Goal: Contribute content: Contribute content

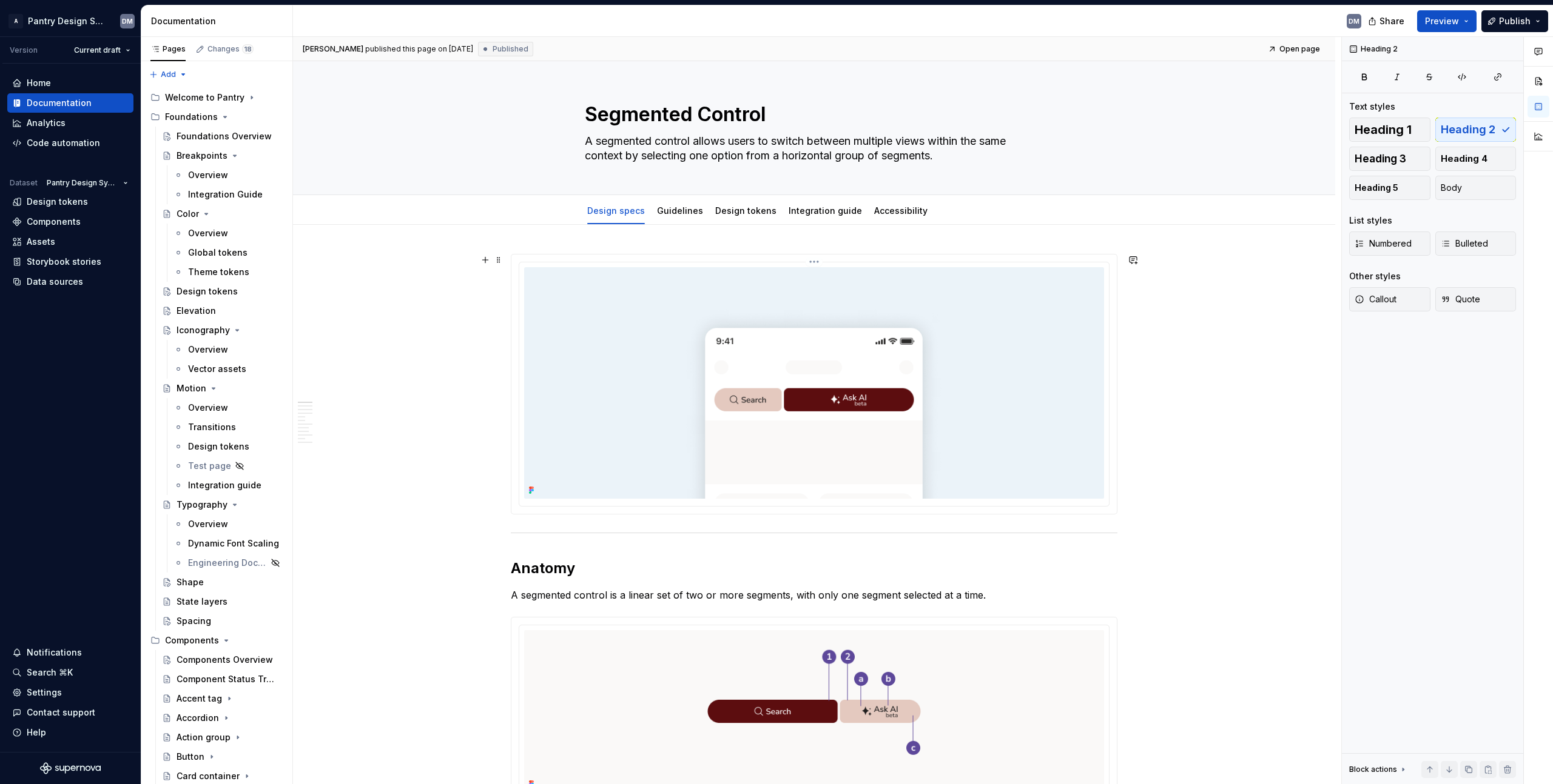
scroll to position [1312, 0]
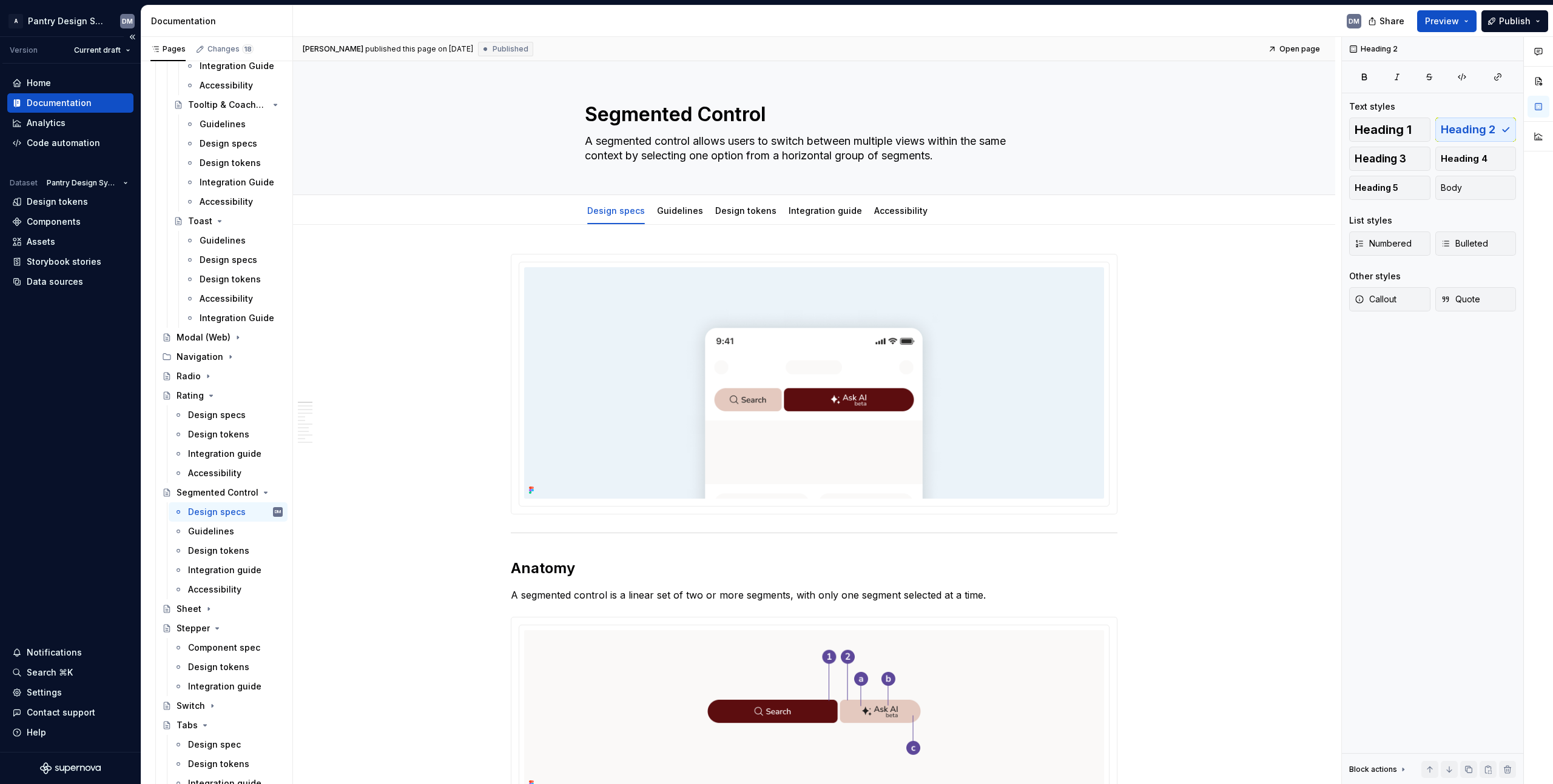
click at [58, 462] on div "Home Documentation Analytics Code automation Dataset Pantry Design System Desig…" at bounding box center [70, 408] width 141 height 688
click at [43, 361] on div "Home Documentation Analytics Code automation Dataset Pantry Design System Desig…" at bounding box center [70, 408] width 141 height 688
click at [59, 346] on div "Home Documentation Analytics Code automation Dataset Pantry Design System Desig…" at bounding box center [70, 408] width 141 height 688
click at [59, 343] on div "Home Documentation Analytics Code automation Dataset Pantry Design System Desig…" at bounding box center [70, 408] width 141 height 688
click at [1412, 432] on div "Heading 2 Text styles Heading 1 Heading 2 Heading 3 Heading 4 Heading 5 Body Li…" at bounding box center [1432, 411] width 181 height 748
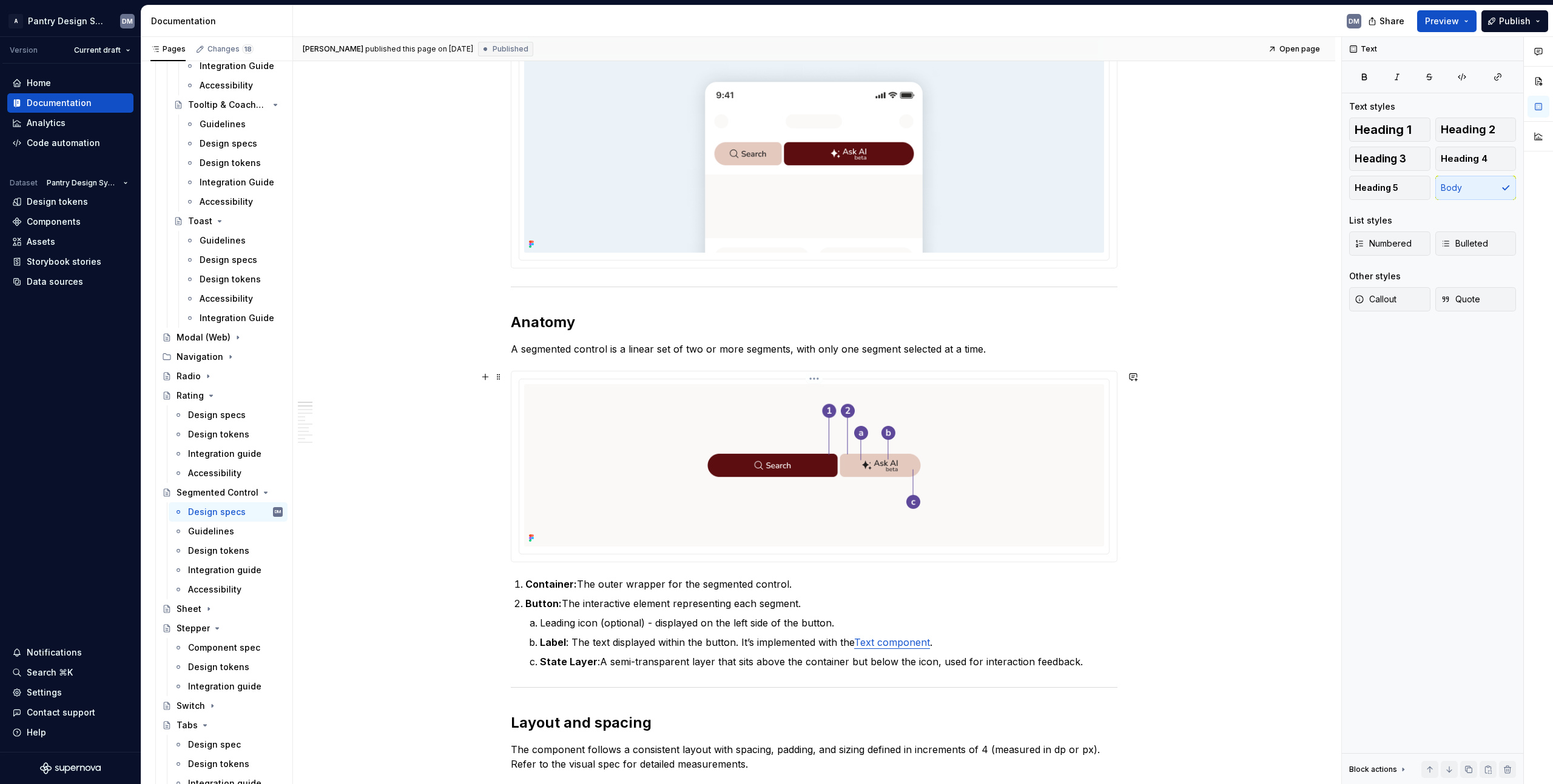
scroll to position [404, 0]
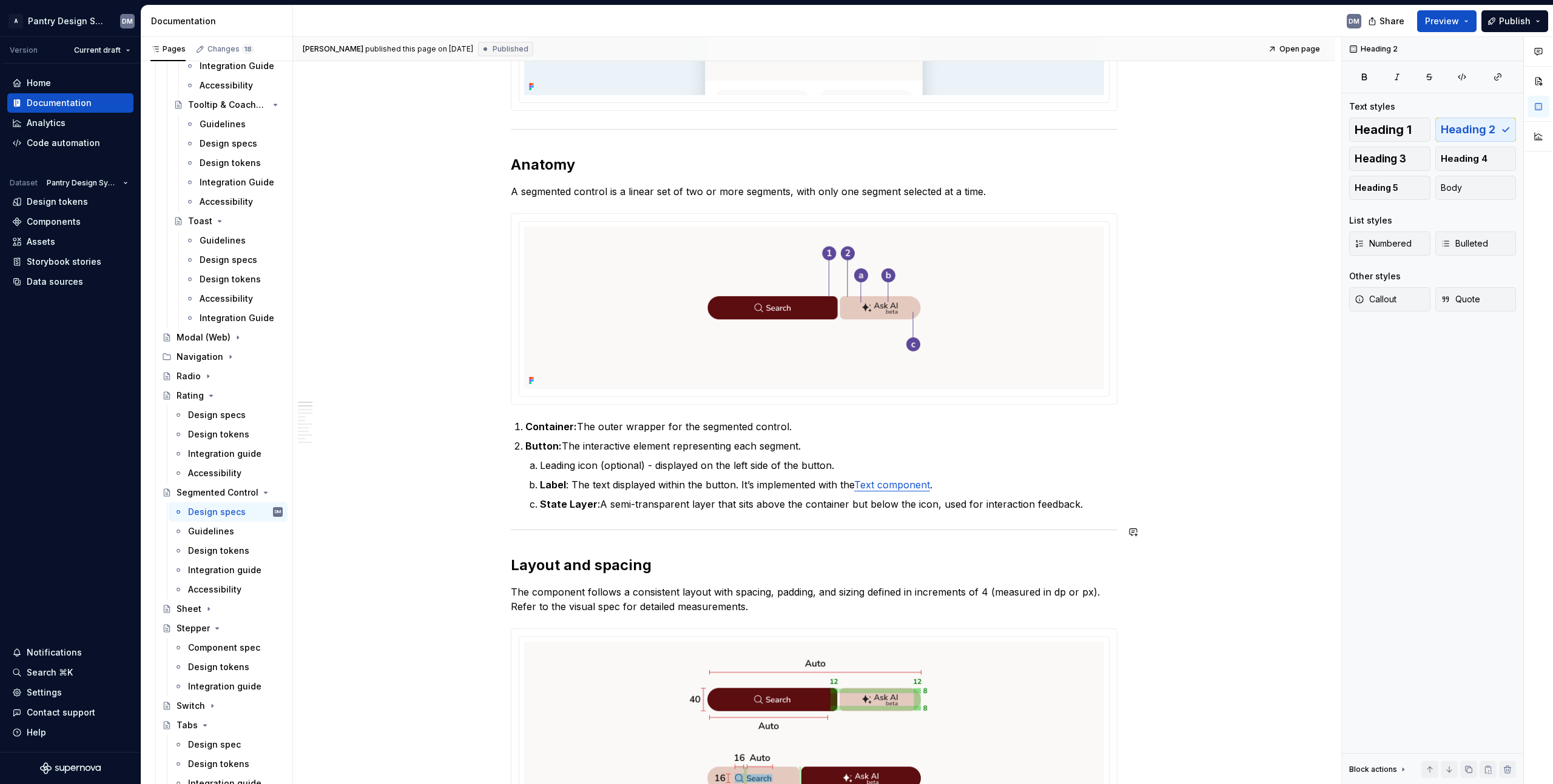
click at [854, 561] on h2 "Layout and spacing" at bounding box center [813, 566] width 606 height 20
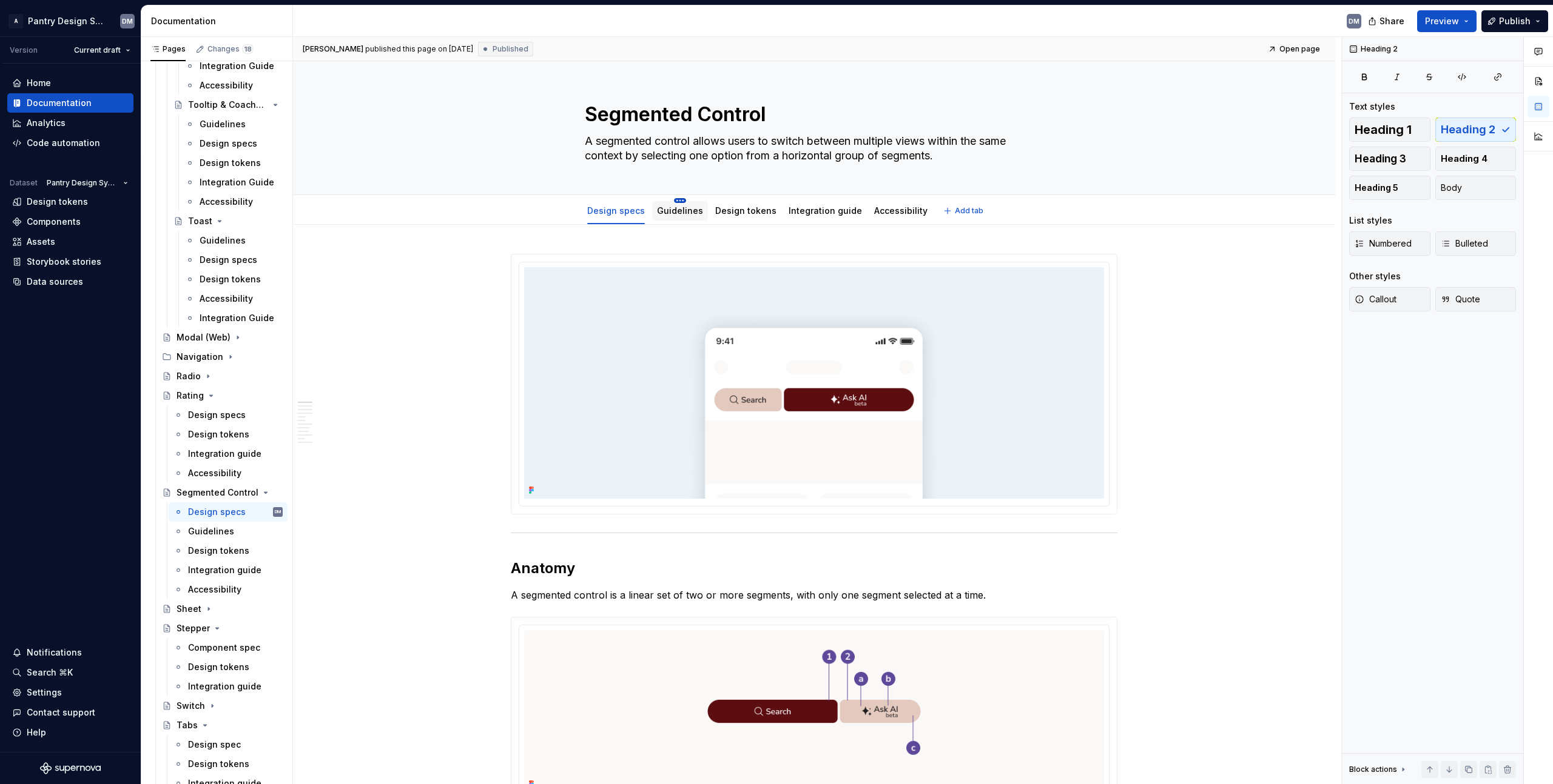
click at [677, 200] on html "A Pantry Design System DM Version Current draft Home Documentation Analytics Co…" at bounding box center [776, 392] width 1553 height 784
click at [403, 255] on html "A Pantry Design System DM Version Current draft Home Documentation Analytics Co…" at bounding box center [776, 392] width 1553 height 784
click at [745, 217] on div "Design tokens" at bounding box center [745, 211] width 61 height 14
click at [748, 208] on link "Design tokens" at bounding box center [745, 211] width 61 height 11
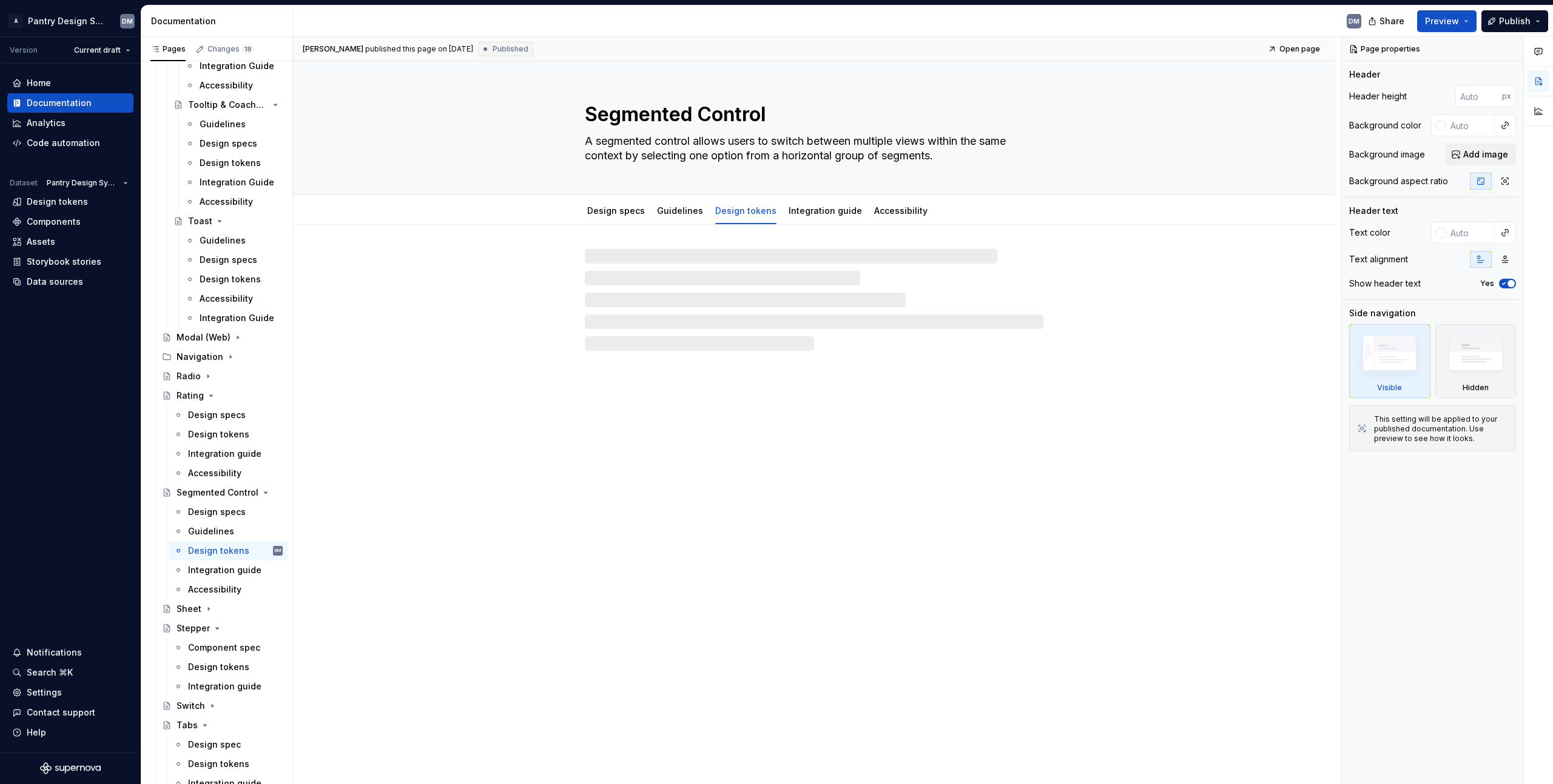
type textarea "*"
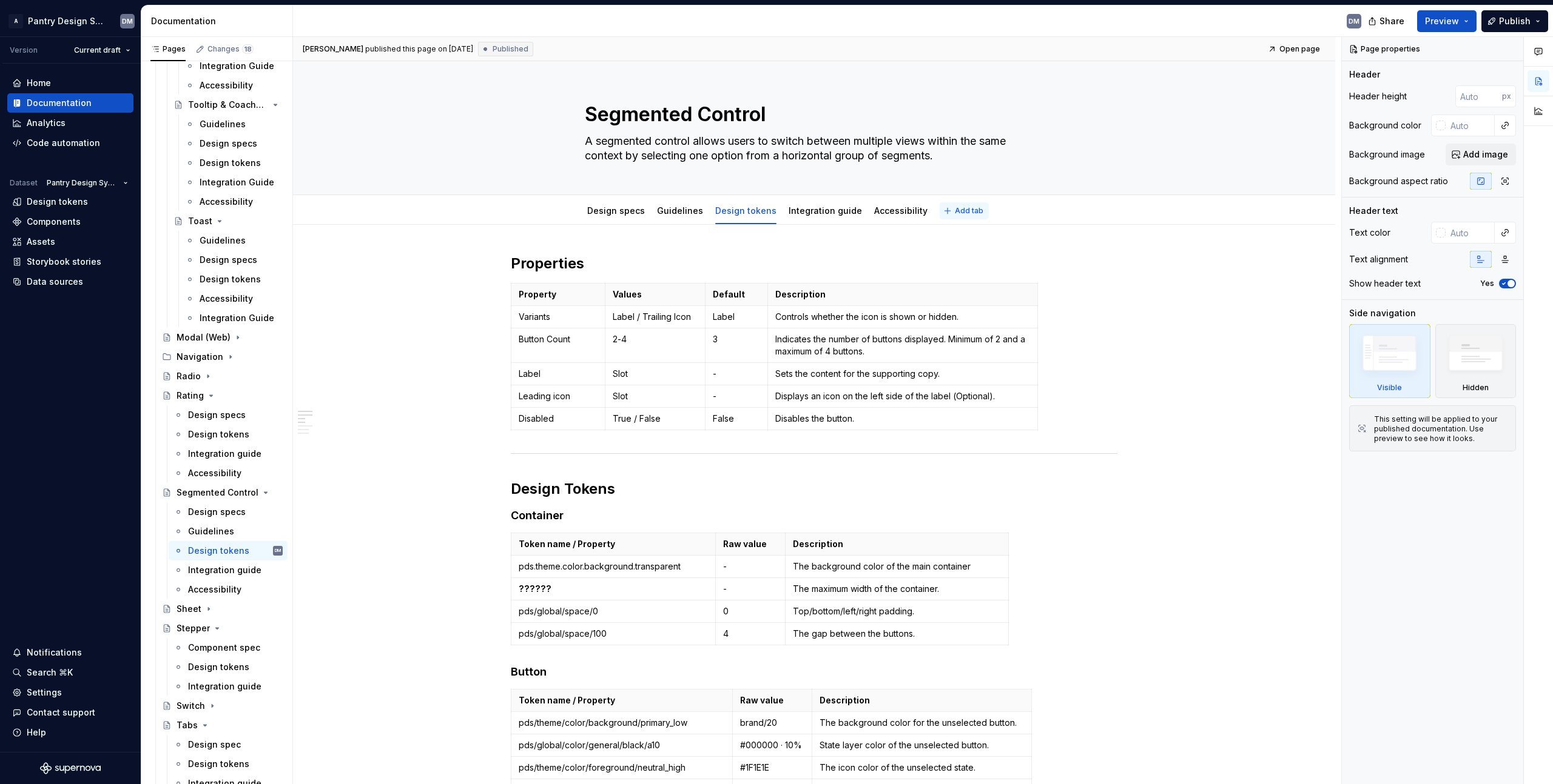
click at [961, 217] on button "Add tab" at bounding box center [964, 210] width 49 height 17
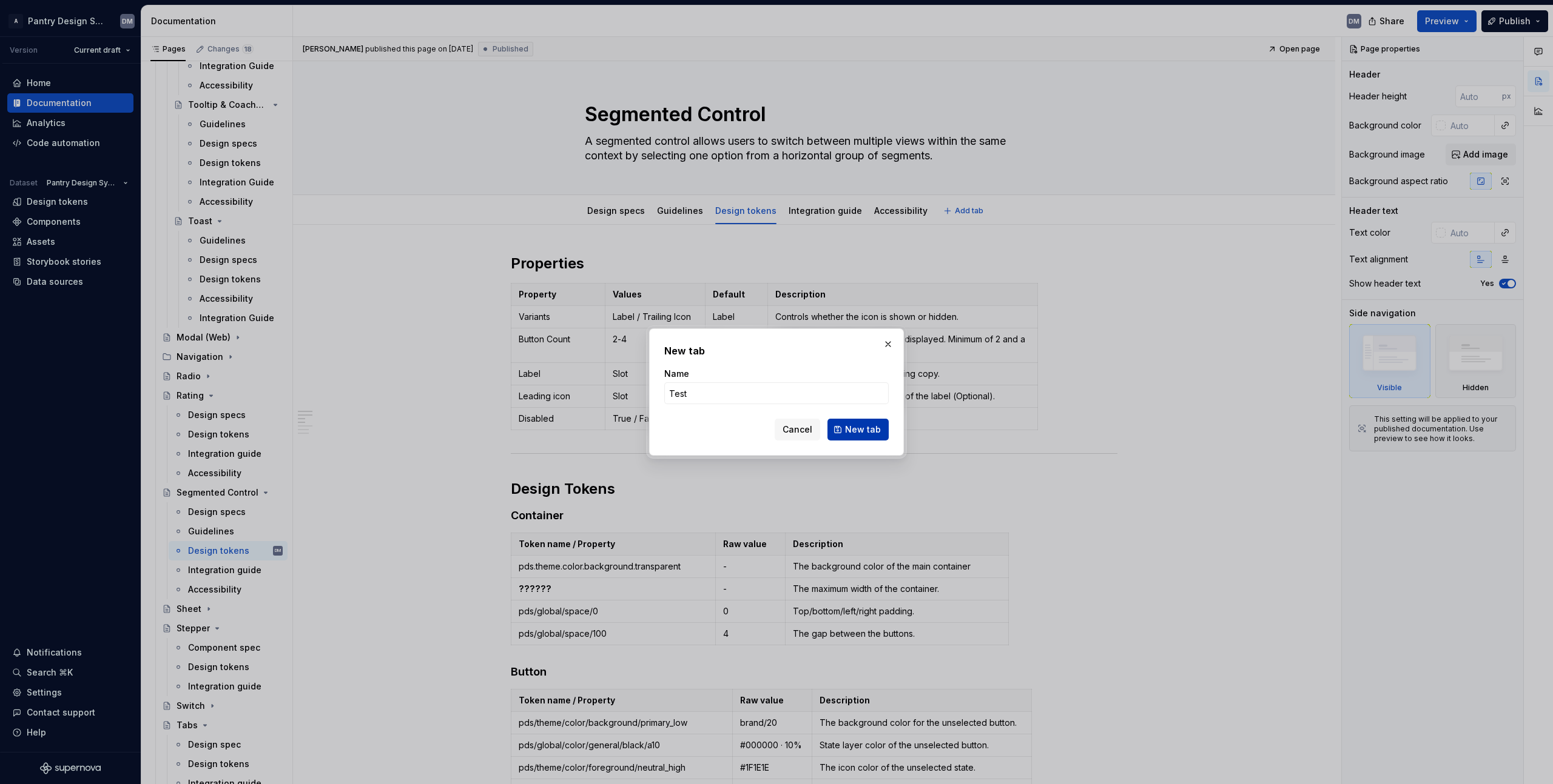
type input "Test"
click at [862, 420] on button "New tab" at bounding box center [857, 429] width 61 height 22
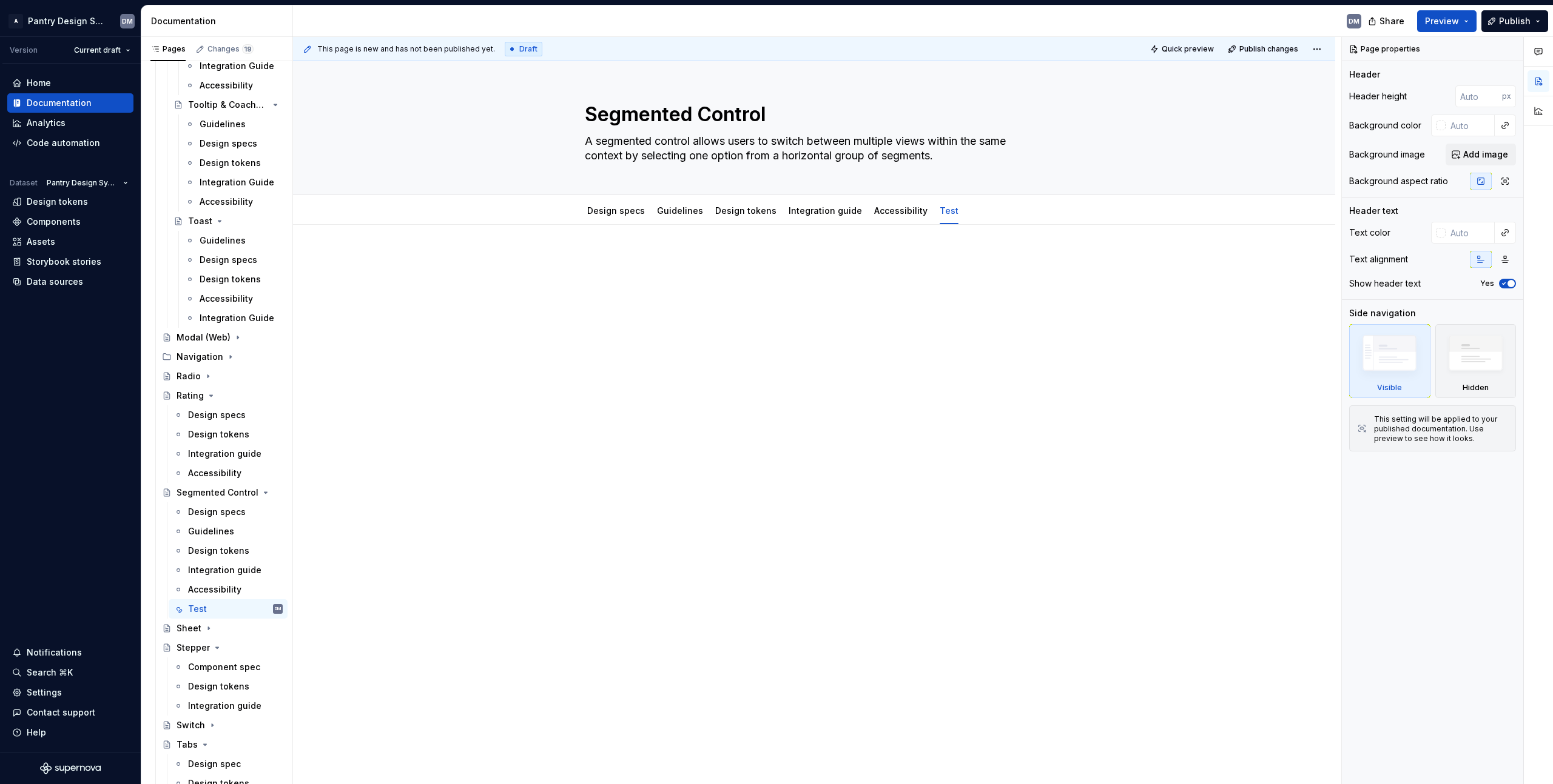
click at [770, 353] on div at bounding box center [814, 388] width 1042 height 325
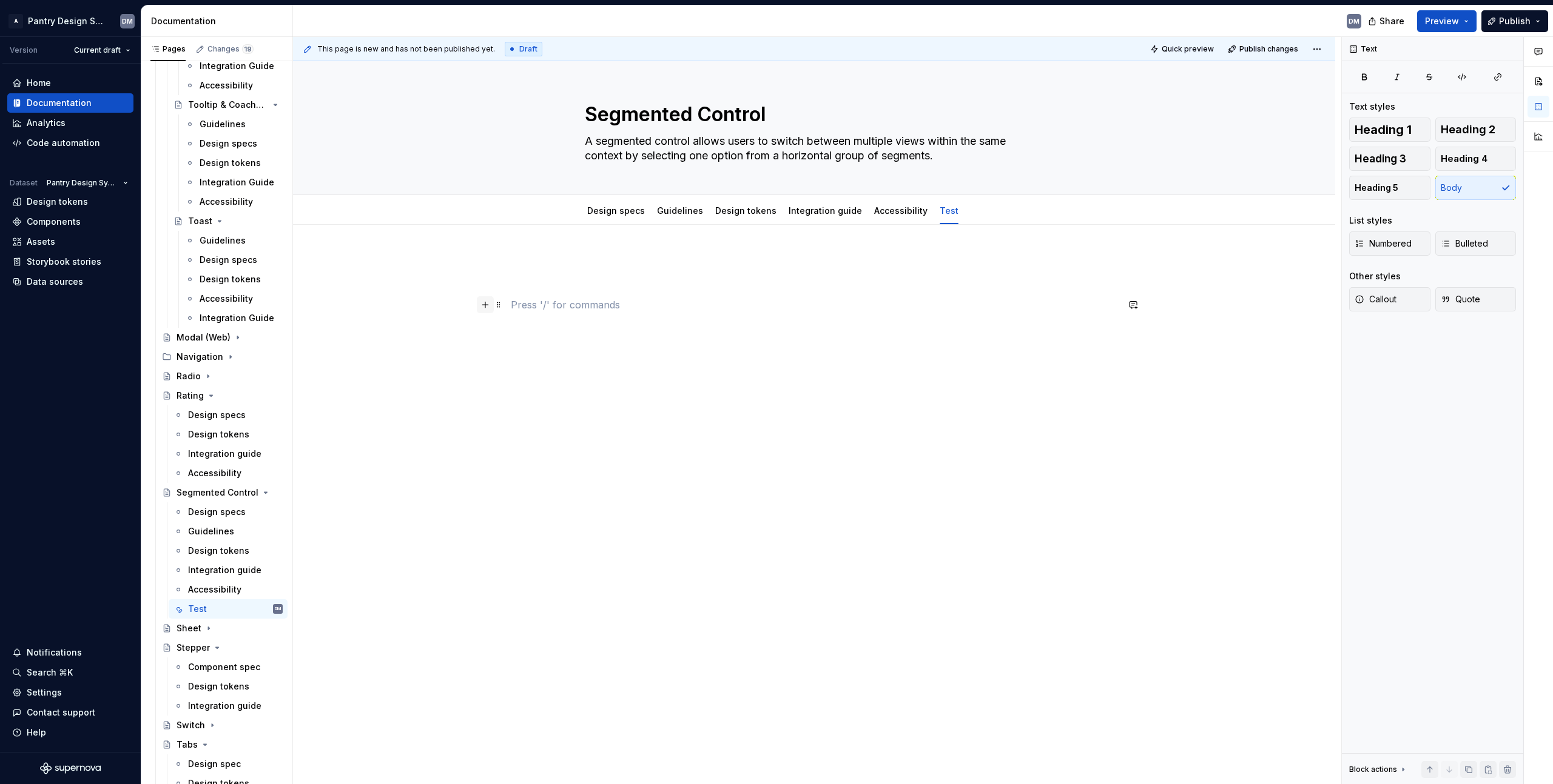
click at [483, 307] on button "button" at bounding box center [485, 304] width 17 height 17
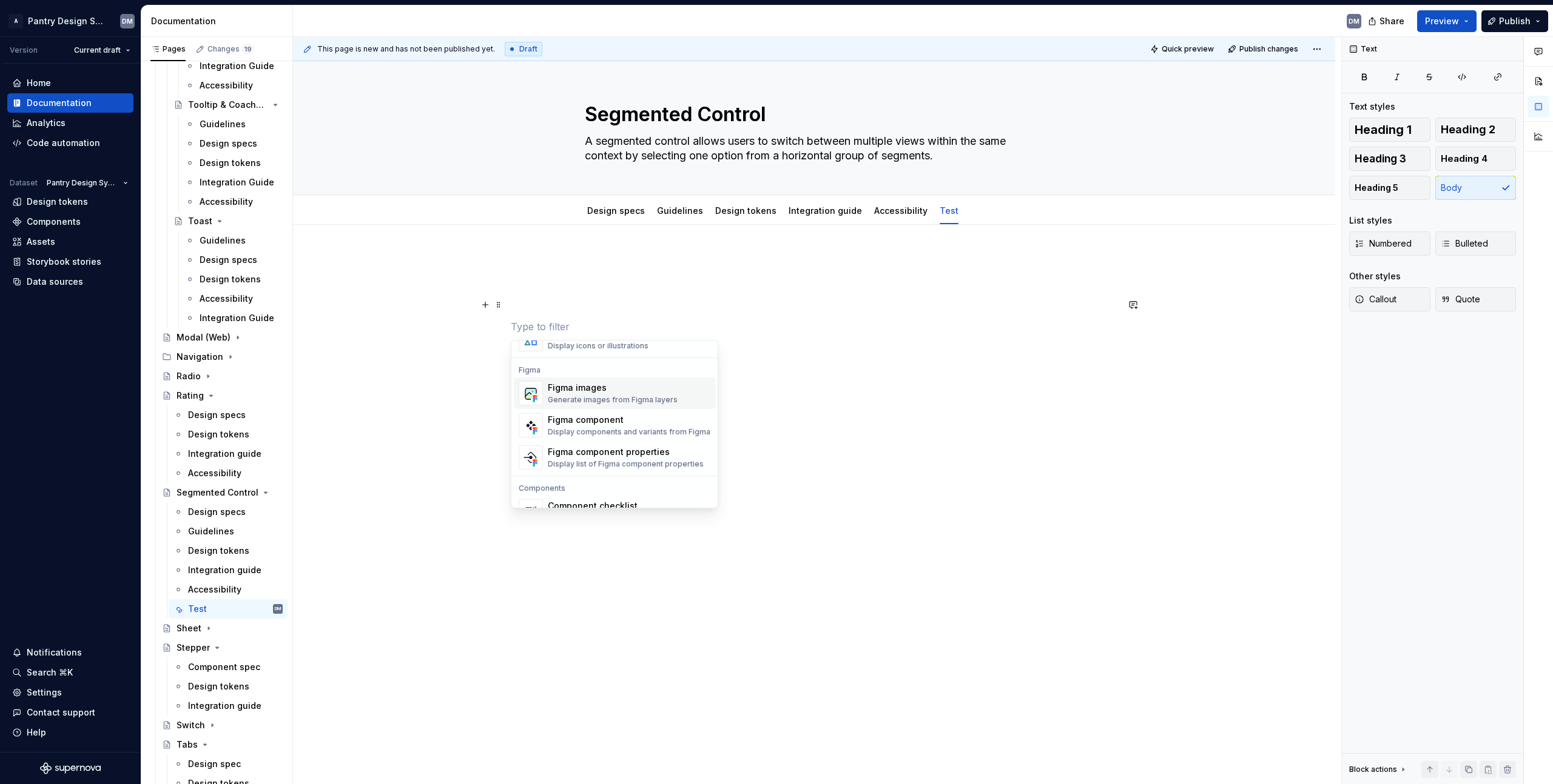
scroll to position [1121, 0]
click at [624, 430] on div "Display components and variants from Figma" at bounding box center [628, 431] width 162 height 10
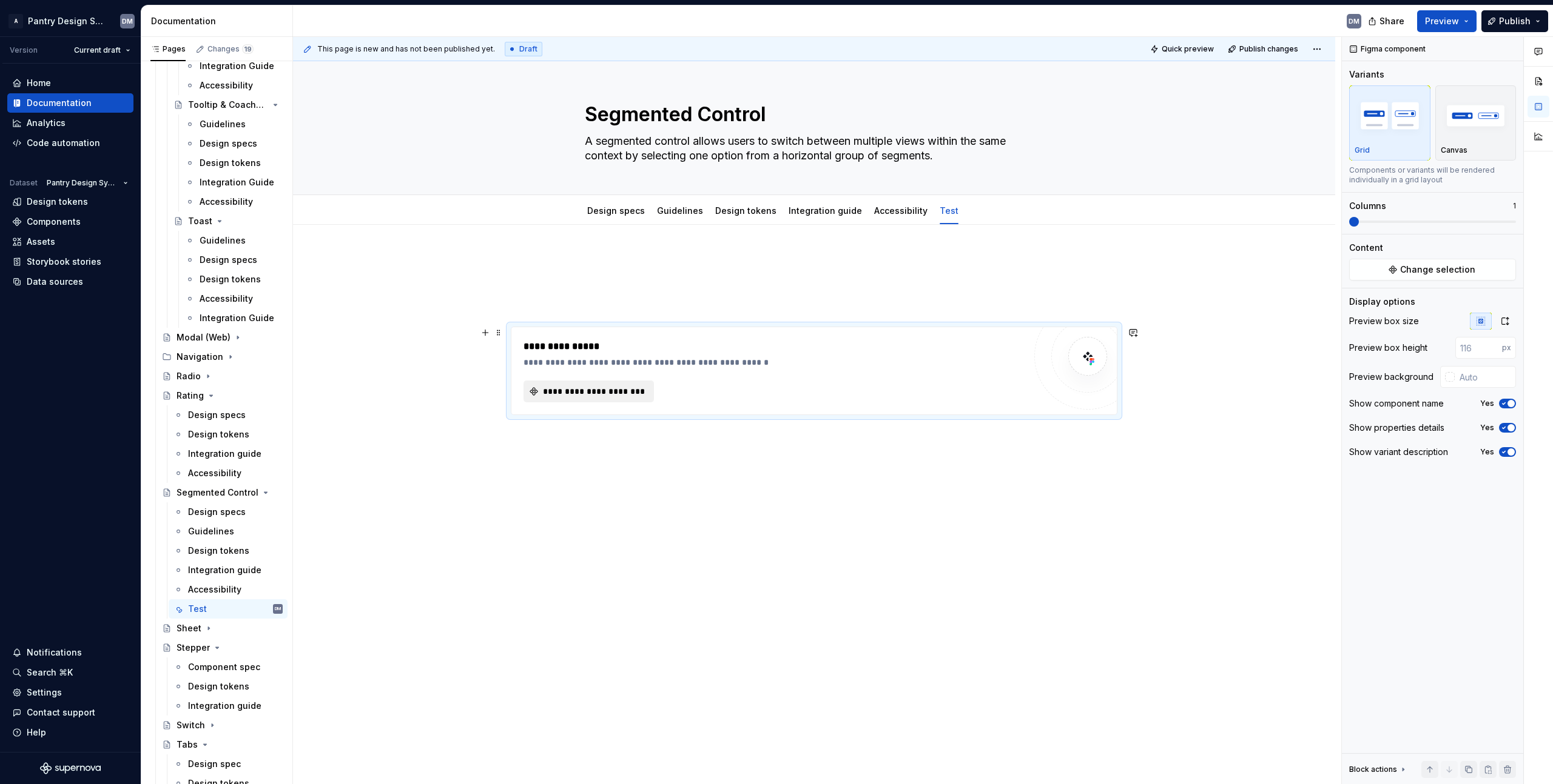
click at [587, 392] on span "**********" at bounding box center [594, 392] width 105 height 12
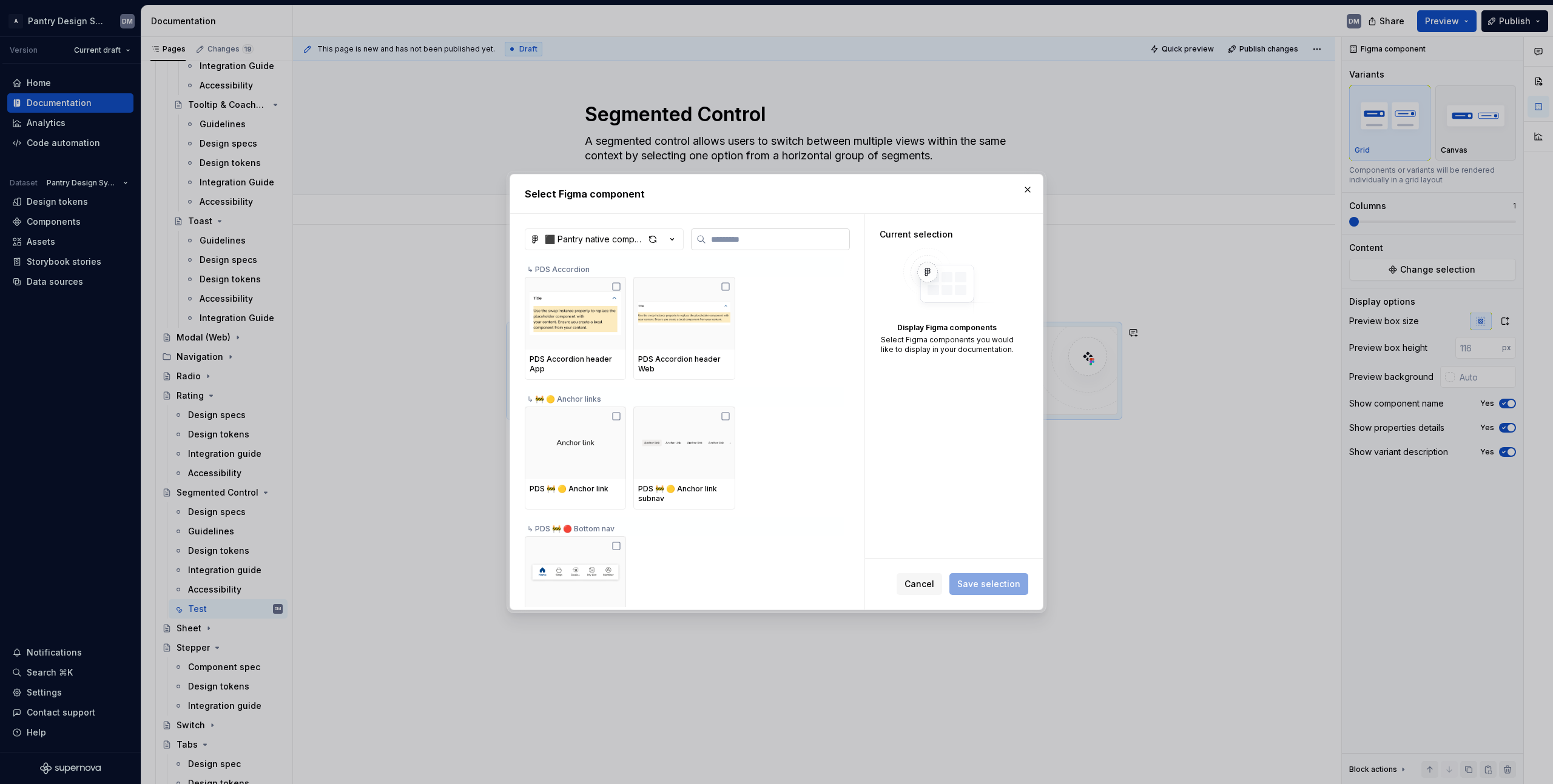
click at [775, 245] on input "search" at bounding box center [777, 239] width 143 height 12
click at [672, 240] on icon "button" at bounding box center [672, 239] width 3 height 2
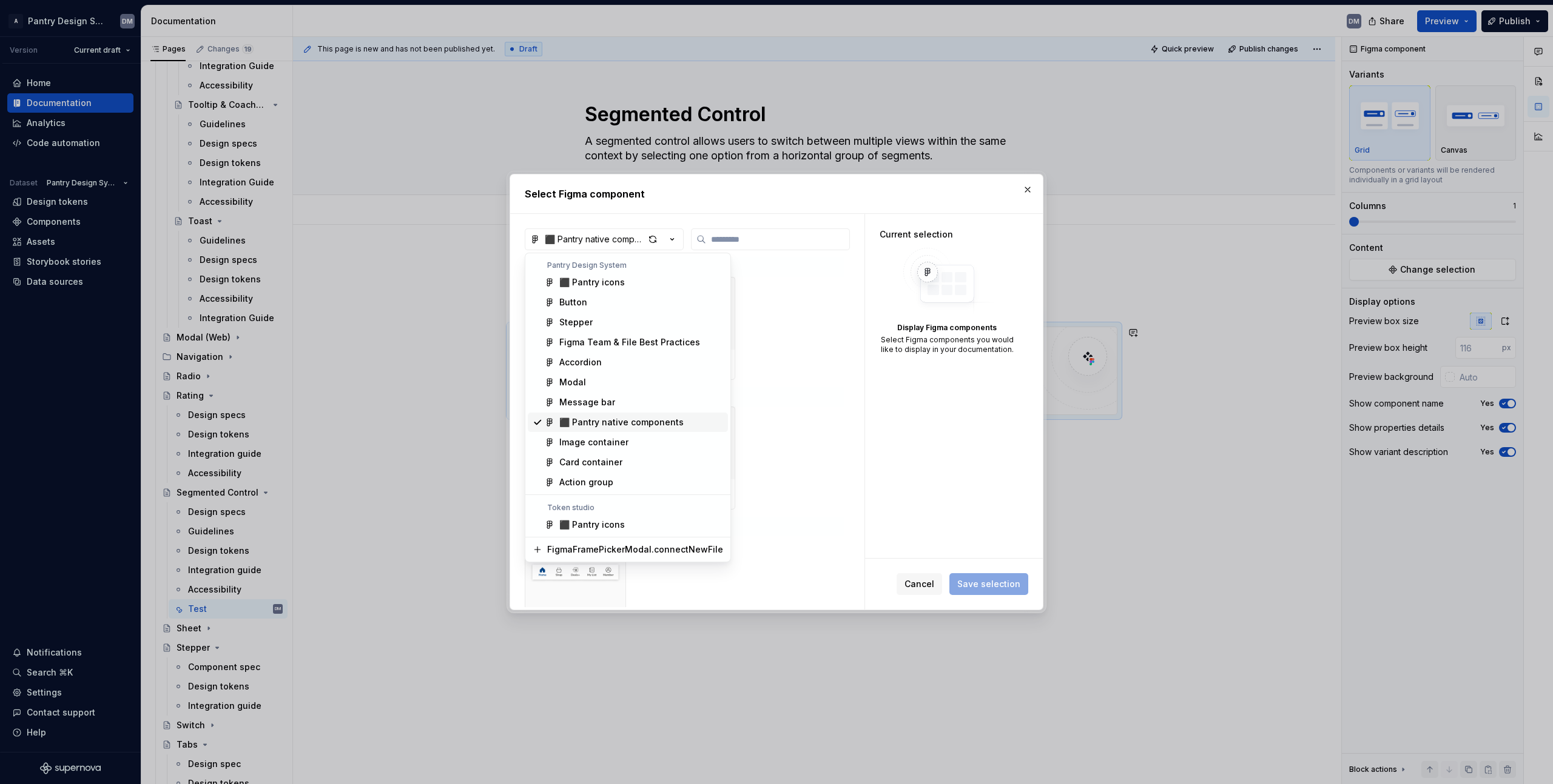
click at [635, 427] on div "⬛️ Pantry native components" at bounding box center [621, 423] width 124 height 12
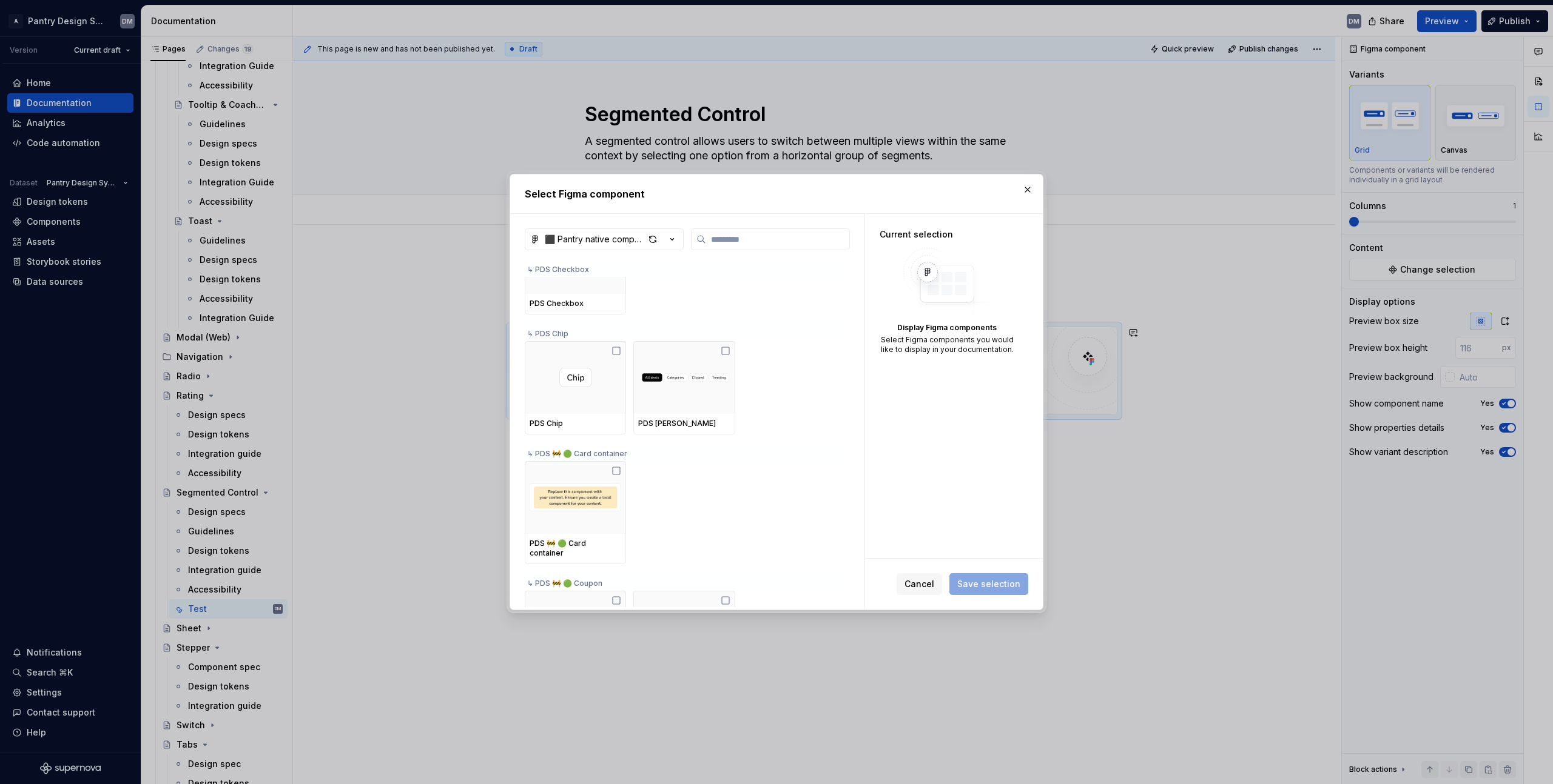
scroll to position [541, 0]
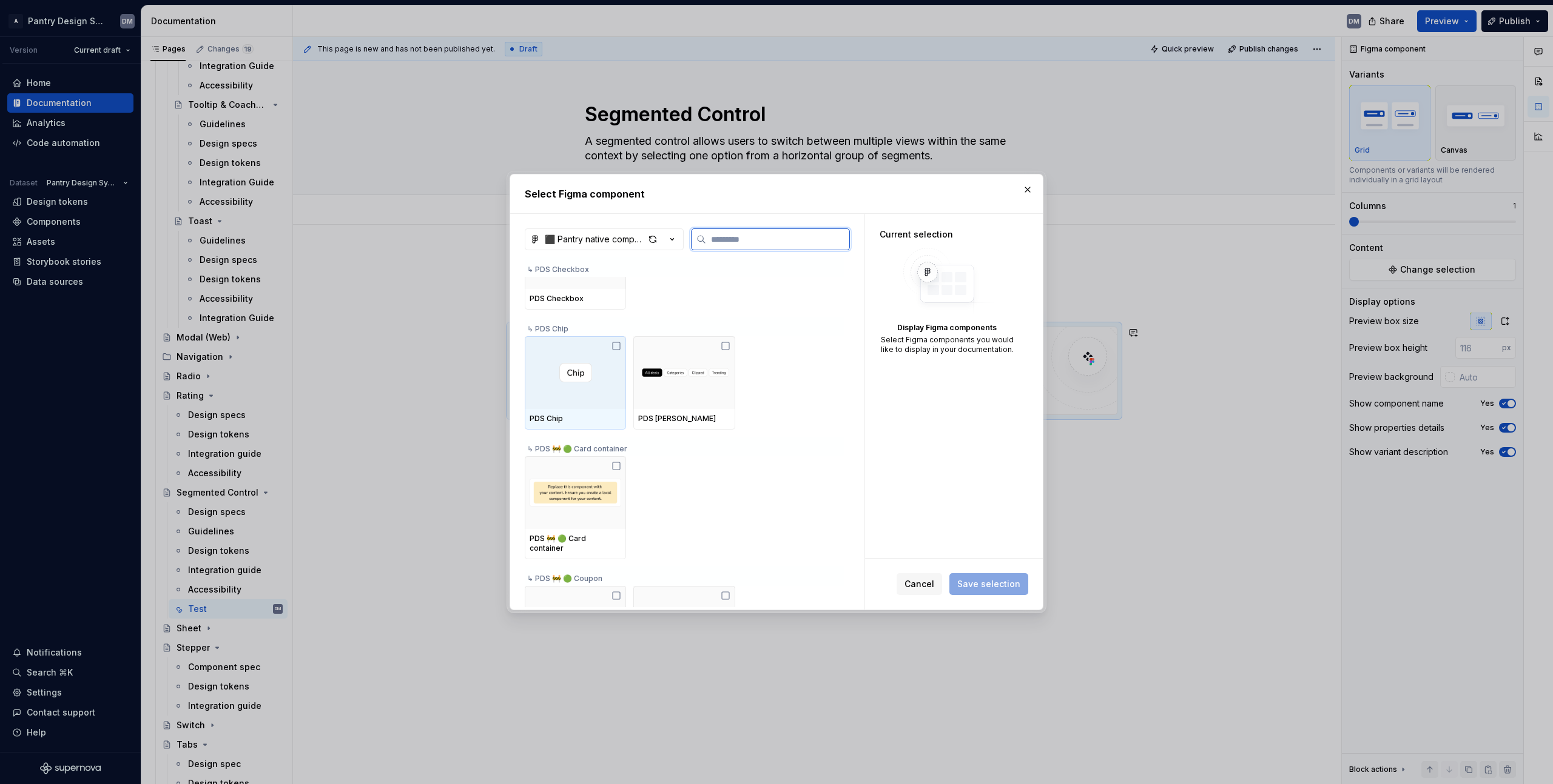
click at [595, 370] on img at bounding box center [575, 372] width 45 height 20
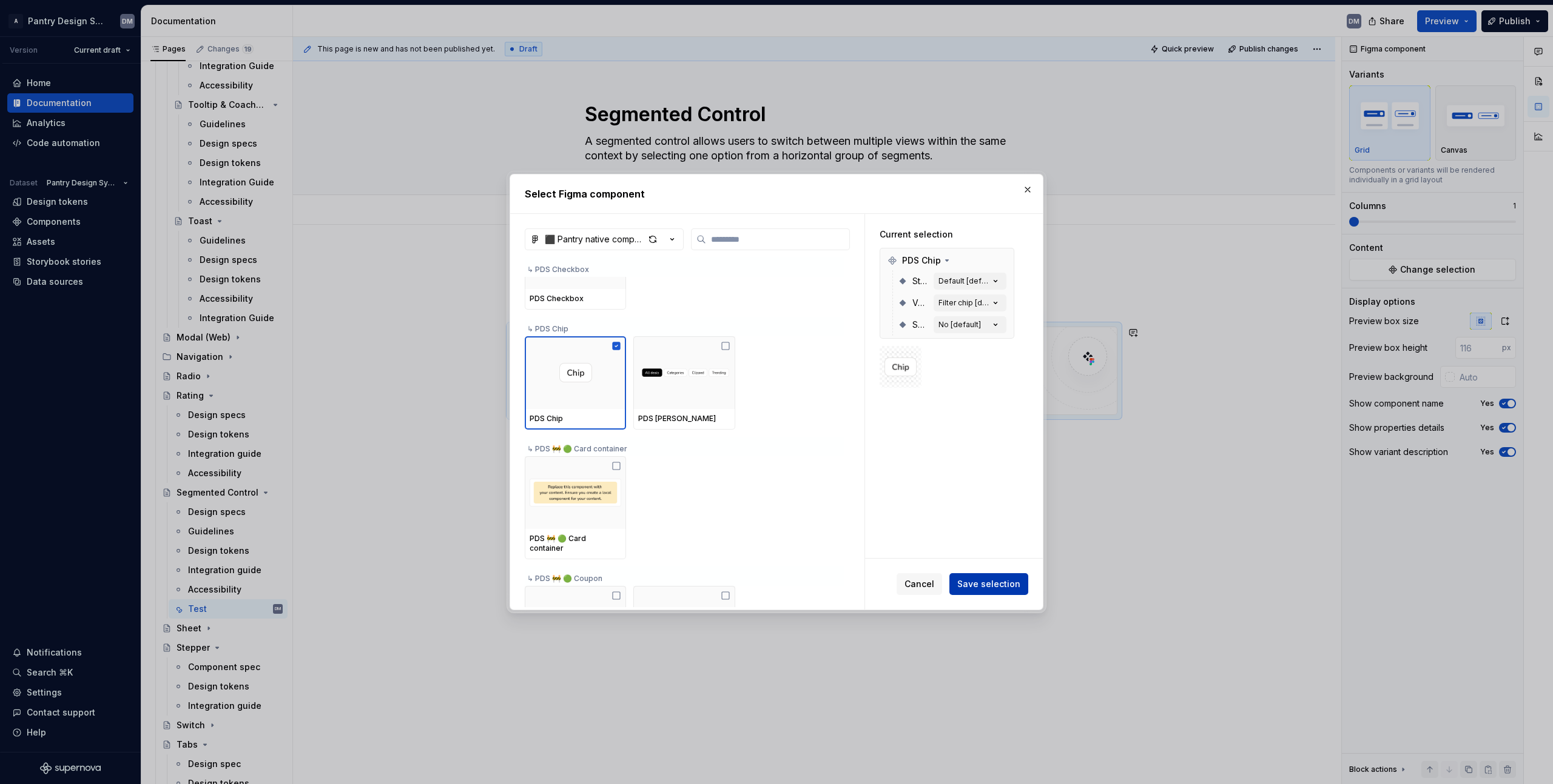
click at [975, 591] on button "Save selection" at bounding box center [989, 584] width 79 height 22
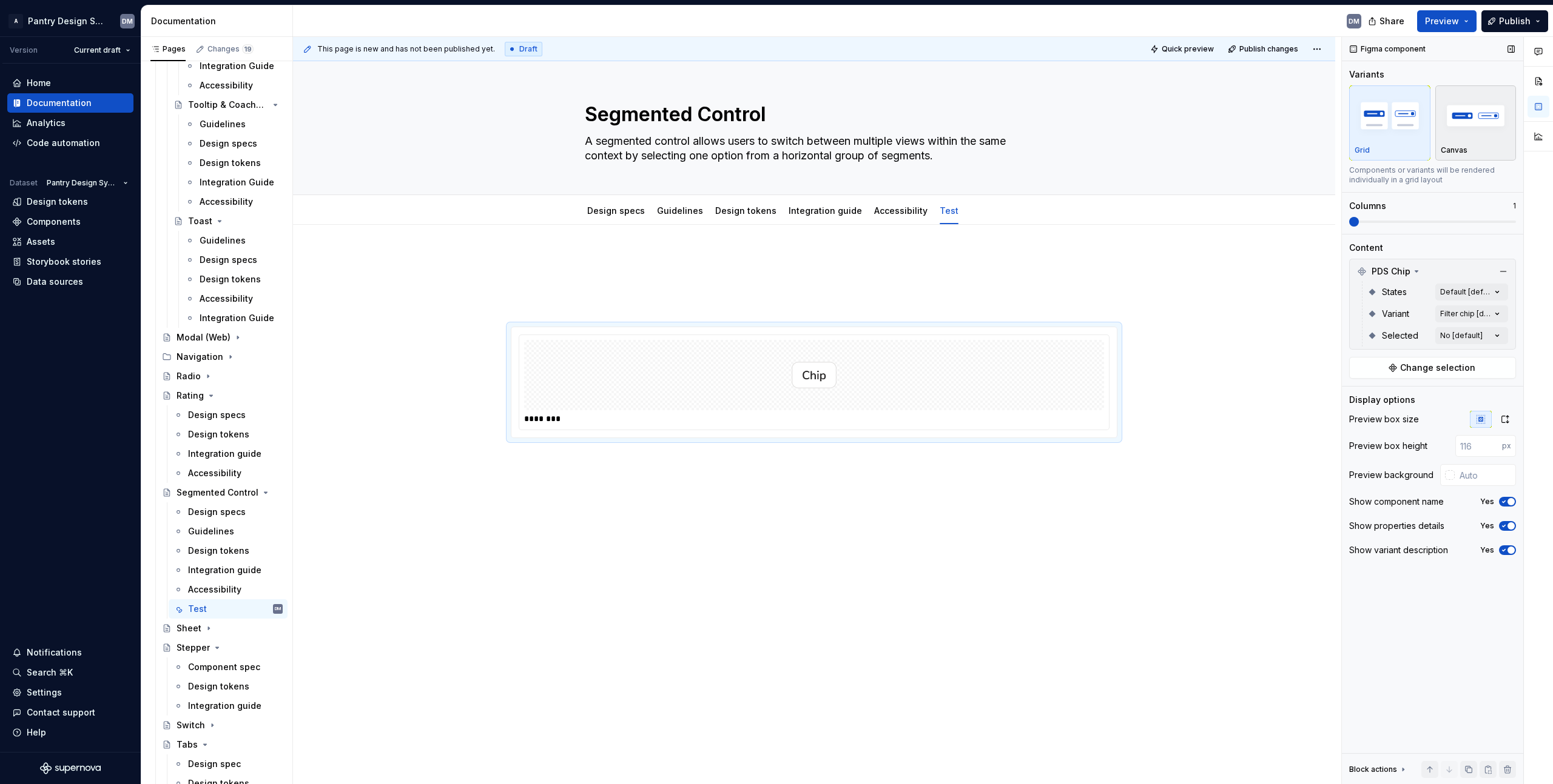
click at [1461, 142] on div "Canvas" at bounding box center [1475, 123] width 70 height 64
click at [1497, 294] on div "Comments Open comments No comments yet Select ‘Comment’ from the block context …" at bounding box center [1447, 411] width 211 height 748
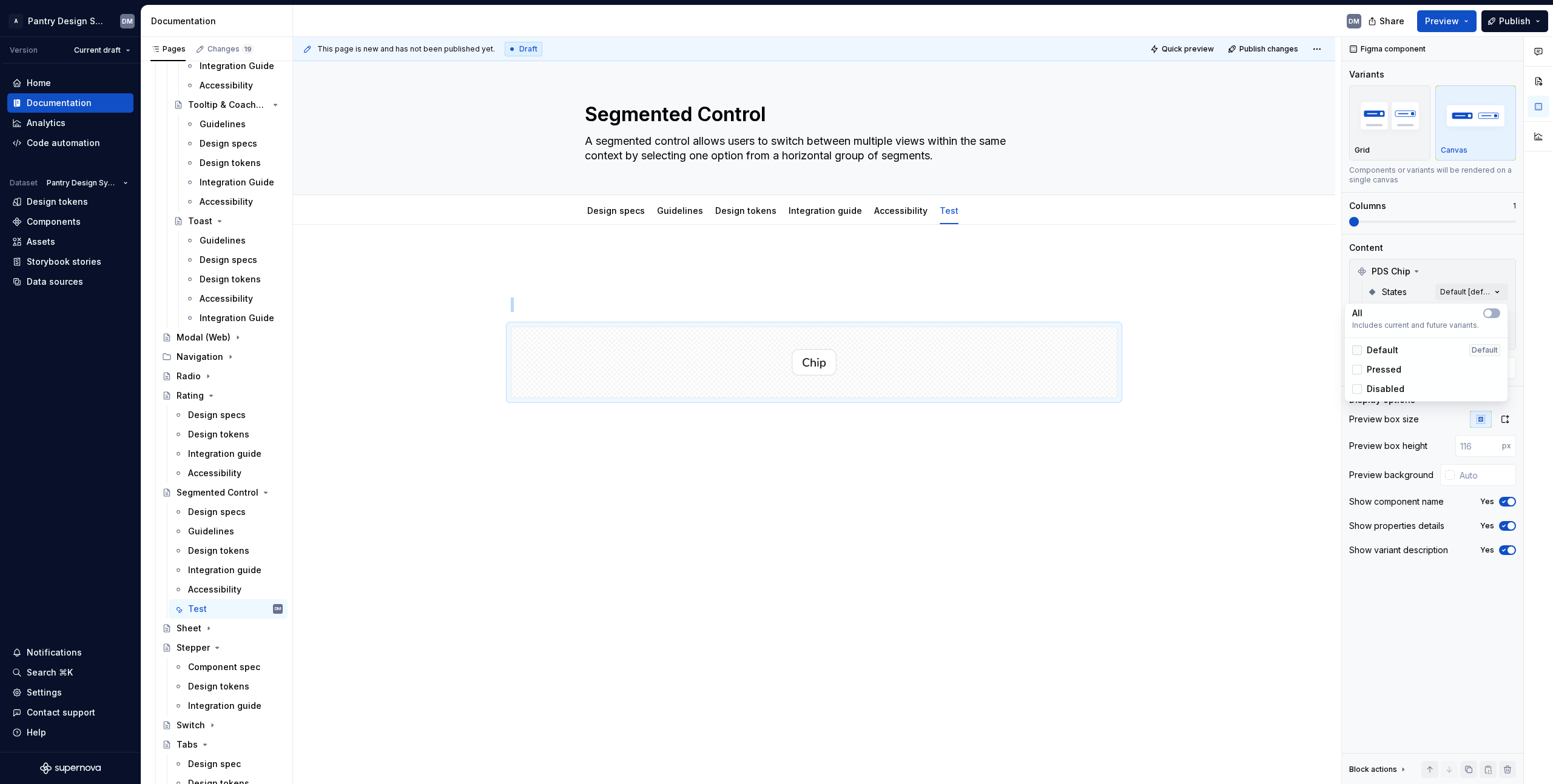
click at [1361, 349] on div at bounding box center [1356, 350] width 10 height 10
click at [1391, 376] on div "Pressed" at bounding box center [1426, 370] width 158 height 20
click at [1391, 389] on span "Disabled" at bounding box center [1385, 389] width 37 height 12
click at [1526, 298] on div at bounding box center [1538, 411] width 29 height 748
click at [1481, 318] on div "Comments Open comments No comments yet Select ‘Comment’ from the block context …" at bounding box center [1447, 411] width 211 height 748
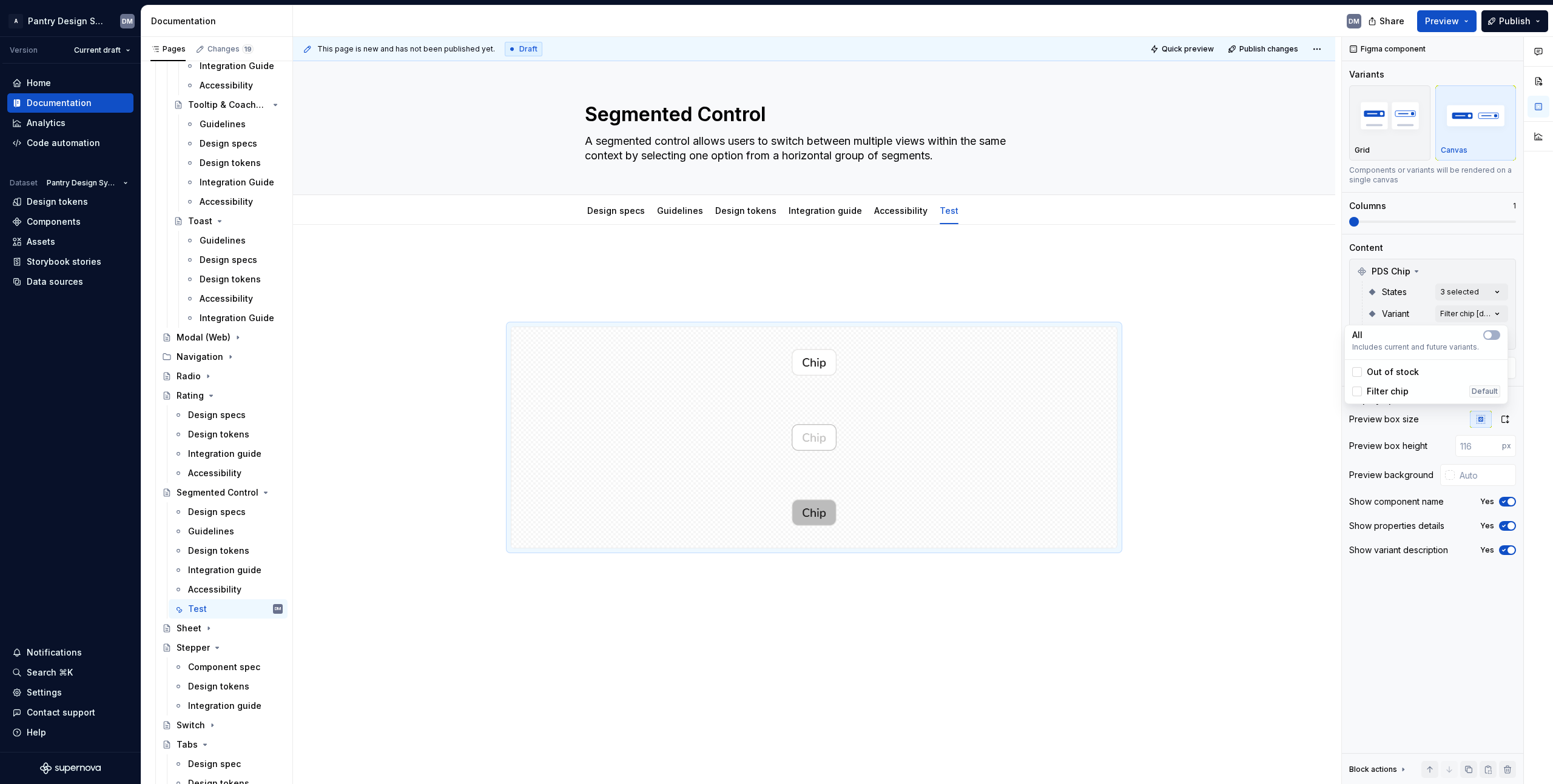
click at [1406, 371] on span "Out of stock" at bounding box center [1392, 372] width 52 height 12
click at [1399, 390] on span "Filter chip" at bounding box center [1387, 392] width 42 height 12
click at [1541, 307] on div at bounding box center [1538, 411] width 29 height 748
click at [1470, 343] on div "Comments Open comments No comments yet Select ‘Comment’ from the block context …" at bounding box center [1447, 411] width 211 height 748
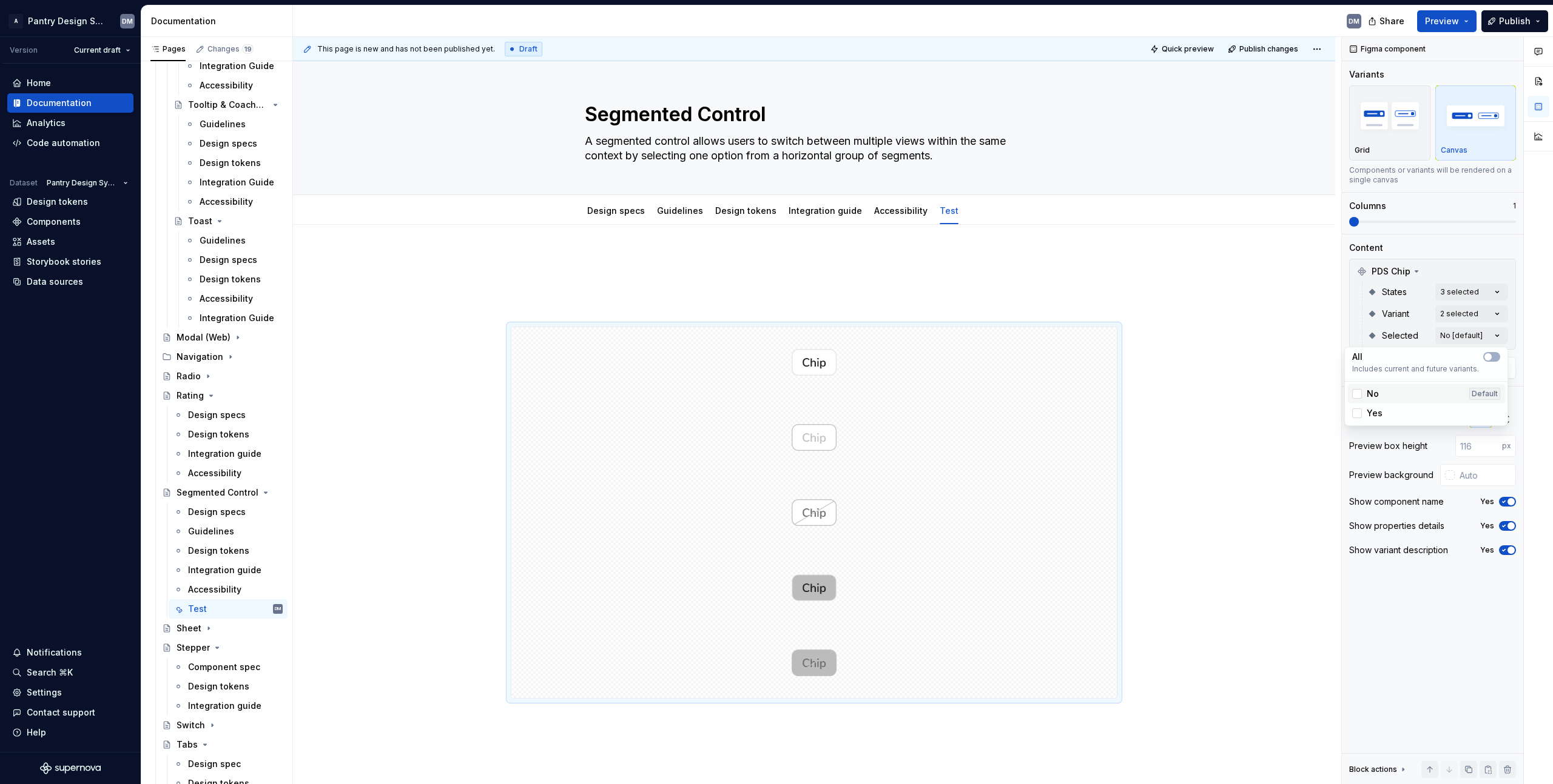
click at [1374, 390] on span "No" at bounding box center [1373, 394] width 12 height 12
click at [1373, 411] on span "Yes" at bounding box center [1375, 413] width 16 height 12
click at [1533, 308] on div at bounding box center [1538, 411] width 29 height 748
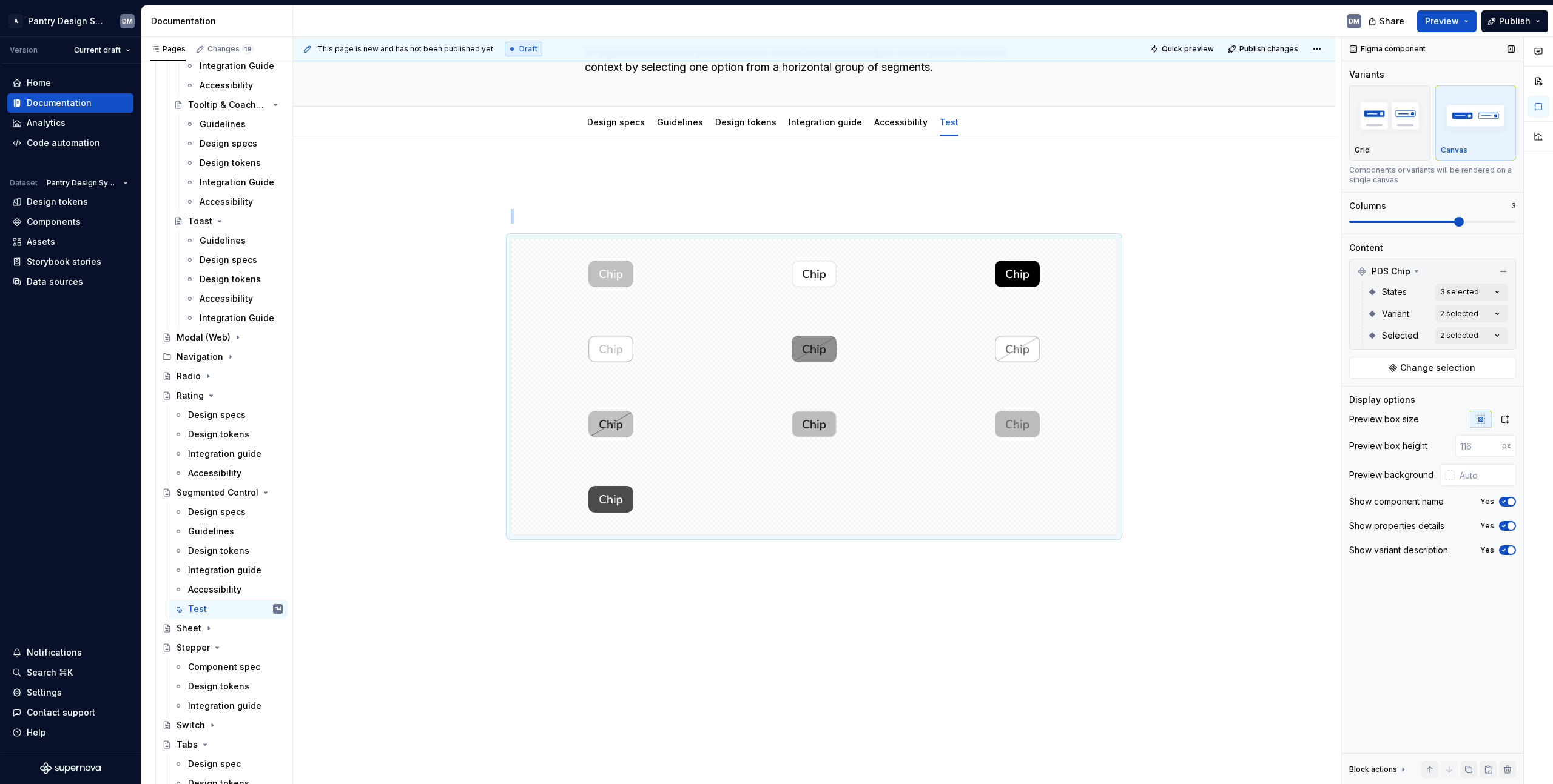
scroll to position [13, 0]
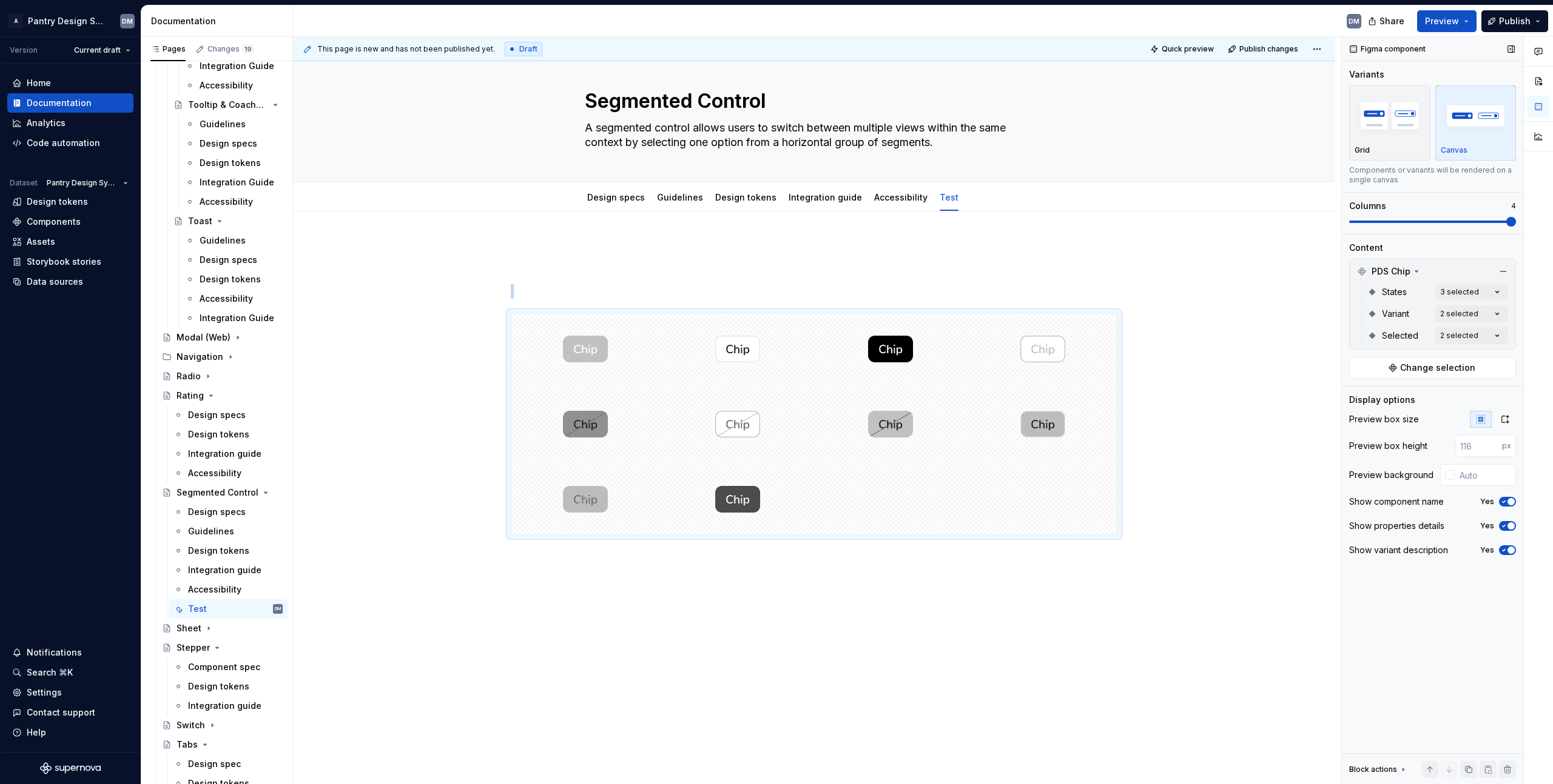
click at [1509, 227] on span at bounding box center [1510, 222] width 10 height 10
drag, startPoint x: 731, startPoint y: 357, endPoint x: 911, endPoint y: 367, distance: 180.3
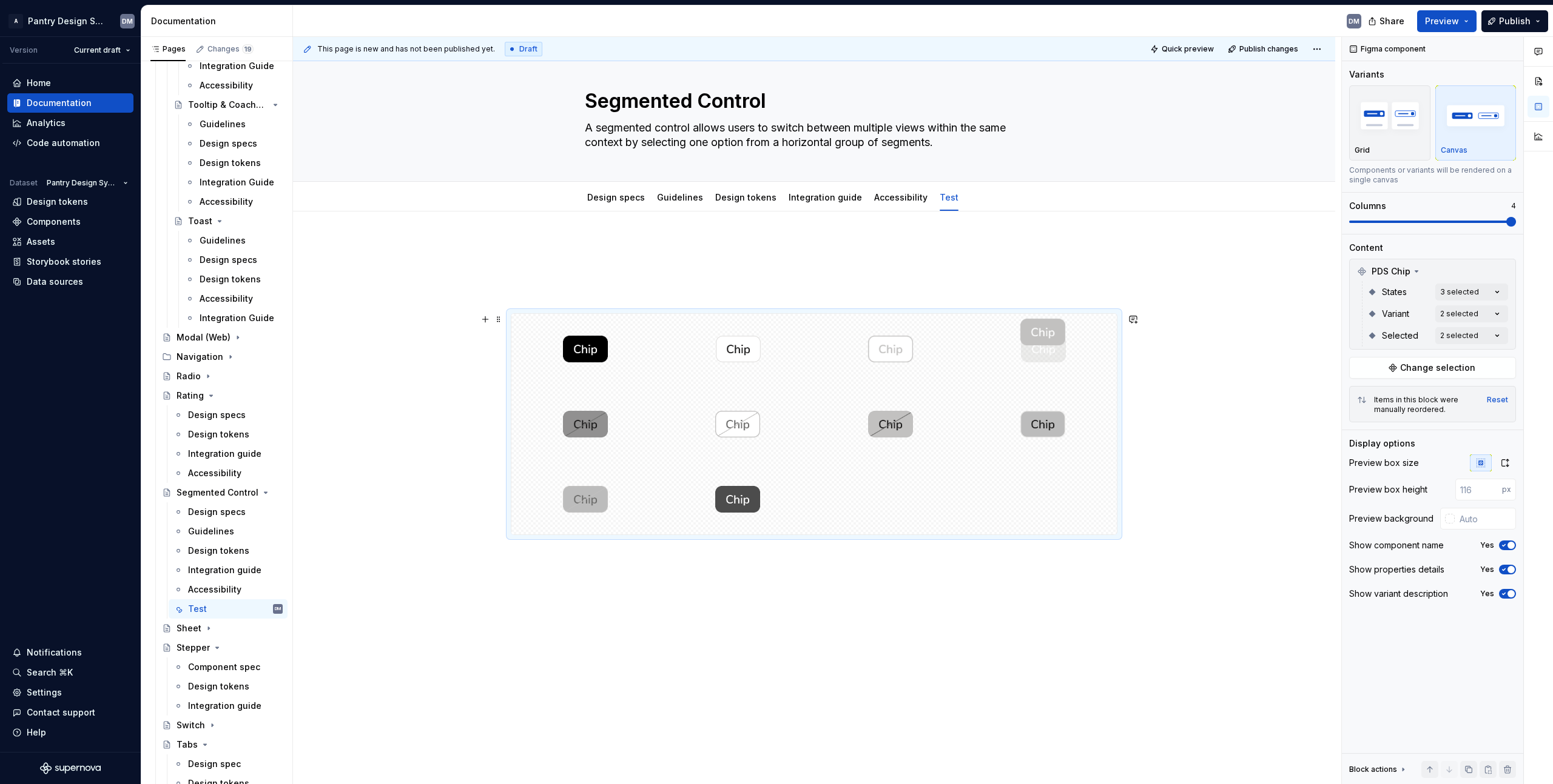
drag, startPoint x: 593, startPoint y: 351, endPoint x: 1057, endPoint y: 382, distance: 465.0
drag, startPoint x: 576, startPoint y: 499, endPoint x: 881, endPoint y: 350, distance: 339.4
click at [881, 350] on body "A Pantry Design System DM Version Current draft Home Documentation Analytics Co…" at bounding box center [776, 392] width 1553 height 784
click at [1502, 466] on icon "button" at bounding box center [1505, 463] width 7 height 7
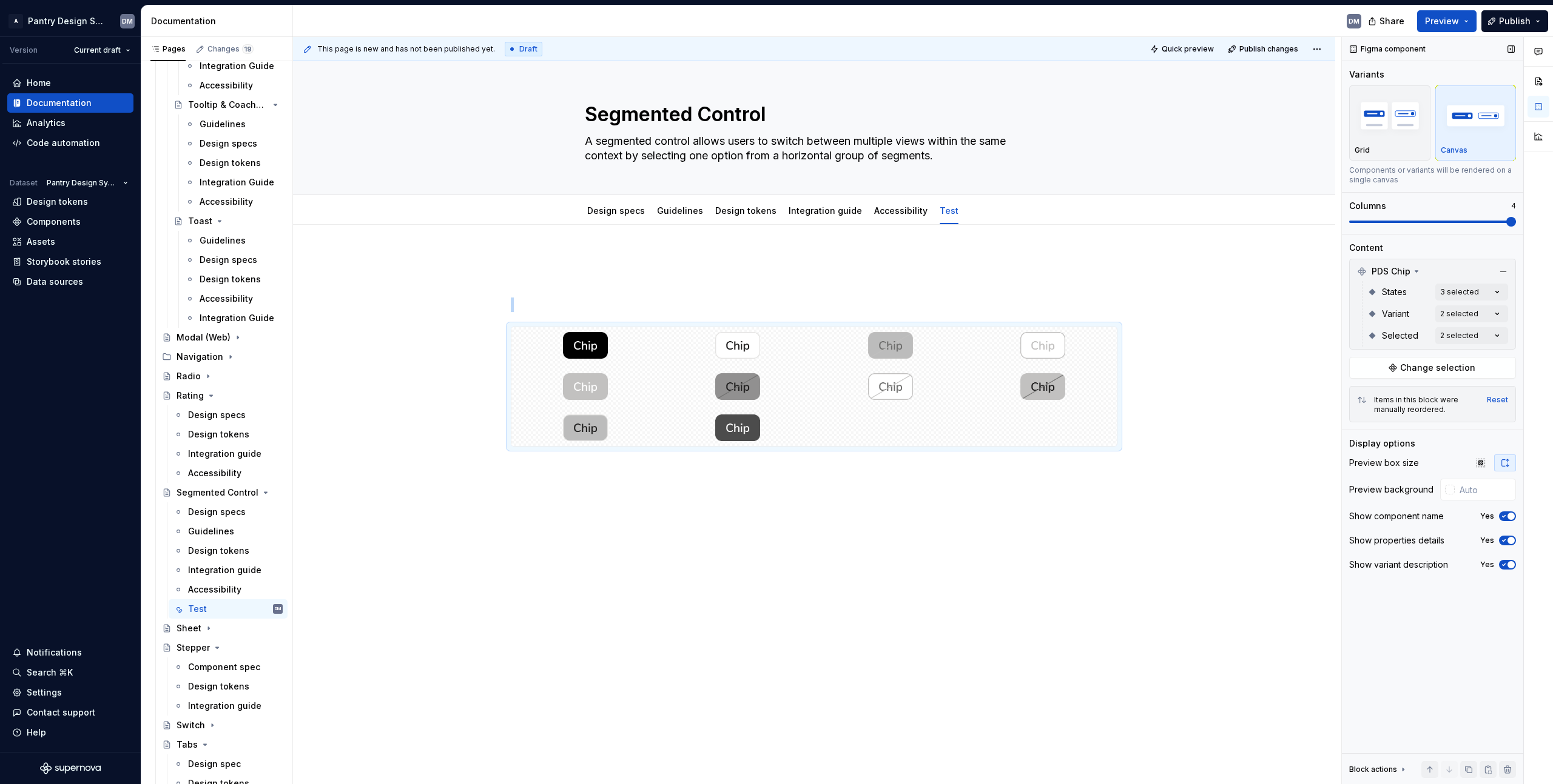
scroll to position [0, 0]
click at [1478, 465] on icon "button" at bounding box center [1480, 462] width 8 height 8
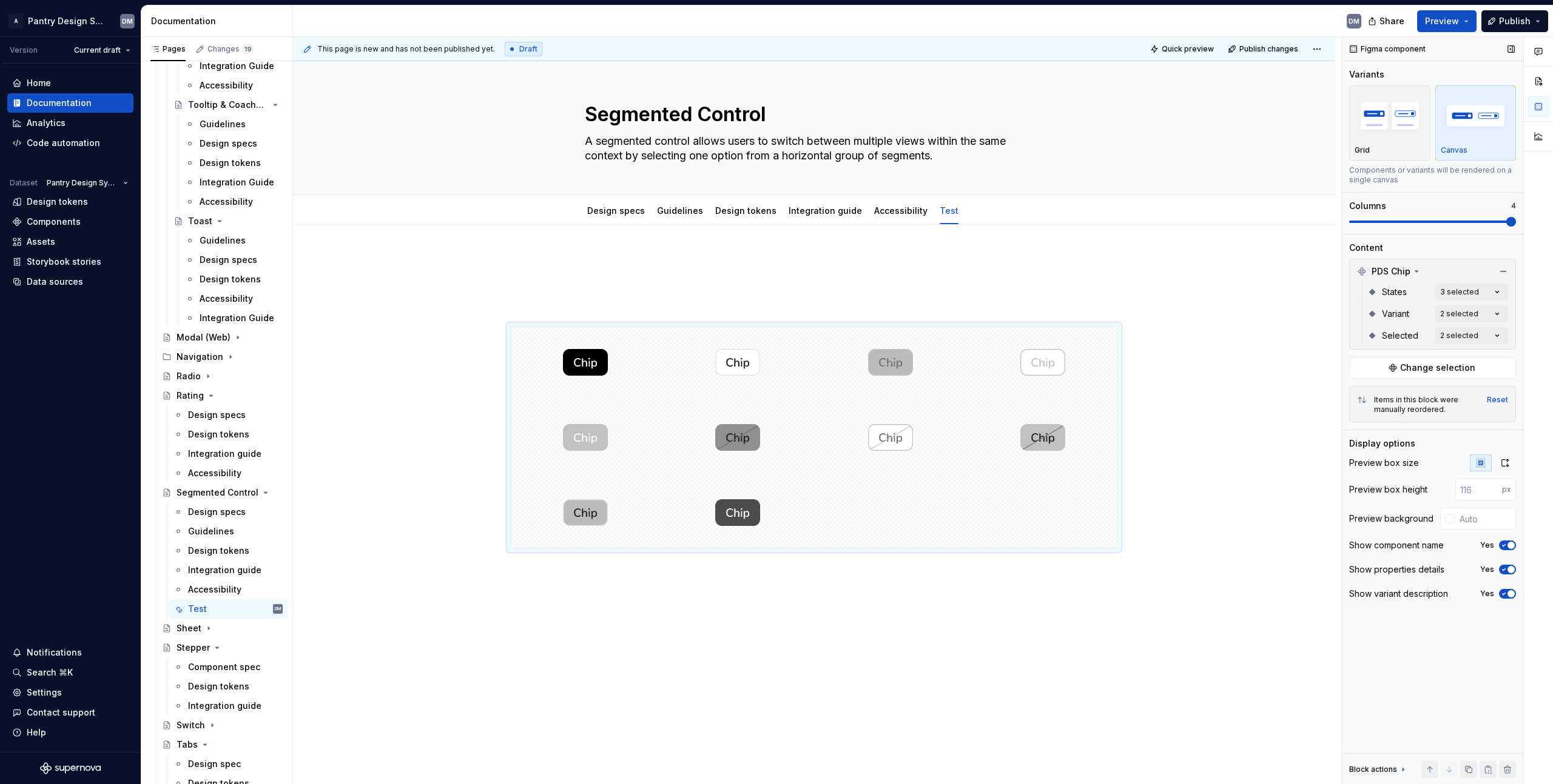
click at [1492, 571] on label "Yes" at bounding box center [1487, 569] width 14 height 10
click at [1499, 571] on button "Yes" at bounding box center [1507, 569] width 17 height 10
click at [1507, 571] on icon "button" at bounding box center [1503, 569] width 10 height 7
click at [1502, 553] on div "Show component name Yes" at bounding box center [1432, 545] width 167 height 17
click at [1506, 545] on icon "button" at bounding box center [1503, 545] width 10 height 7
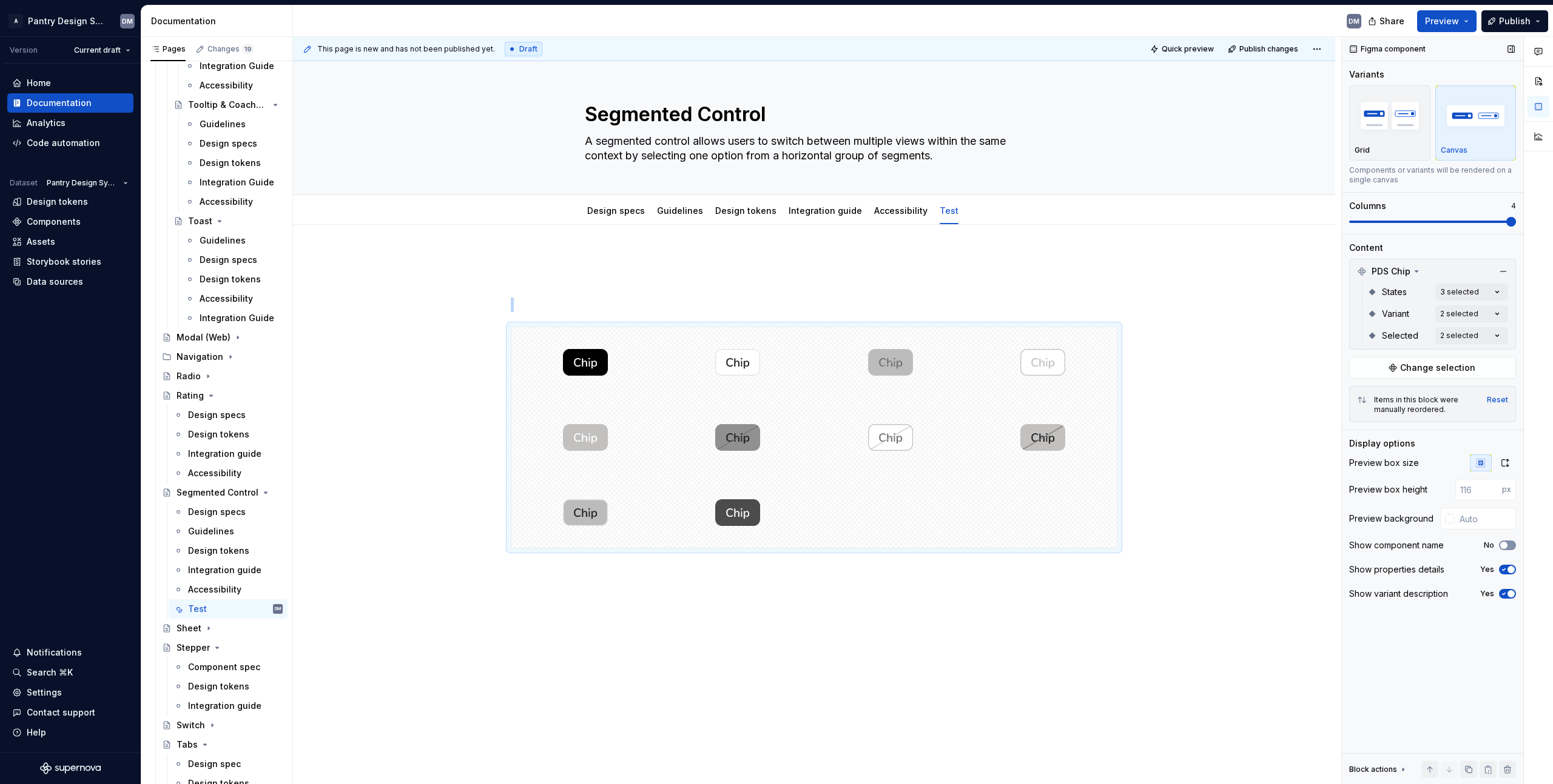
click at [1506, 545] on span "button" at bounding box center [1503, 545] width 7 height 7
click at [1509, 597] on span "button" at bounding box center [1510, 594] width 7 height 7
click at [1509, 597] on button "No" at bounding box center [1507, 593] width 17 height 10
click at [784, 612] on div at bounding box center [814, 512] width 1042 height 574
click at [1461, 367] on span "Change selection" at bounding box center [1437, 368] width 75 height 12
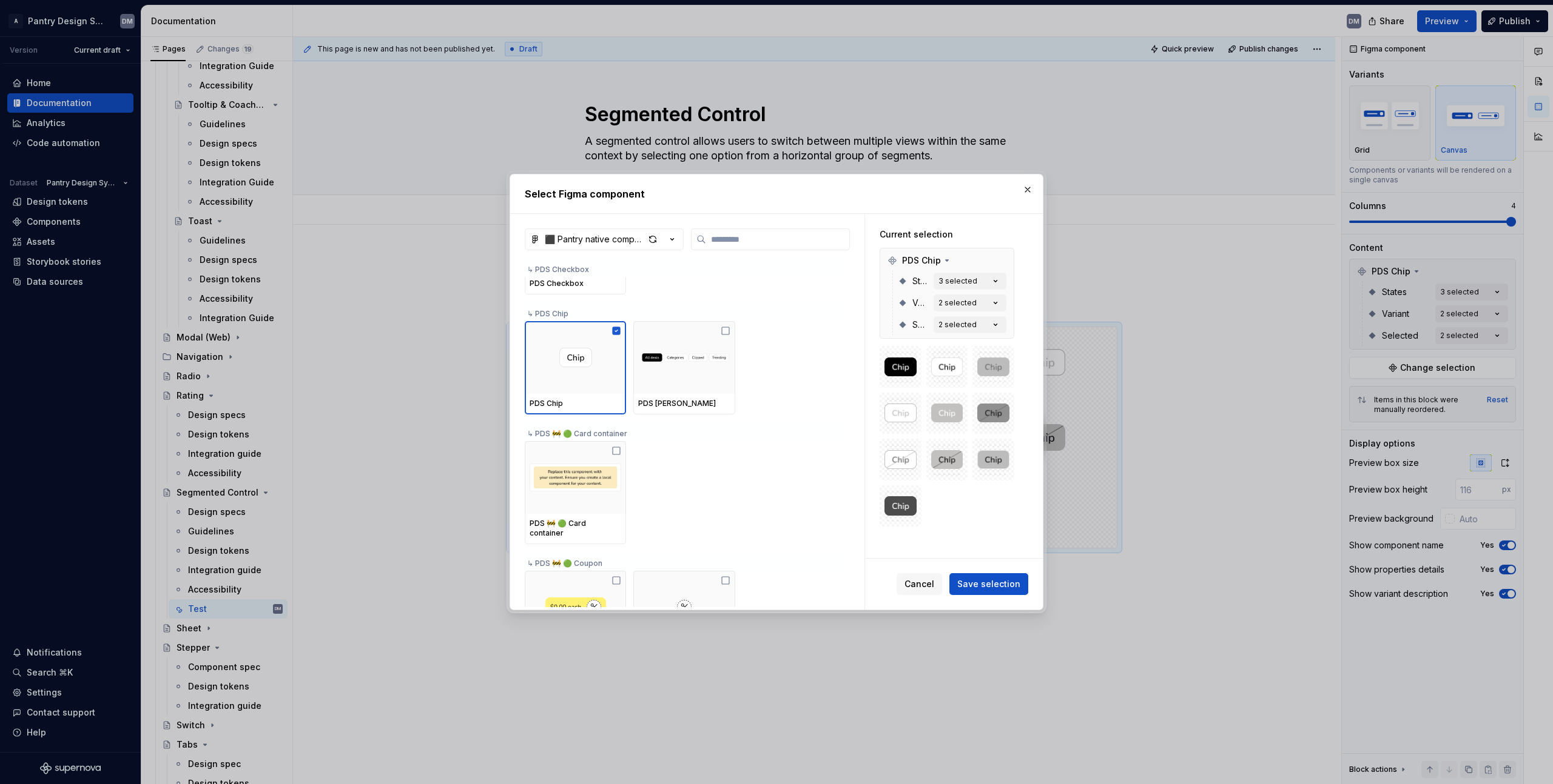
scroll to position [572, 0]
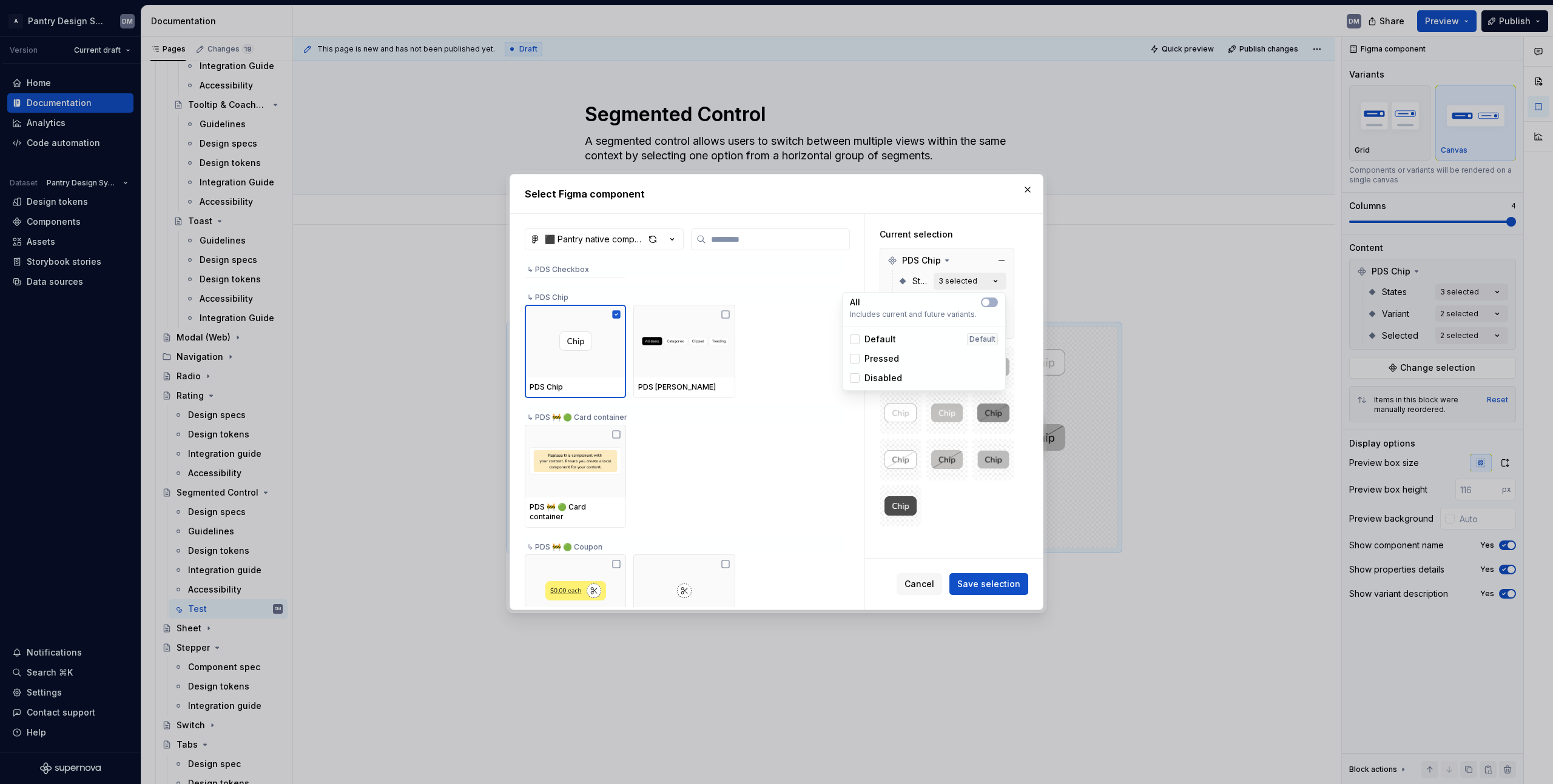
click at [986, 282] on button "3 selected" at bounding box center [970, 281] width 73 height 17
click at [990, 308] on icon "button" at bounding box center [996, 303] width 12 height 12
click at [997, 305] on icon "button" at bounding box center [996, 303] width 12 height 12
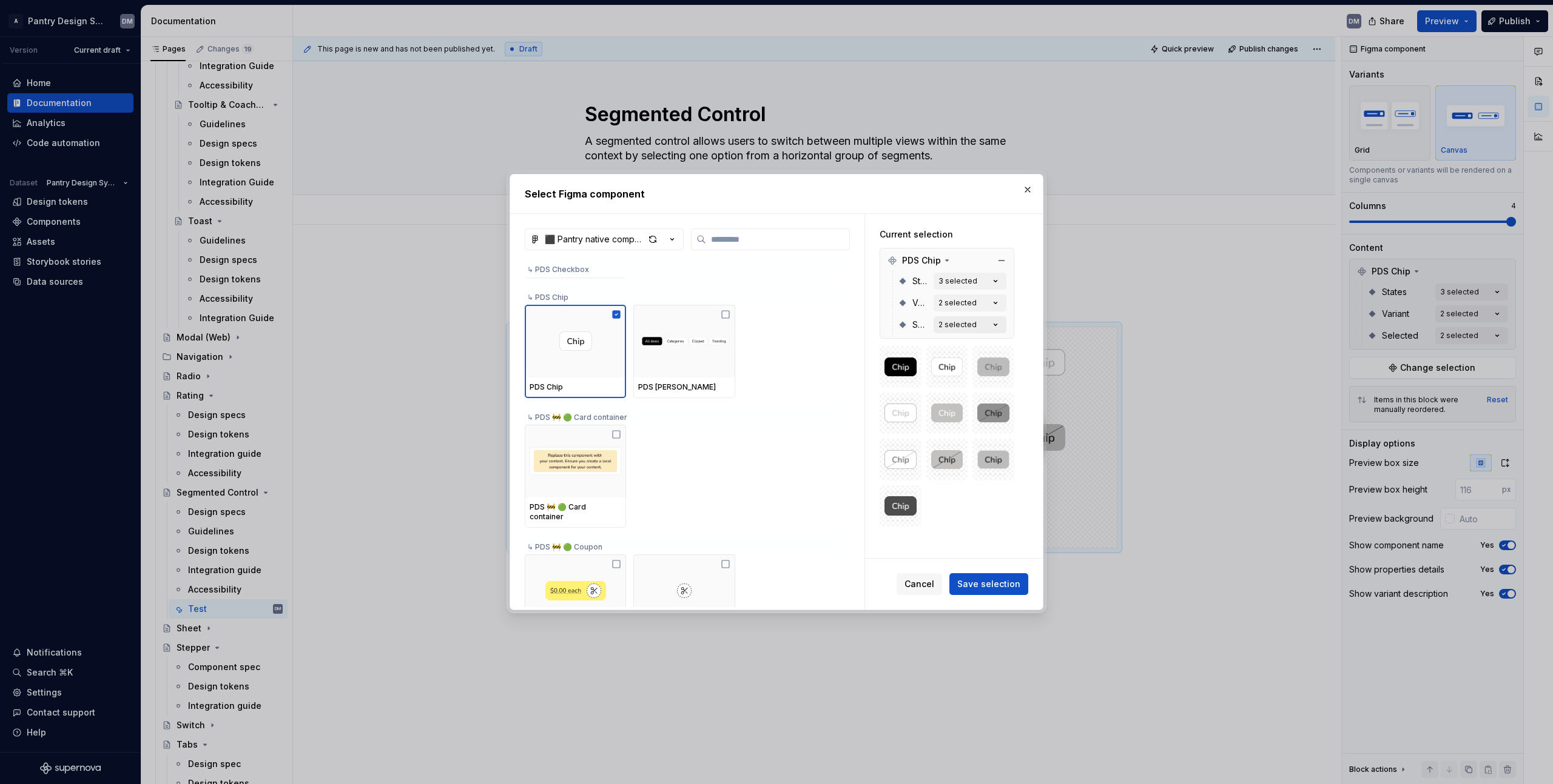
click at [991, 324] on icon "button" at bounding box center [996, 325] width 12 height 12
click at [727, 318] on icon at bounding box center [725, 314] width 10 height 10
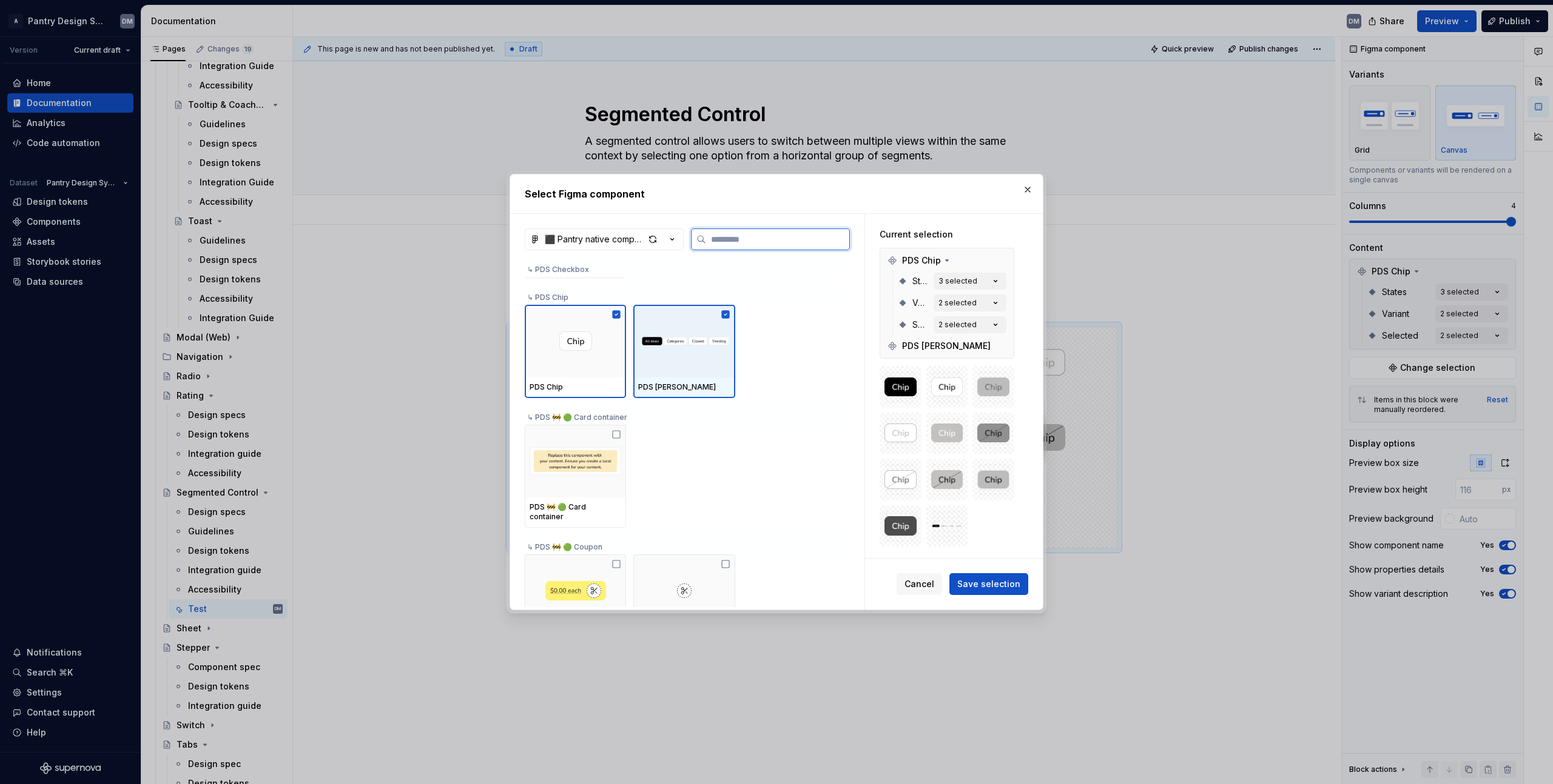
click at [727, 318] on icon at bounding box center [725, 314] width 8 height 8
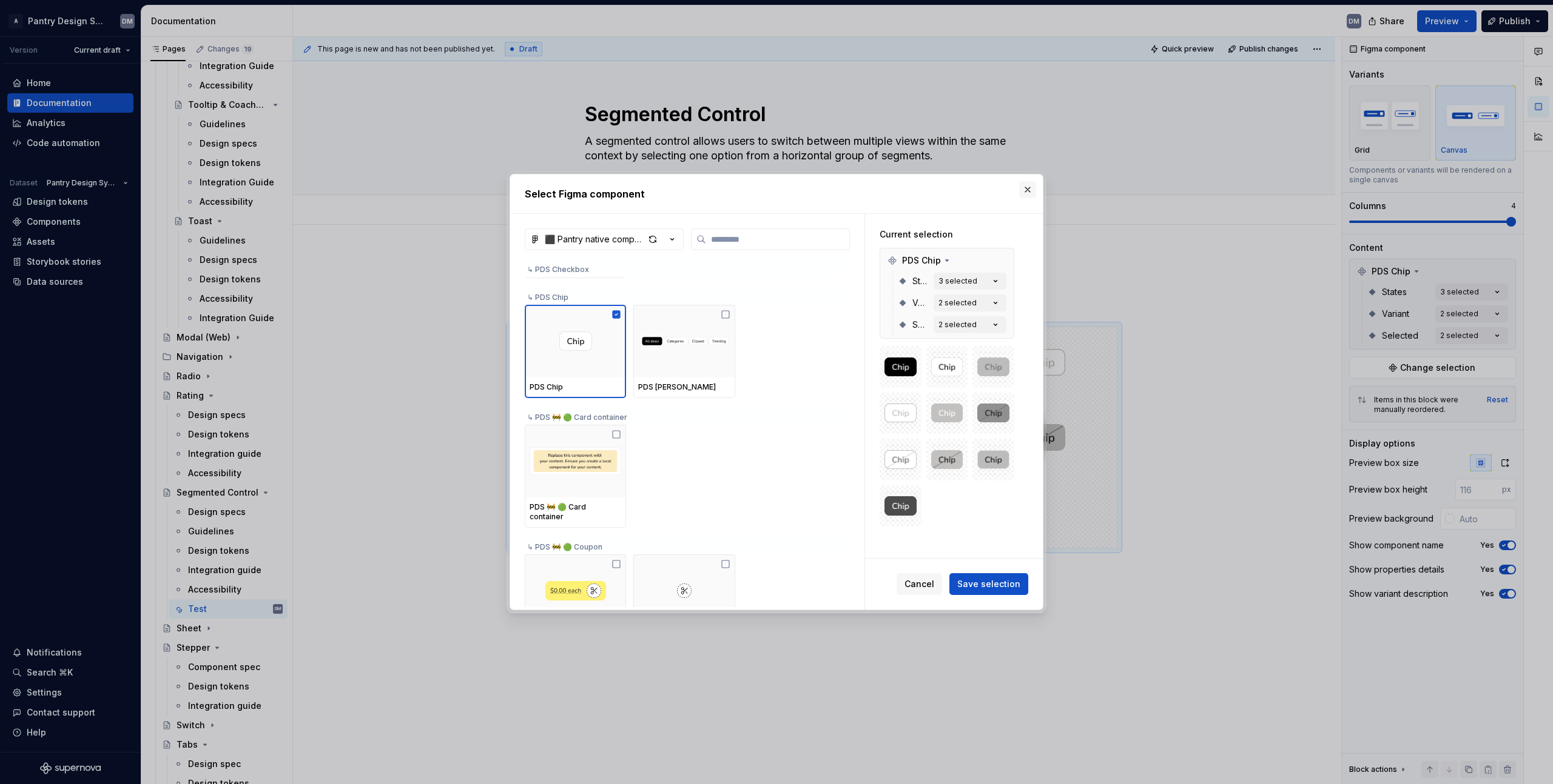
click at [1027, 183] on button "button" at bounding box center [1027, 189] width 17 height 17
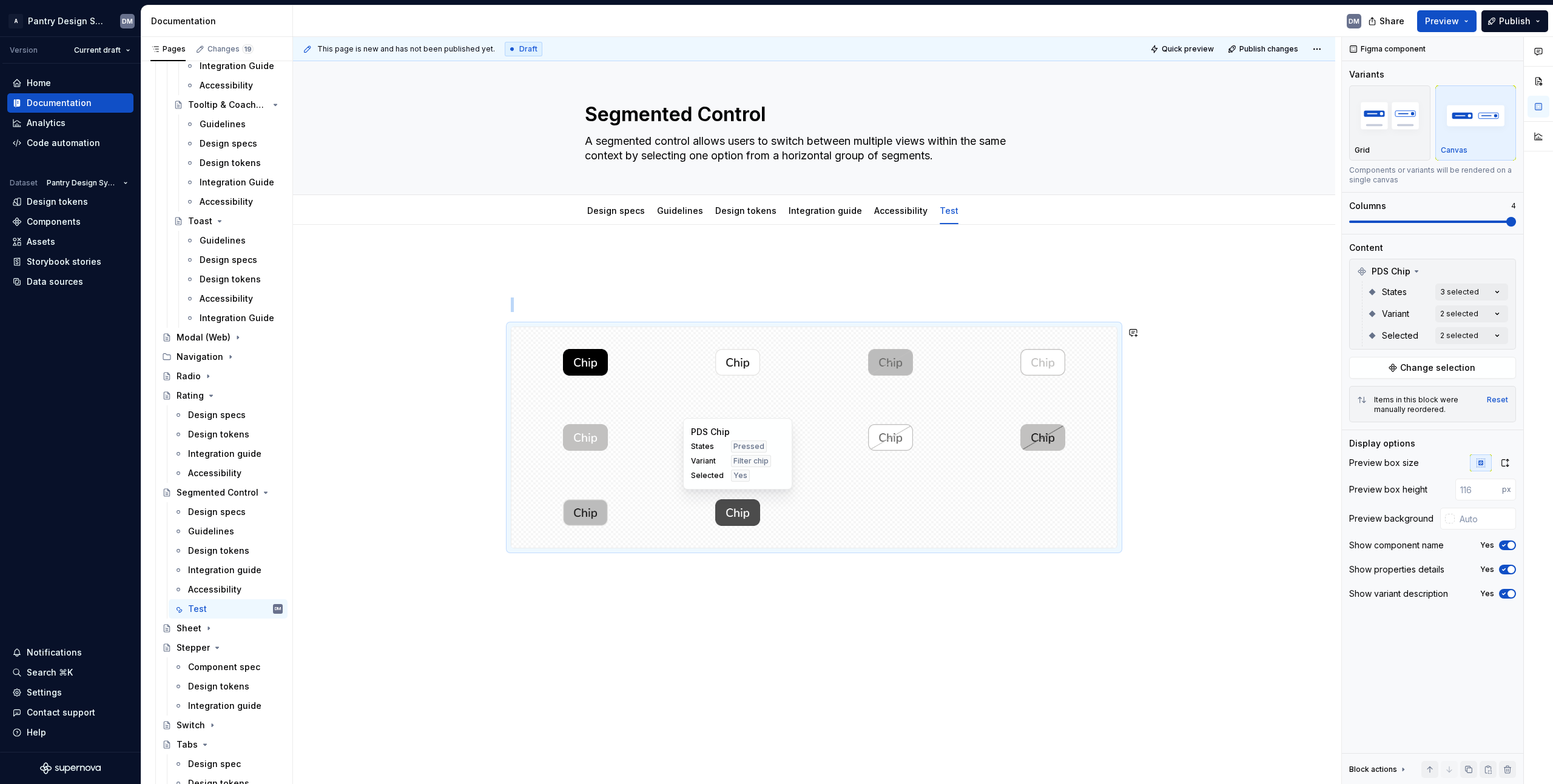
click at [594, 591] on div at bounding box center [814, 512] width 1042 height 574
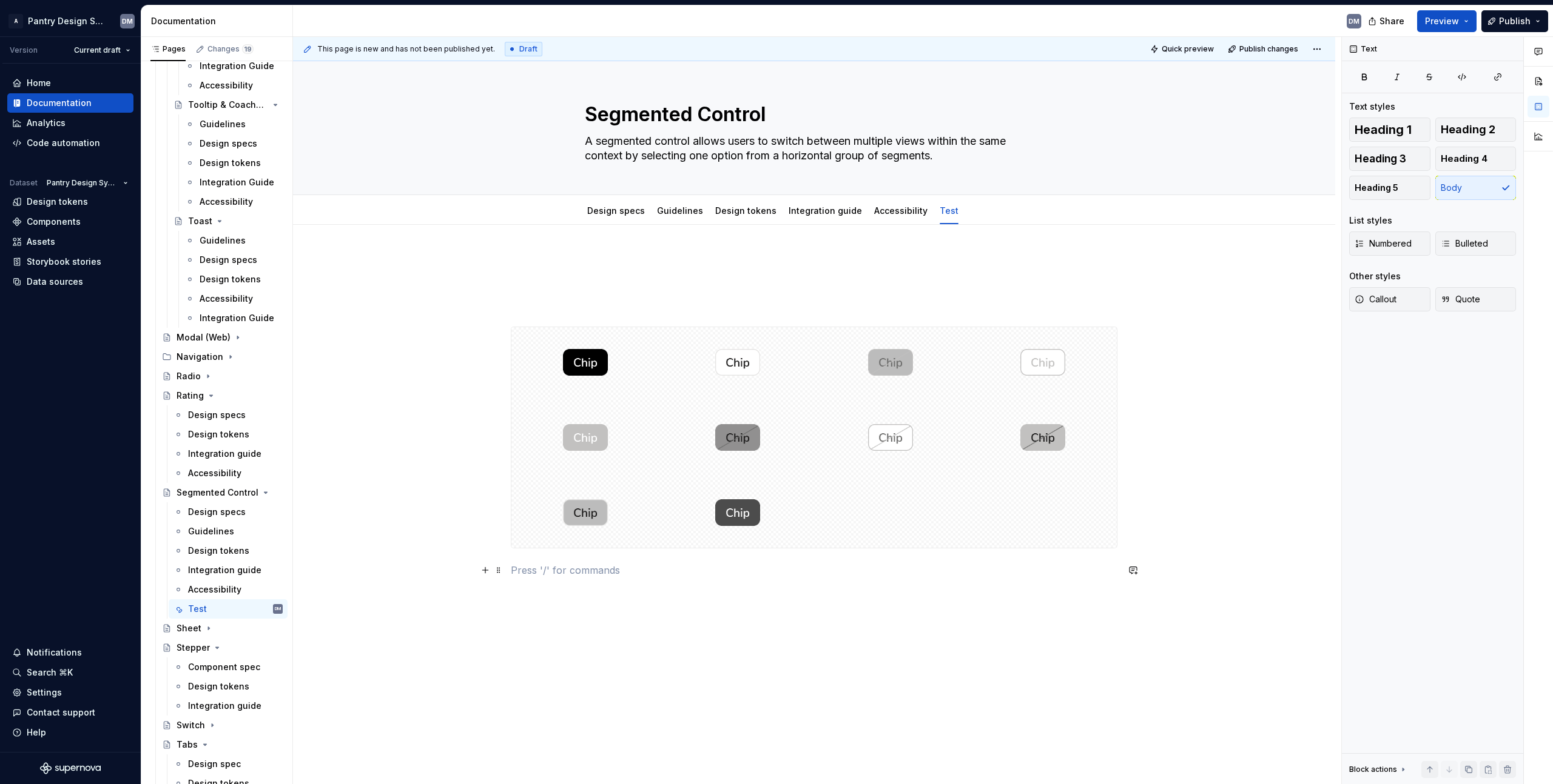
click at [566, 572] on p at bounding box center [813, 570] width 606 height 14
click at [554, 577] on p at bounding box center [813, 570] width 606 height 14
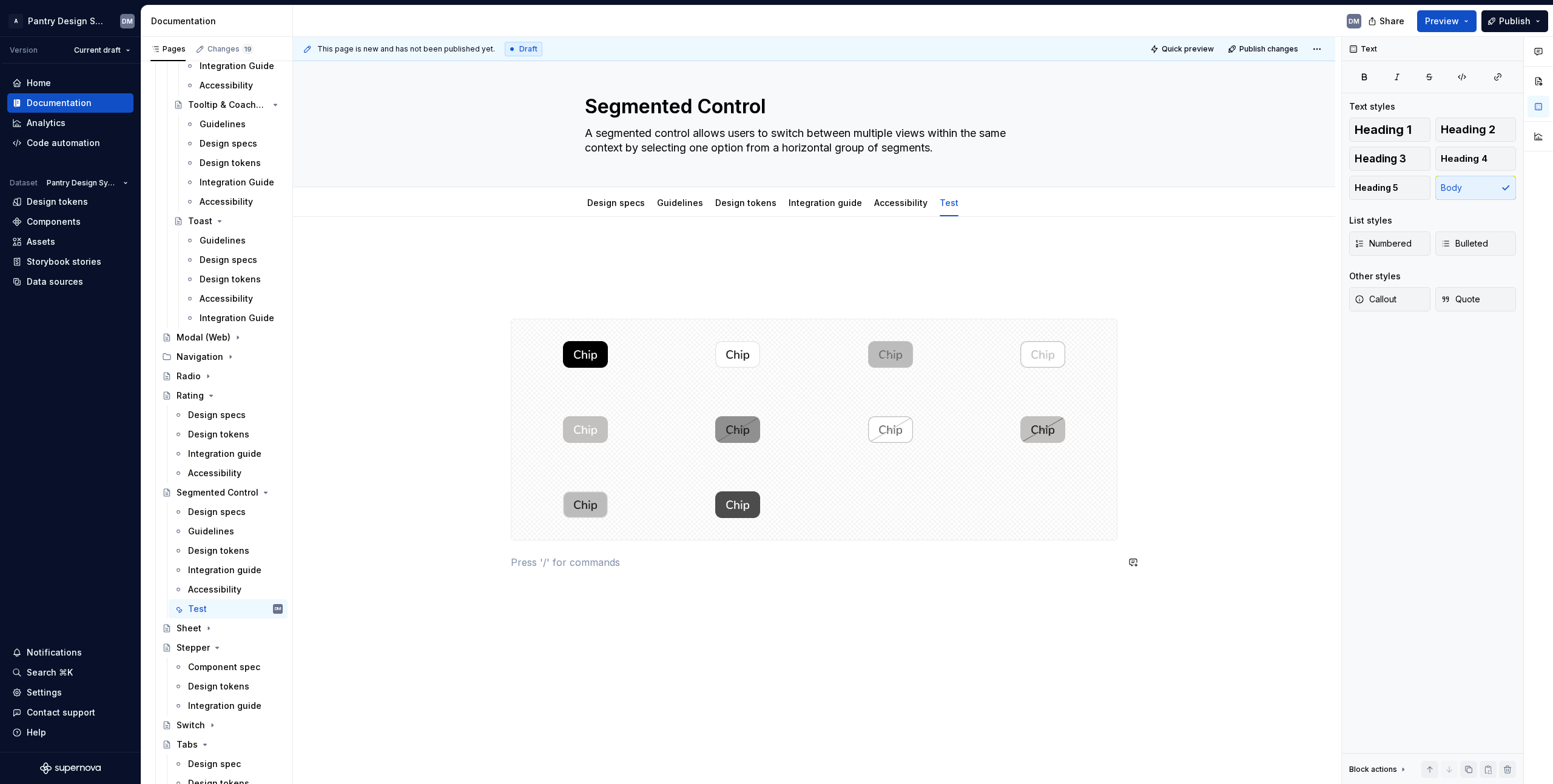
scroll to position [43, 0]
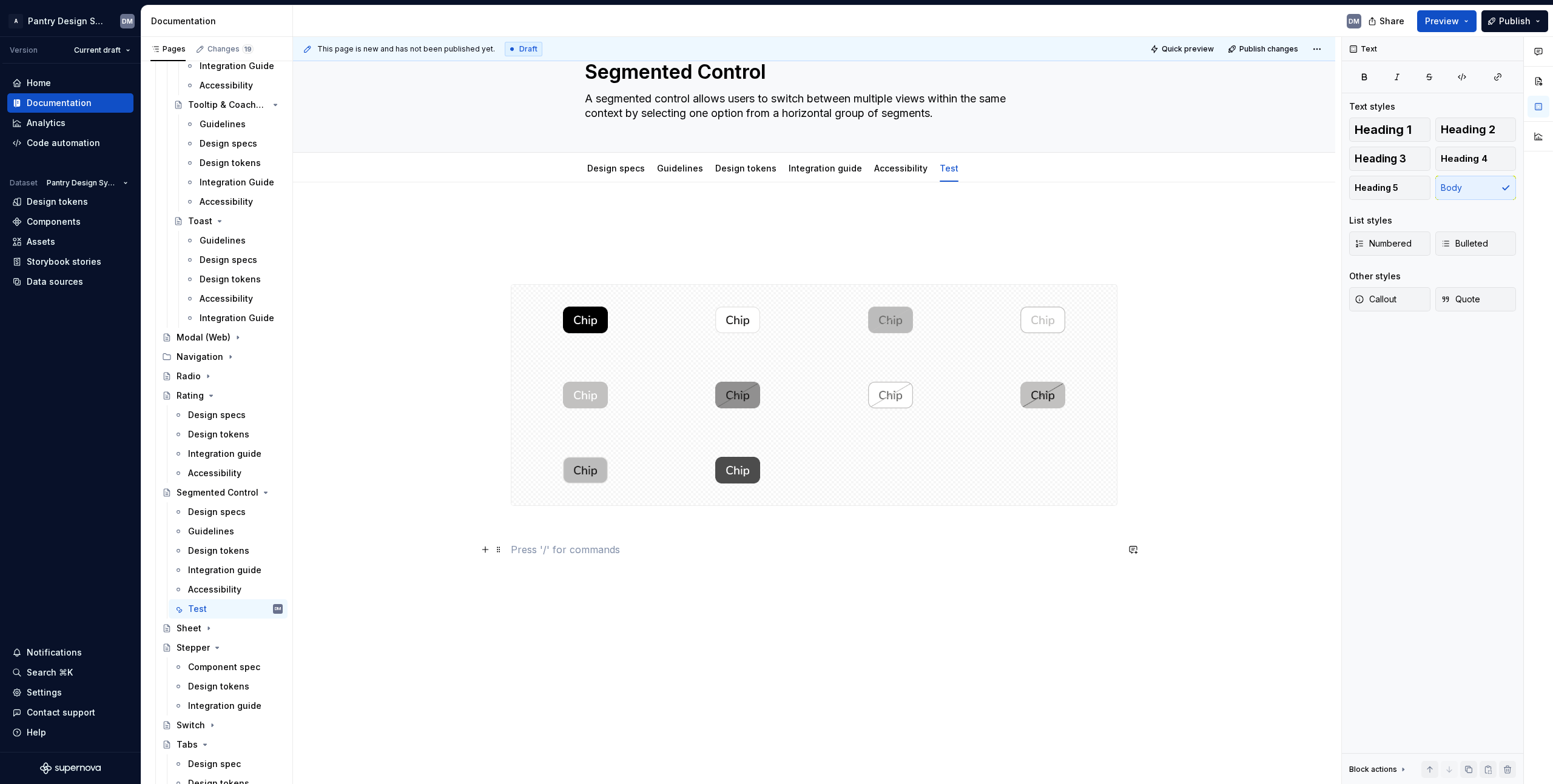
click at [591, 546] on p at bounding box center [813, 550] width 606 height 14
click at [570, 553] on p at bounding box center [813, 550] width 606 height 14
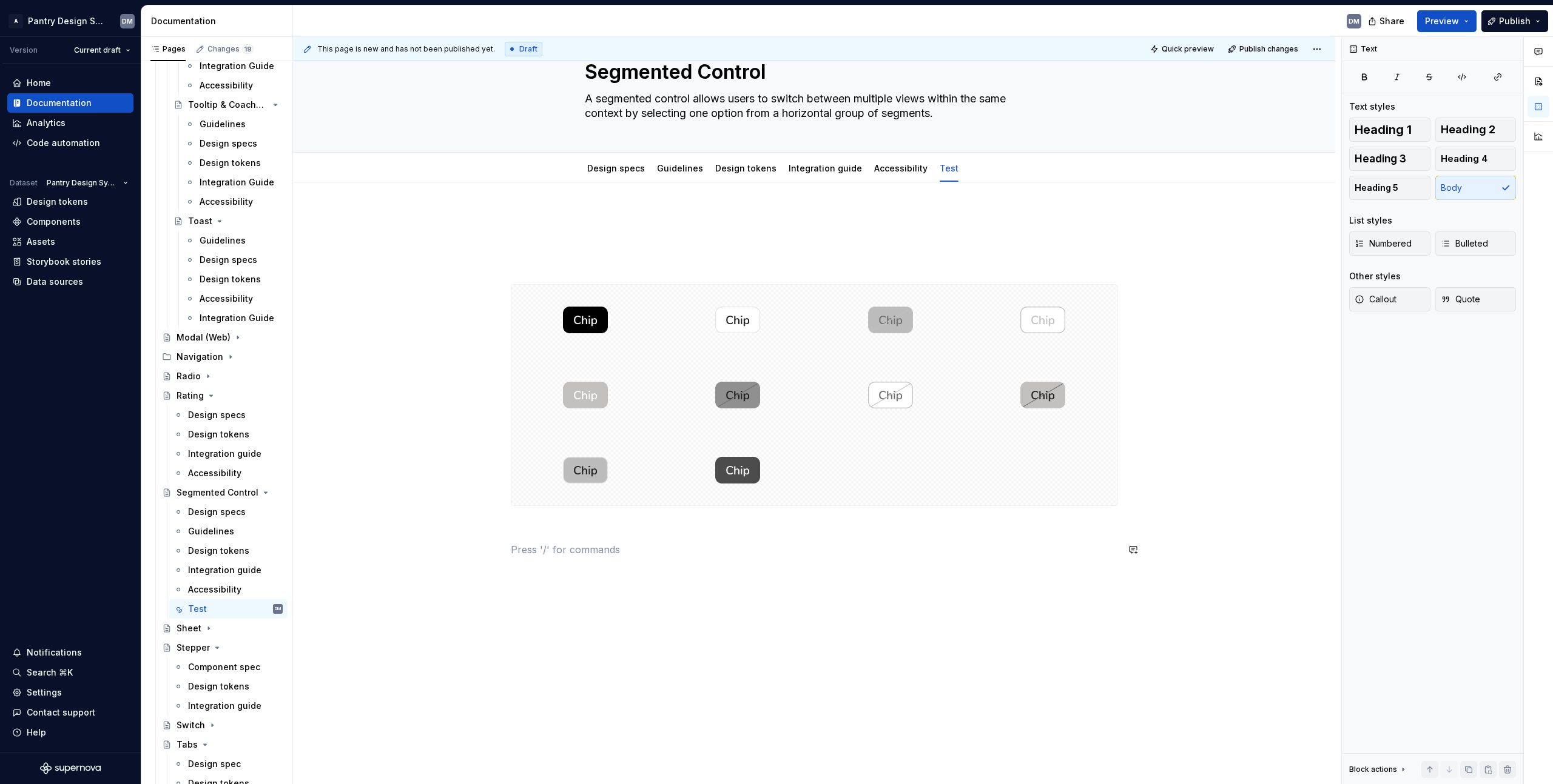
click at [568, 554] on p at bounding box center [813, 550] width 606 height 14
click at [579, 558] on div at bounding box center [813, 392] width 606 height 360
click at [584, 555] on p at bounding box center [813, 550] width 606 height 14
click at [574, 558] on div at bounding box center [813, 392] width 606 height 360
click at [573, 555] on p at bounding box center [813, 550] width 606 height 14
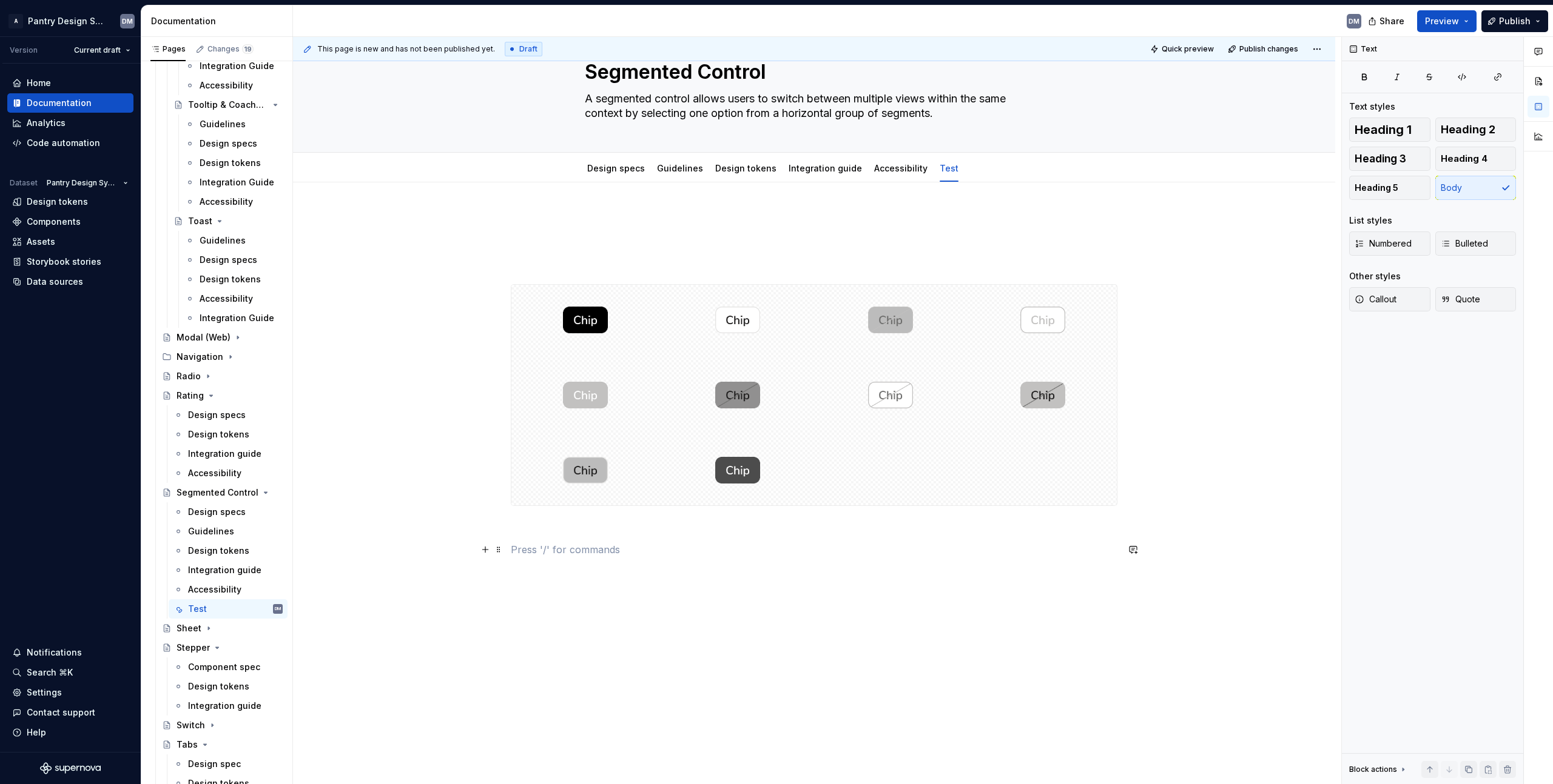
click at [633, 547] on p at bounding box center [813, 550] width 606 height 14
click at [481, 549] on button "button" at bounding box center [485, 549] width 17 height 17
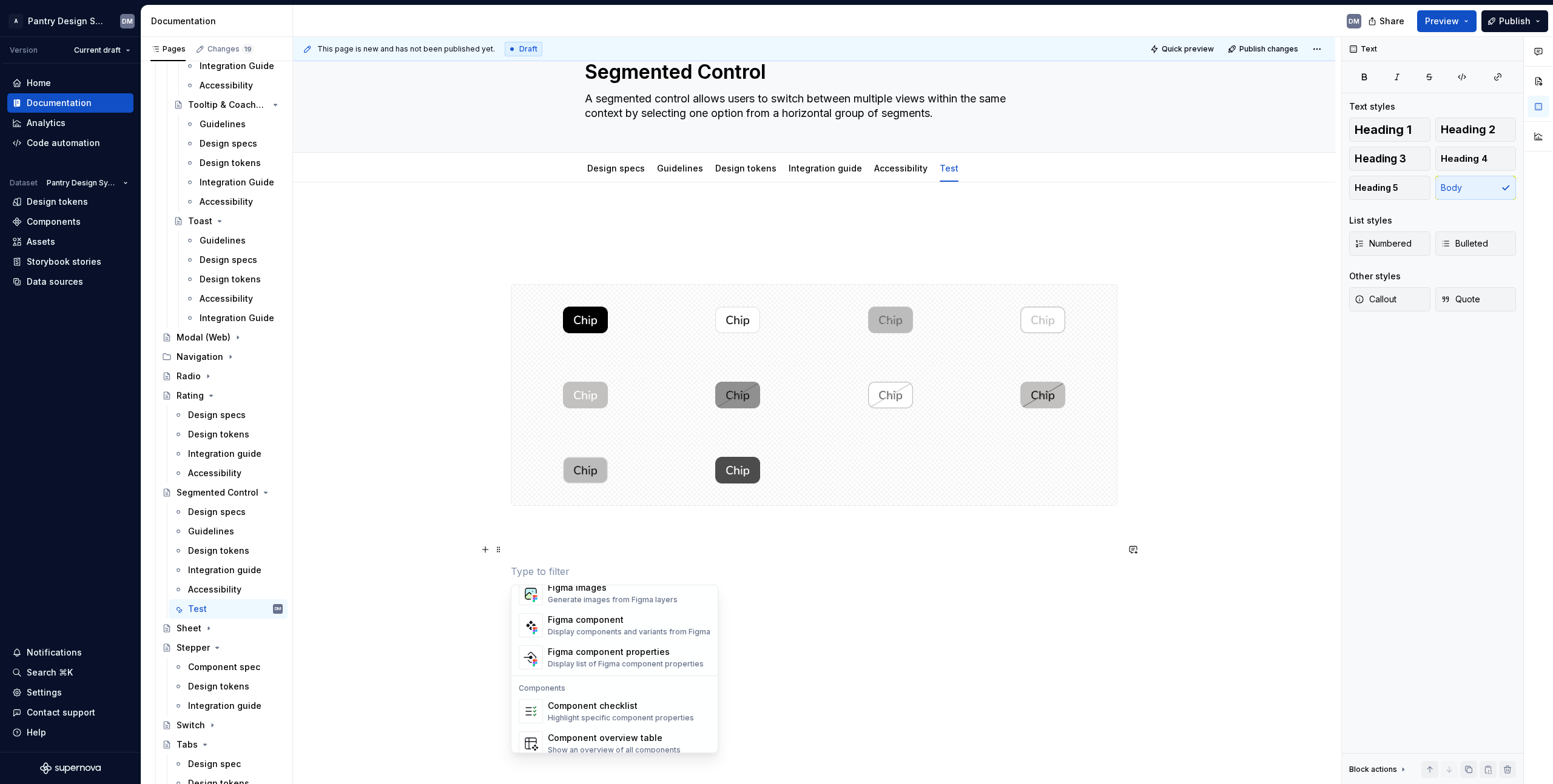
scroll to position [1164, 0]
click at [601, 650] on div "Figma component properties" at bounding box center [626, 654] width 156 height 12
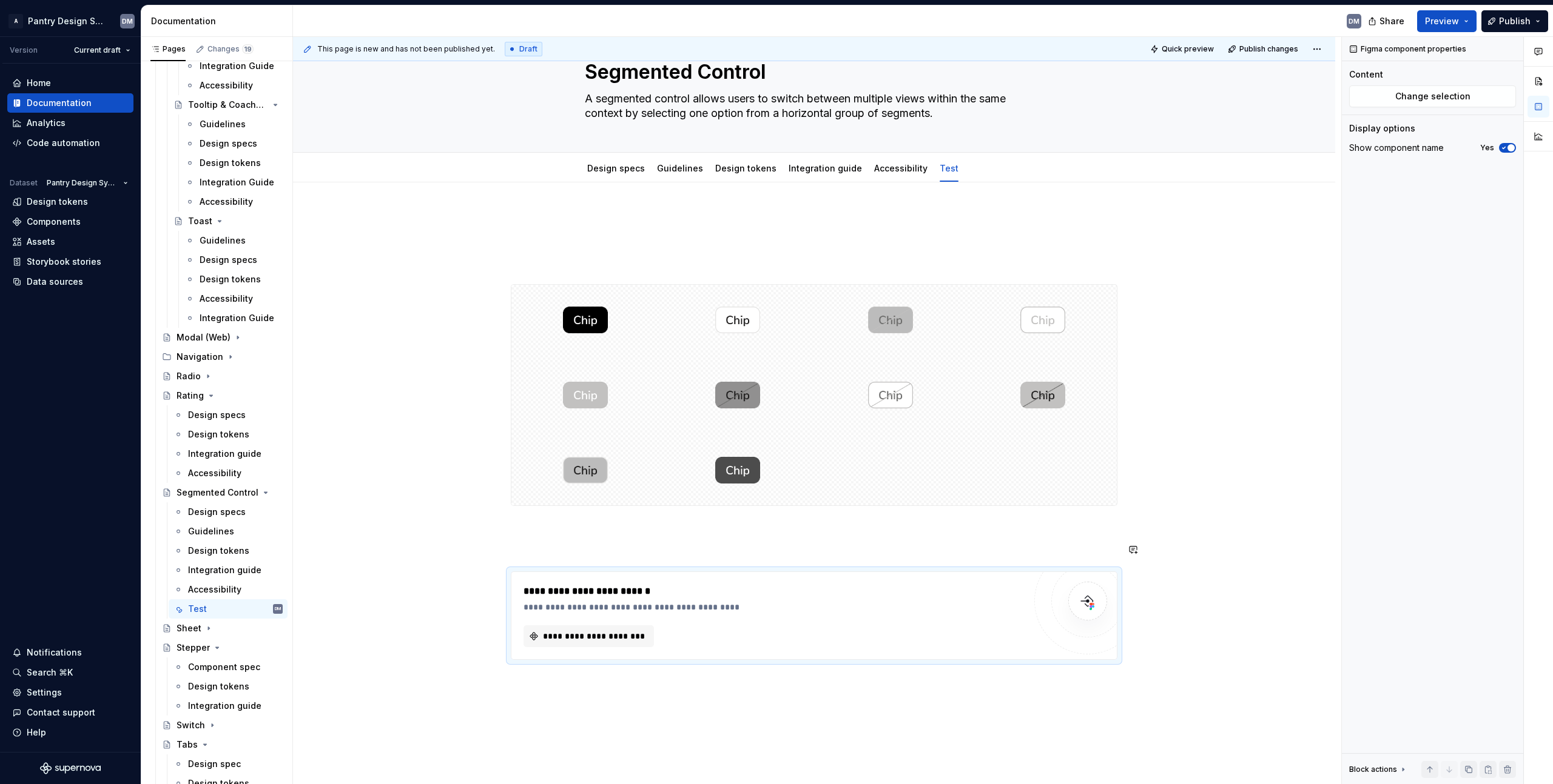
click at [607, 536] on div "**********" at bounding box center [813, 436] width 606 height 449
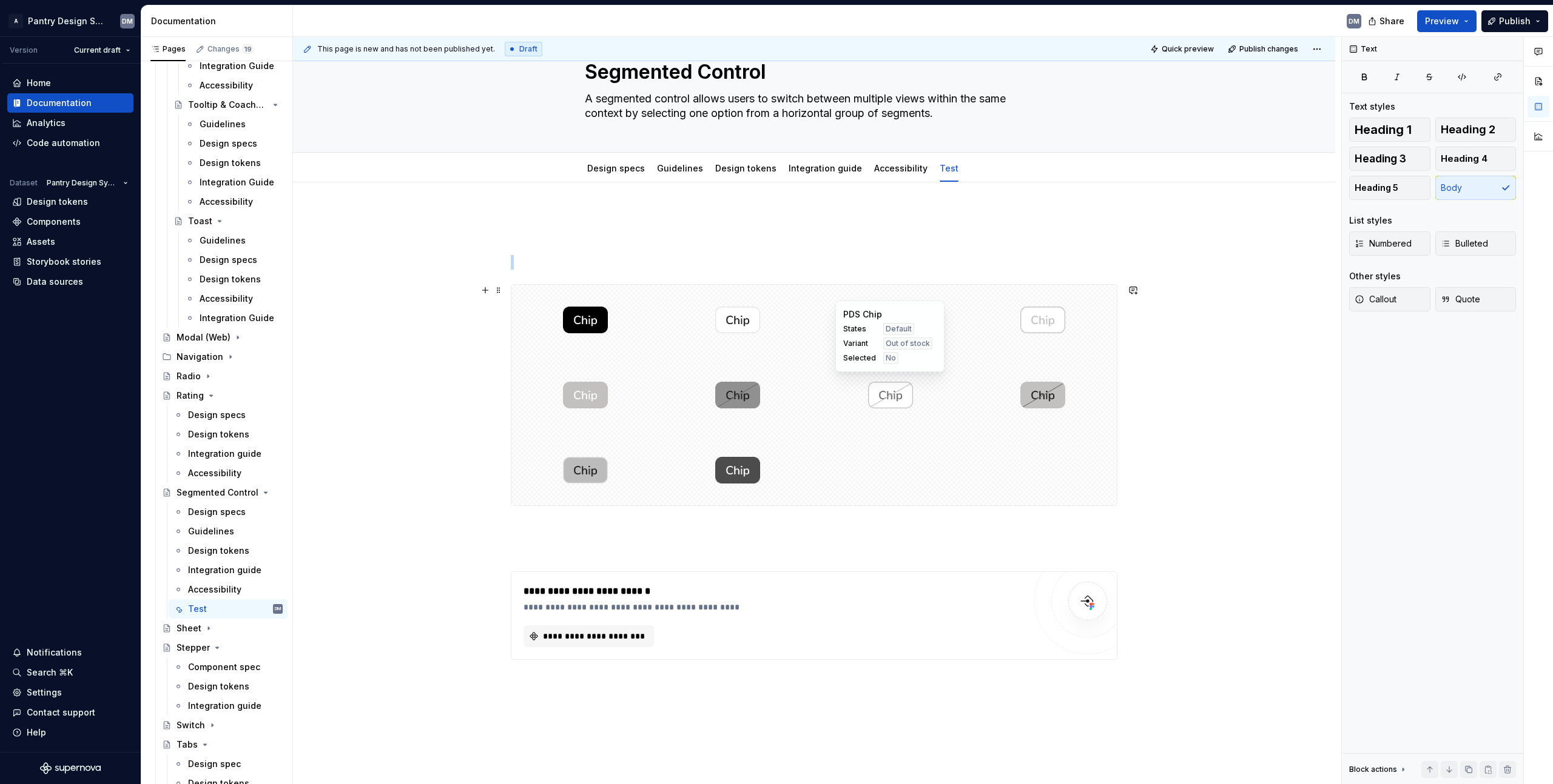
click at [822, 425] on div at bounding box center [890, 395] width 148 height 70
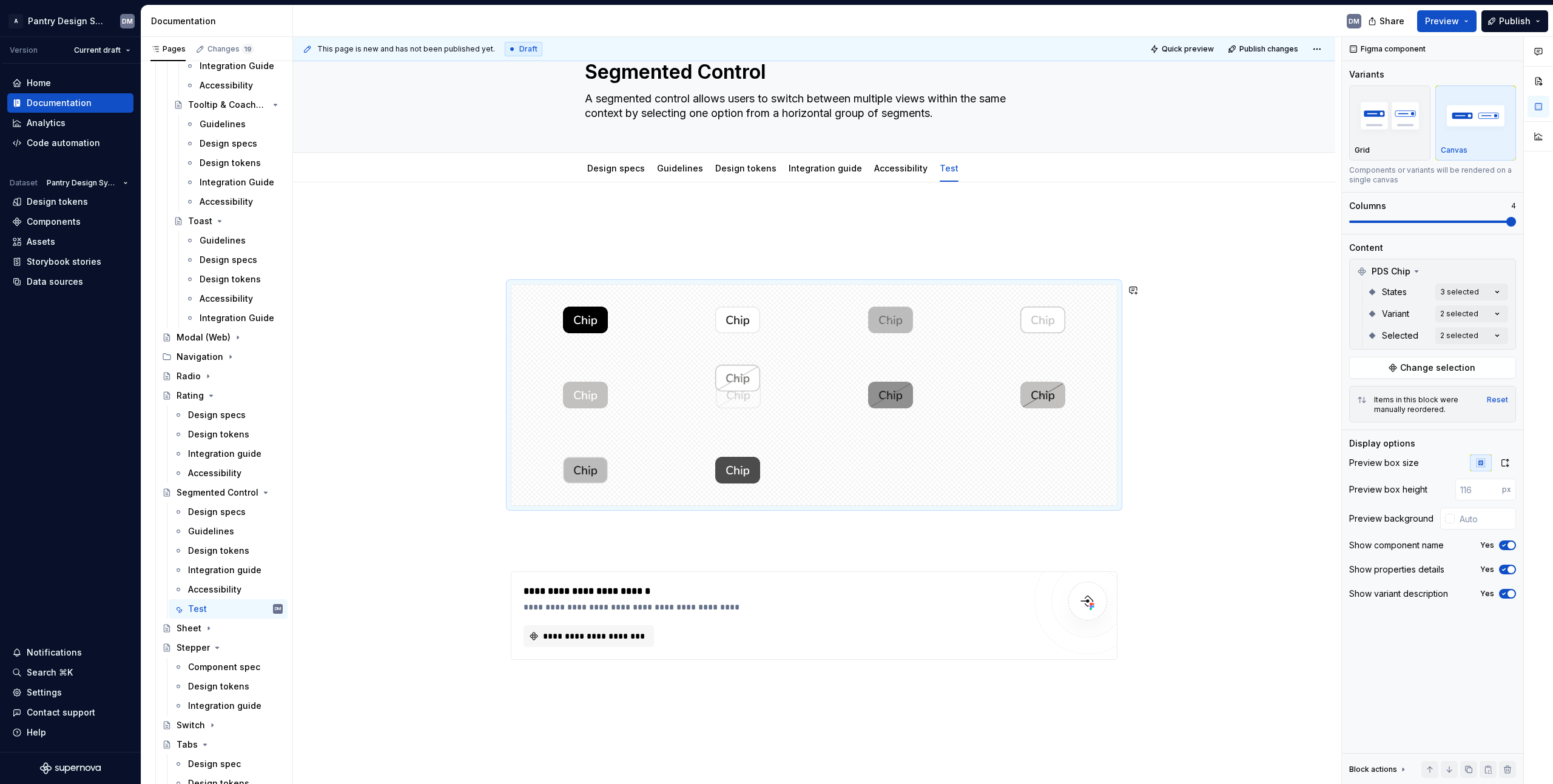
drag, startPoint x: 890, startPoint y: 389, endPoint x: 762, endPoint y: 392, distance: 128.0
click at [762, 392] on body "A Pantry Design System DM Version Current draft Home Documentation Analytics Co…" at bounding box center [776, 392] width 1553 height 784
drag, startPoint x: 991, startPoint y: 363, endPoint x: 732, endPoint y: 481, distance: 284.6
drag, startPoint x: 594, startPoint y: 391, endPoint x: 914, endPoint y: 332, distance: 325.4
click at [914, 332] on body "A Pantry Design System DM Version Current draft Home Documentation Analytics Co…" at bounding box center [776, 392] width 1553 height 784
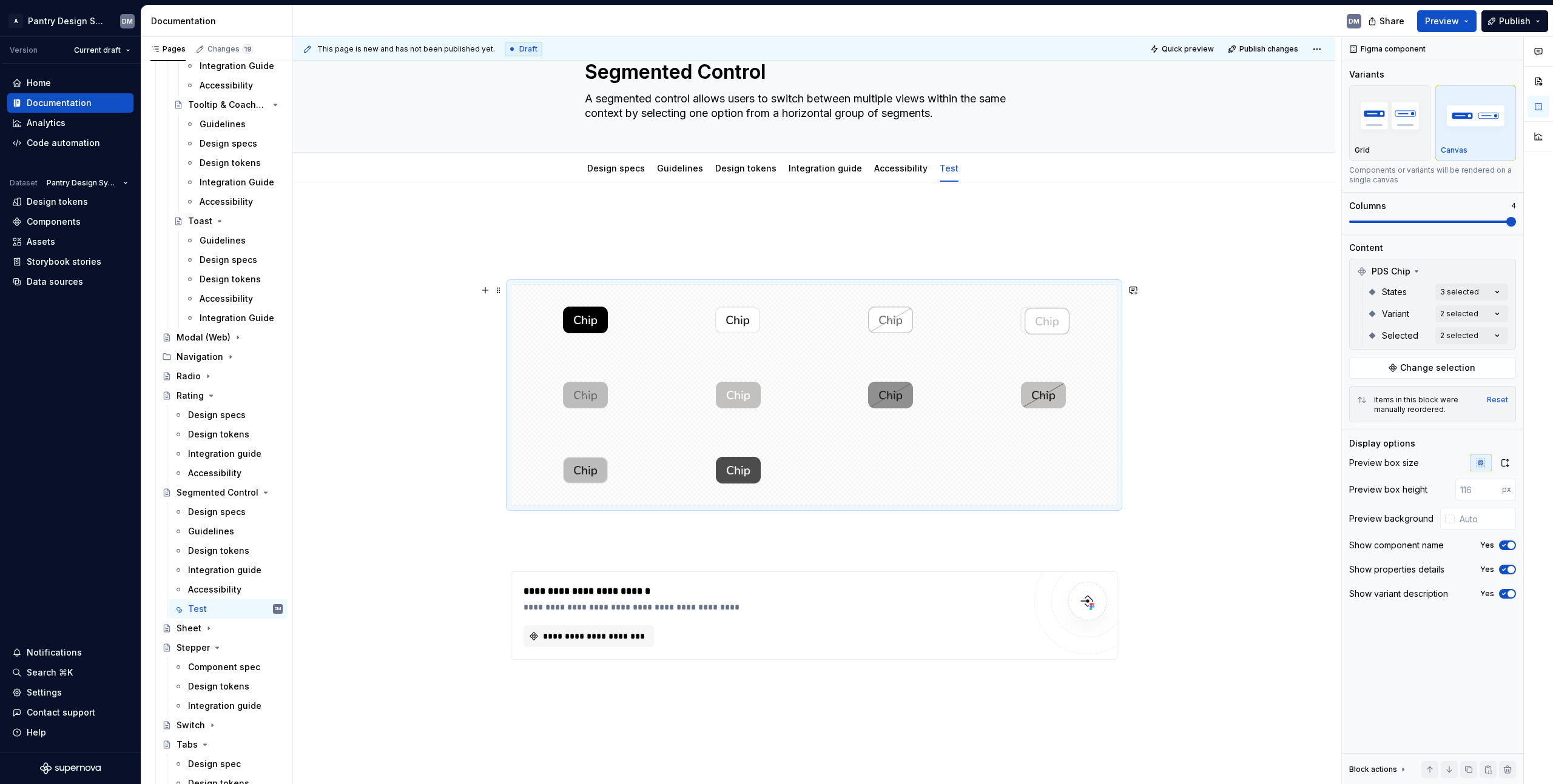
drag, startPoint x: 745, startPoint y: 468, endPoint x: 1056, endPoint y: 336, distance: 337.9
click at [1056, 336] on body "A Pantry Design System DM Version Current draft Home Documentation Analytics Co…" at bounding box center [776, 392] width 1553 height 784
click at [750, 523] on p at bounding box center [813, 528] width 606 height 14
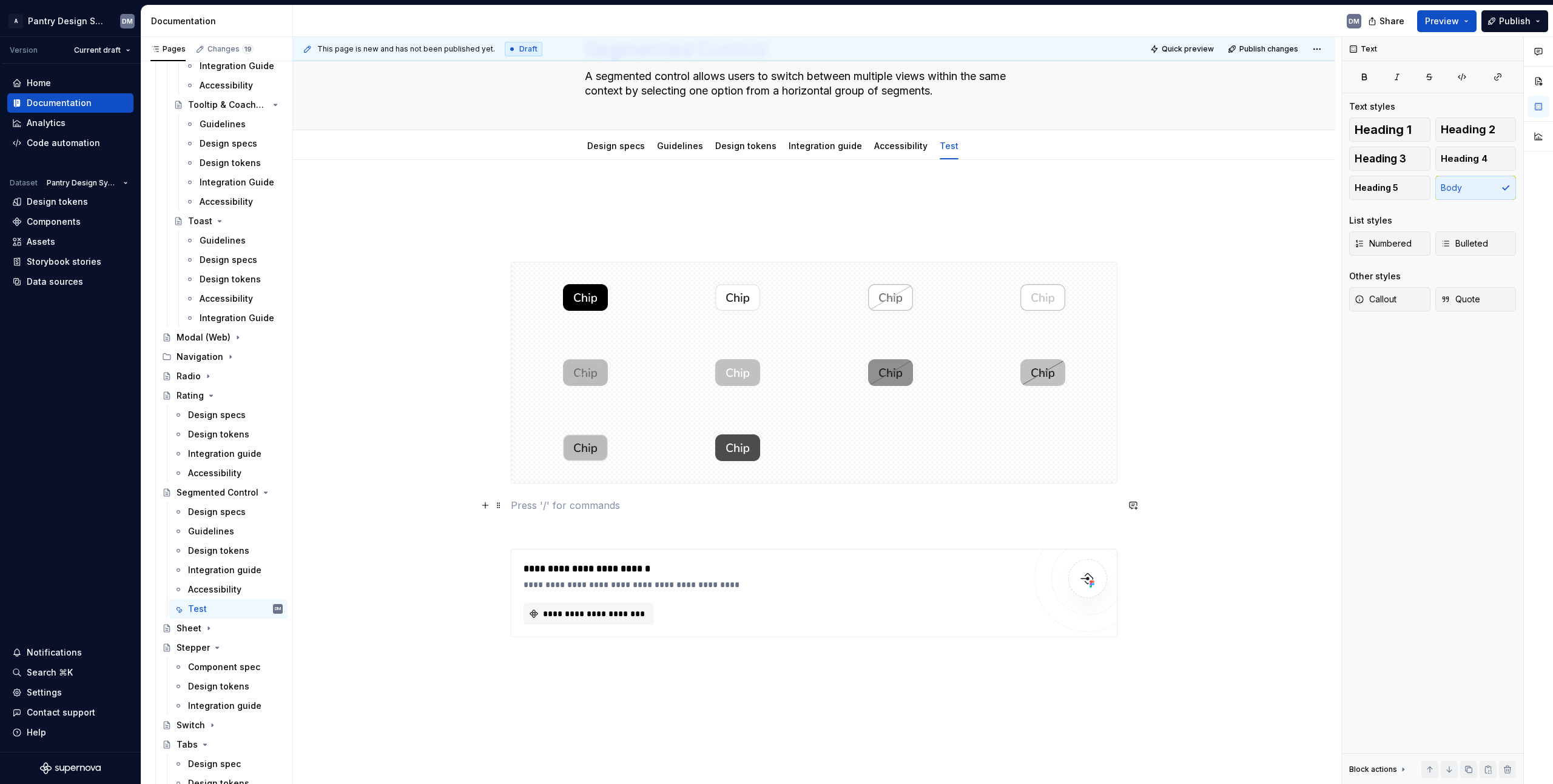
scroll to position [86, 0]
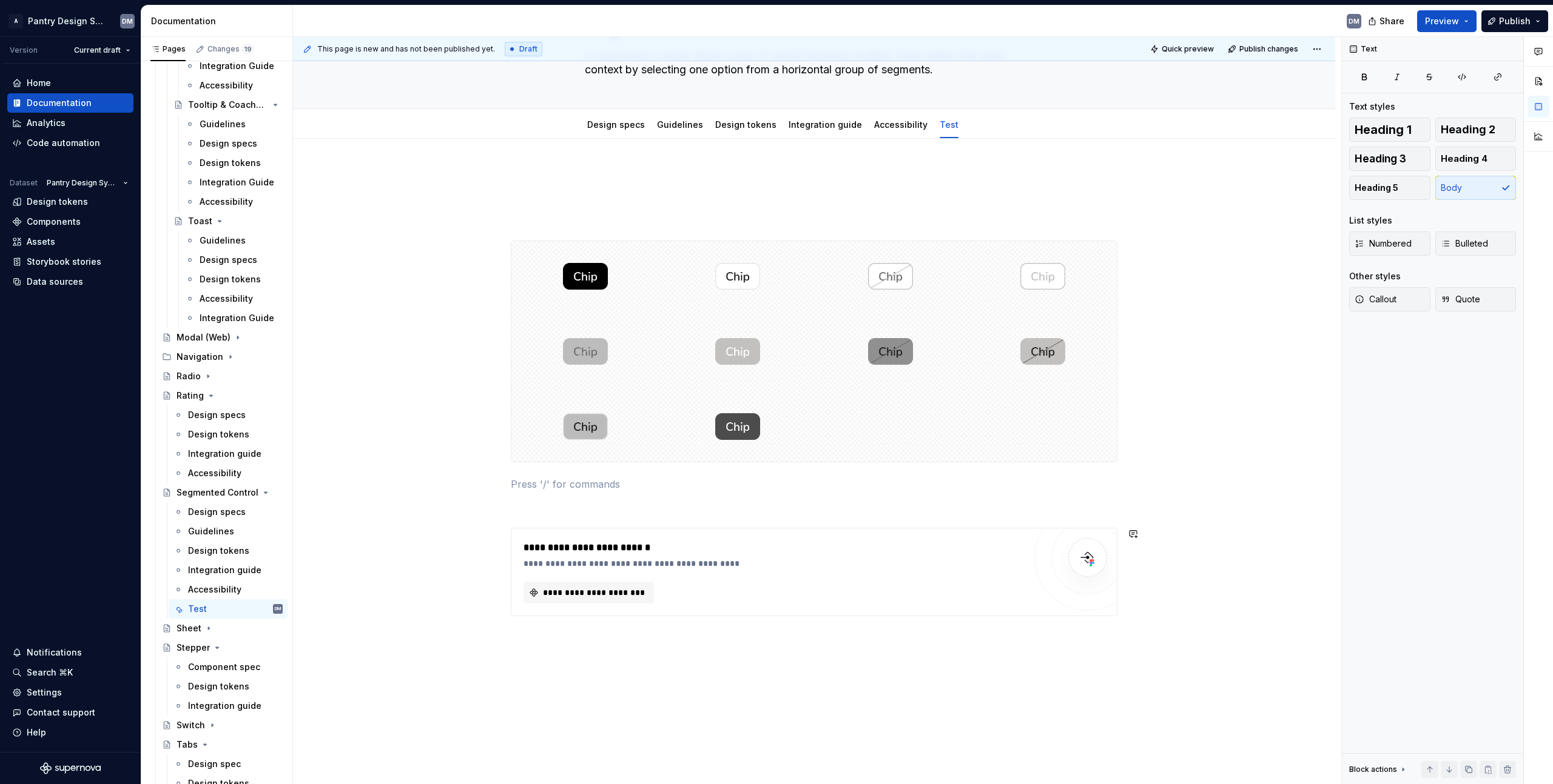
click at [736, 503] on p at bounding box center [813, 506] width 606 height 14
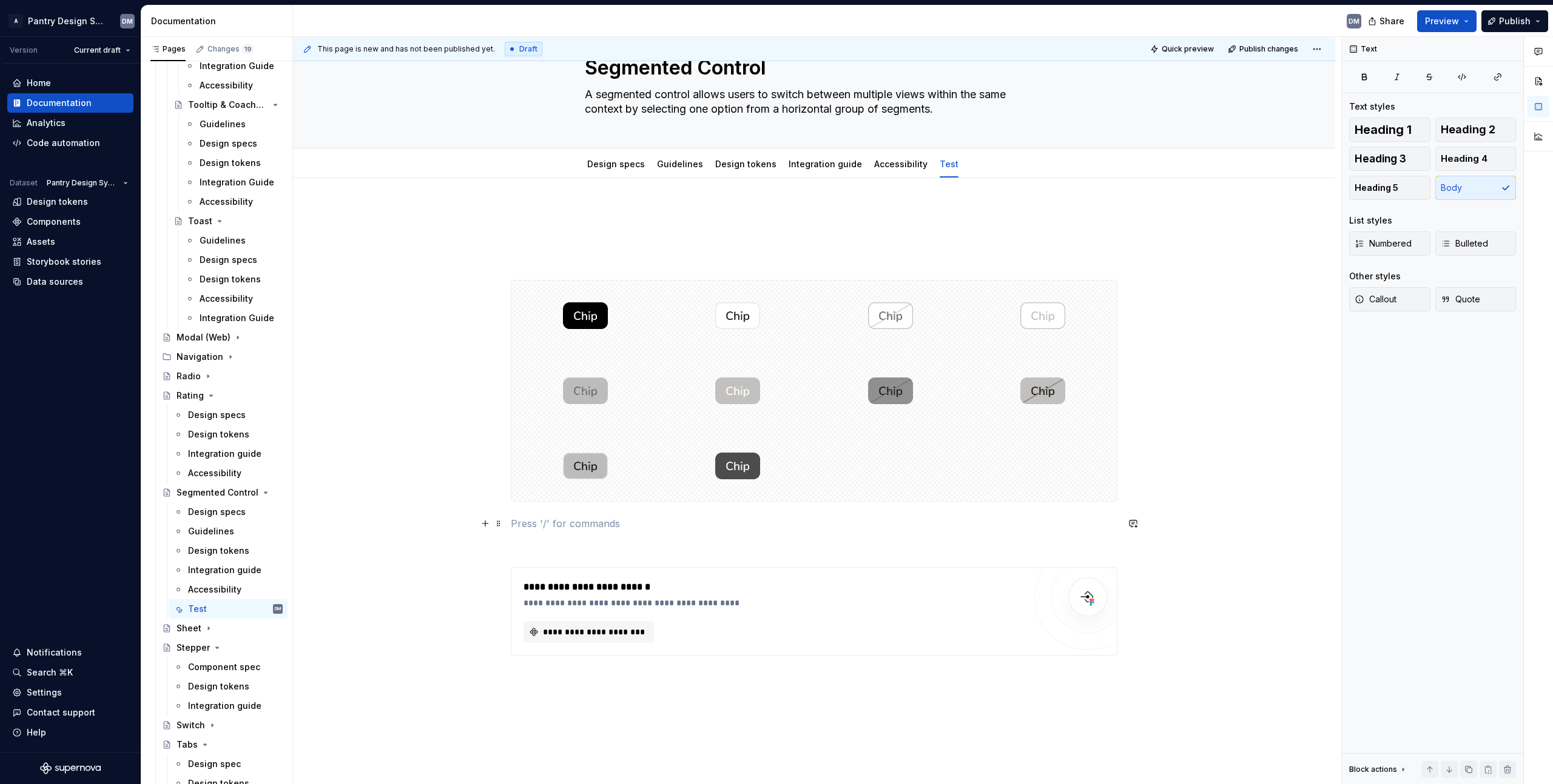
click at [687, 528] on p at bounding box center [813, 523] width 606 height 14
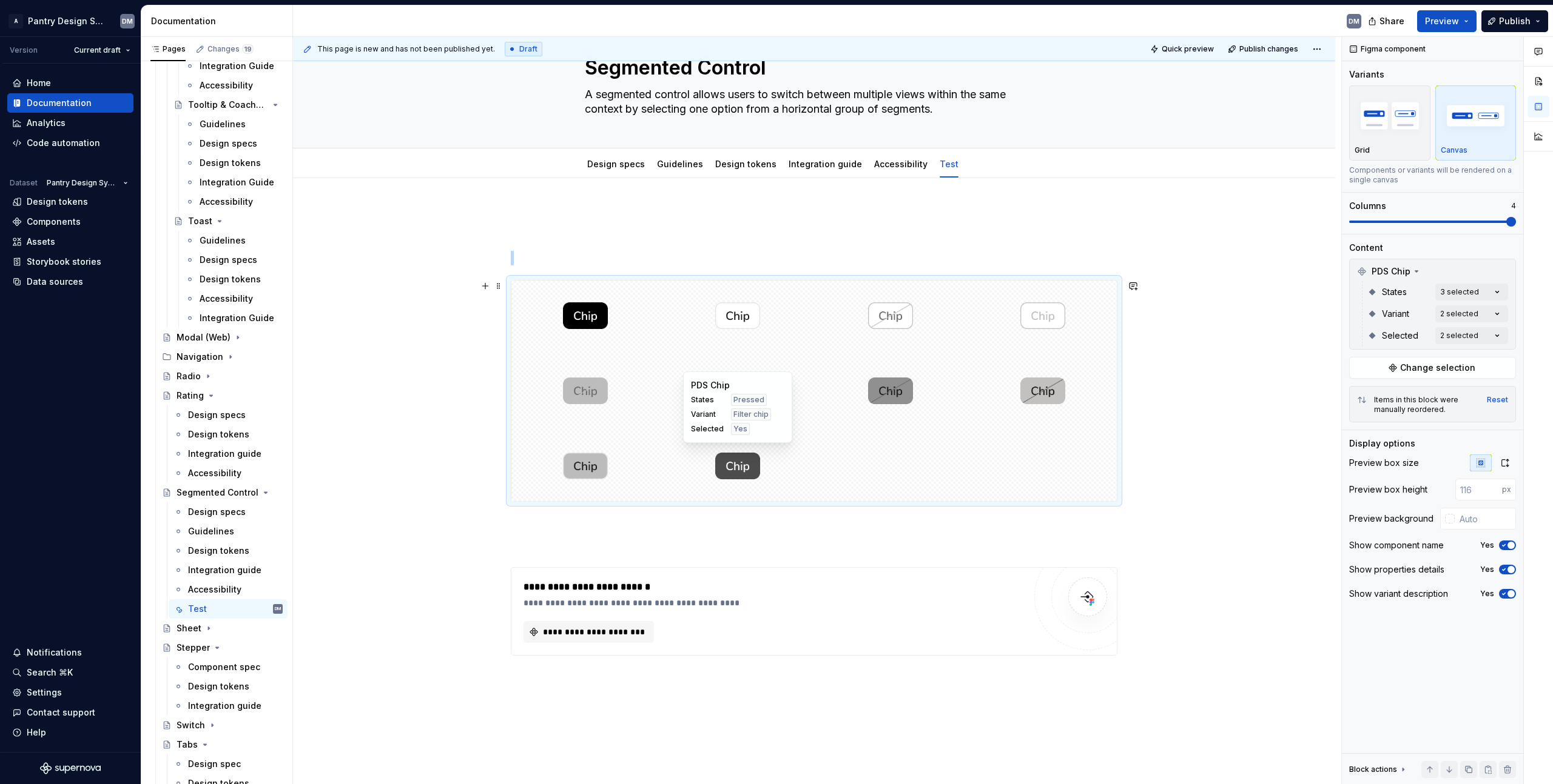
click at [675, 467] on div at bounding box center [737, 466] width 148 height 70
click at [905, 464] on div at bounding box center [814, 390] width 605 height 221
click at [712, 539] on p at bounding box center [813, 545] width 606 height 14
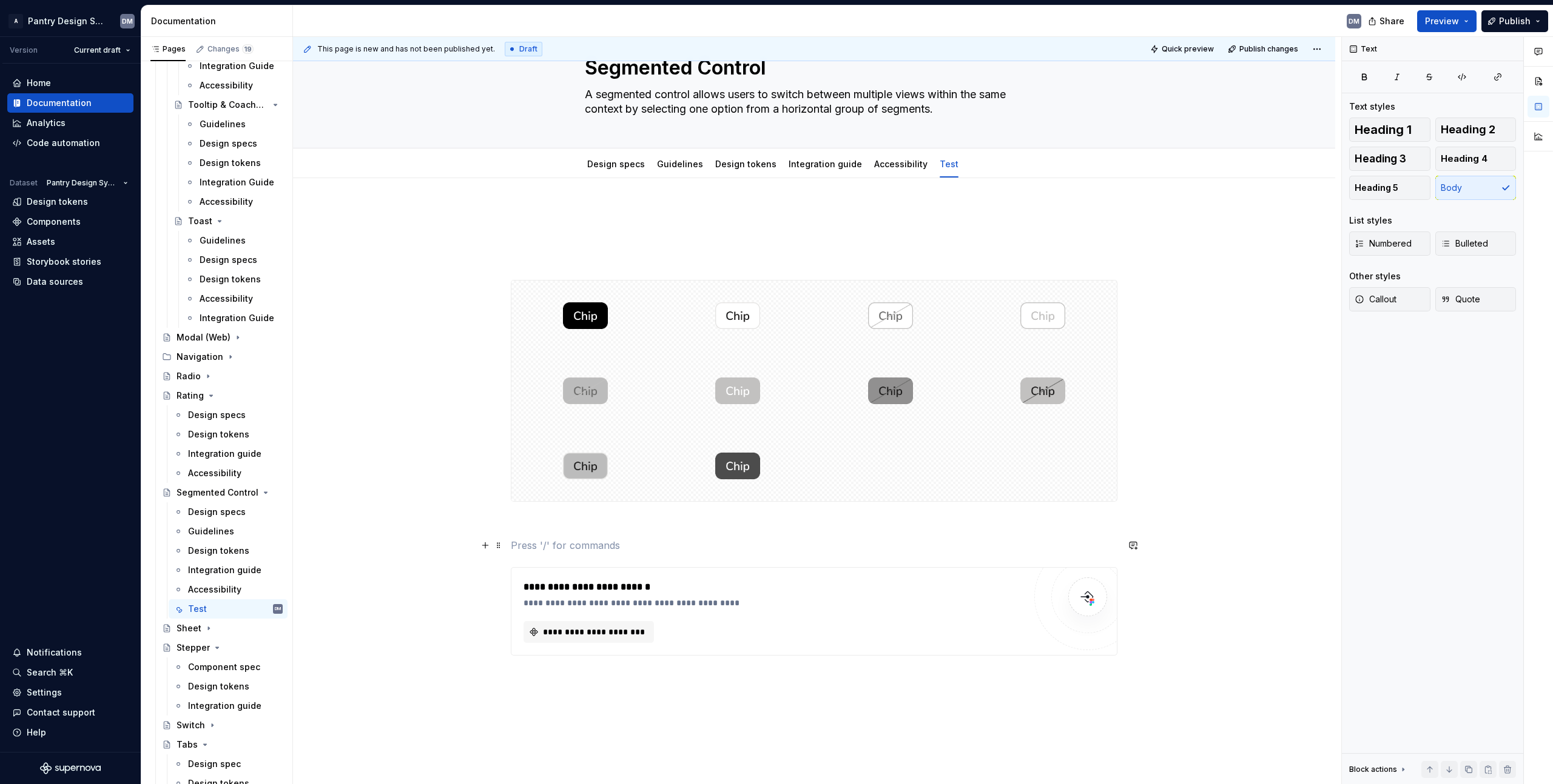
click at [752, 521] on p at bounding box center [813, 523] width 606 height 14
click at [745, 523] on p at bounding box center [813, 523] width 606 height 14
click at [934, 458] on div at bounding box center [814, 390] width 605 height 221
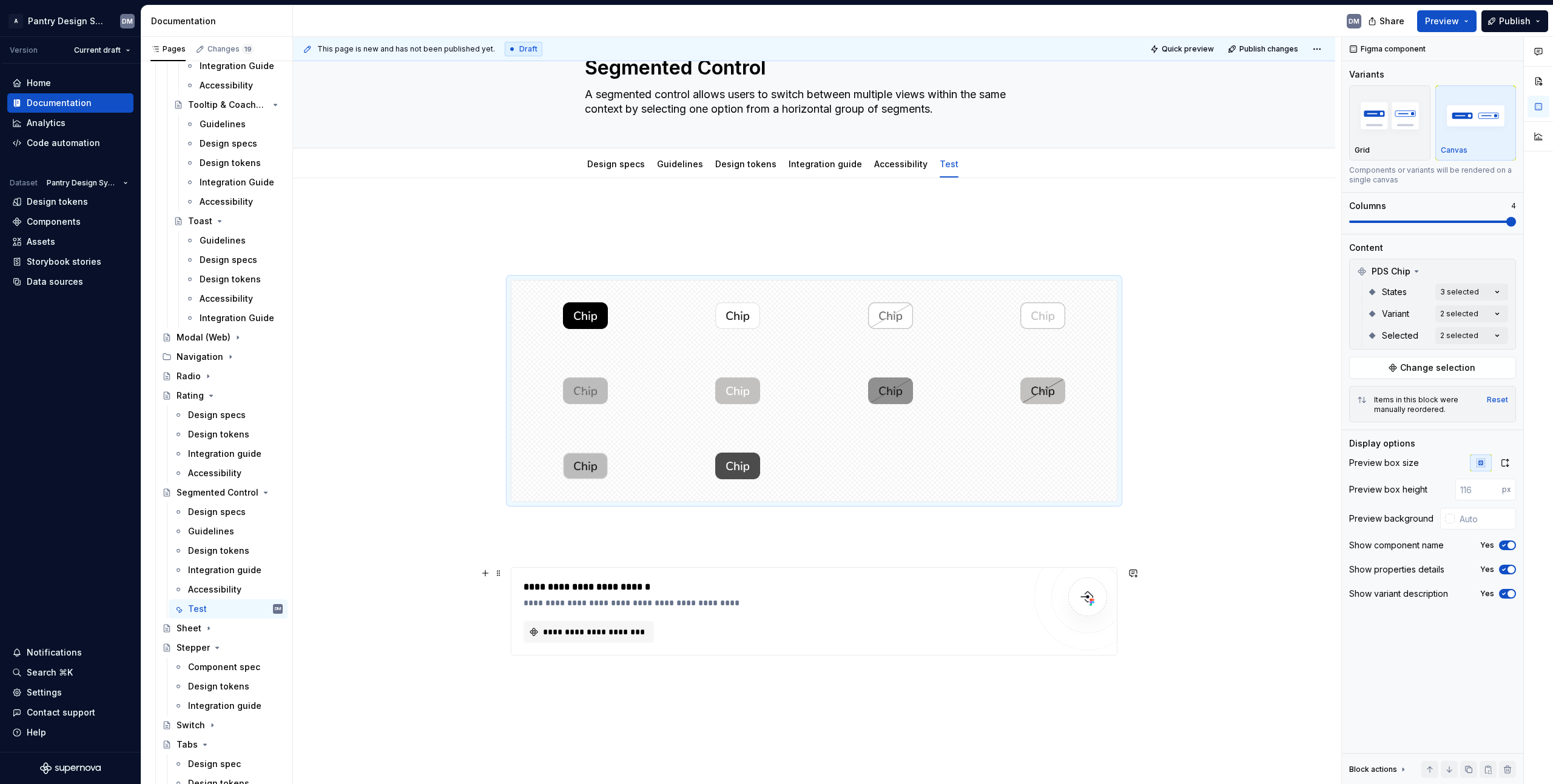
click at [786, 547] on p at bounding box center [813, 545] width 606 height 14
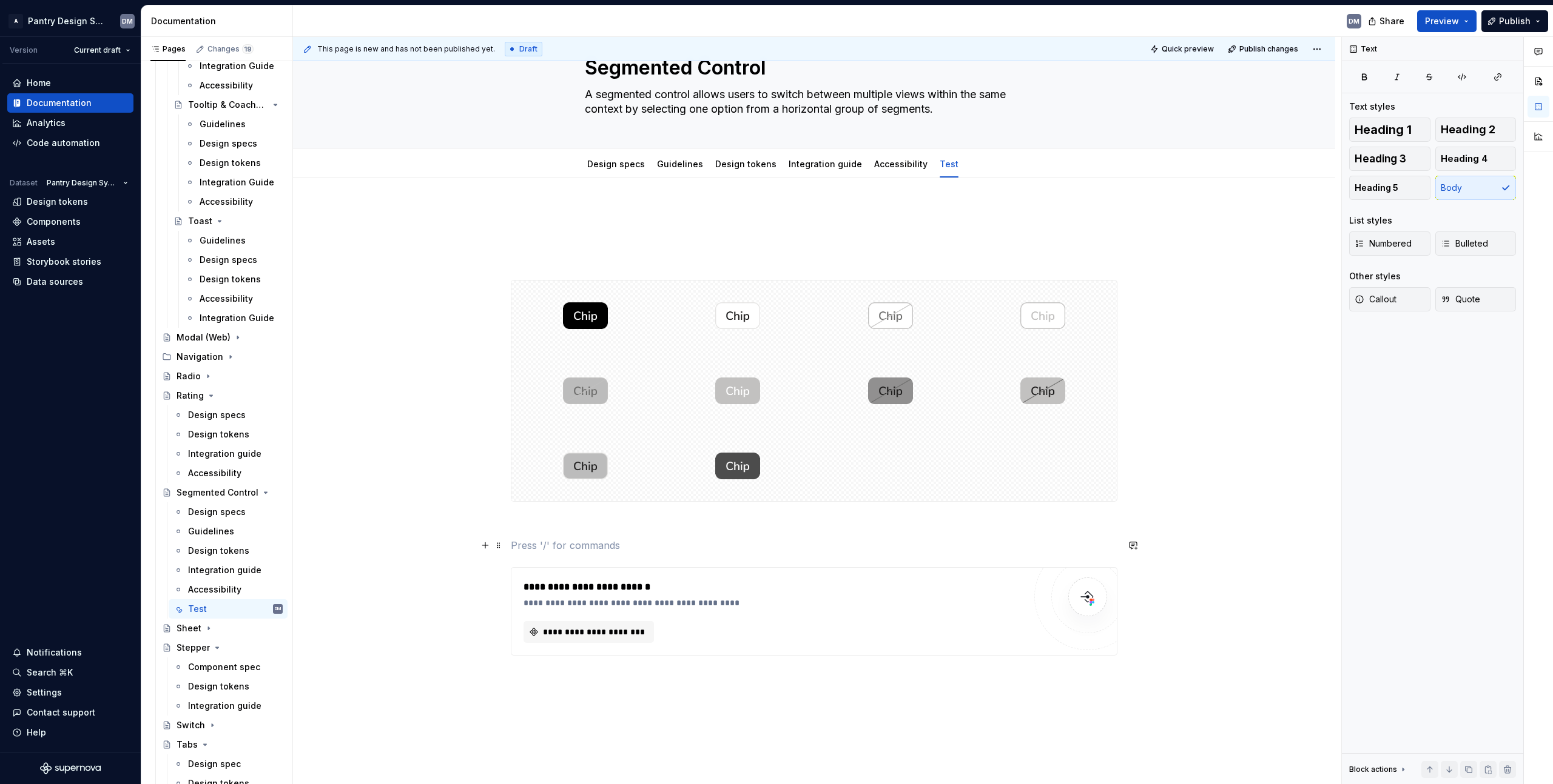
click at [769, 539] on p at bounding box center [813, 545] width 606 height 14
click at [778, 523] on p at bounding box center [813, 523] width 606 height 14
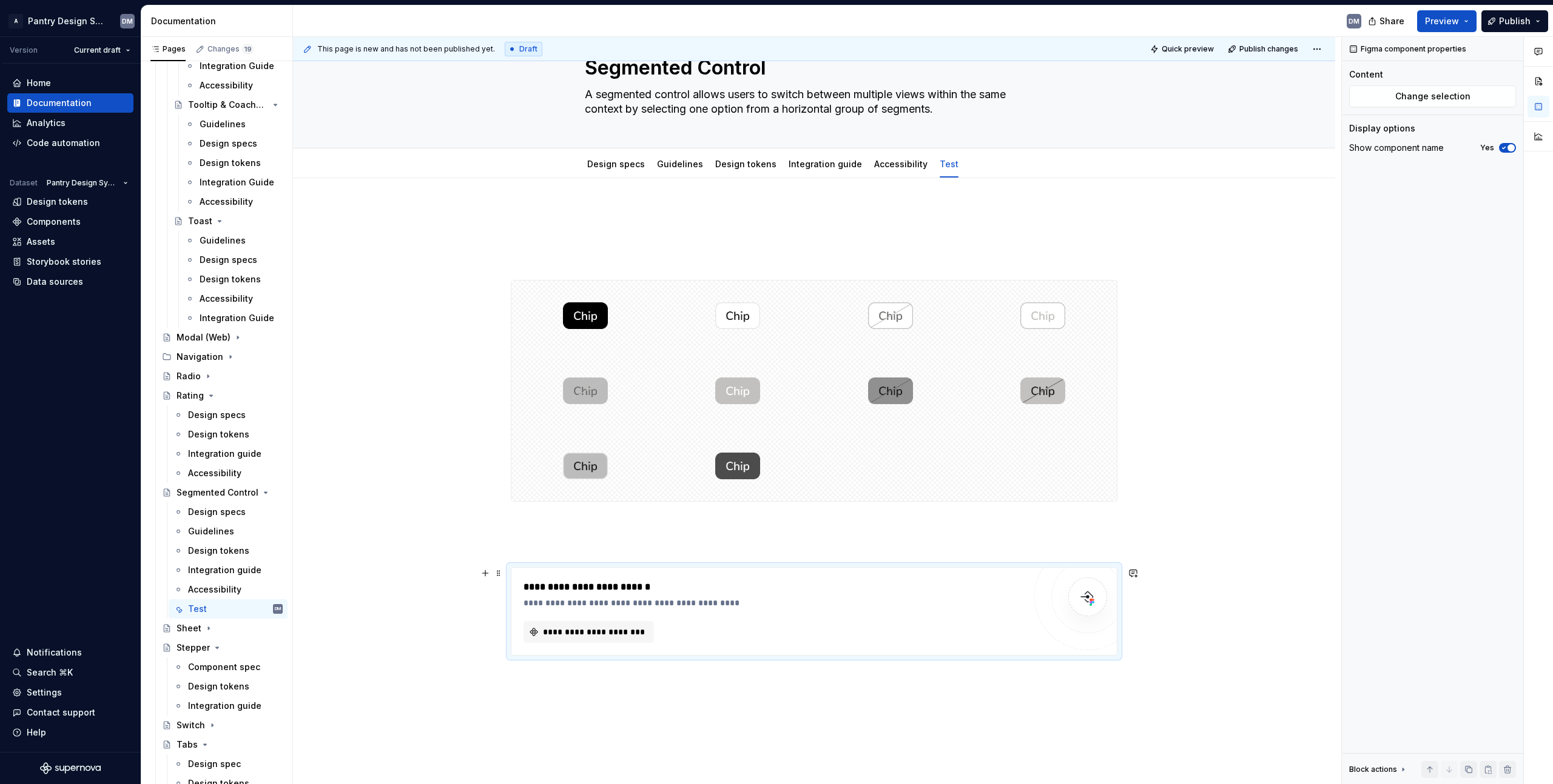
click at [683, 603] on div "**********" at bounding box center [774, 603] width 501 height 12
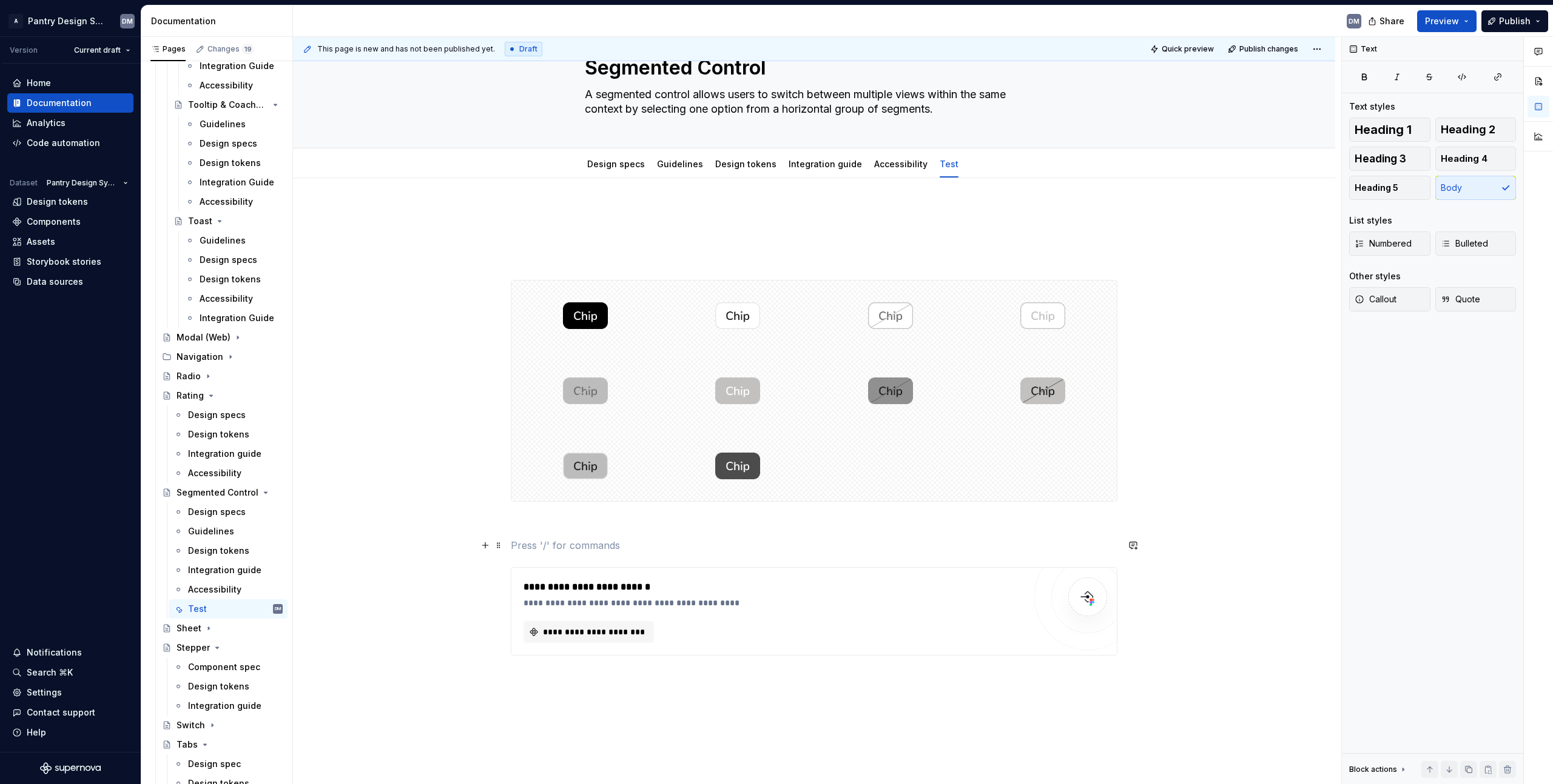
click at [634, 551] on p at bounding box center [813, 545] width 606 height 14
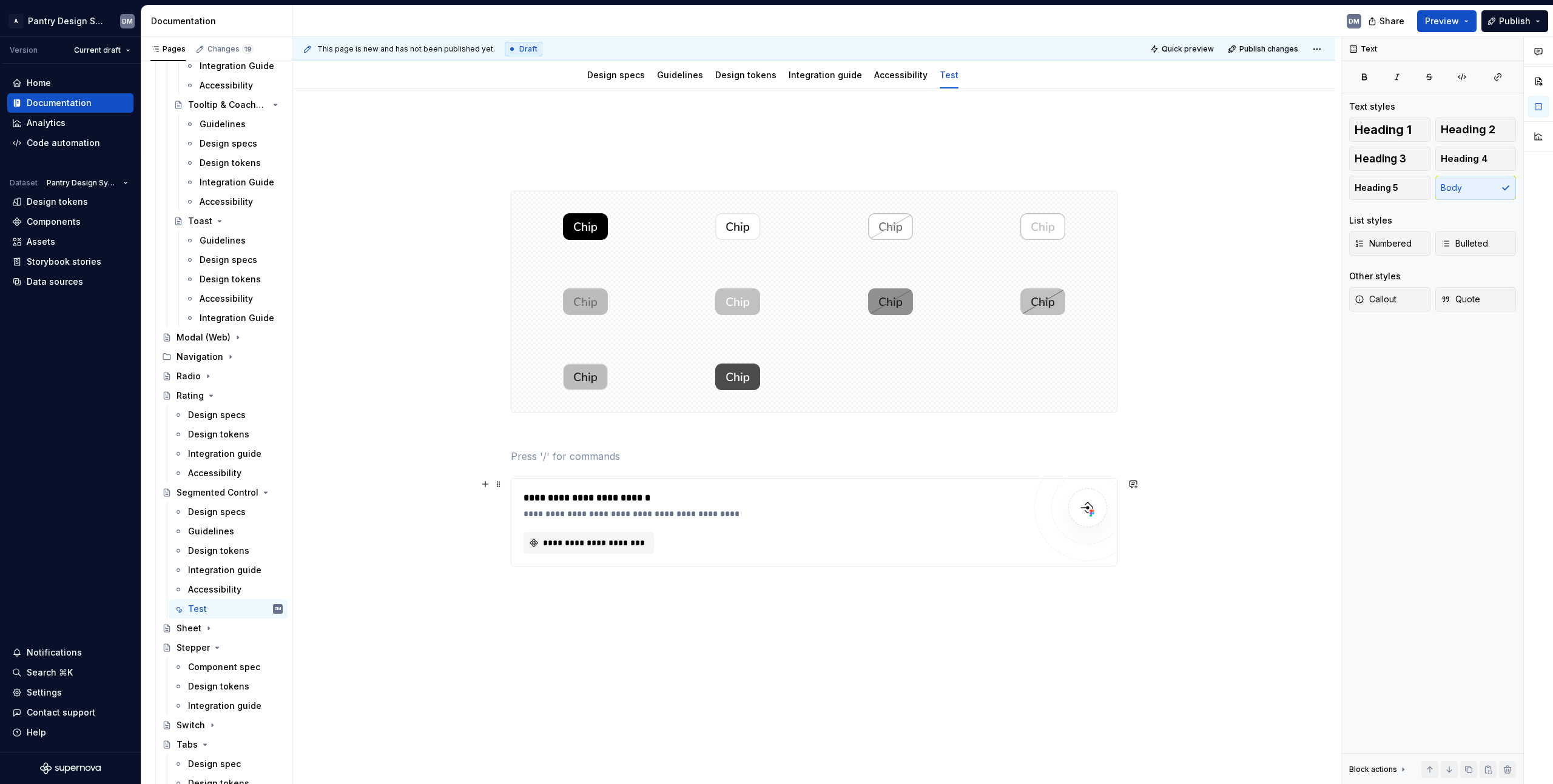
click at [603, 528] on div "**********" at bounding box center [774, 522] width 501 height 63
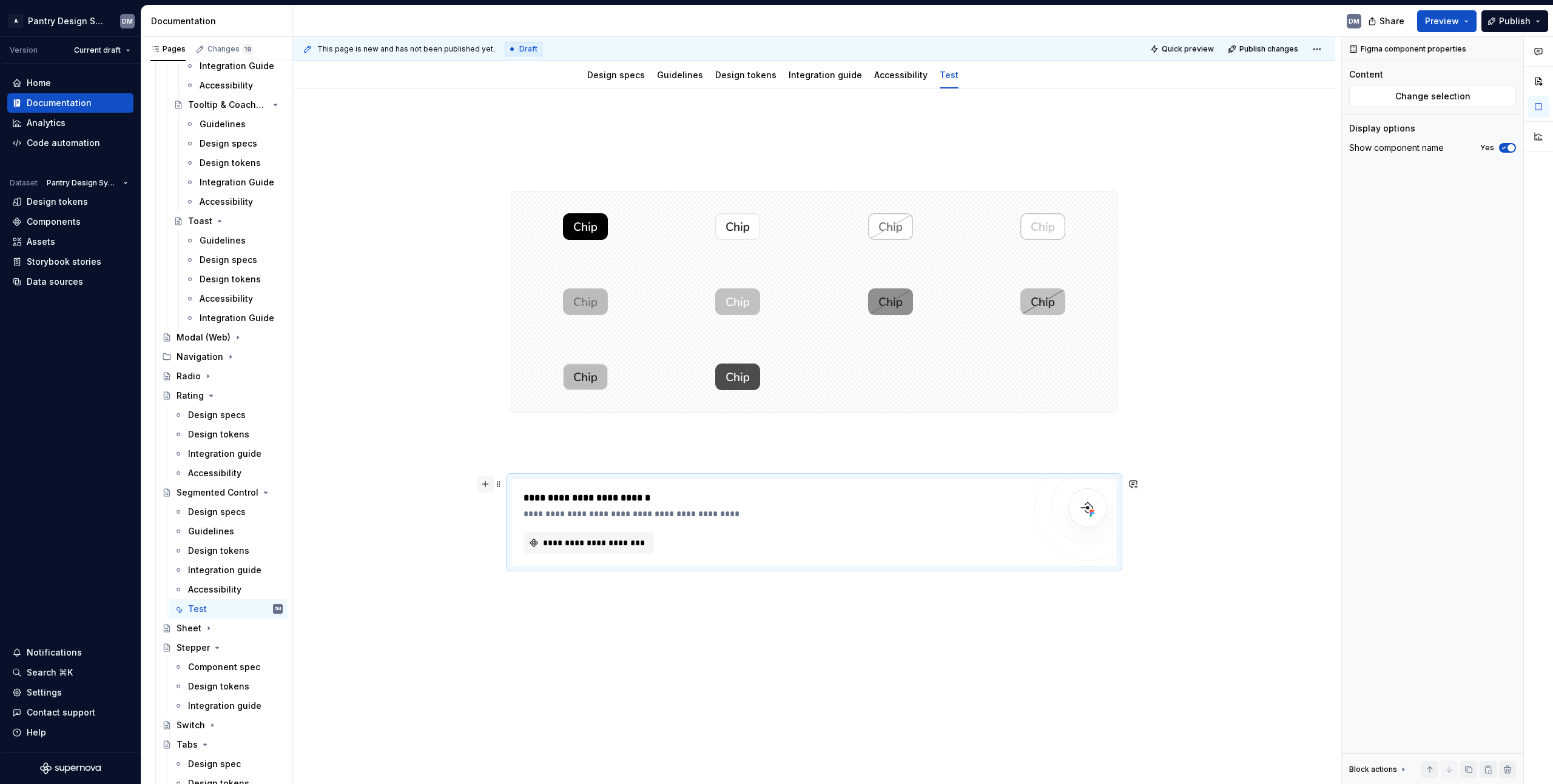
click at [485, 484] on button "button" at bounding box center [485, 484] width 17 height 17
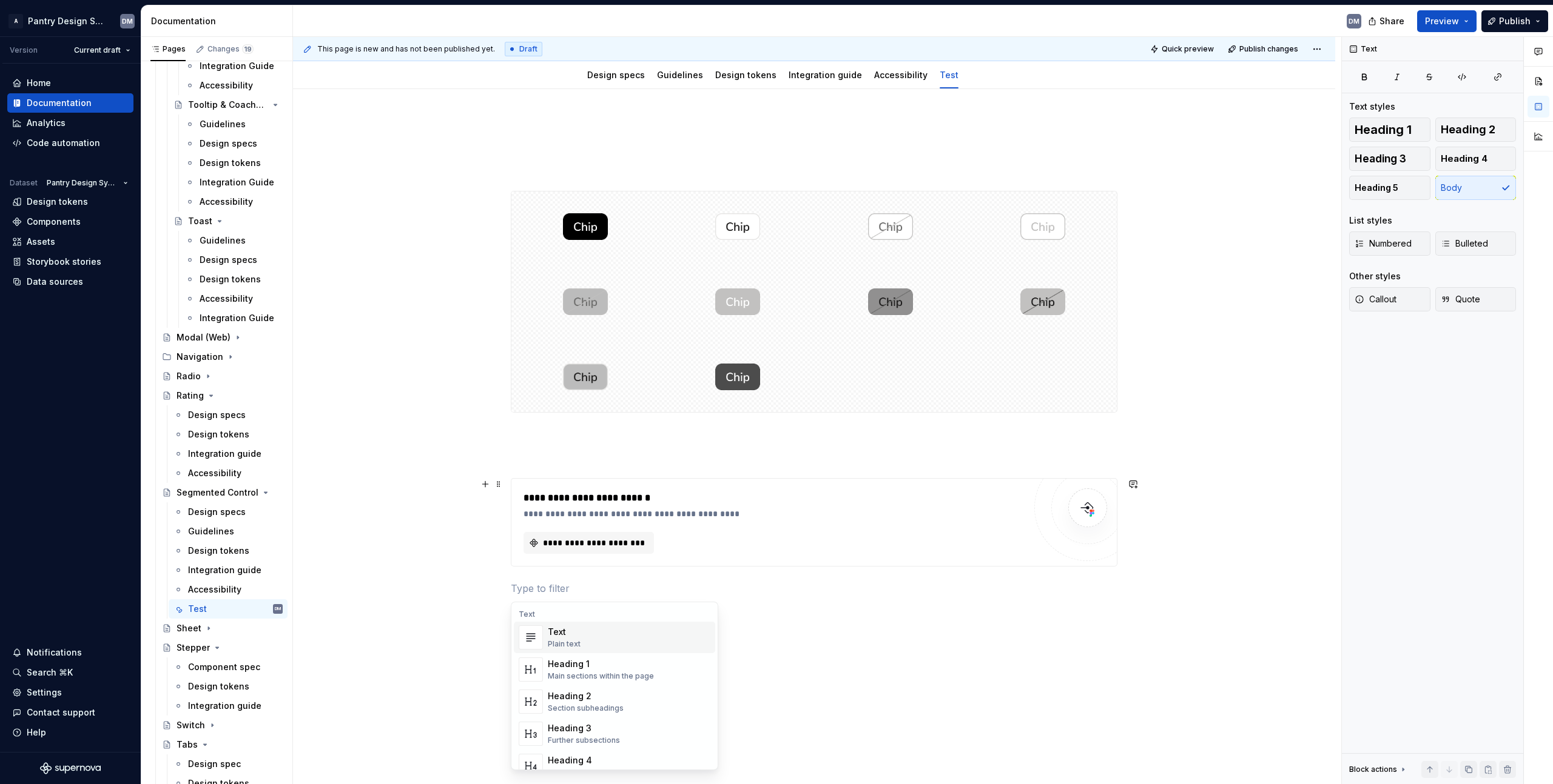
click at [613, 440] on p at bounding box center [813, 435] width 606 height 14
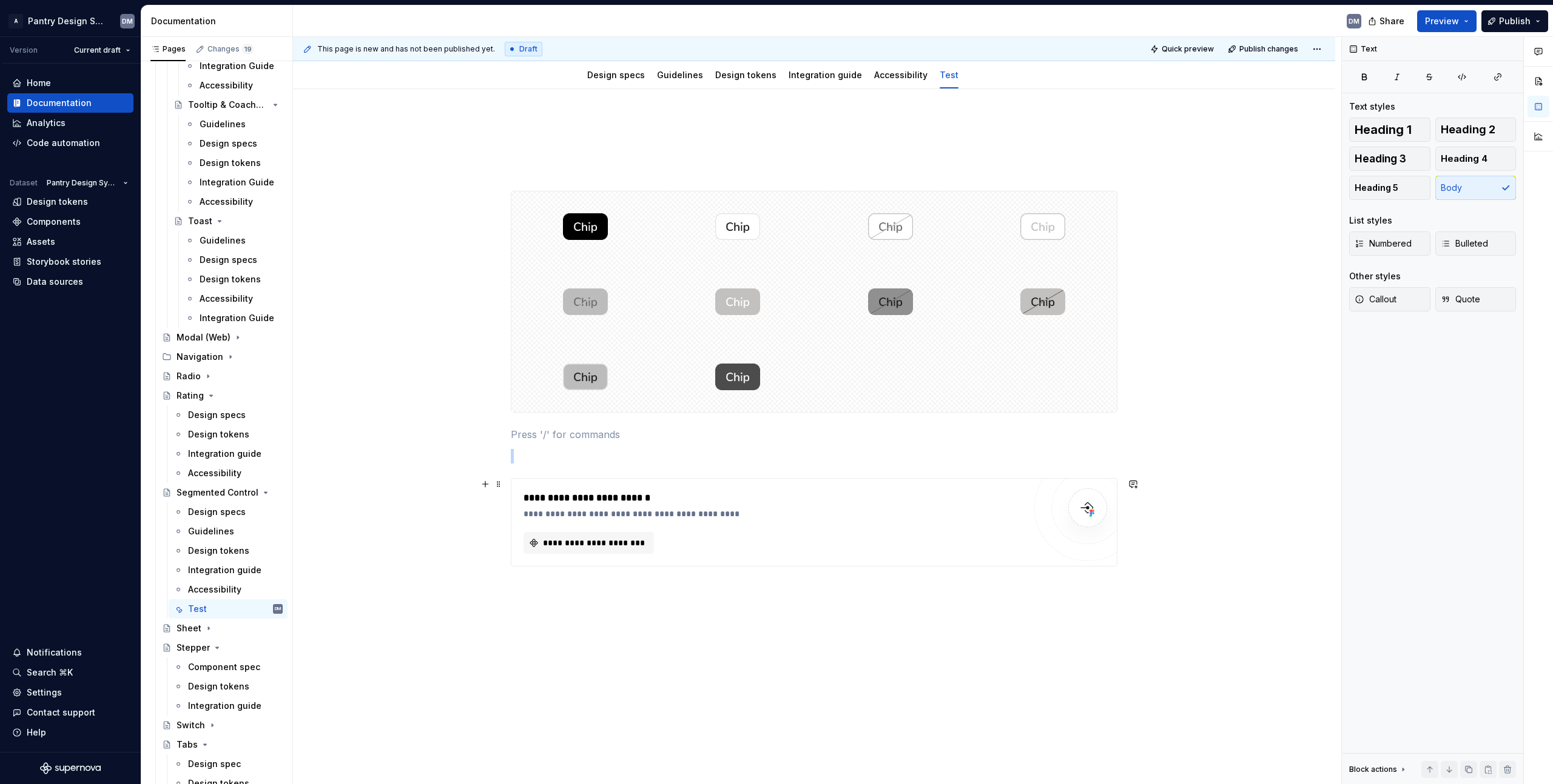
click at [593, 508] on div "**********" at bounding box center [774, 514] width 501 height 12
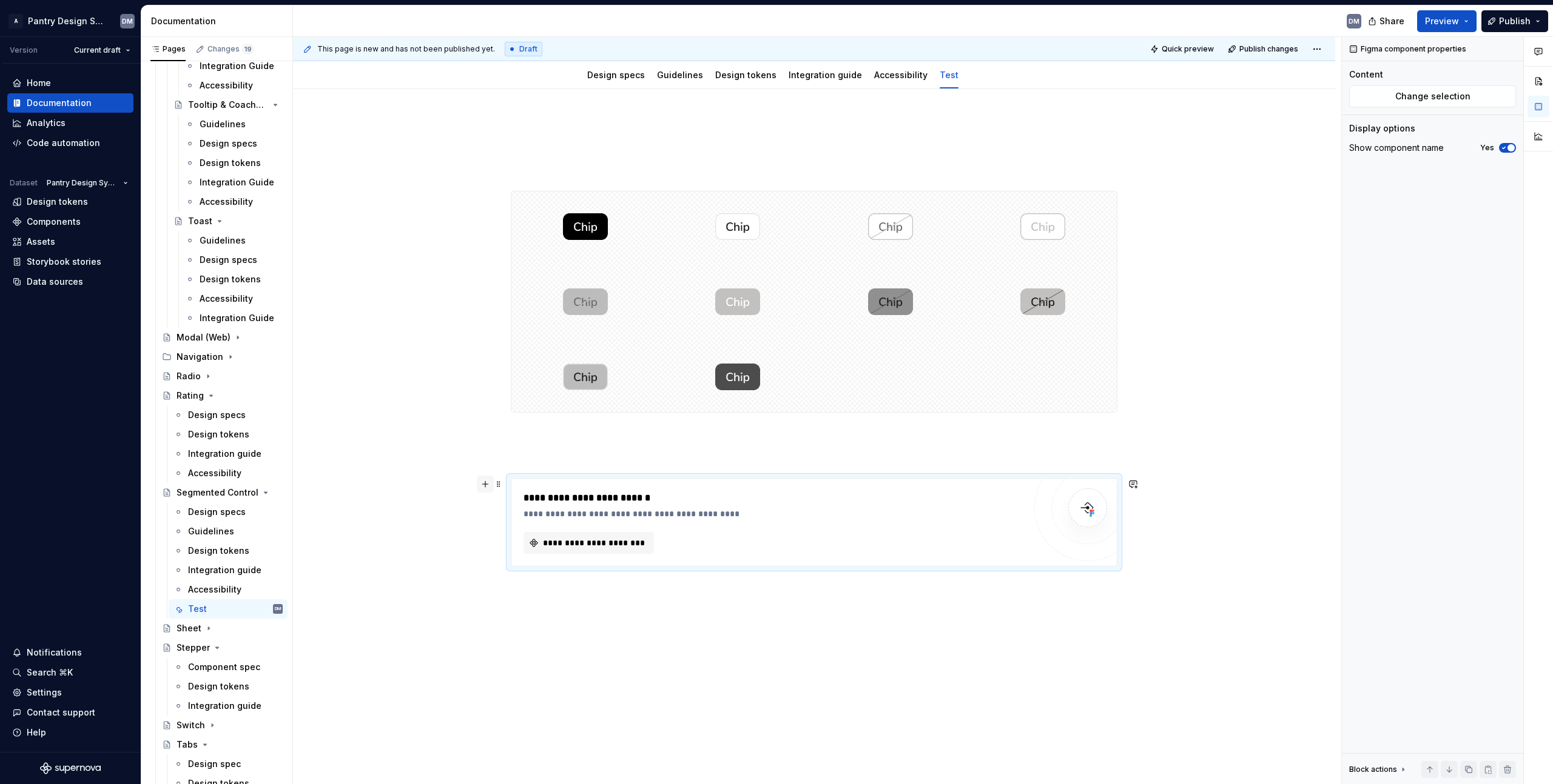
click at [484, 490] on button "button" at bounding box center [485, 484] width 17 height 17
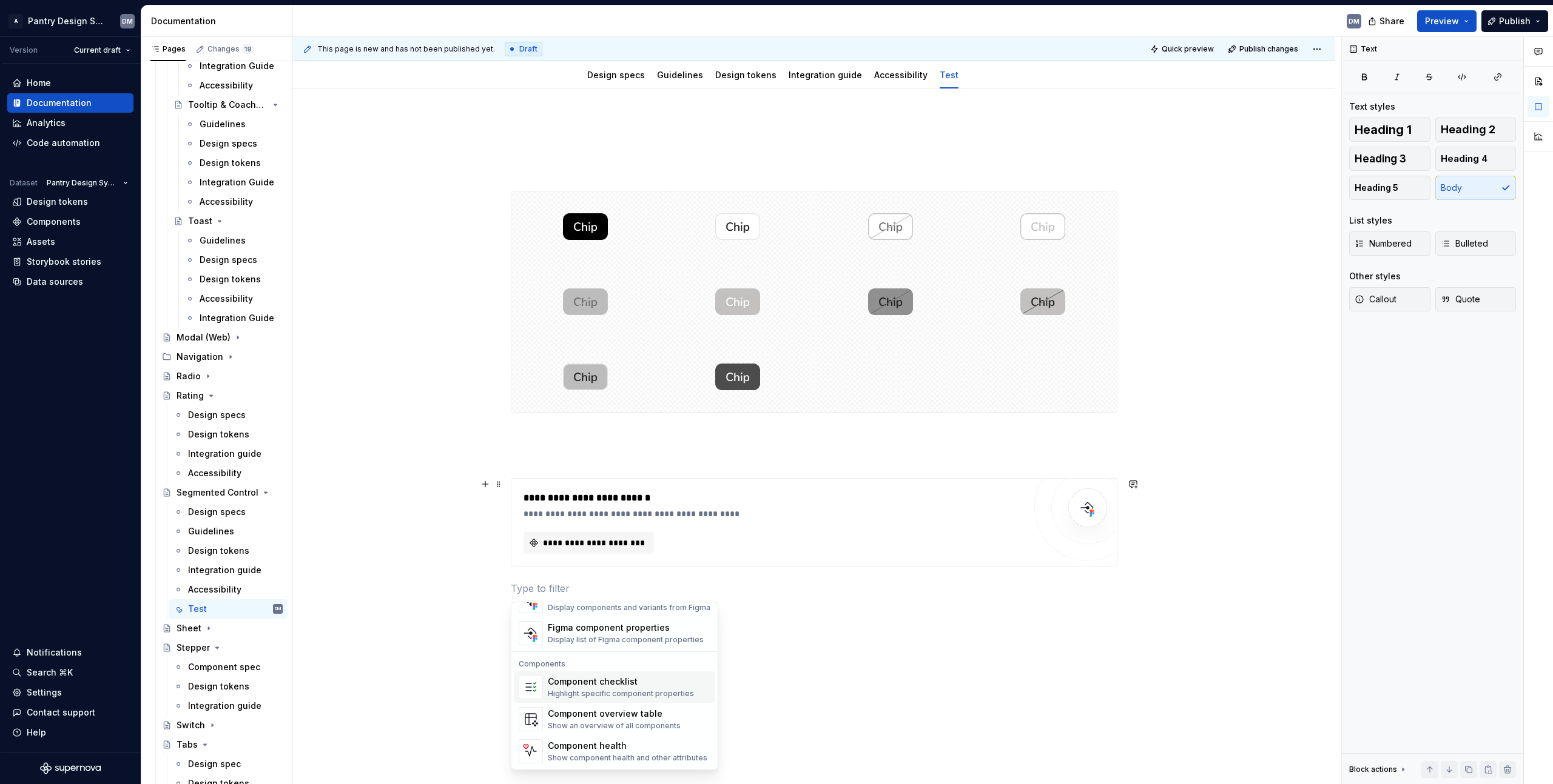
scroll to position [1128, 0]
click at [650, 712] on div "Figma component properties" at bounding box center [626, 707] width 156 height 12
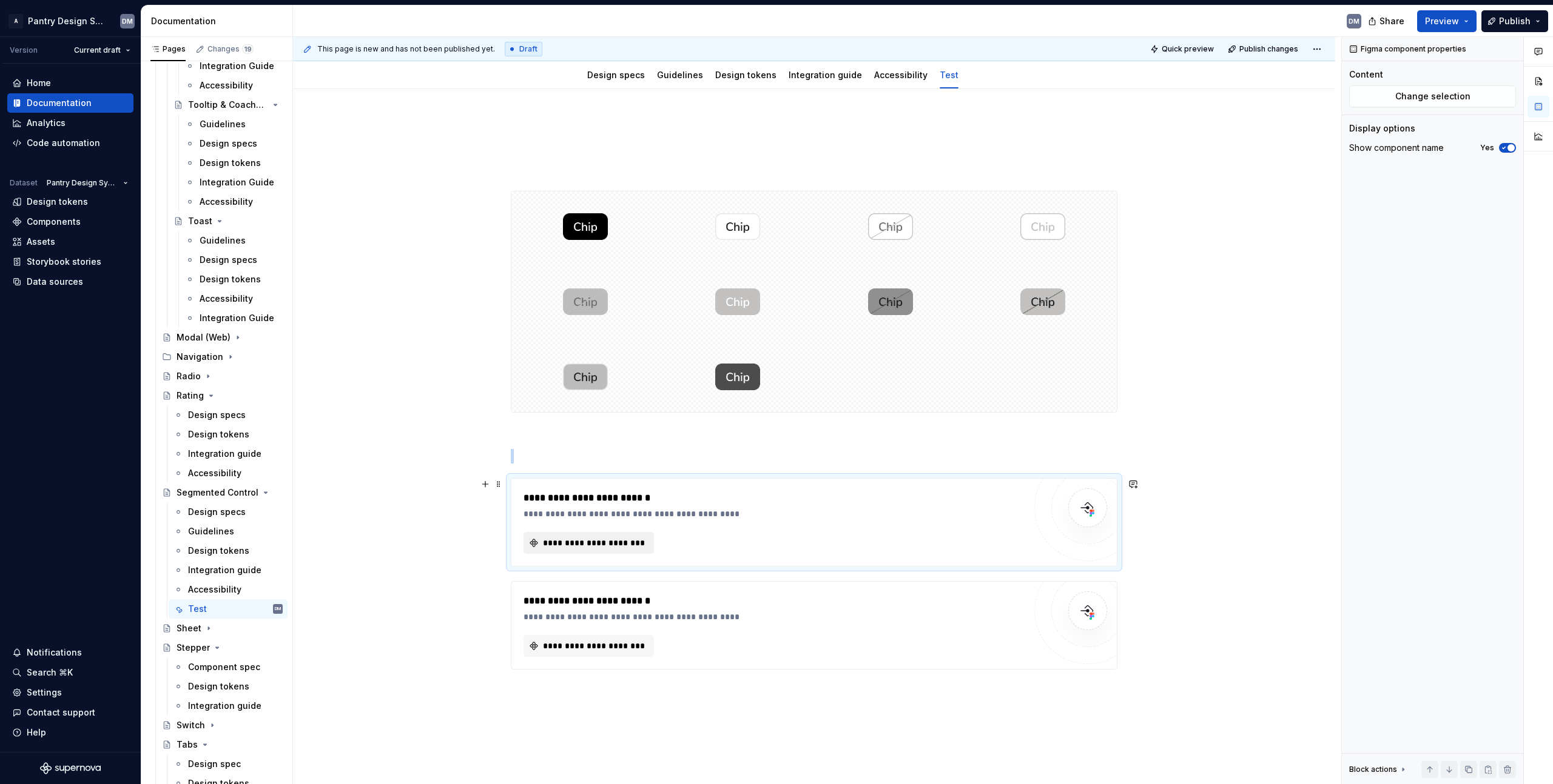
click at [634, 543] on span "**********" at bounding box center [594, 544] width 105 height 12
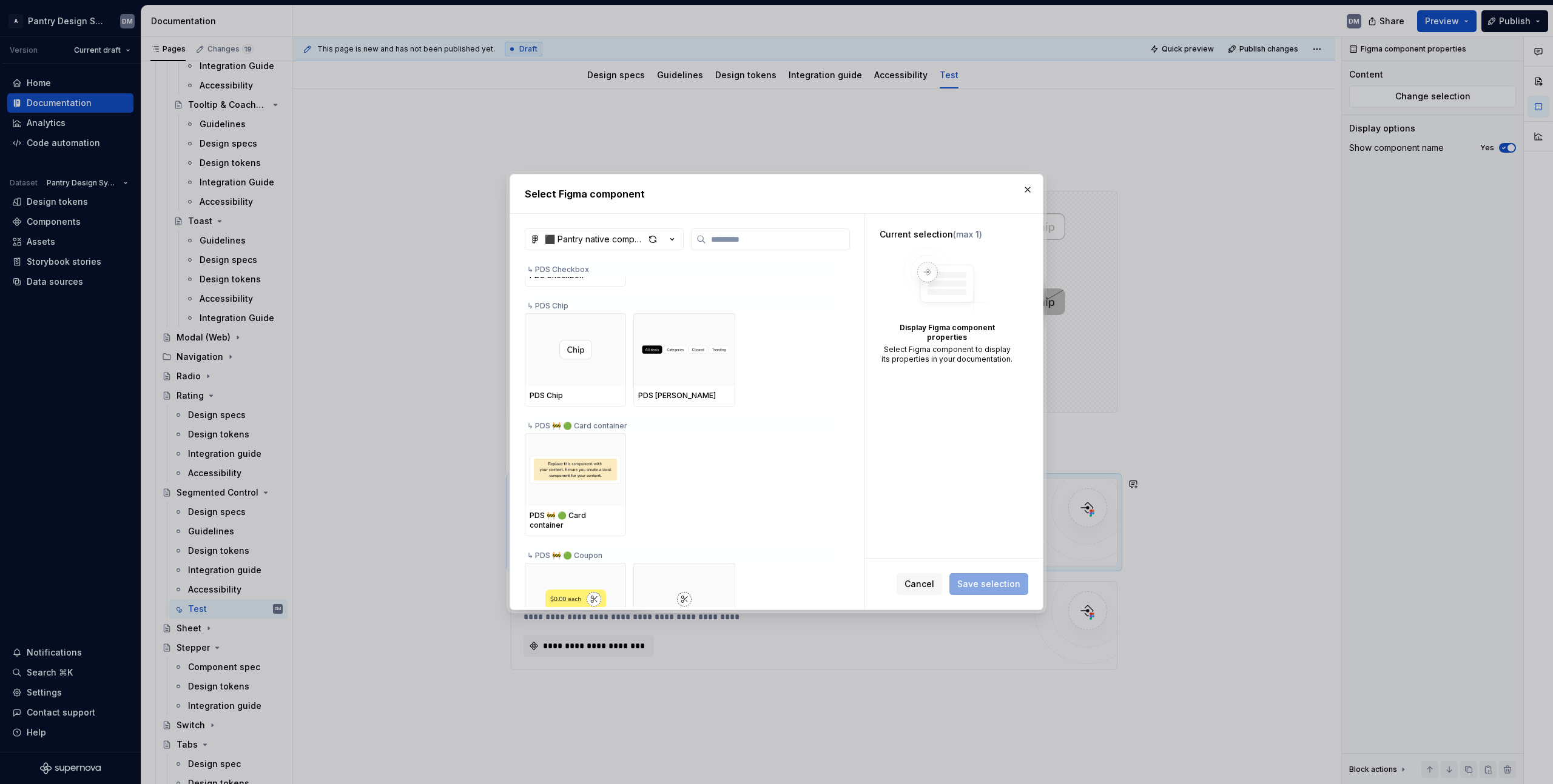
scroll to position [568, 0]
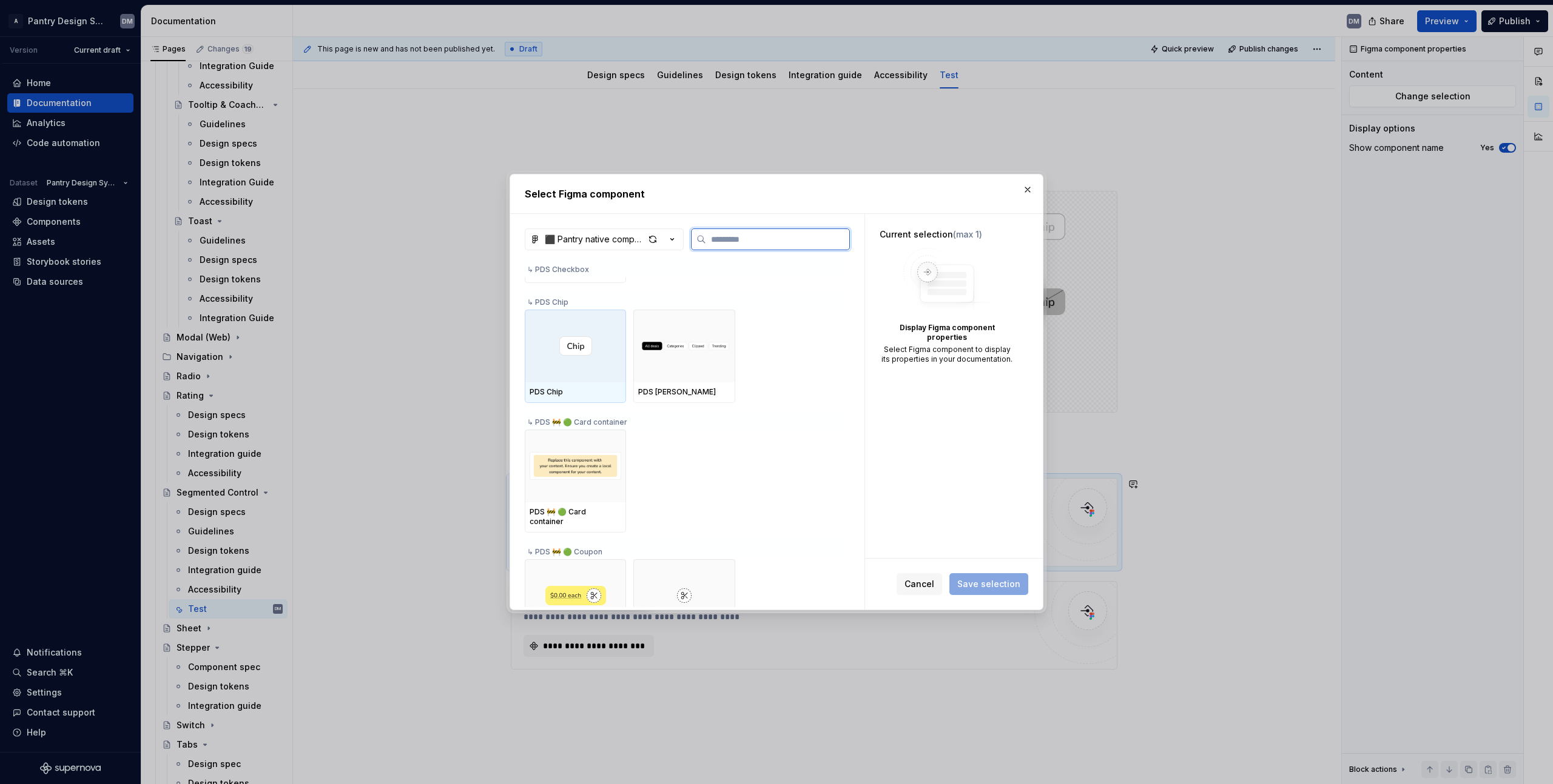
click at [595, 366] on div at bounding box center [575, 346] width 101 height 73
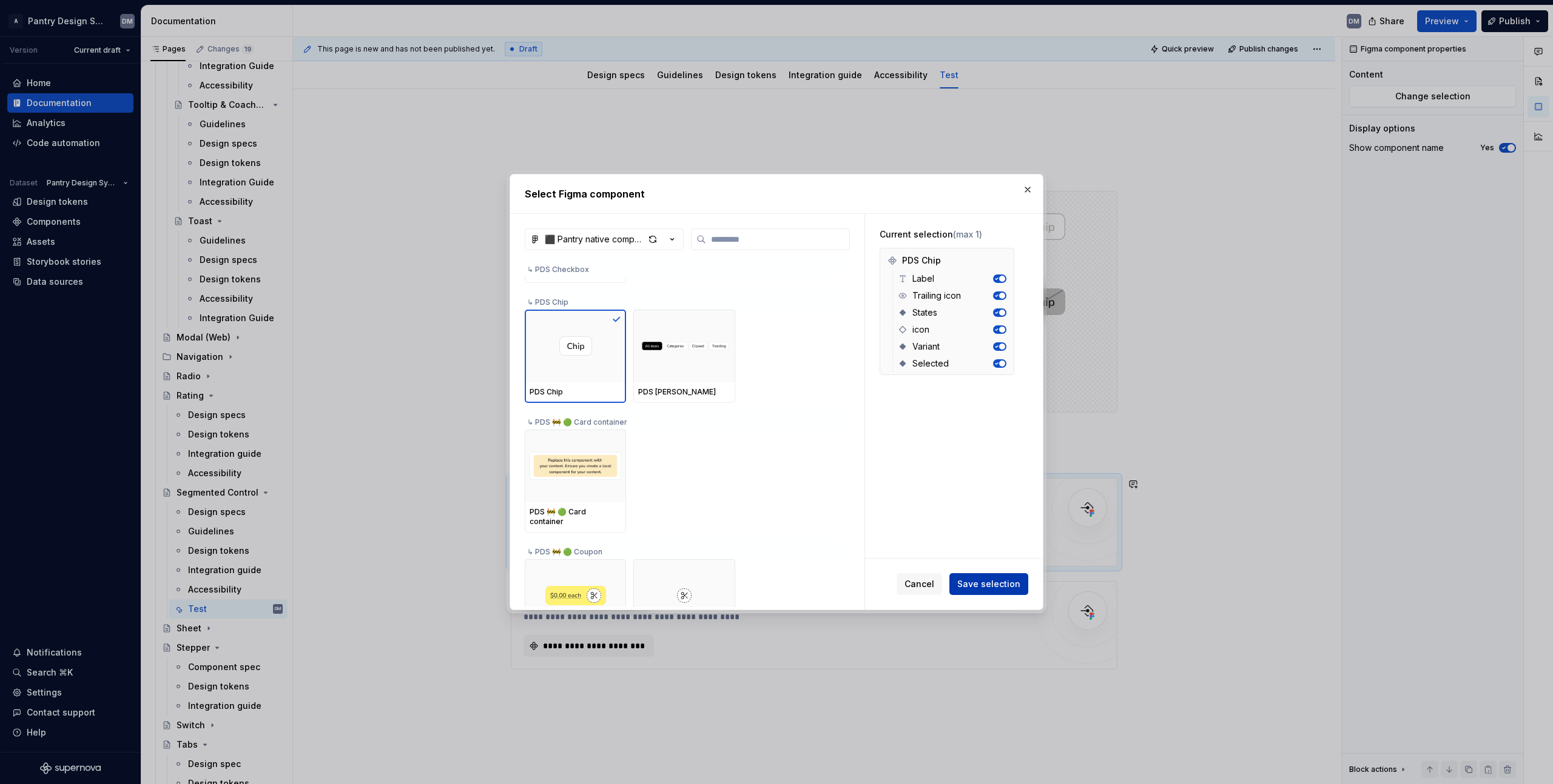
click at [993, 578] on span "Save selection" at bounding box center [989, 584] width 63 height 12
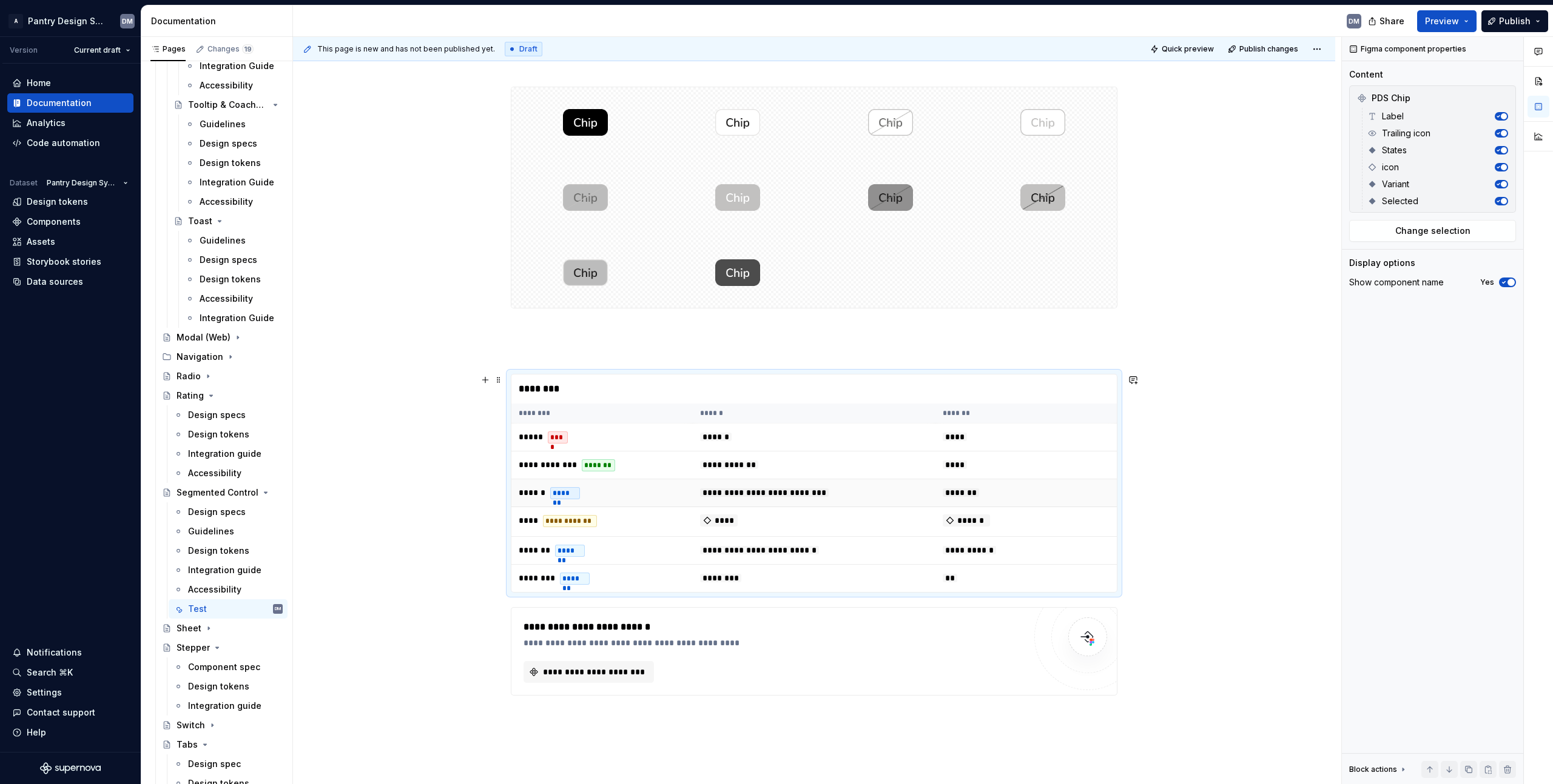
scroll to position [261, 0]
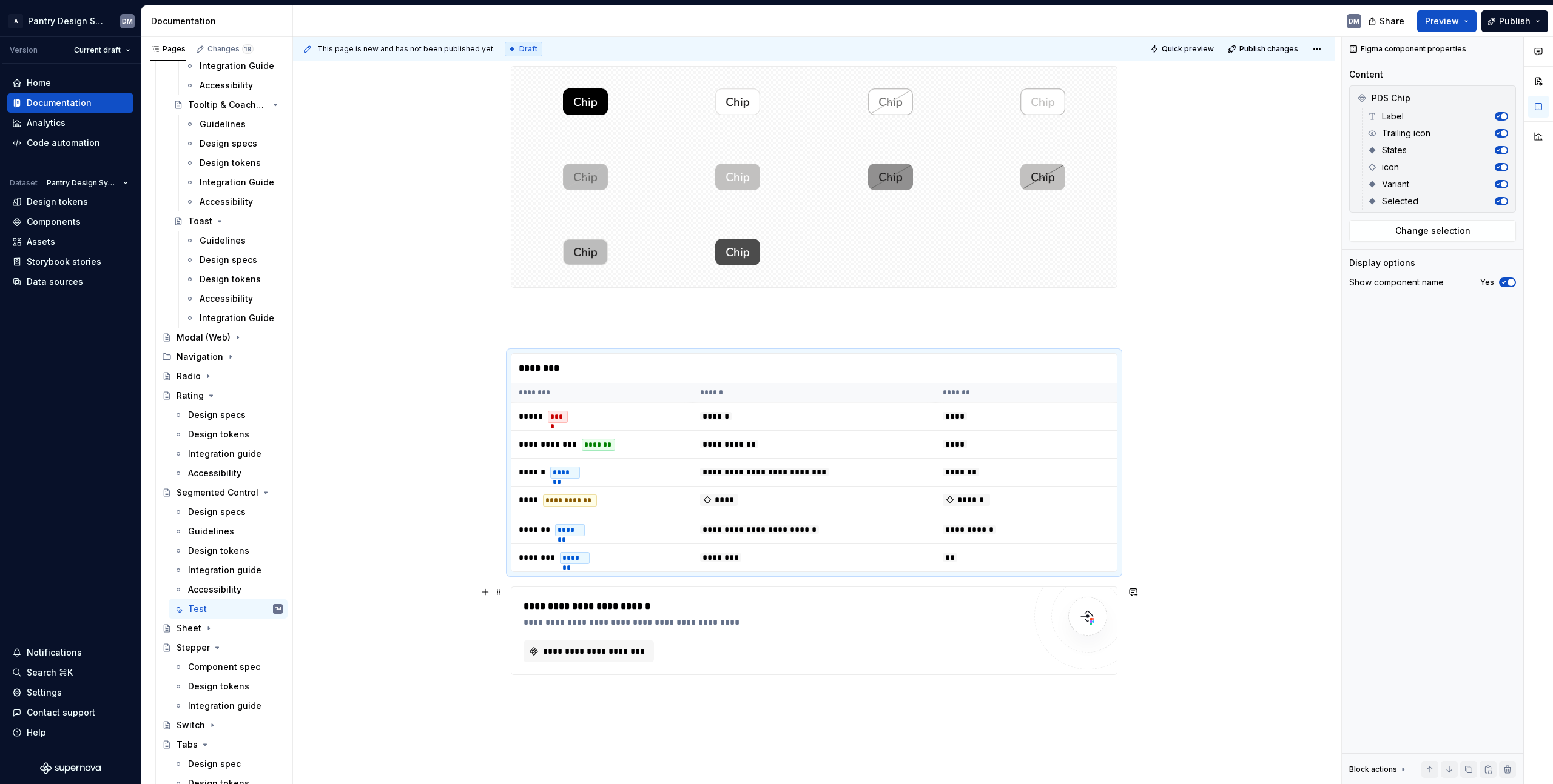
click at [712, 606] on div "**********" at bounding box center [774, 607] width 501 height 14
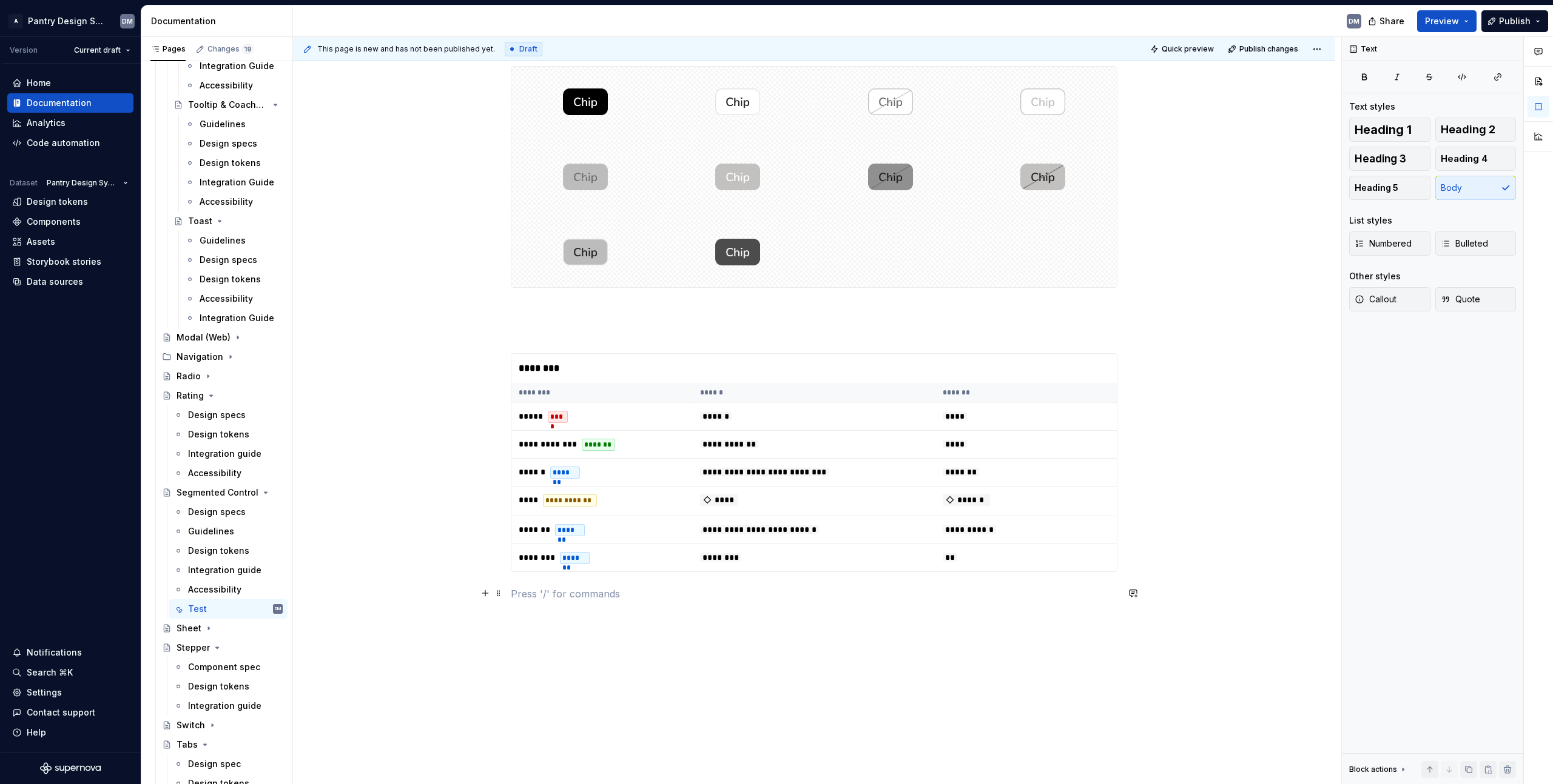
click at [698, 593] on p at bounding box center [813, 594] width 606 height 14
click at [631, 594] on p at bounding box center [813, 594] width 606 height 14
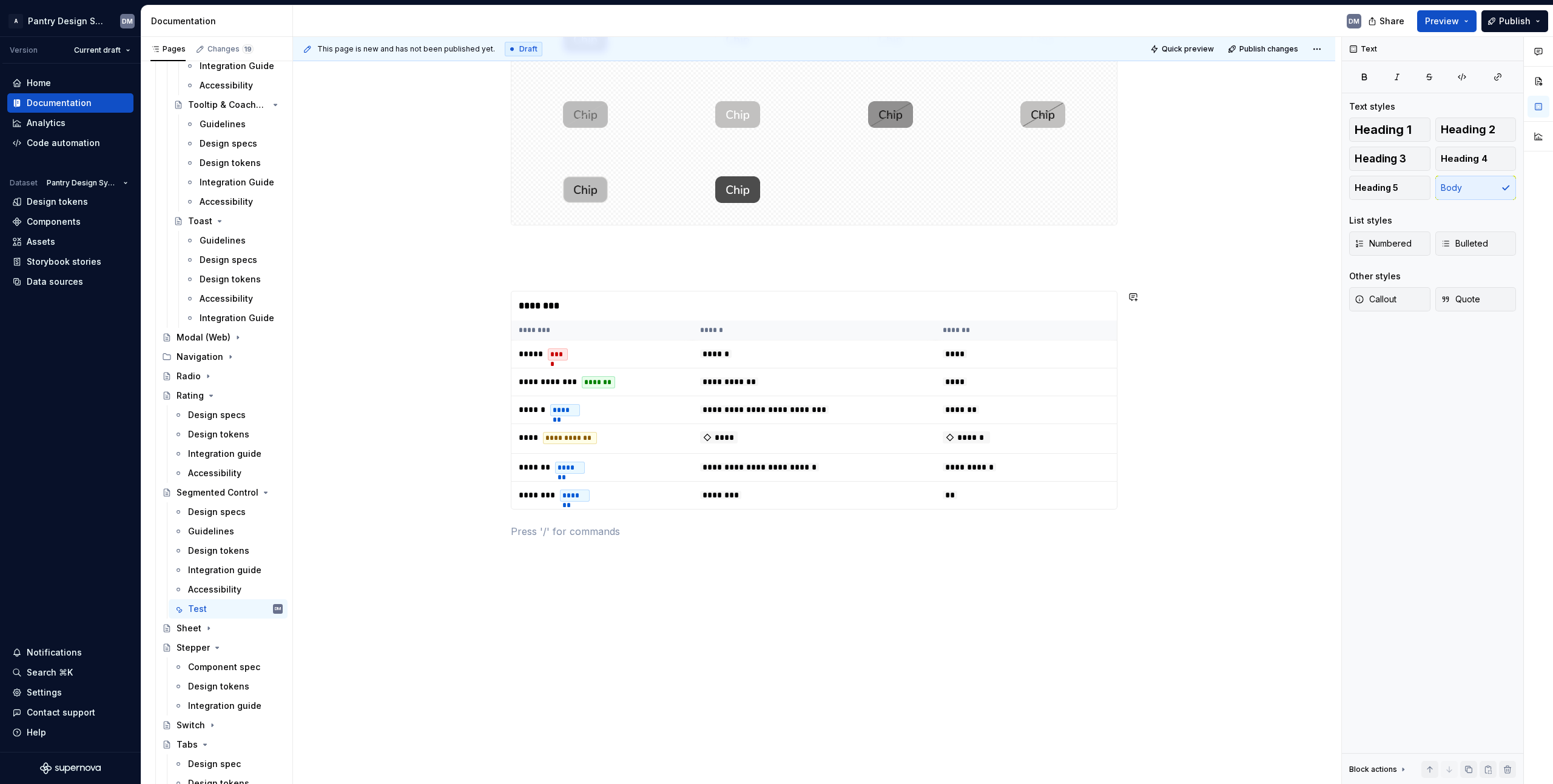
scroll to position [319, 0]
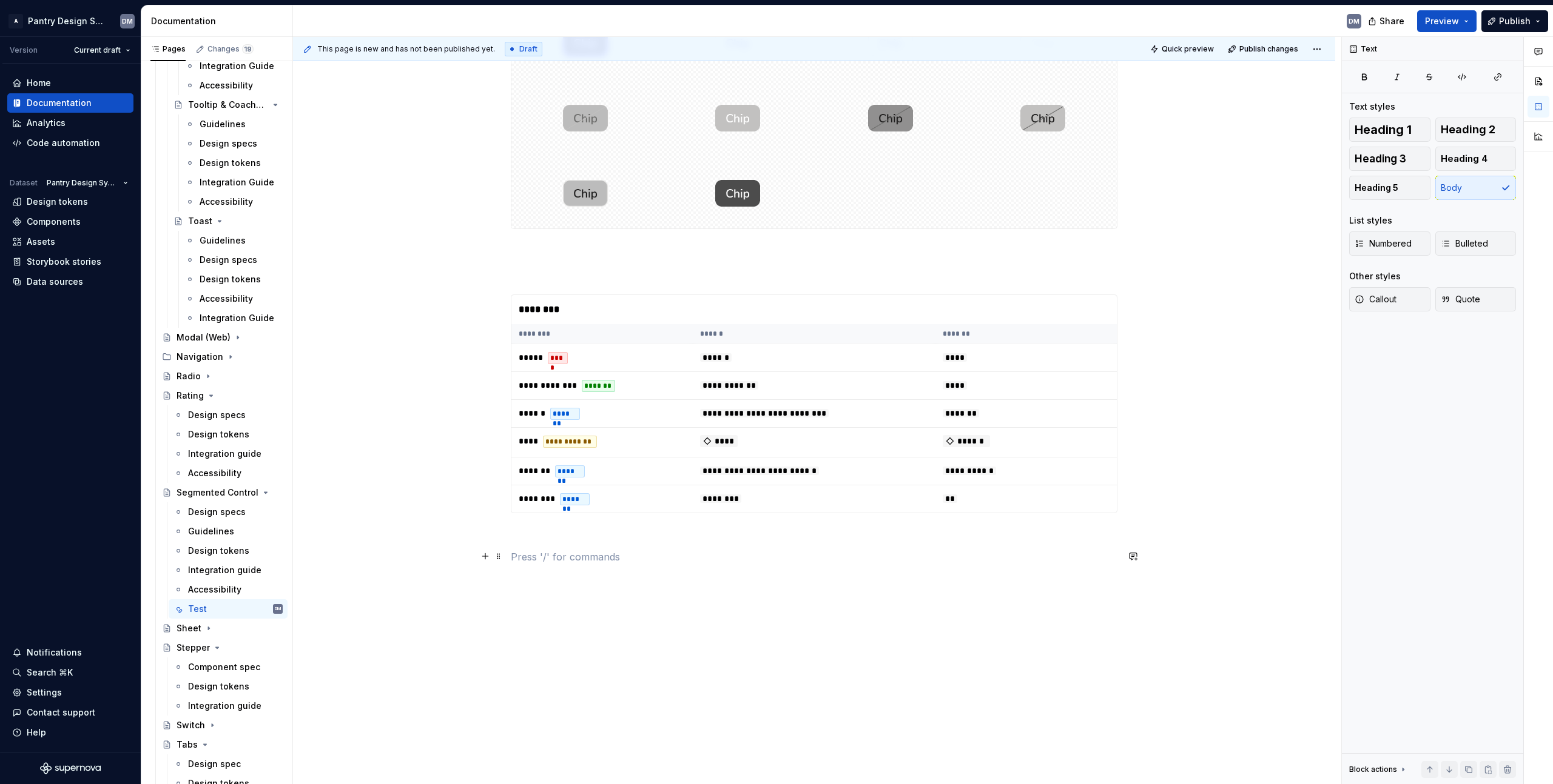
click at [584, 562] on p at bounding box center [813, 557] width 606 height 14
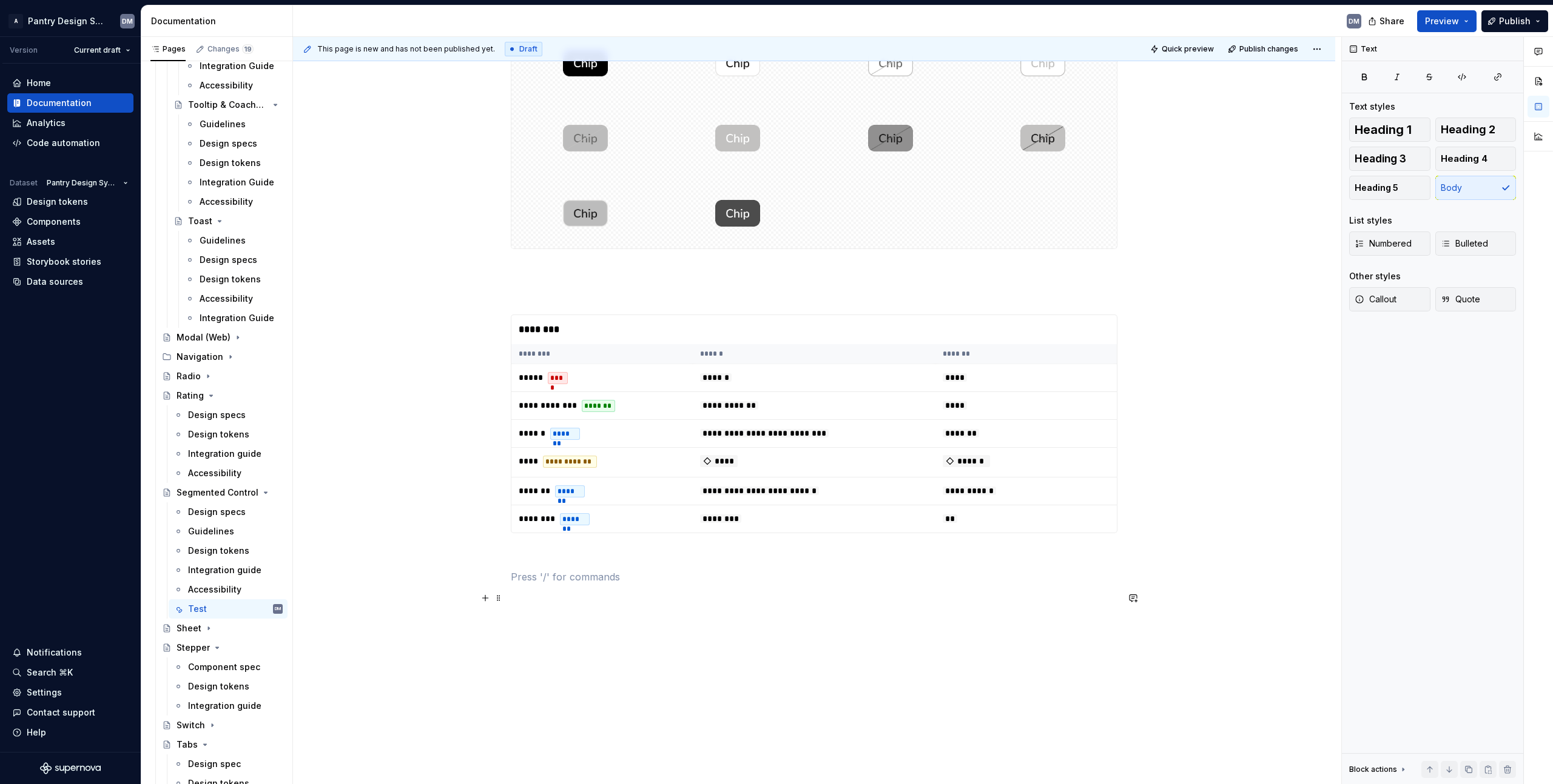
scroll to position [308, 0]
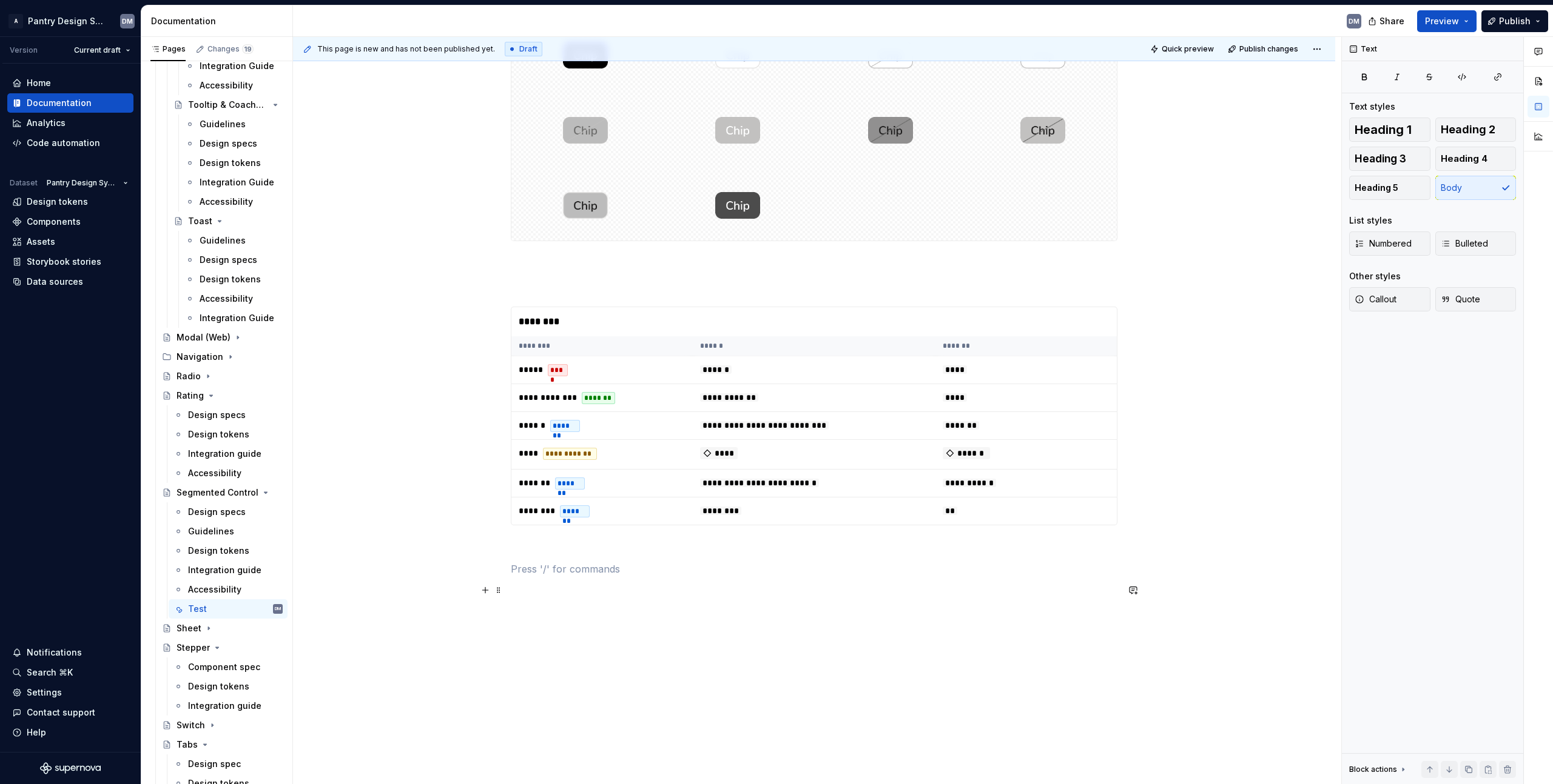
click at [550, 594] on p at bounding box center [813, 591] width 606 height 14
click at [574, 566] on p at bounding box center [813, 569] width 606 height 14
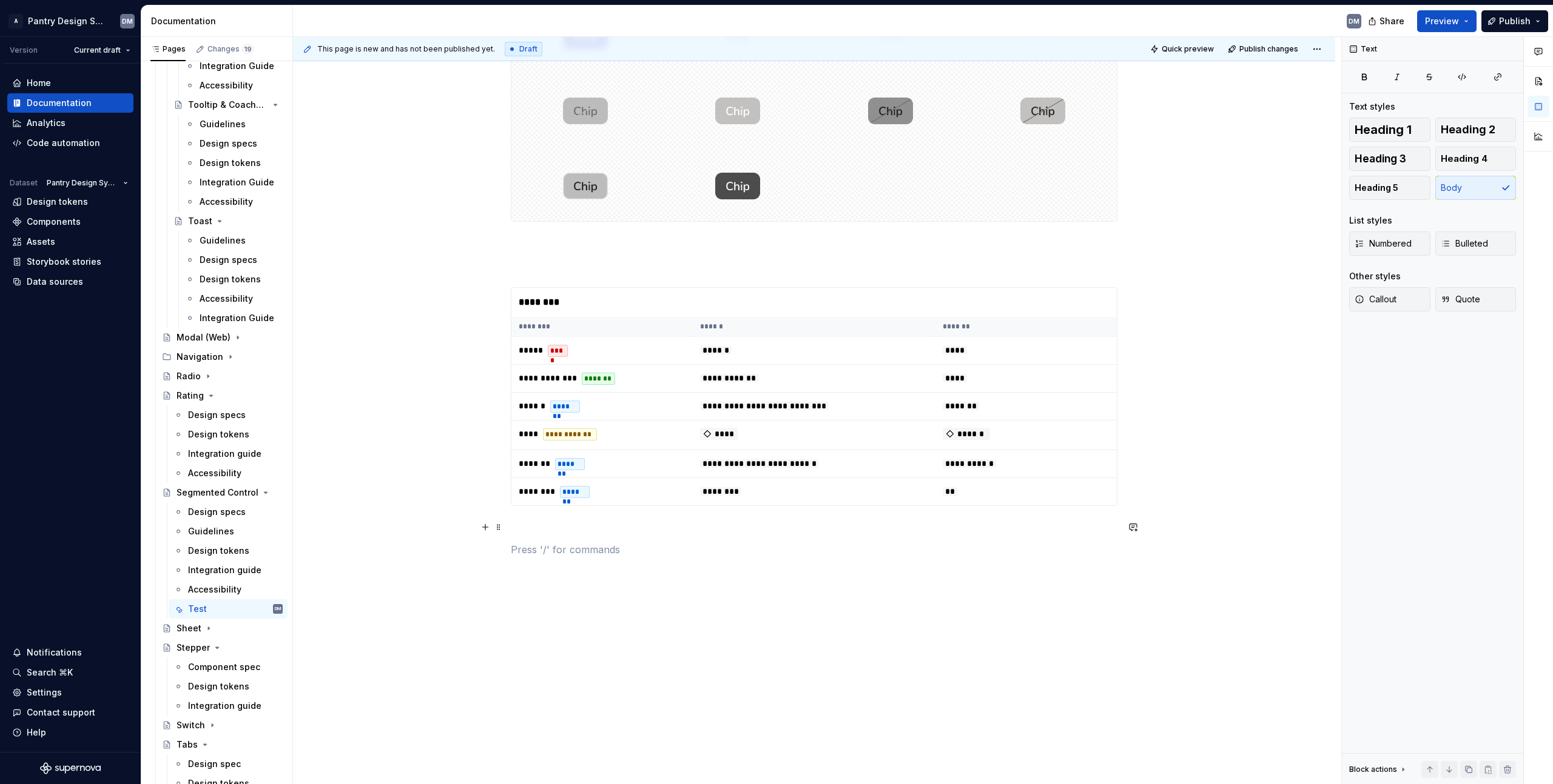
scroll to position [315, 0]
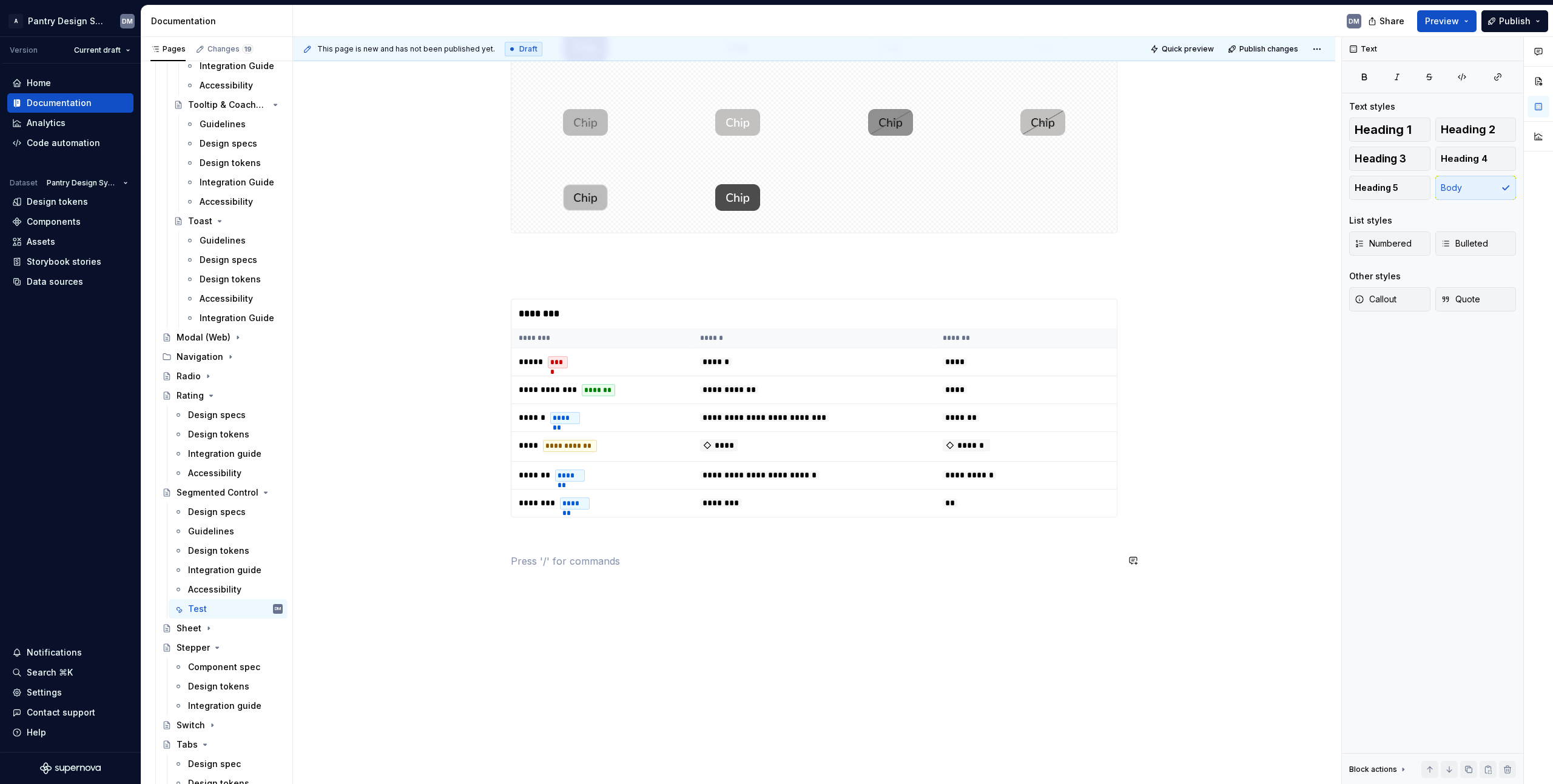
click at [579, 561] on p at bounding box center [813, 561] width 606 height 14
click at [624, 549] on div "**********" at bounding box center [813, 264] width 606 height 652
click at [596, 554] on p at bounding box center [813, 561] width 606 height 14
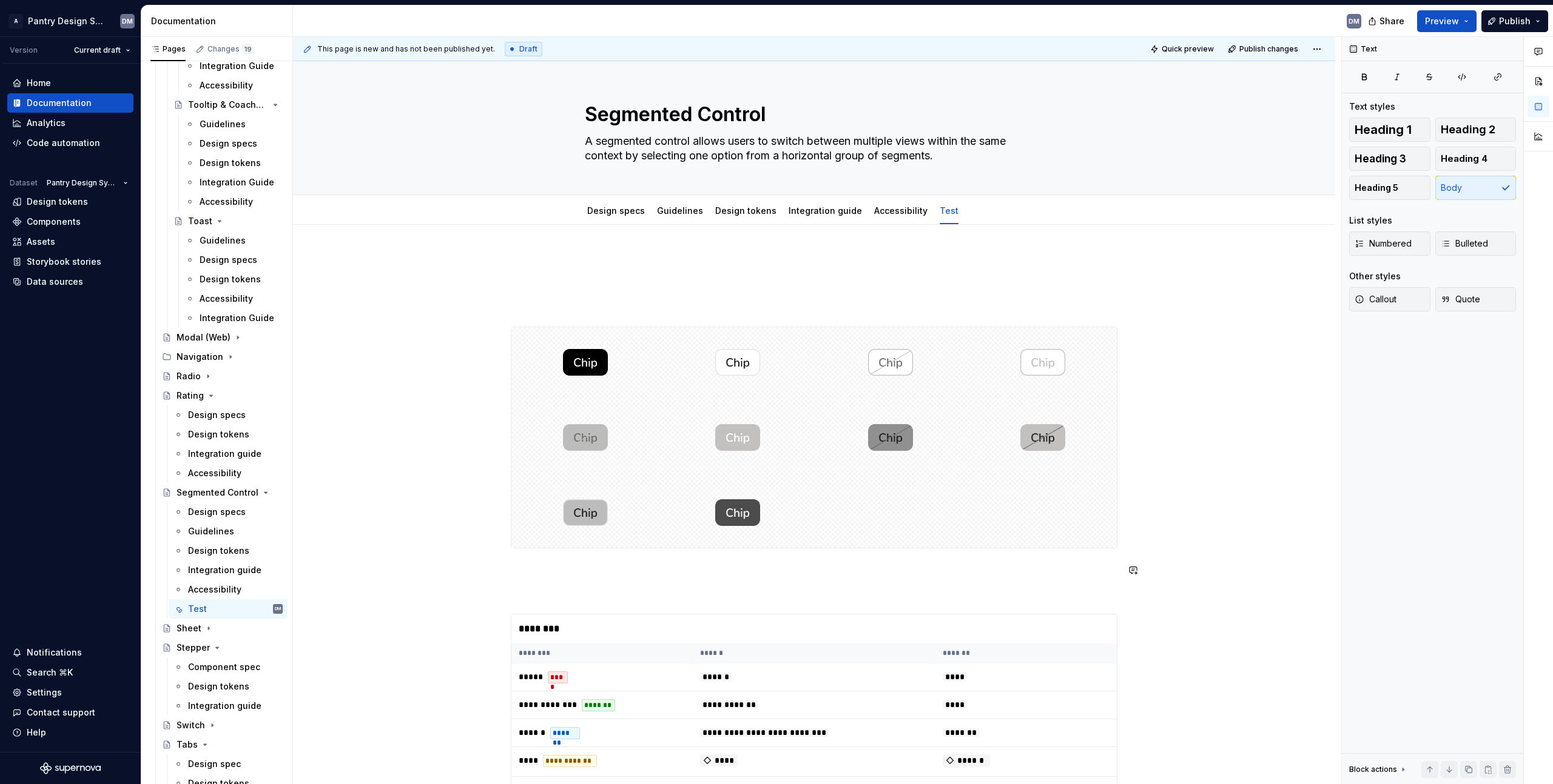
scroll to position [200, 0]
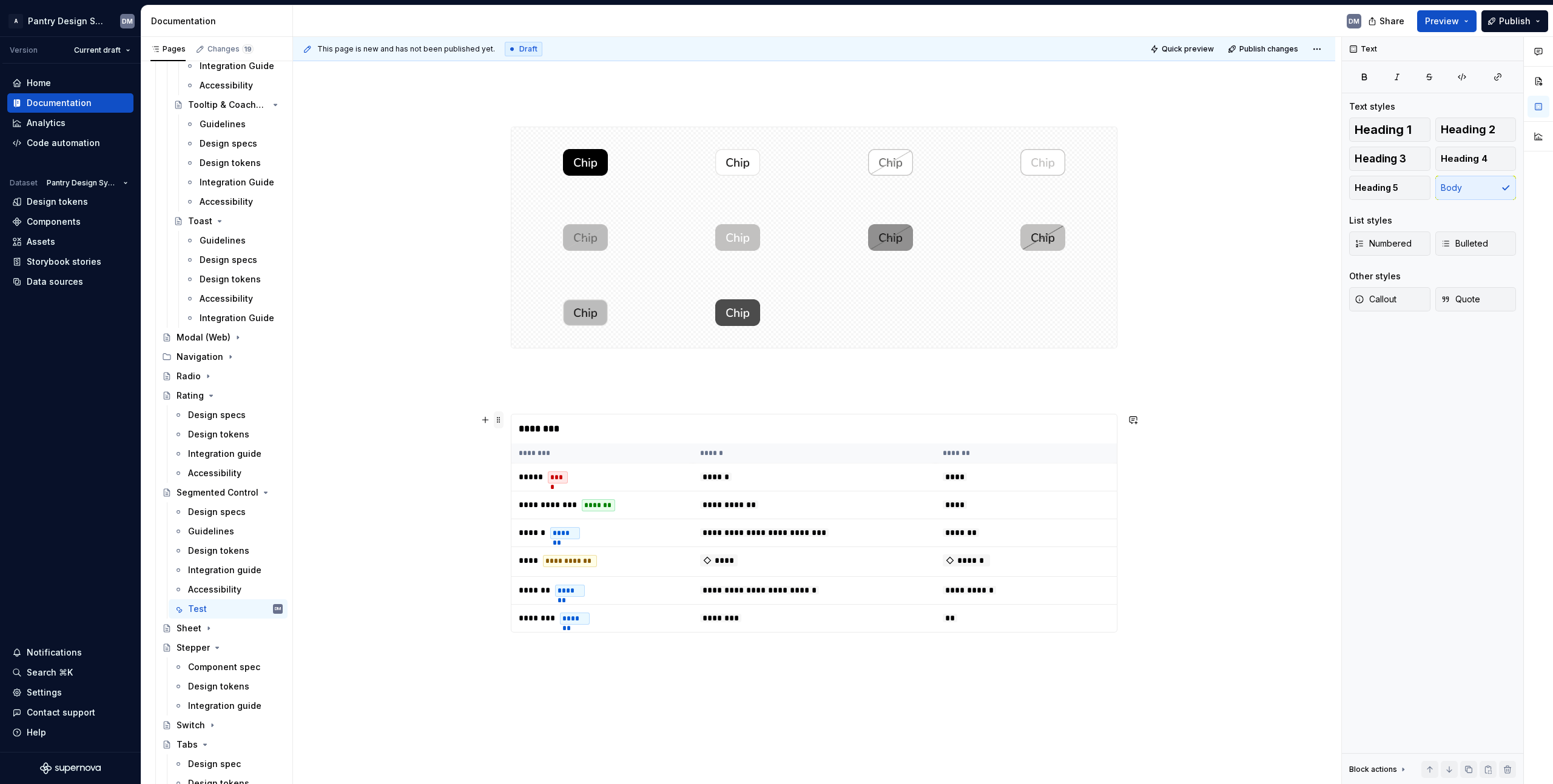
click at [501, 424] on span at bounding box center [498, 419] width 10 height 17
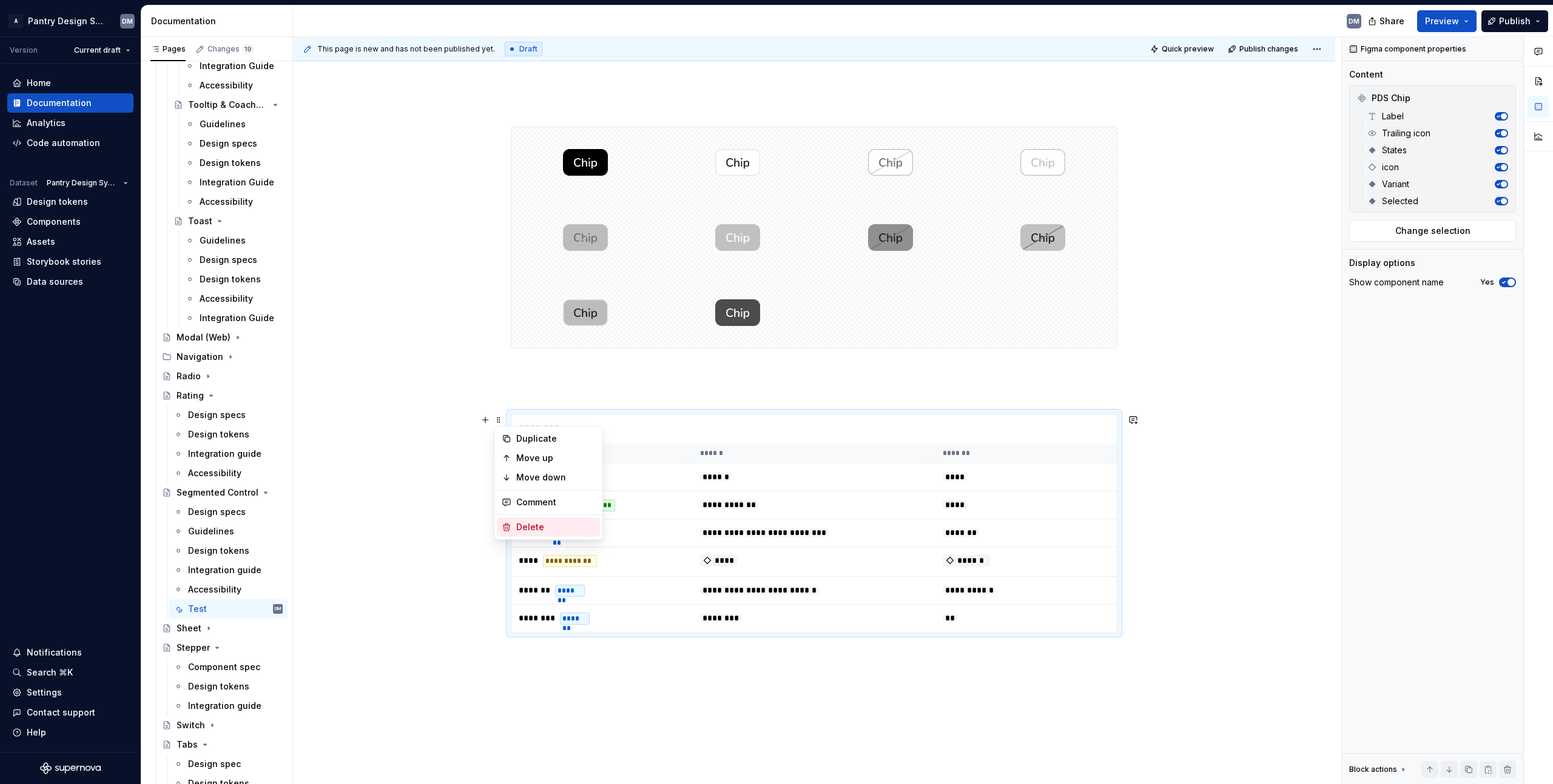
click at [540, 521] on div "Delete" at bounding box center [556, 528] width 79 height 12
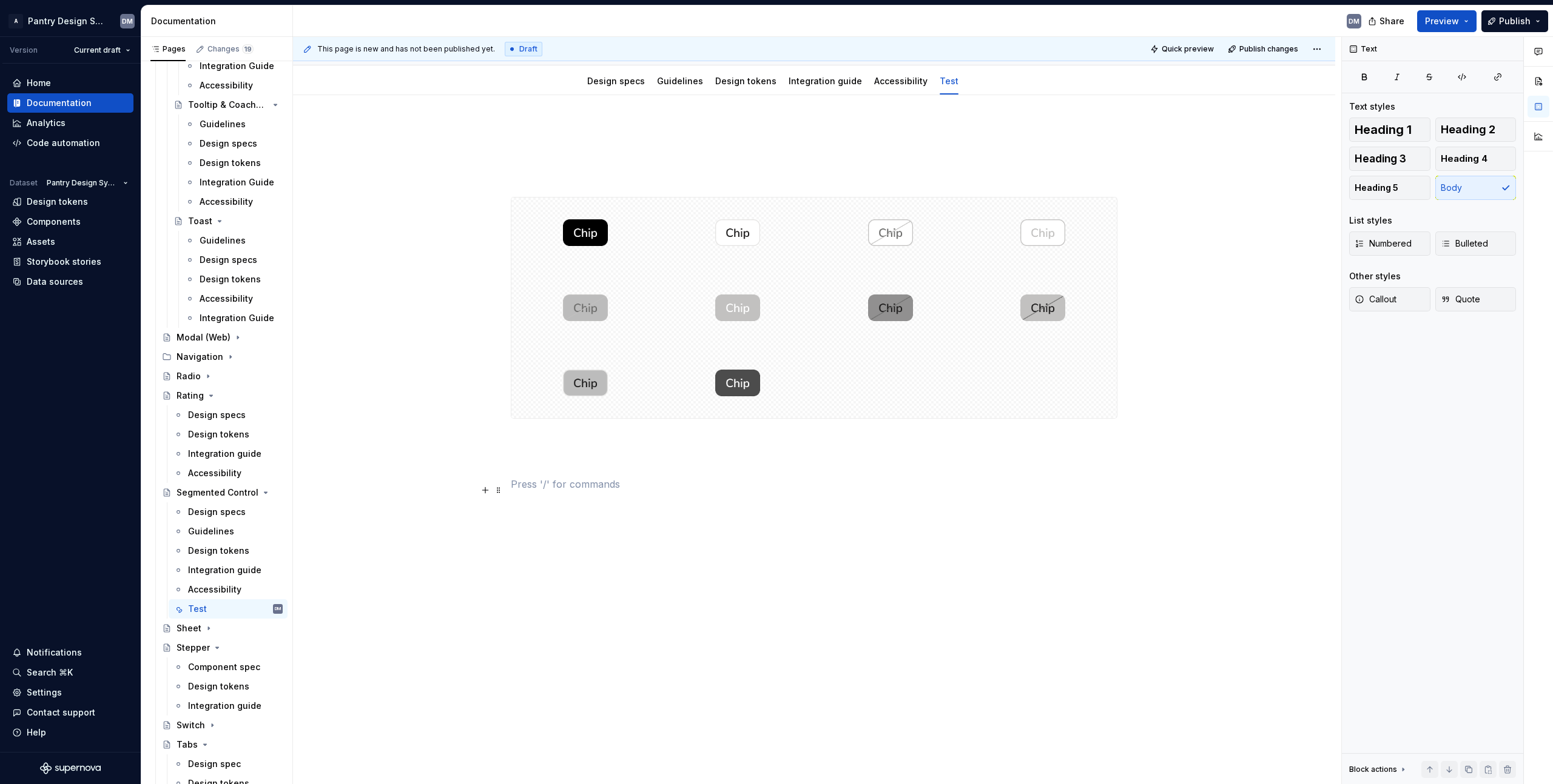
scroll to position [129, 0]
click at [494, 207] on span at bounding box center [498, 202] width 10 height 17
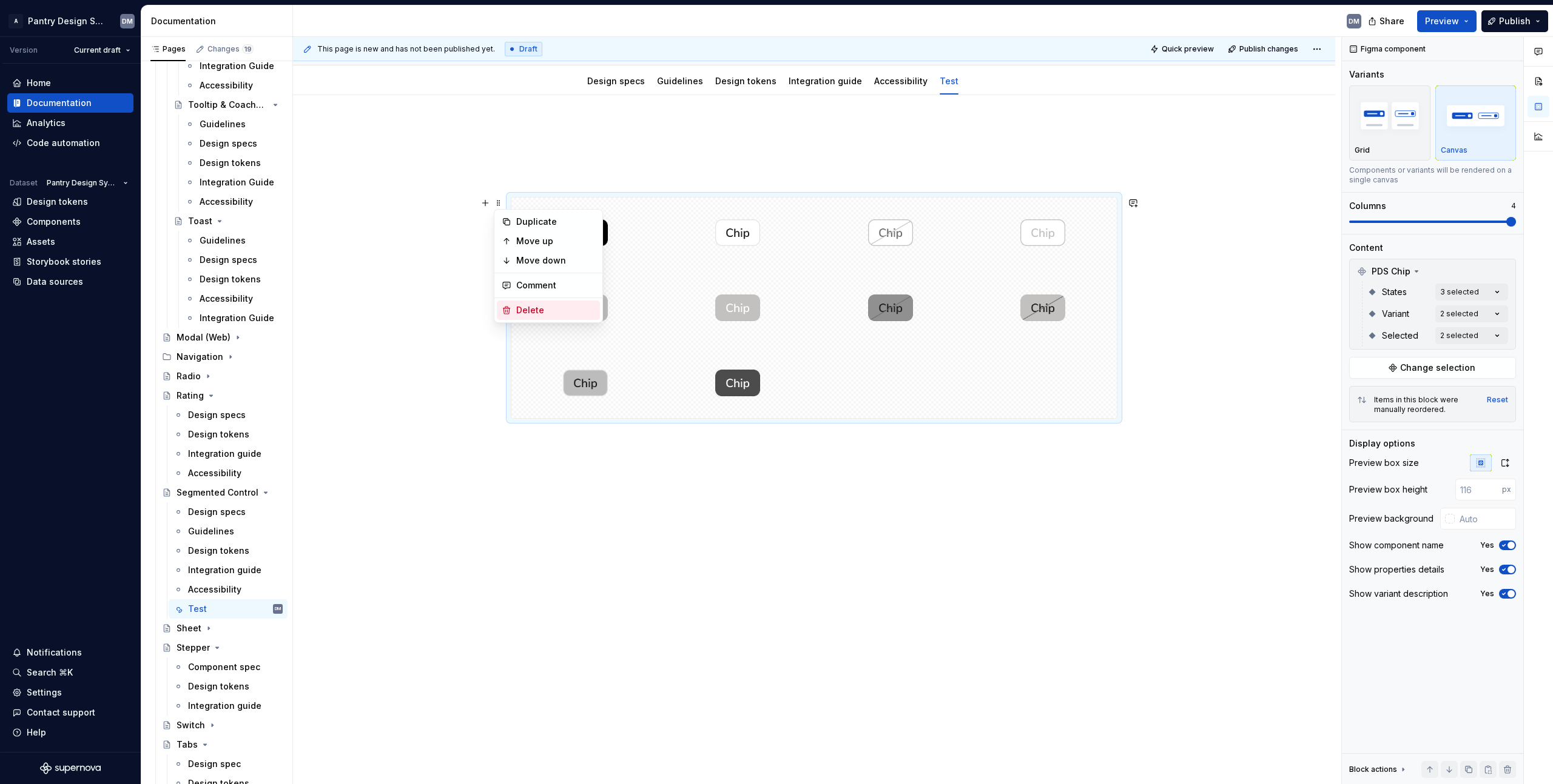
click at [540, 316] on div "Delete" at bounding box center [556, 310] width 79 height 12
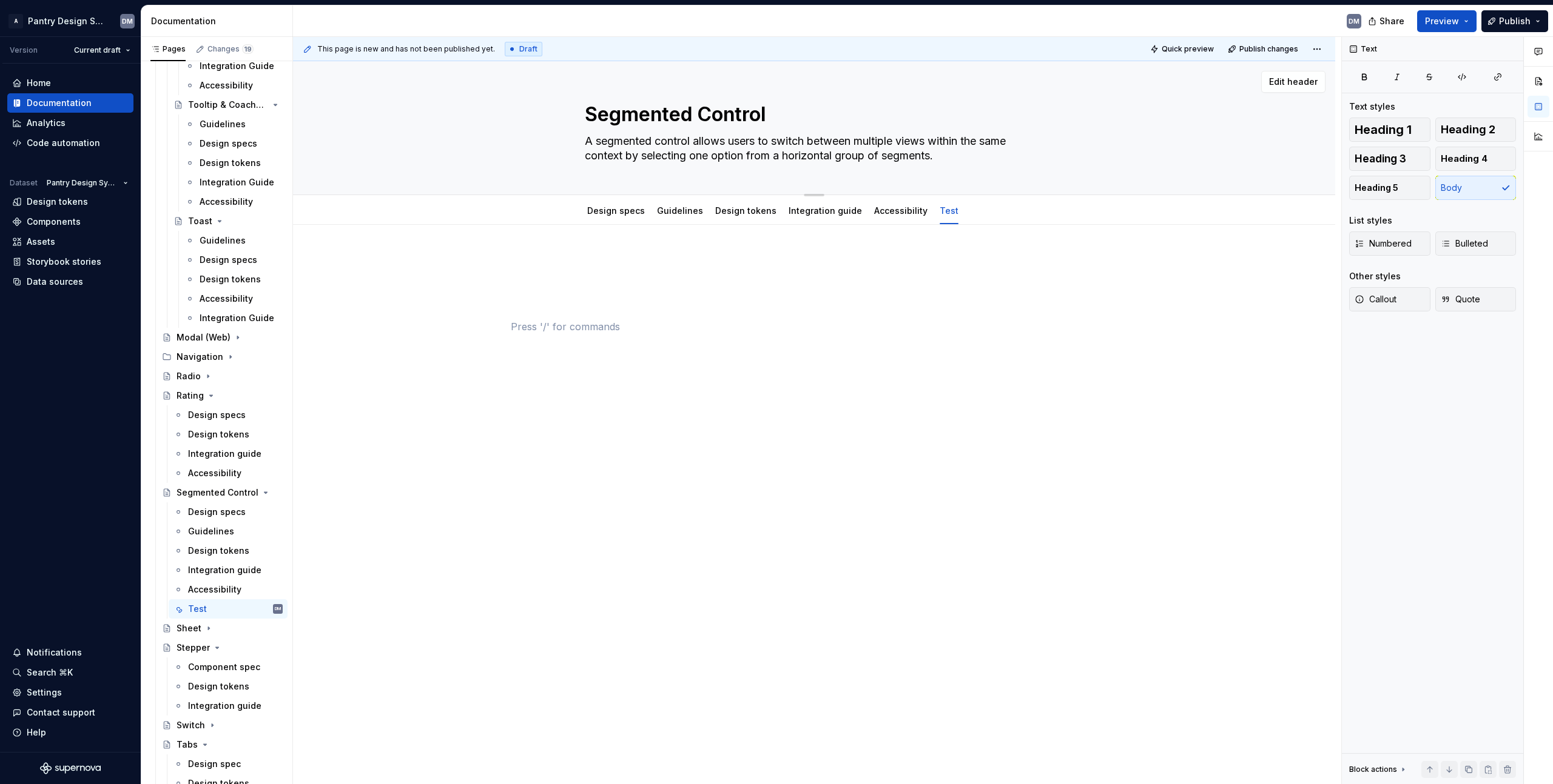
scroll to position [0, 0]
click at [934, 198] on html "A Pantry Design System DM Version Current draft Home Documentation Analytics Co…" at bounding box center [776, 392] width 1553 height 784
click at [991, 335] on div "Delete tab" at bounding box center [987, 332] width 79 height 12
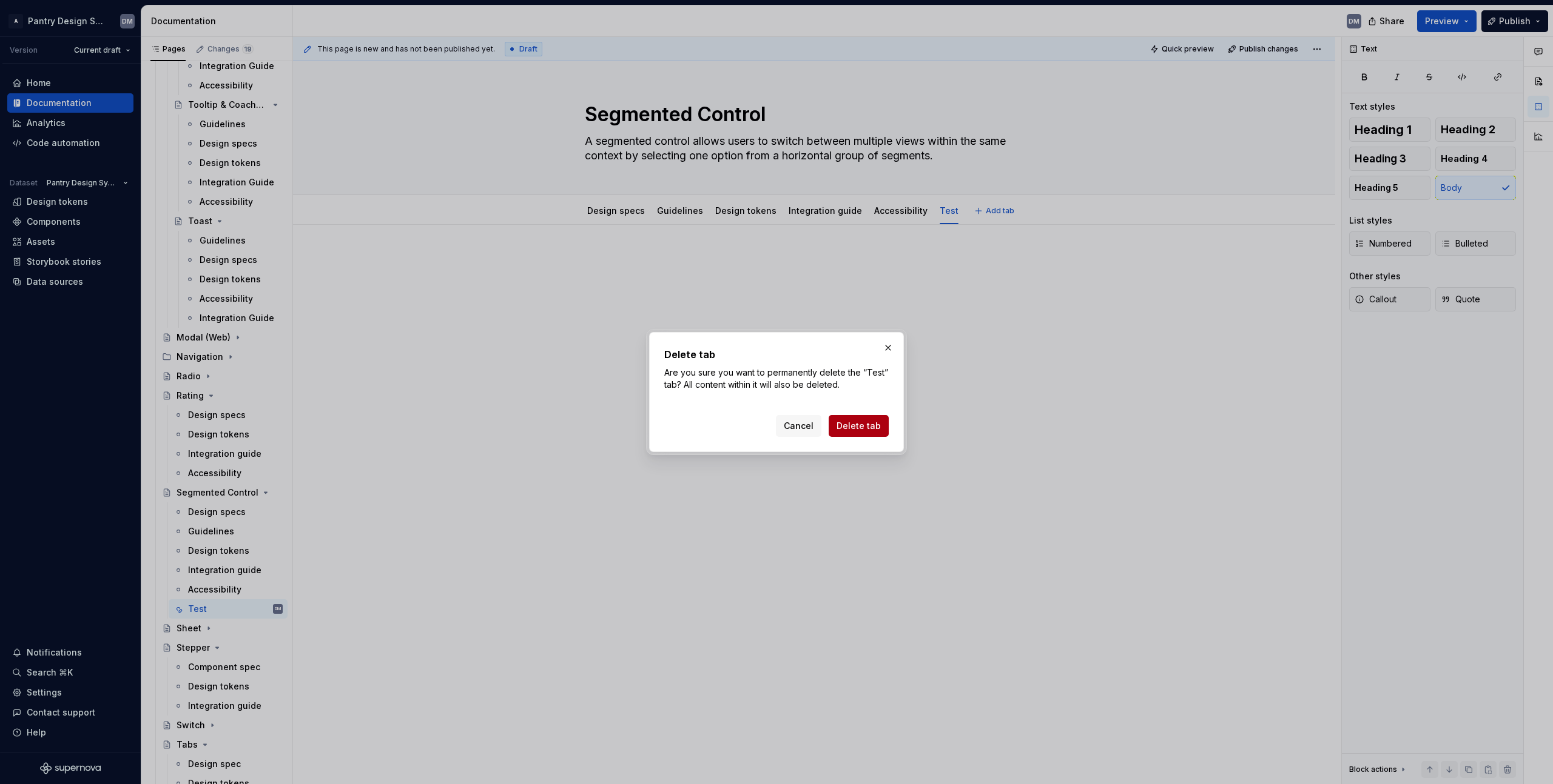
click at [871, 435] on button "Delete tab" at bounding box center [859, 426] width 60 height 22
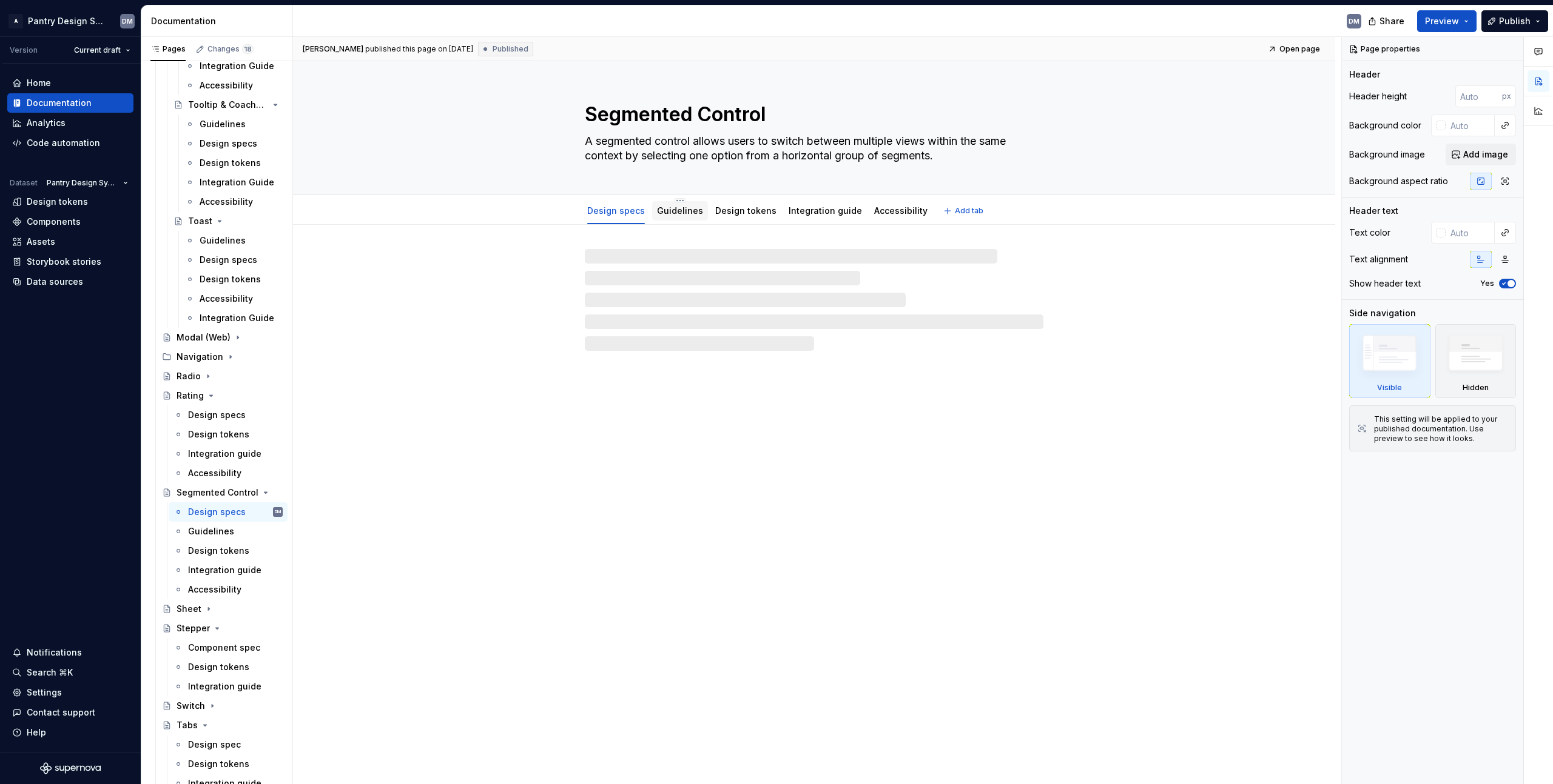
click at [675, 209] on link "Guidelines" at bounding box center [680, 211] width 46 height 11
click at [745, 213] on link "Design tokens" at bounding box center [745, 211] width 61 height 11
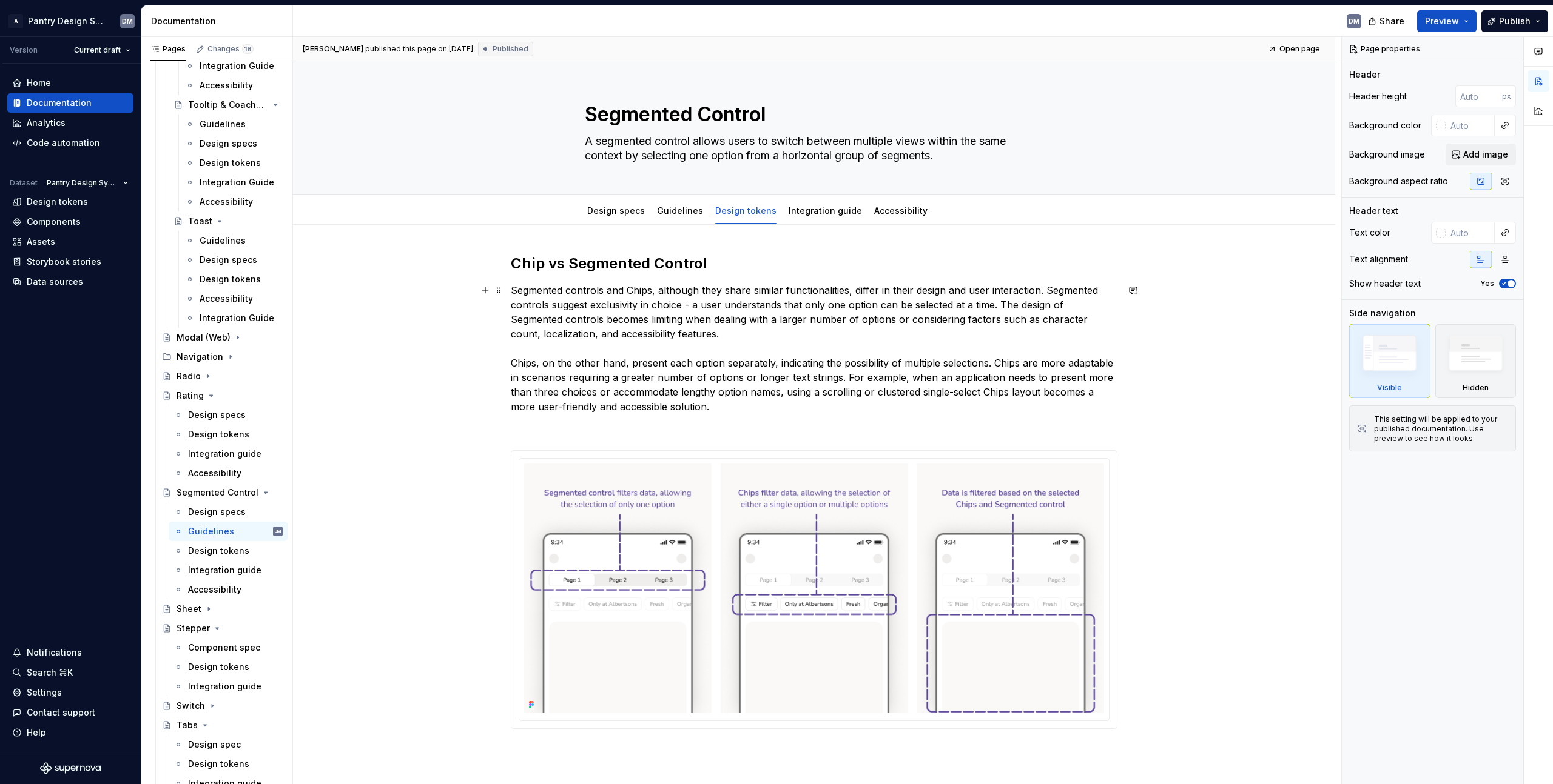
scroll to position [10, 0]
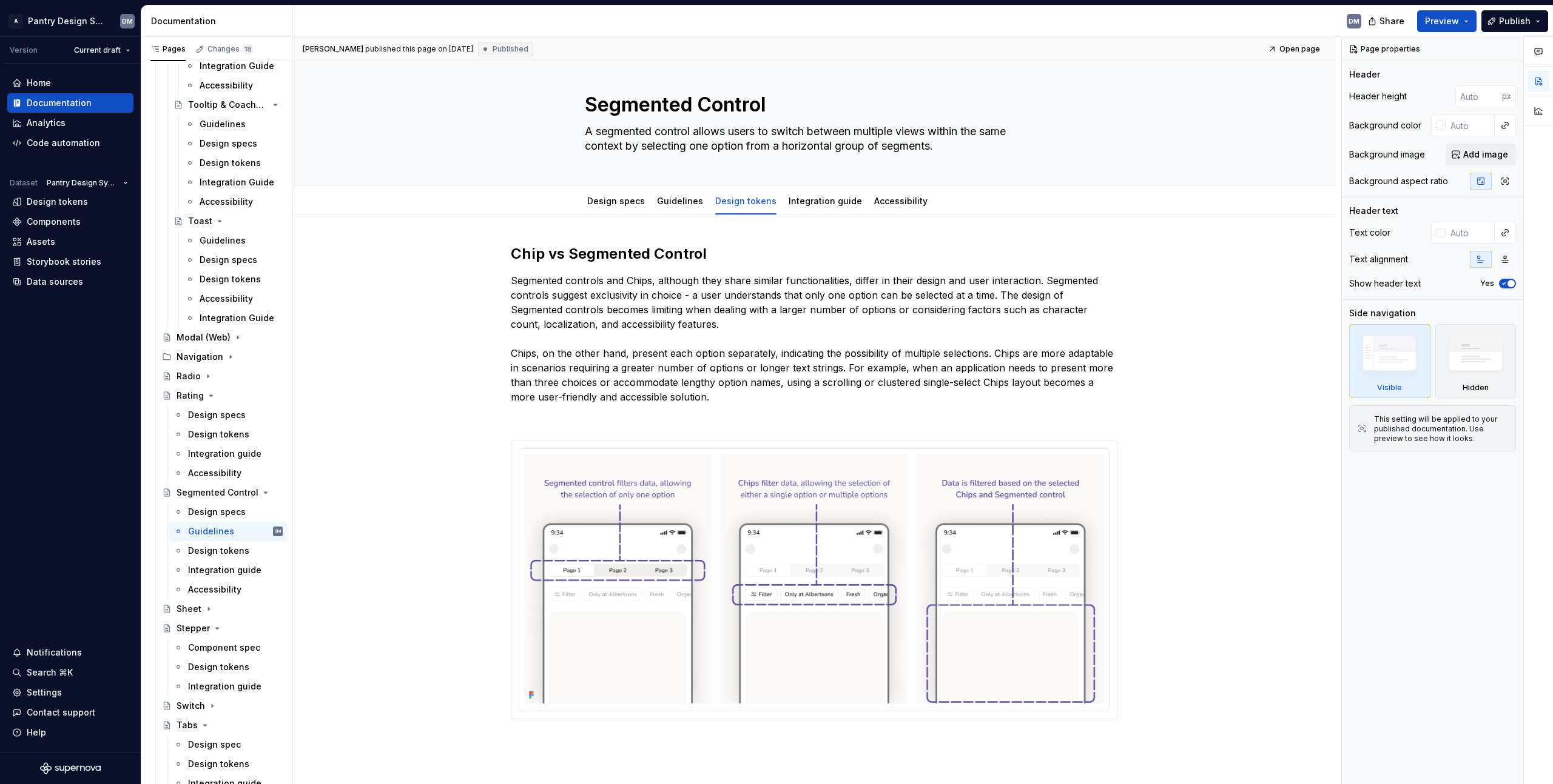
click at [577, 243] on div "Chip vs Segmented Control Segmented controls and Chips, although they share sim…" at bounding box center [814, 607] width 1042 height 783
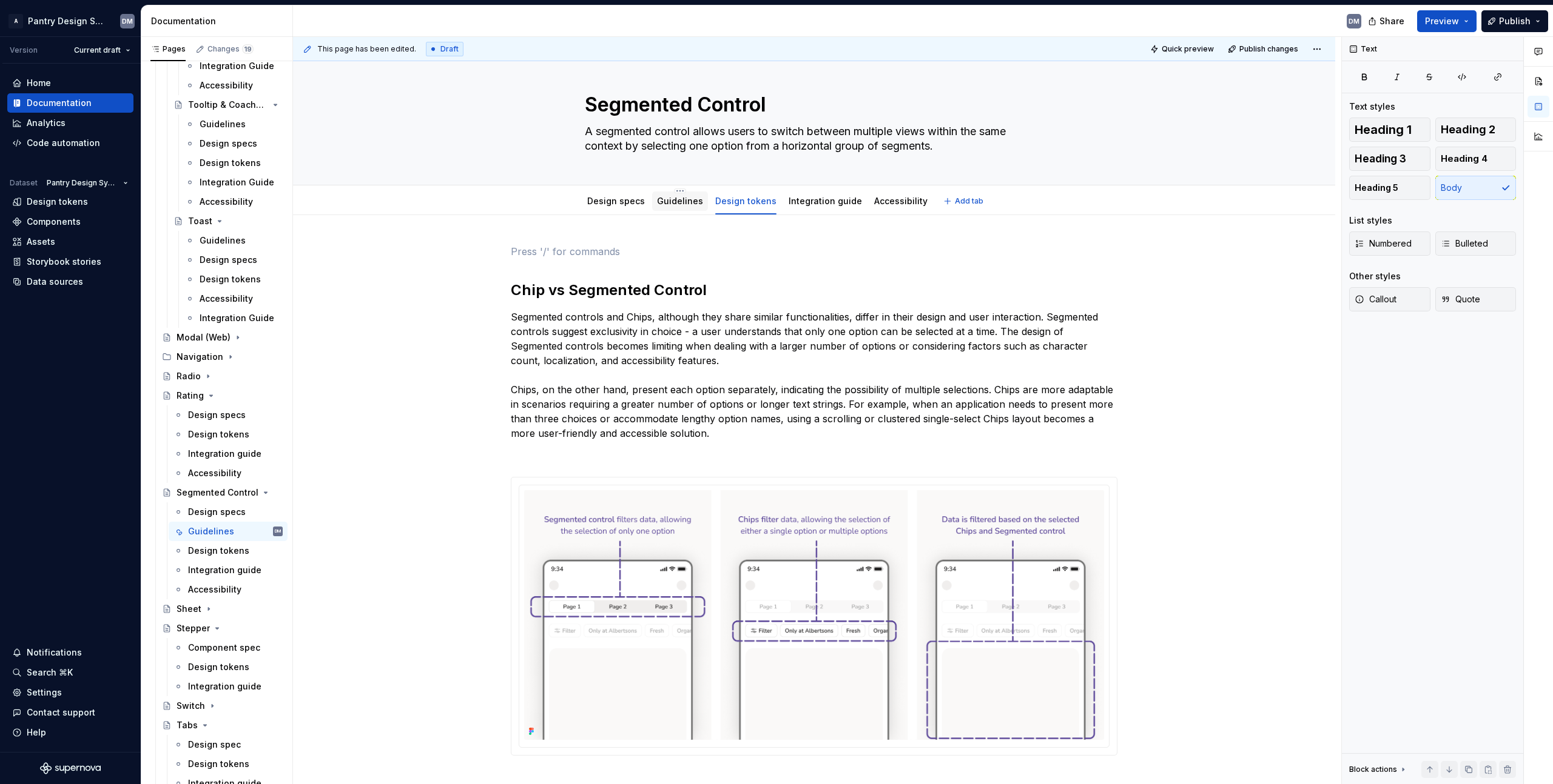
click at [670, 206] on link "Guidelines" at bounding box center [680, 201] width 46 height 11
click at [672, 257] on p at bounding box center [813, 251] width 606 height 14
click at [737, 200] on link "Design tokens" at bounding box center [745, 201] width 61 height 11
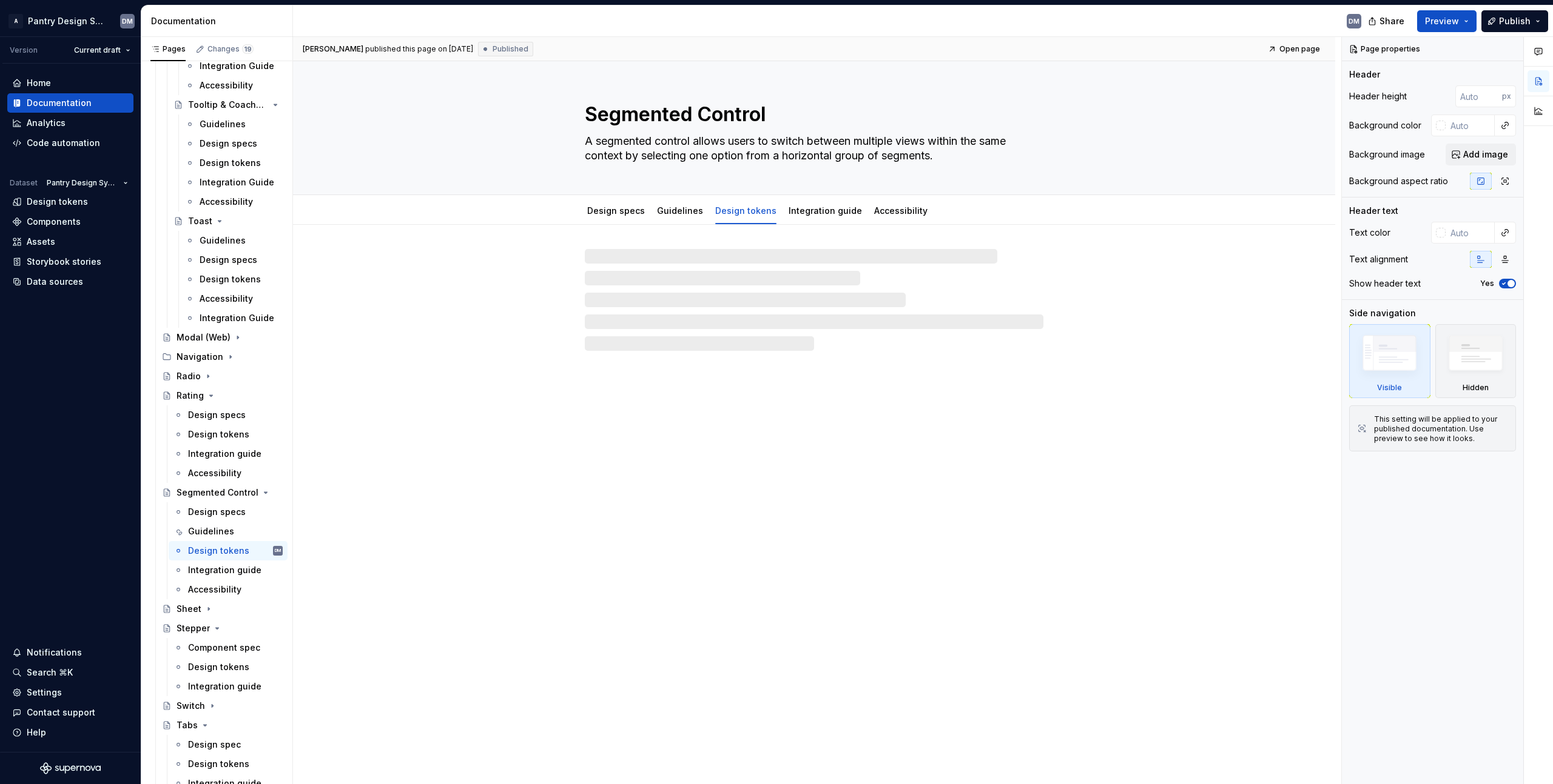
type textarea "*"
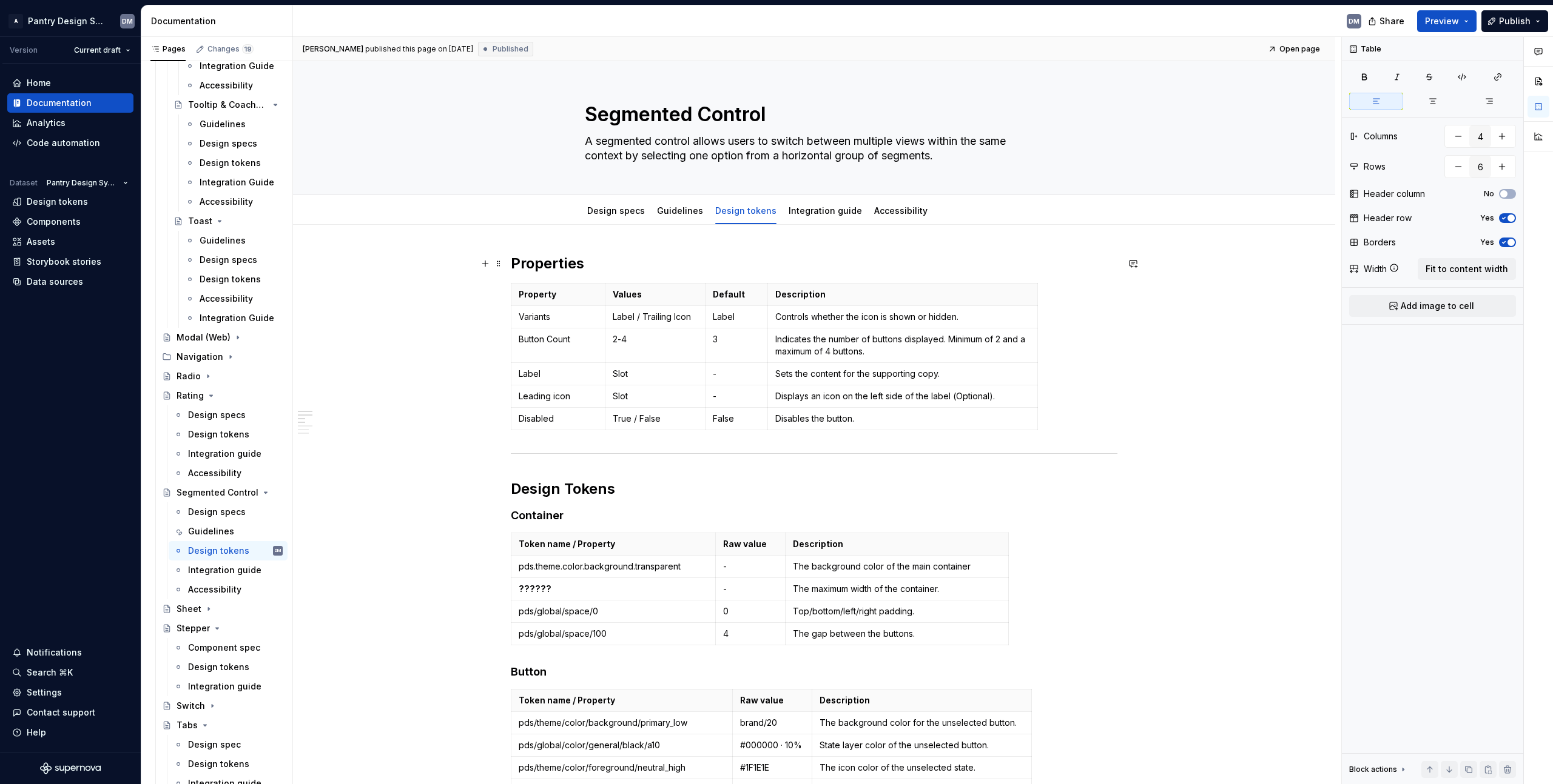
click at [635, 256] on h2 "Properties" at bounding box center [813, 263] width 606 height 20
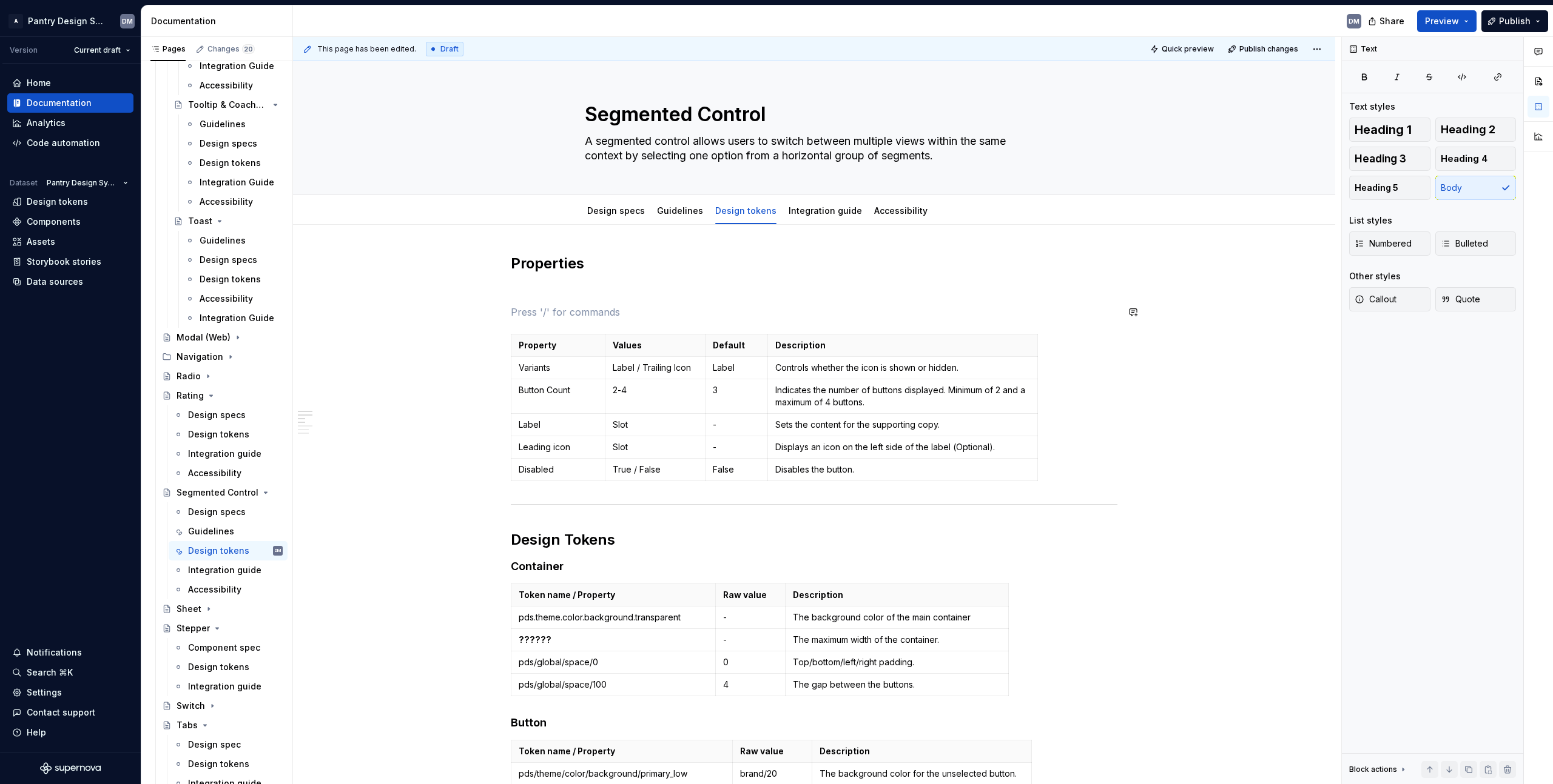
click at [516, 286] on p at bounding box center [813, 290] width 606 height 14
click at [488, 292] on button "button" at bounding box center [485, 290] width 17 height 17
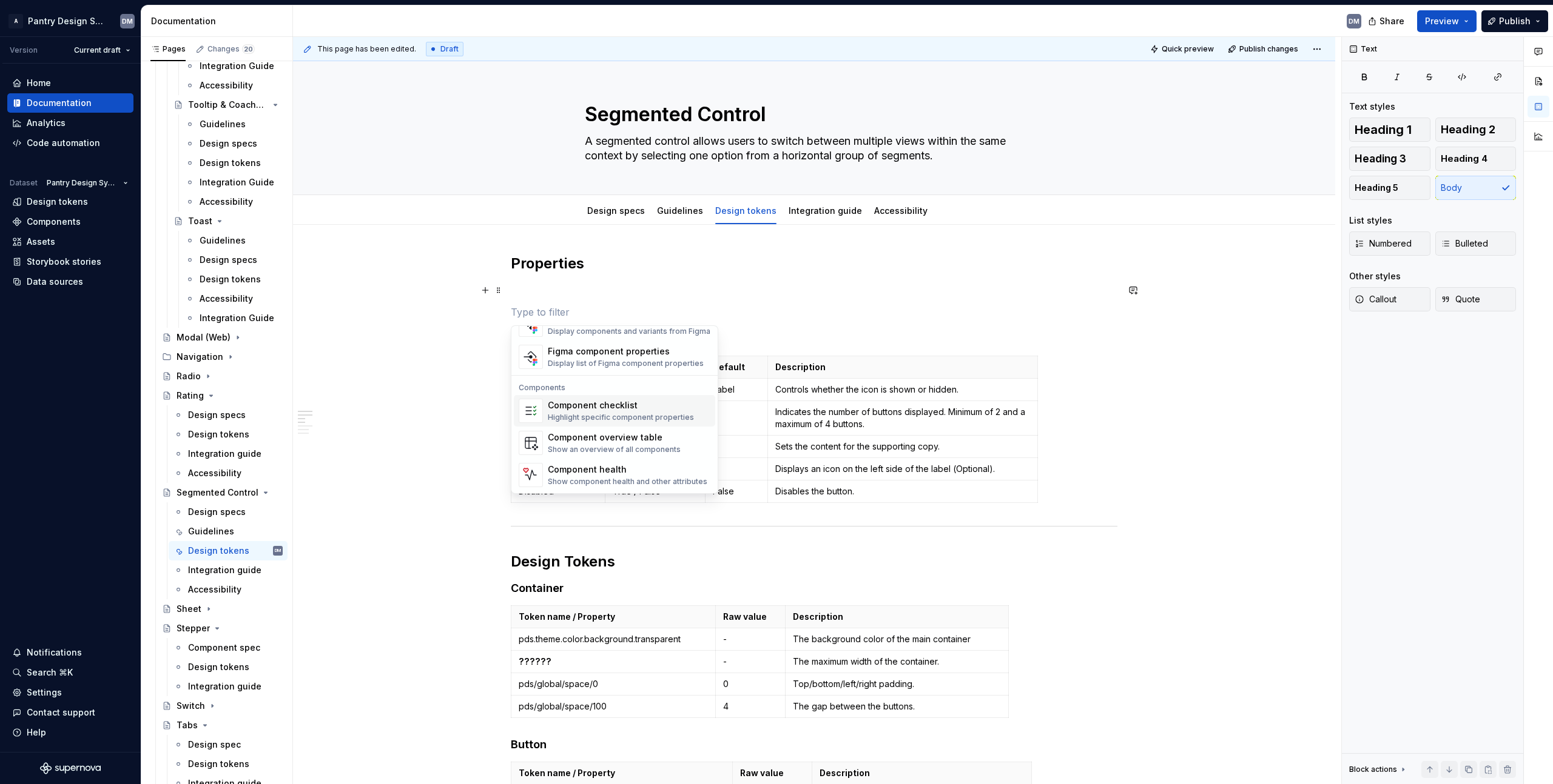
scroll to position [1191, 0]
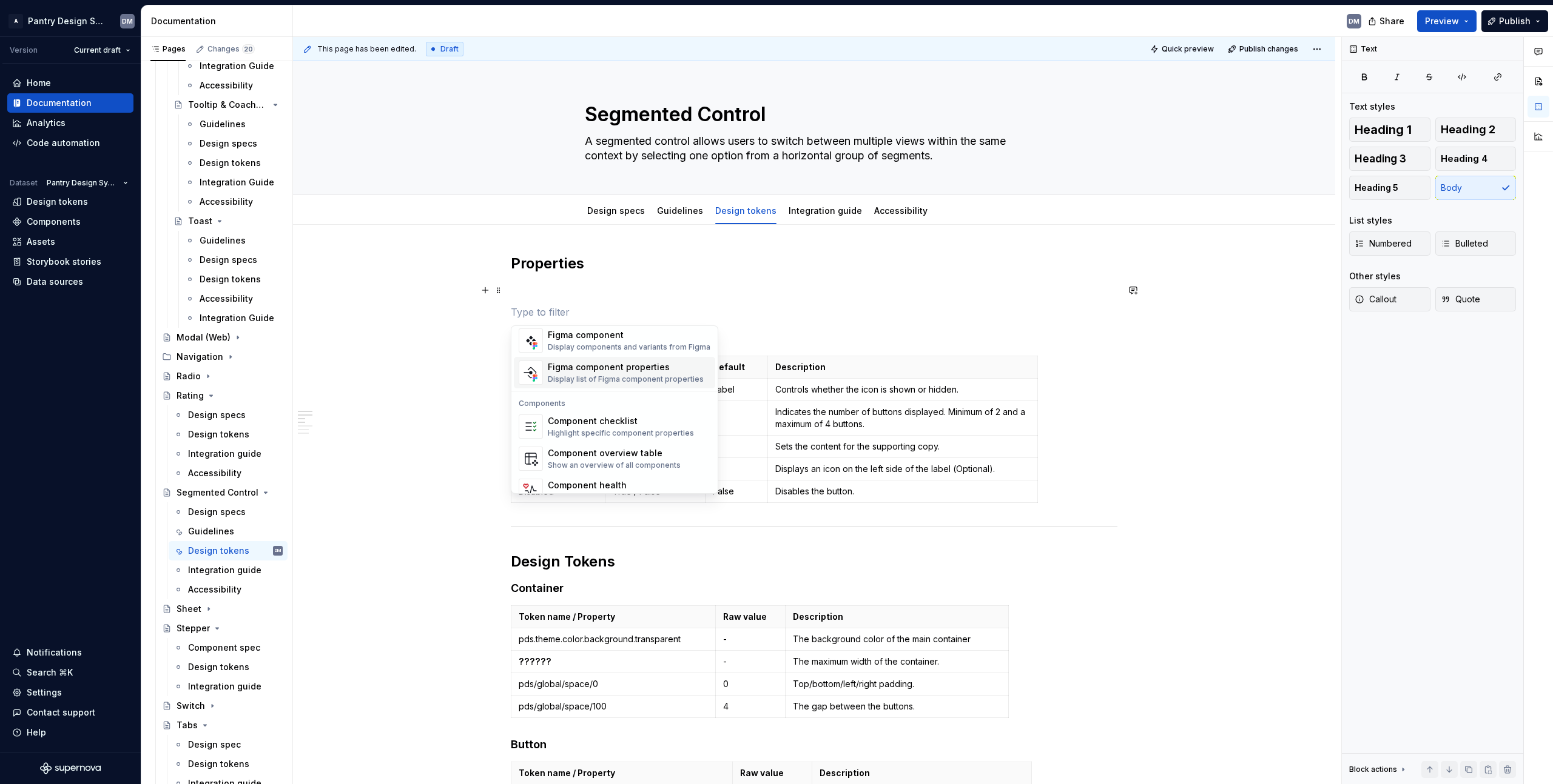
click at [626, 372] on div "Figma component properties" at bounding box center [626, 367] width 156 height 12
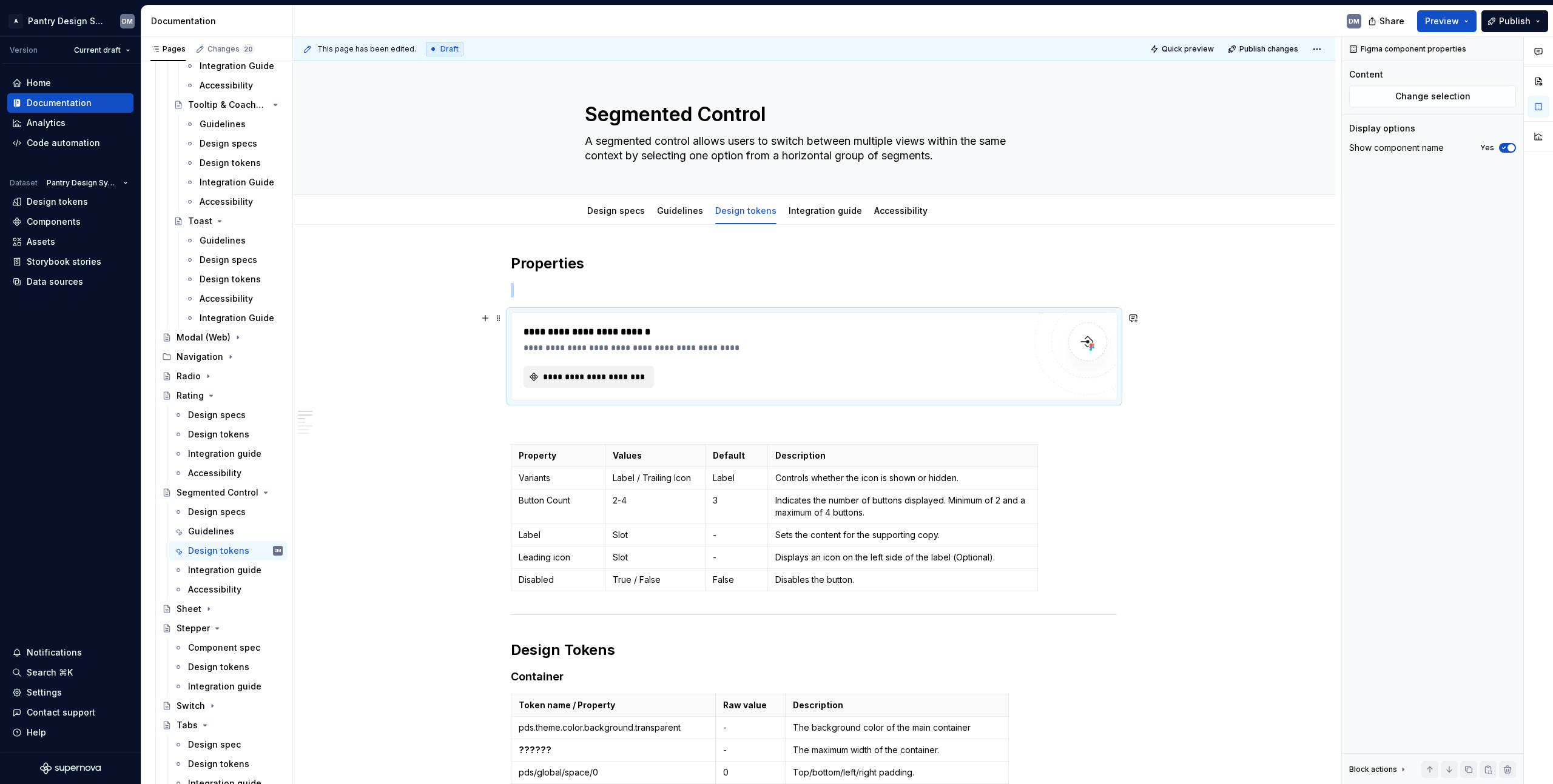
click at [647, 376] on button "**********" at bounding box center [588, 377] width 130 height 22
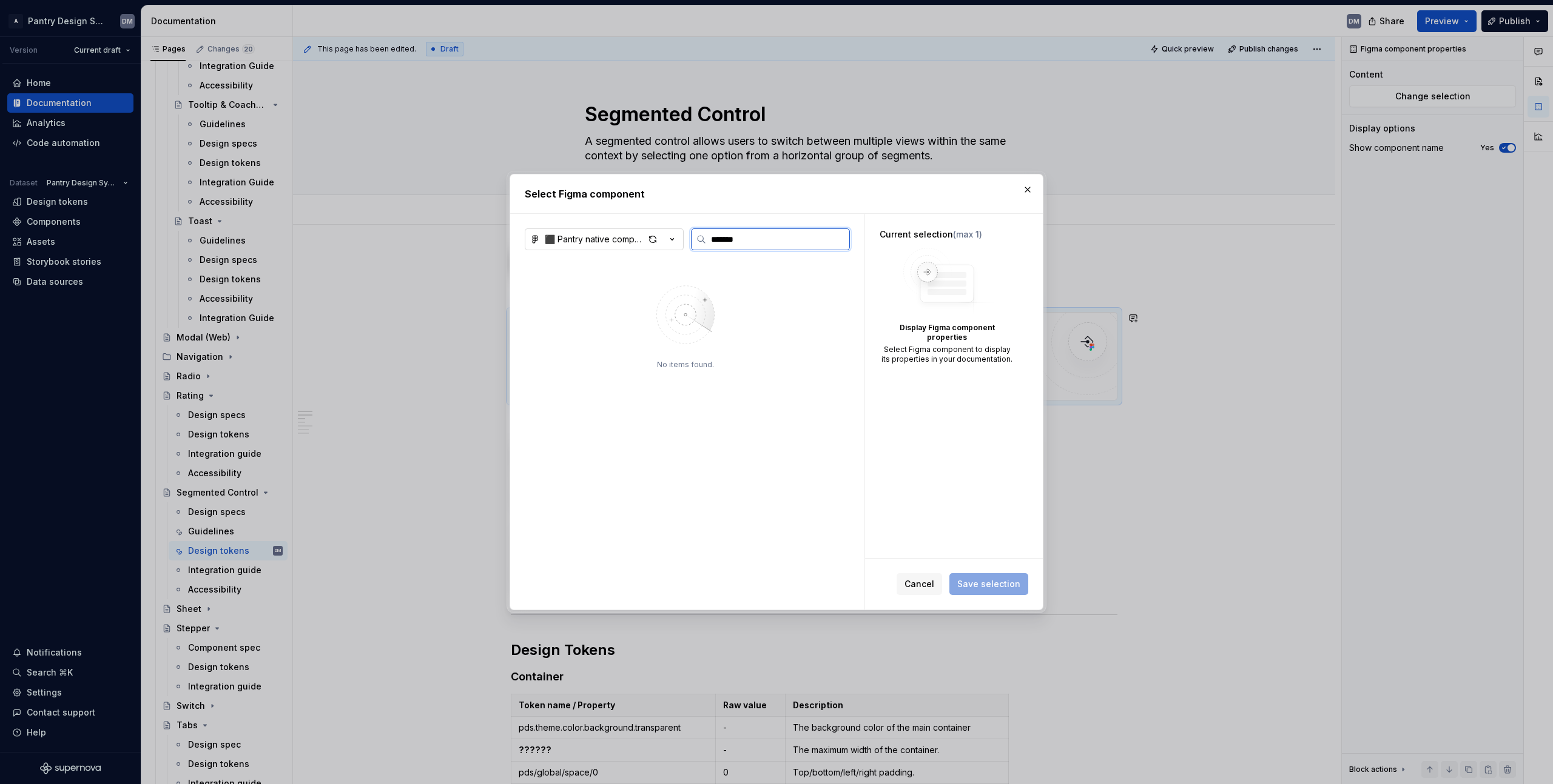
type input "*******"
click at [682, 239] on button "⬛️ Pantry native components" at bounding box center [603, 239] width 159 height 22
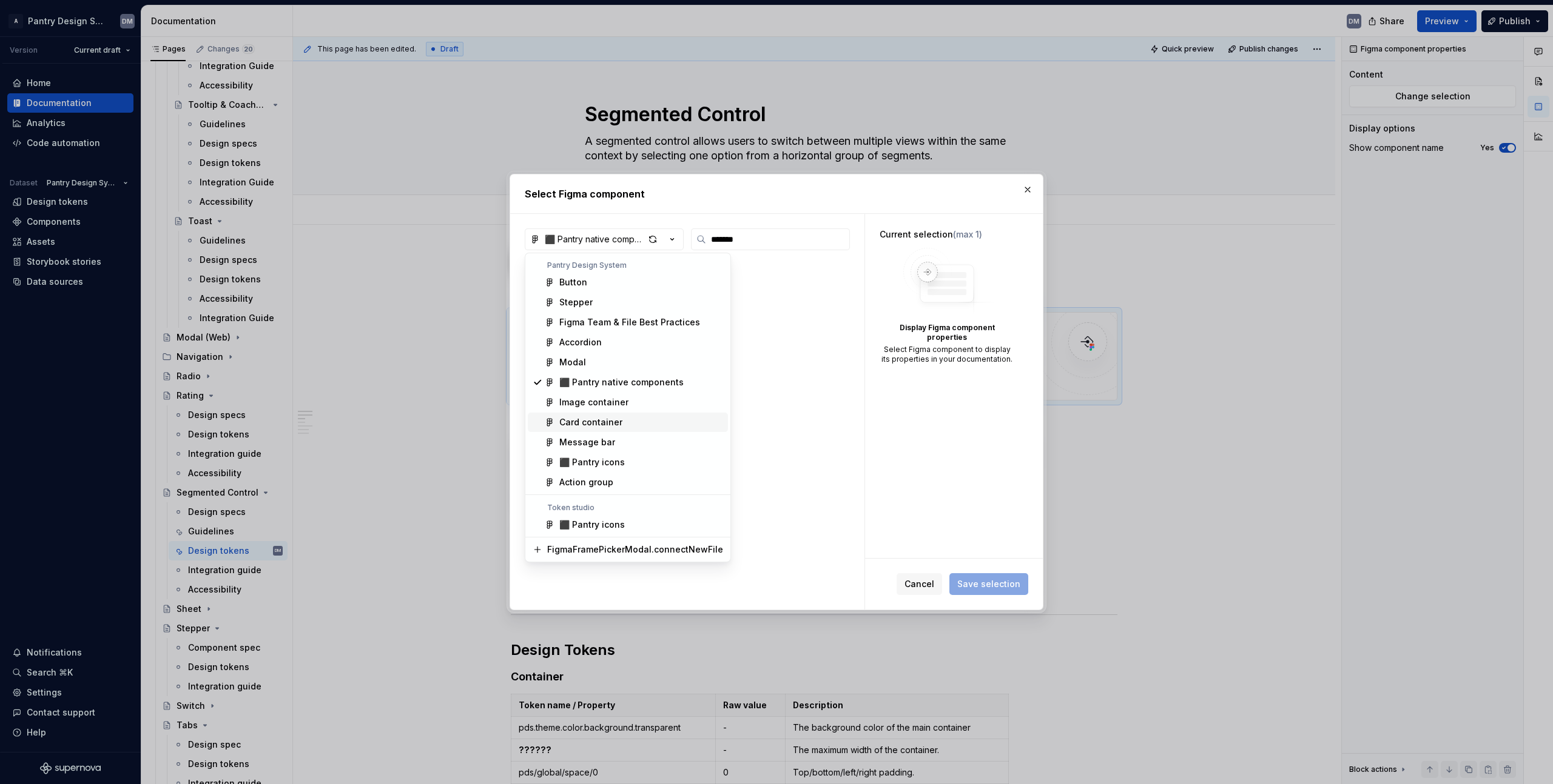
click at [1029, 186] on div "Select Figma component ⬛️ Pantry native components ******* No items found. Curr…" at bounding box center [776, 392] width 1553 height 784
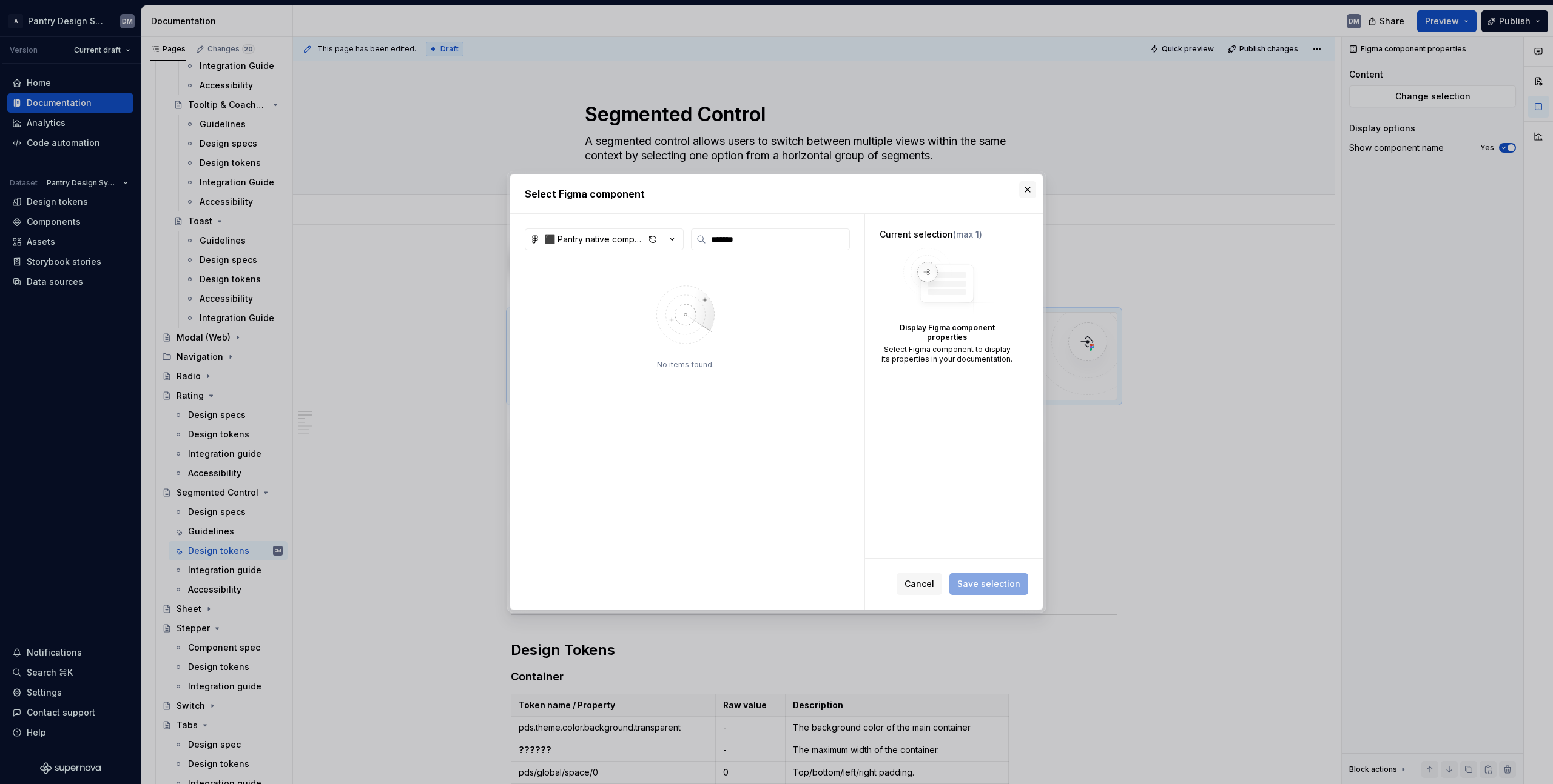
click at [1029, 187] on button "button" at bounding box center [1027, 189] width 17 height 17
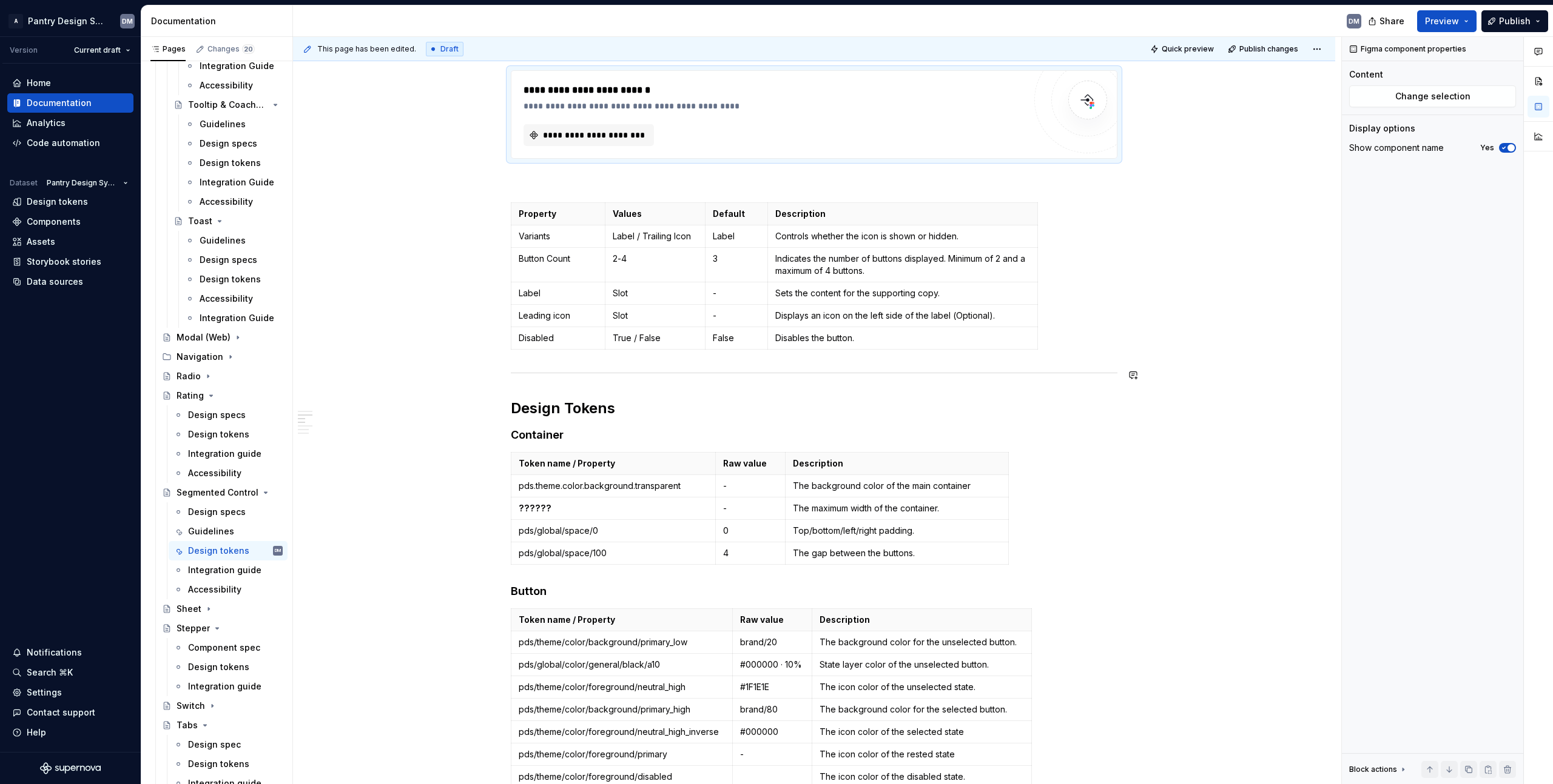
scroll to position [239, 0]
click at [611, 179] on p at bounding box center [813, 184] width 606 height 14
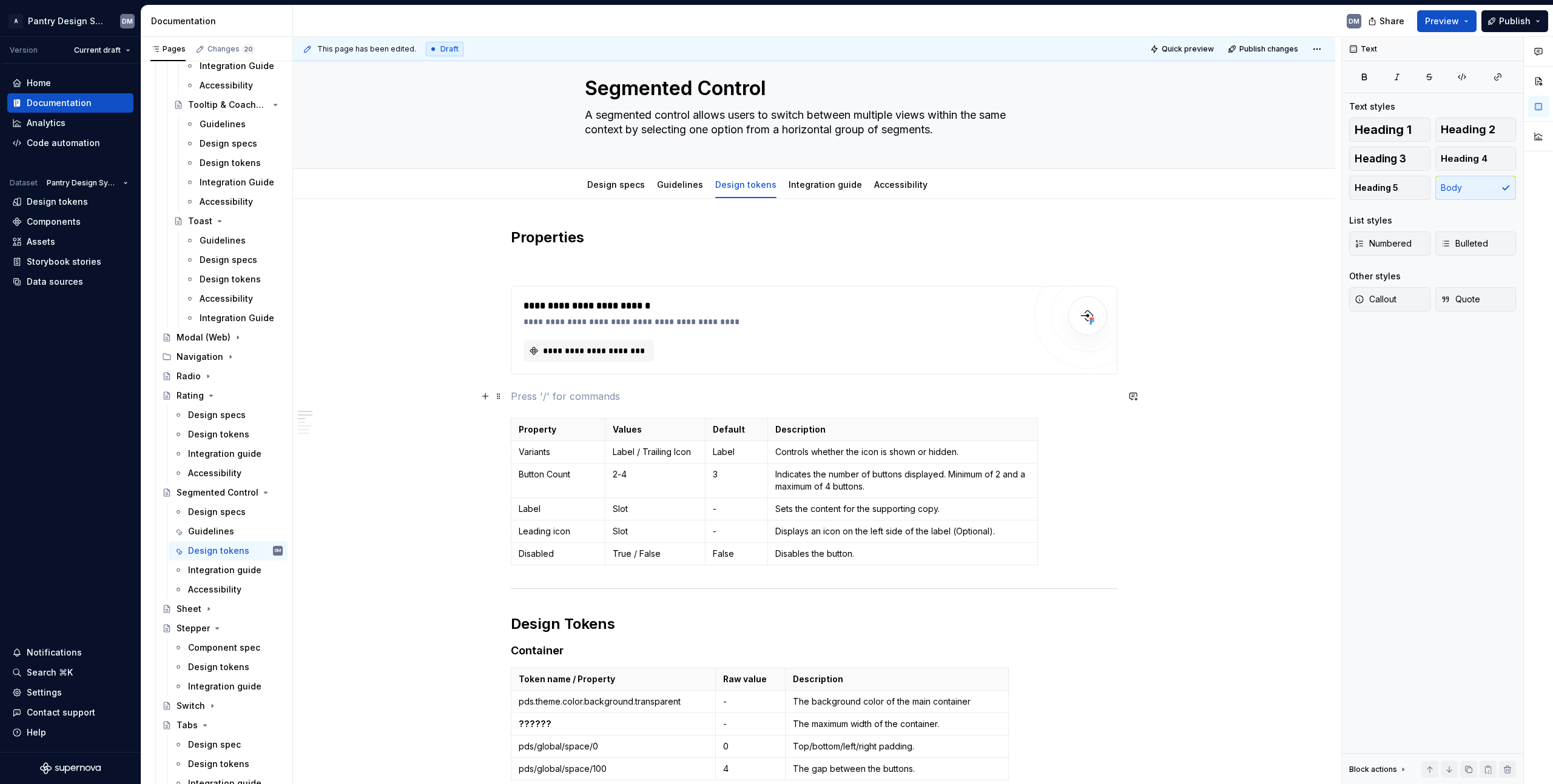
scroll to position [9, 0]
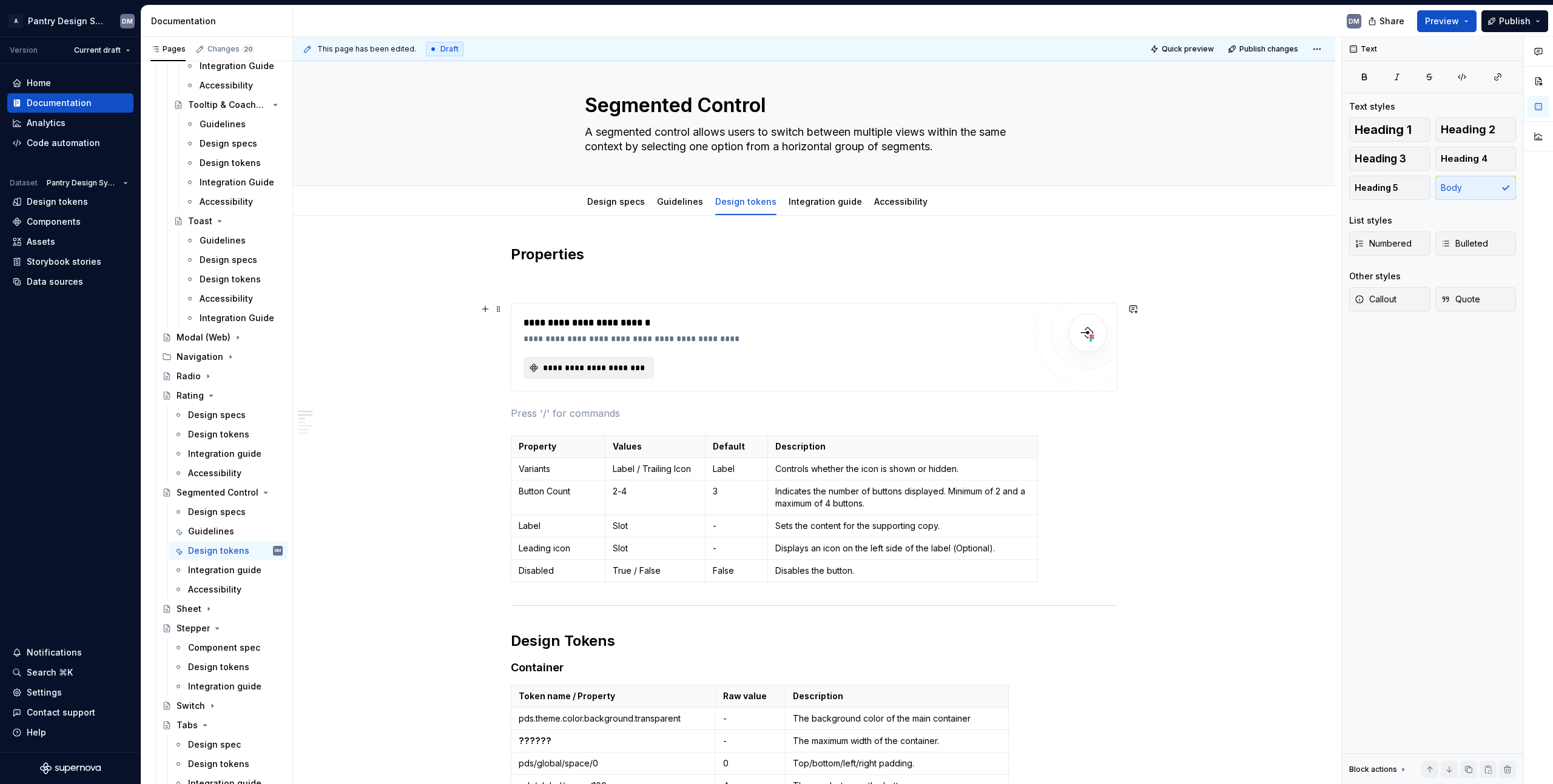
click at [622, 366] on span "**********" at bounding box center [594, 368] width 105 height 12
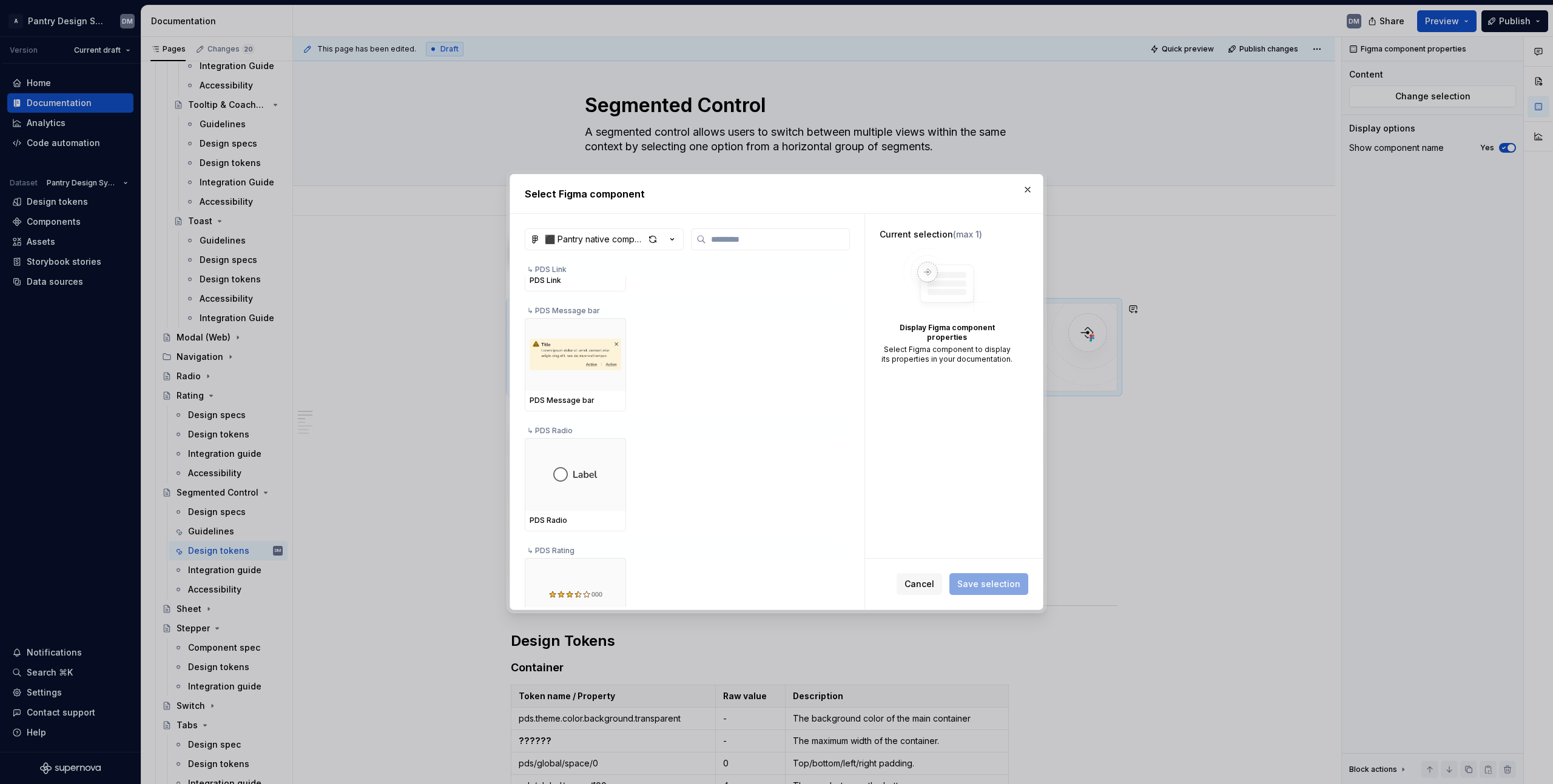
scroll to position [1564, 0]
click at [587, 344] on img at bounding box center [575, 354] width 91 height 63
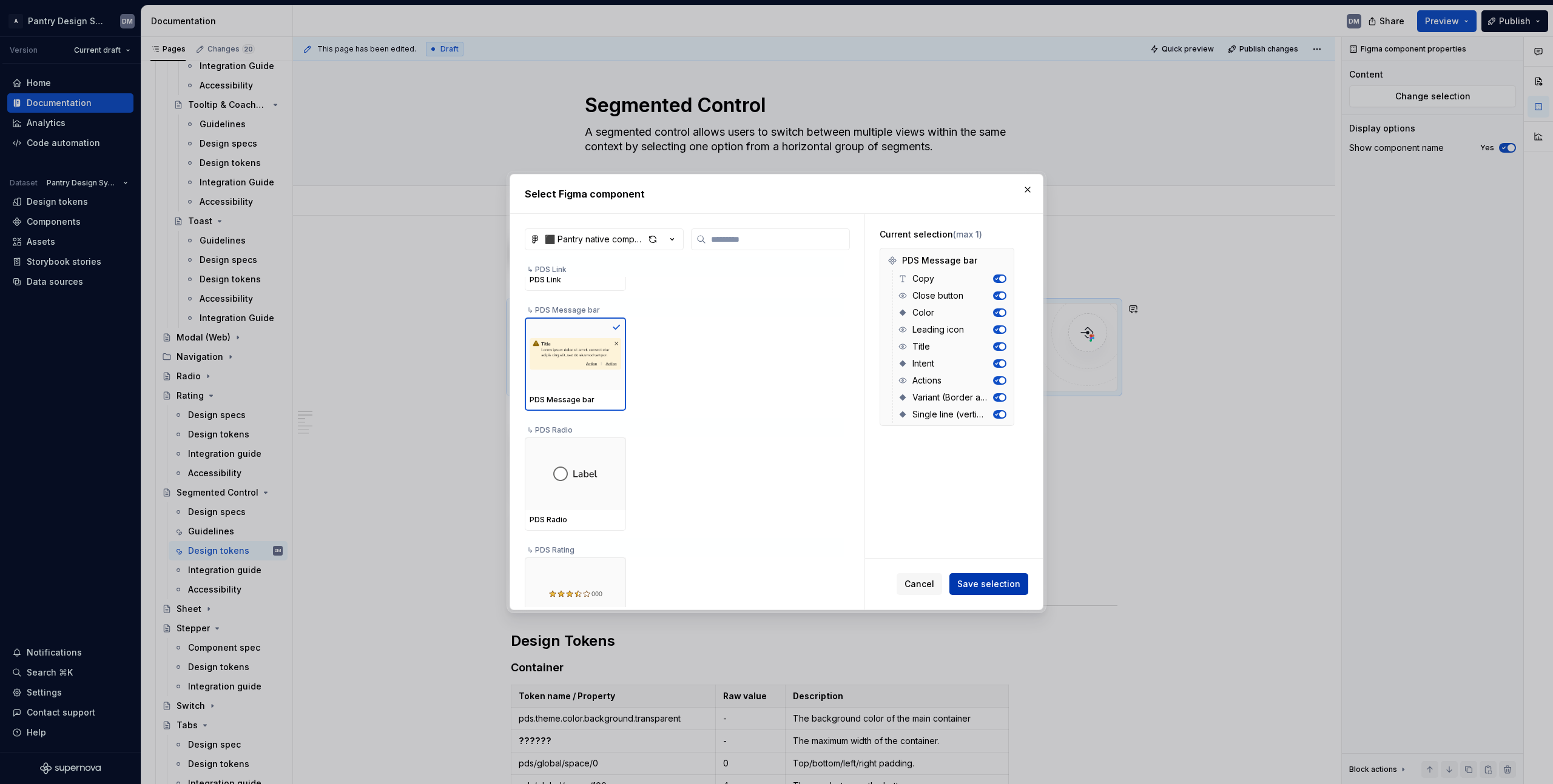
click at [996, 581] on span "Save selection" at bounding box center [989, 584] width 63 height 12
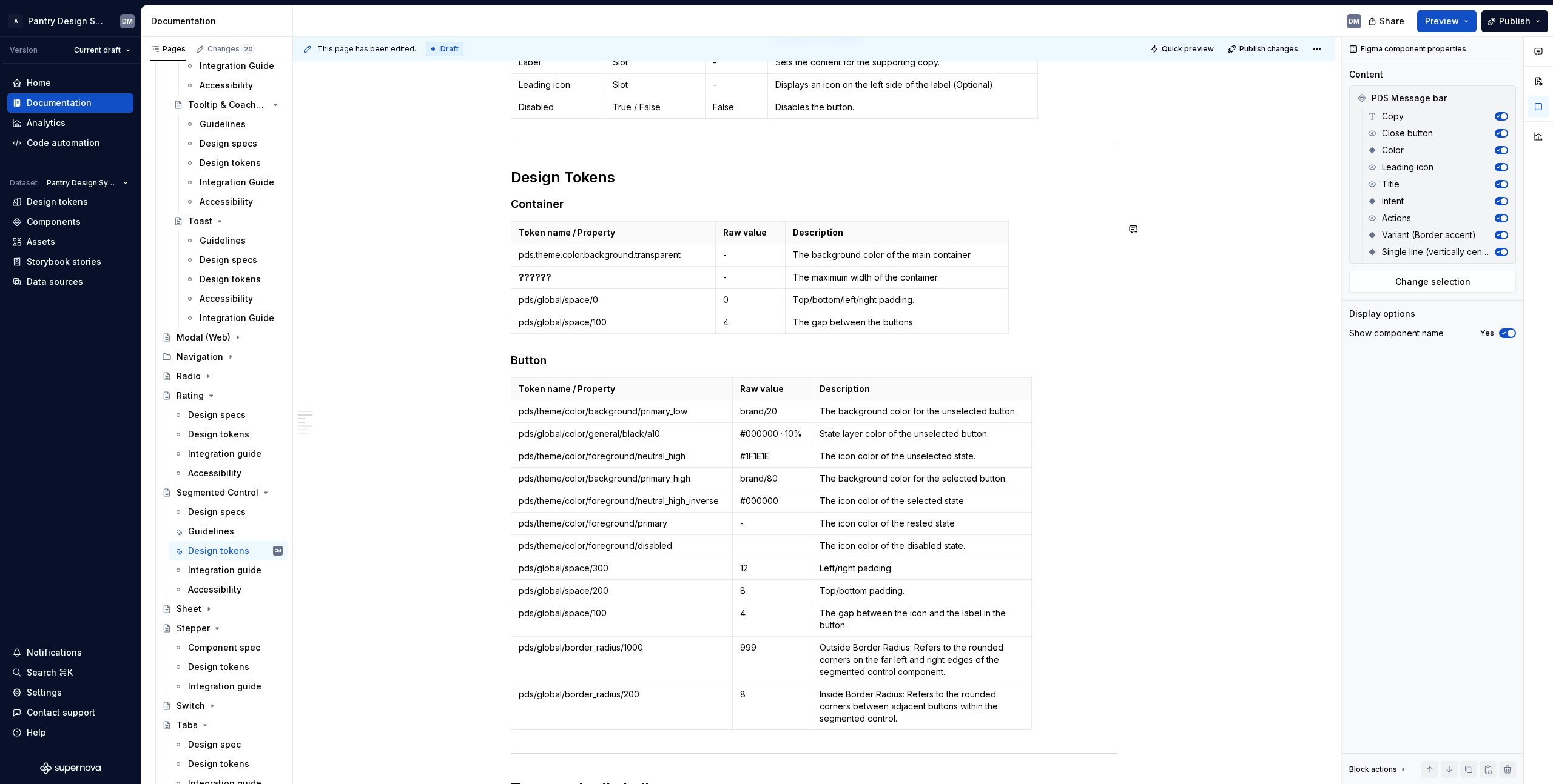
scroll to position [0, 0]
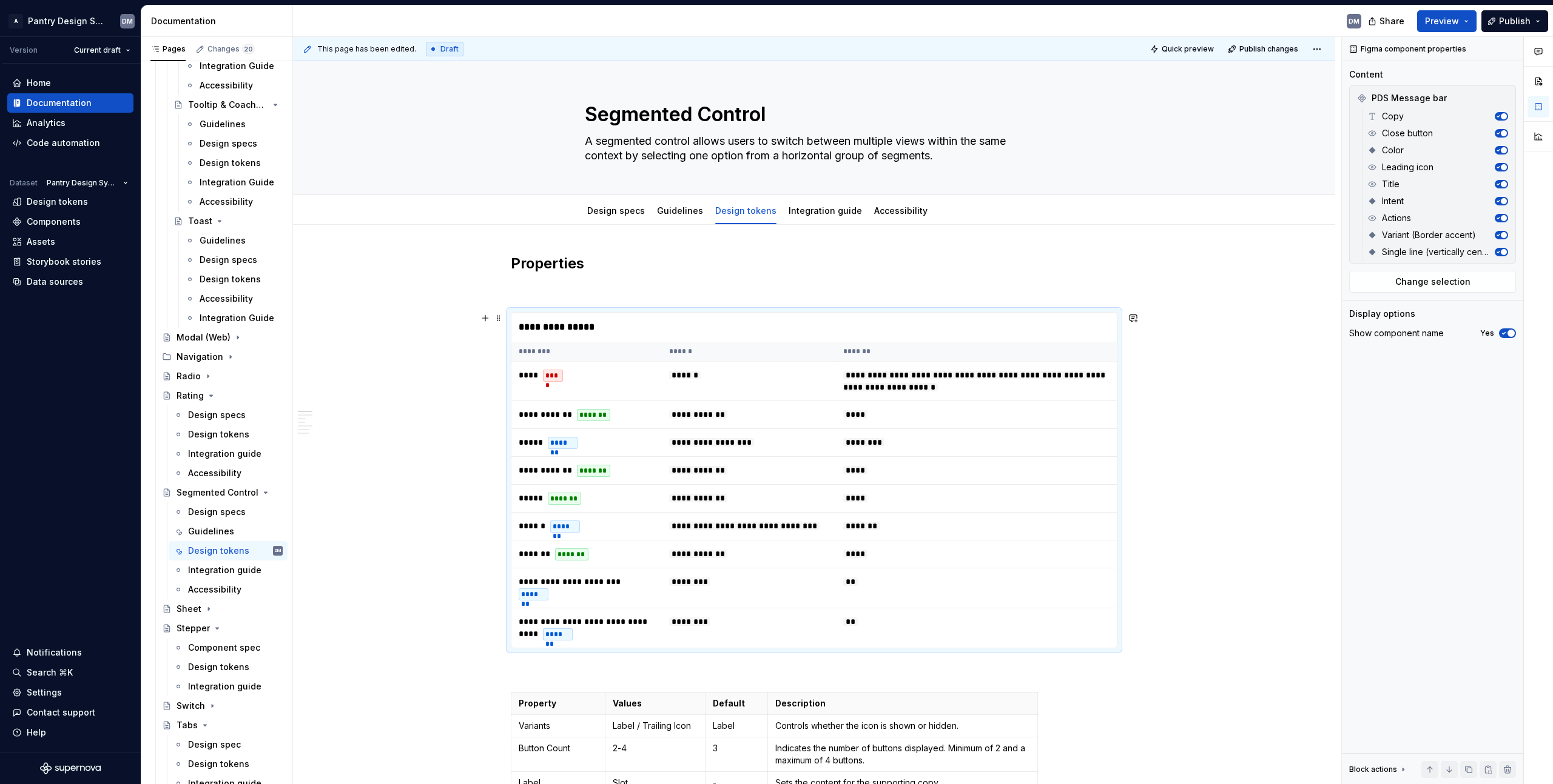
click at [887, 329] on div "**********" at bounding box center [814, 327] width 605 height 29
click at [499, 313] on span at bounding box center [498, 318] width 10 height 17
click at [837, 386] on td "**********" at bounding box center [976, 381] width 280 height 39
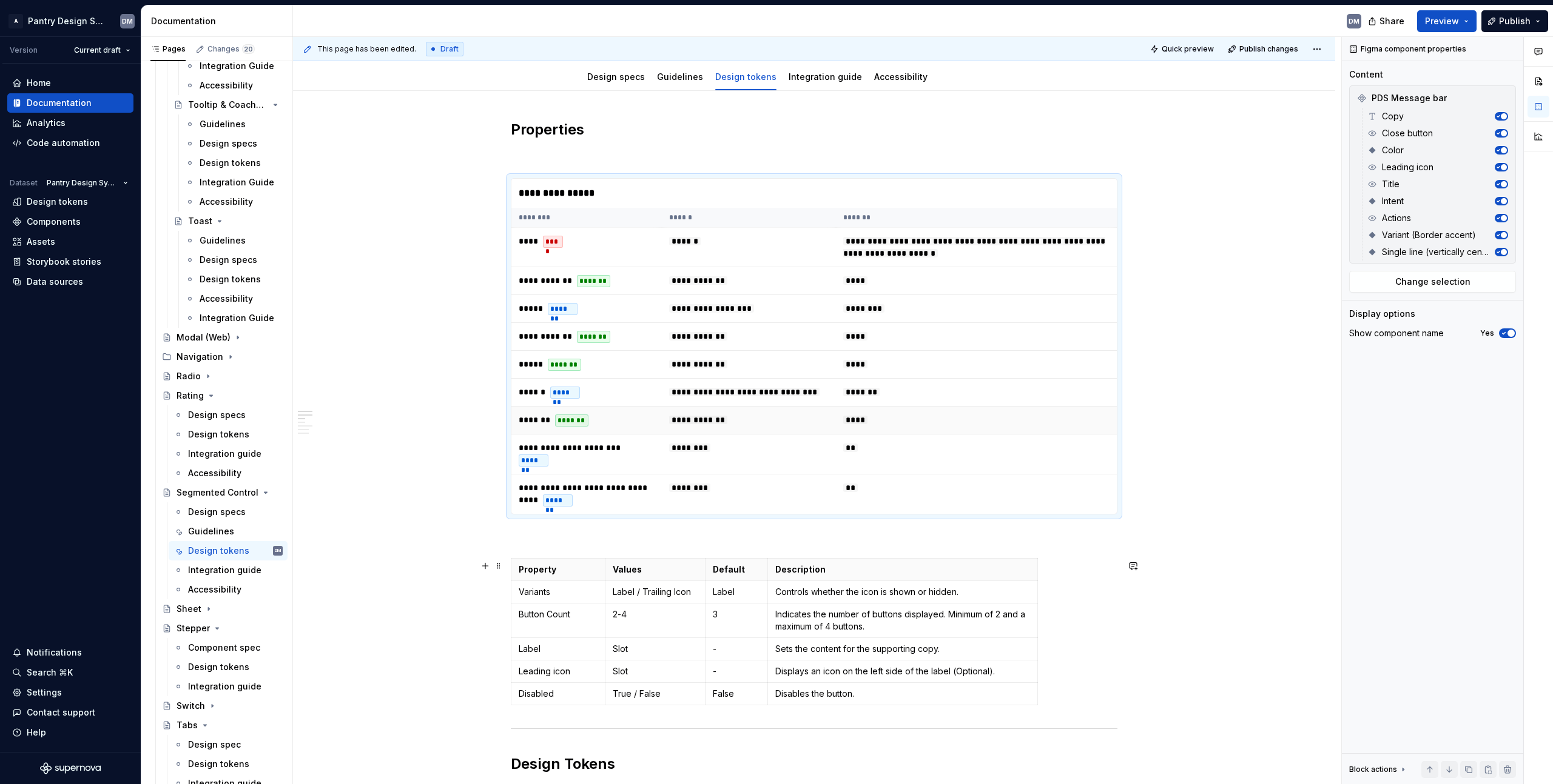
scroll to position [137, 0]
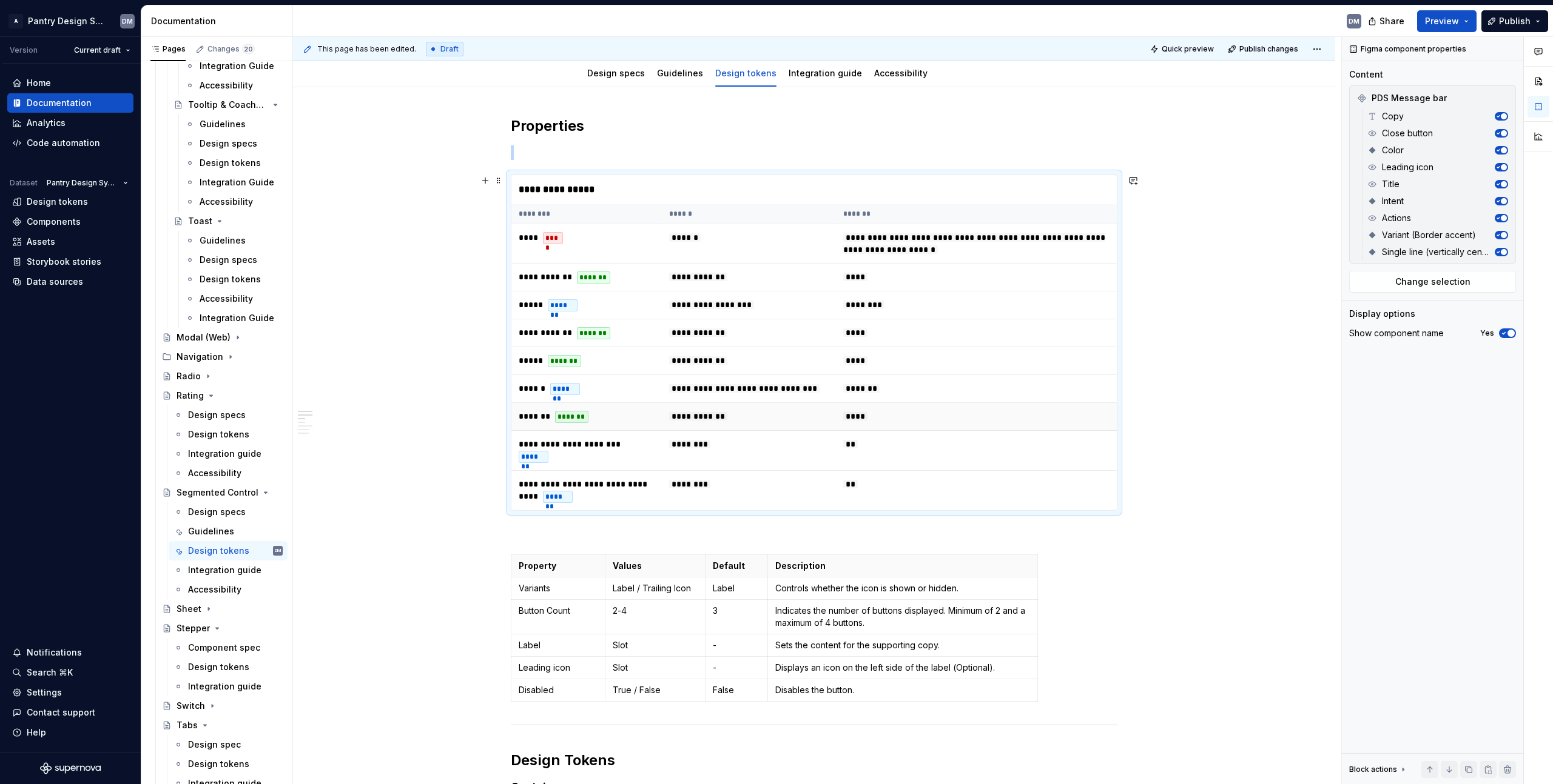
click at [794, 420] on td "**********" at bounding box center [749, 417] width 174 height 27
click at [560, 207] on th "********" at bounding box center [586, 214] width 150 height 20
click at [761, 186] on div "**********" at bounding box center [814, 190] width 605 height 29
click at [1437, 293] on div "Figma component properties Content PDS Message bar Copy Close button Color Lead…" at bounding box center [1432, 411] width 181 height 748
click at [1459, 285] on span "Change selection" at bounding box center [1432, 282] width 75 height 12
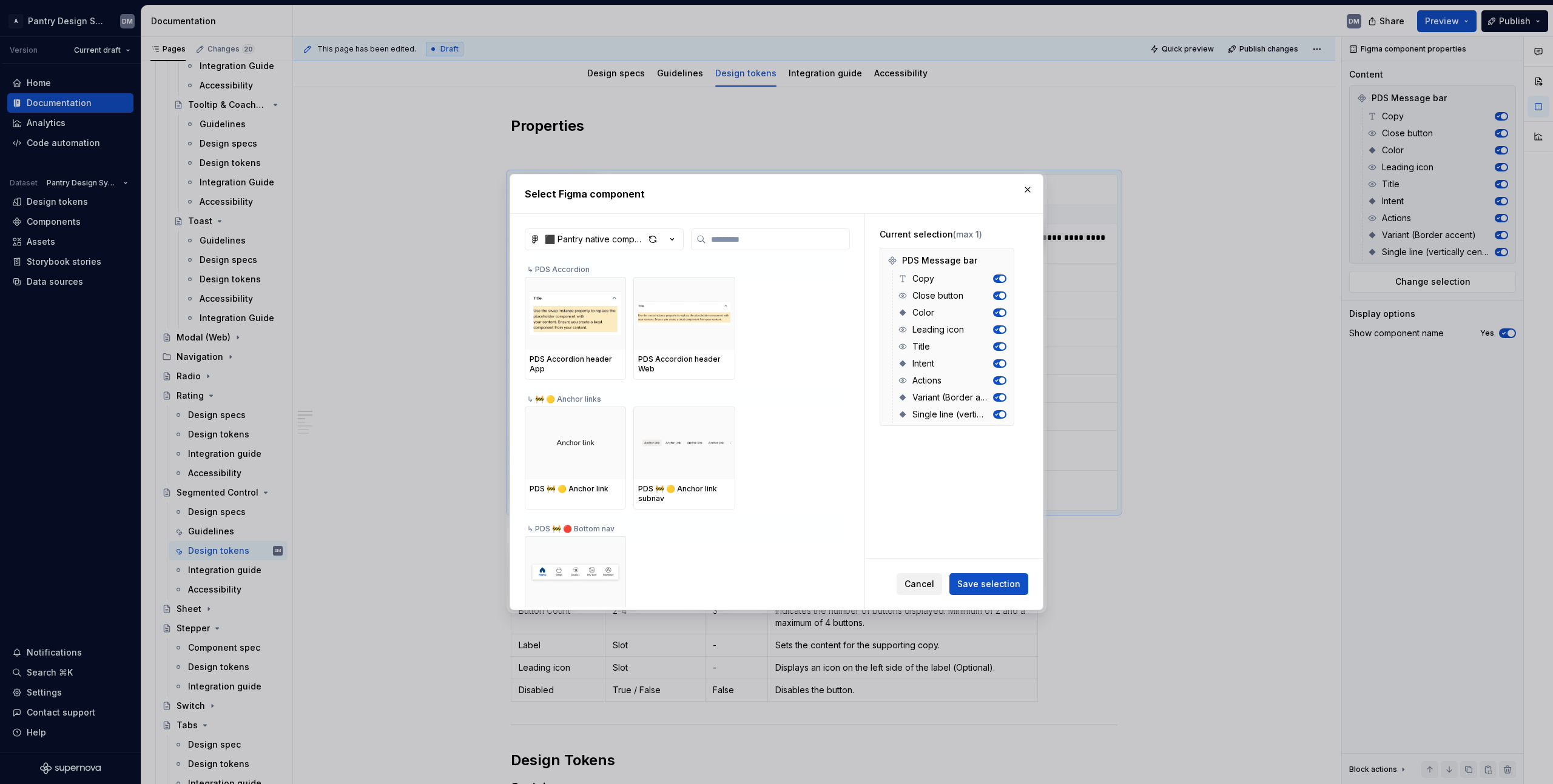
click at [924, 591] on button "Cancel" at bounding box center [918, 584] width 45 height 22
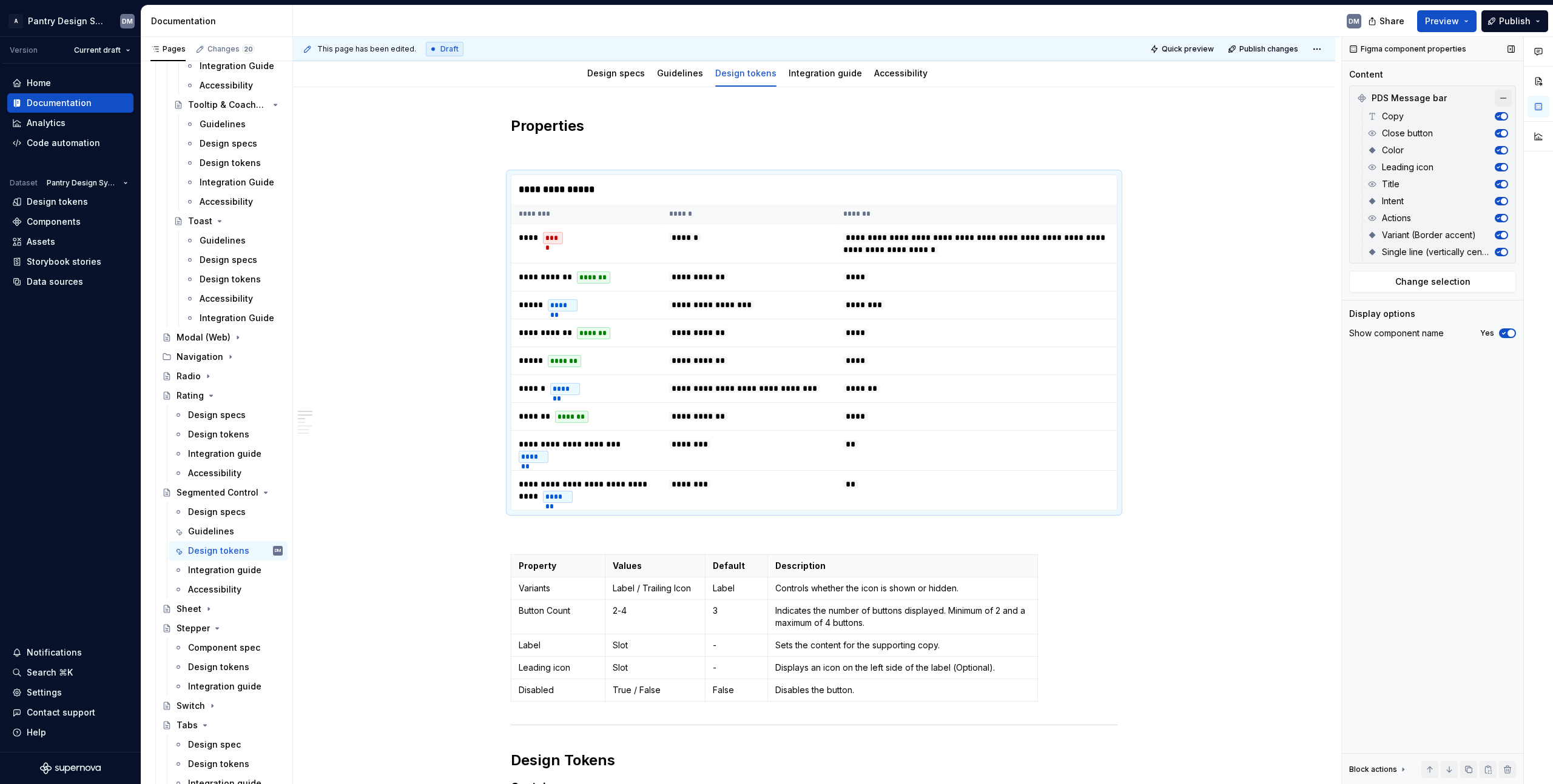
click at [1503, 98] on button "button" at bounding box center [1502, 98] width 17 height 17
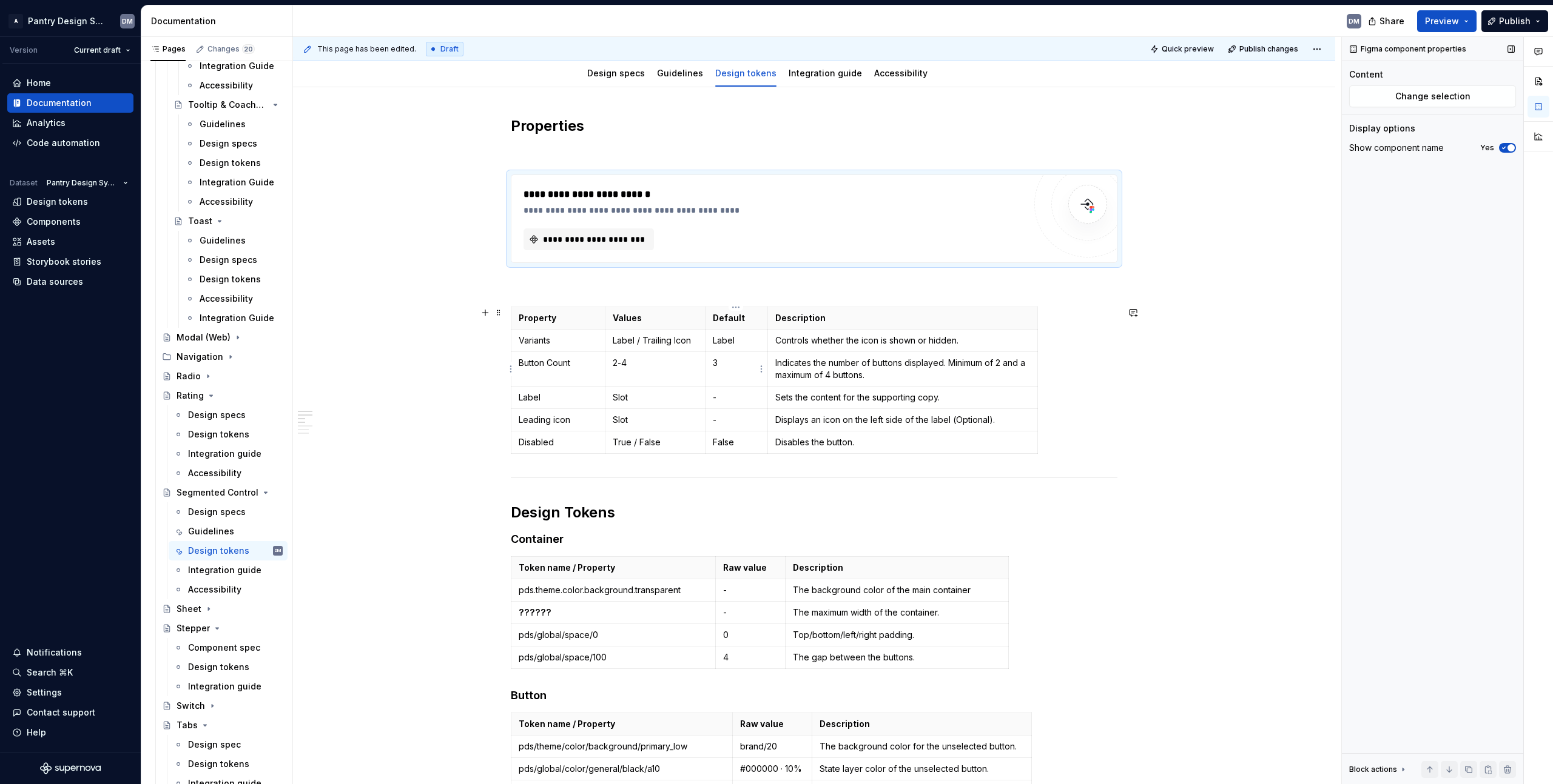
scroll to position [106, 0]
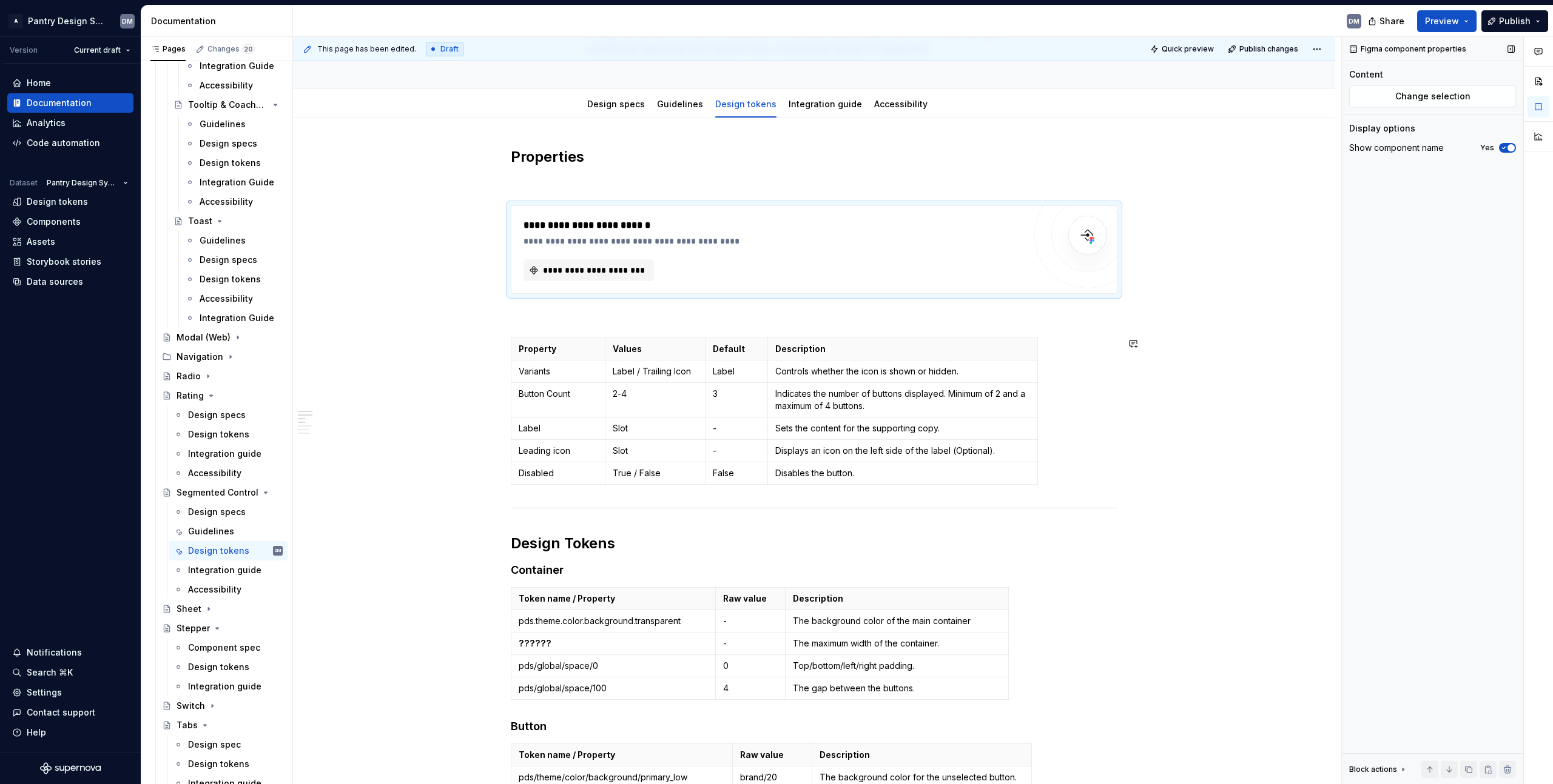
click at [756, 311] on p at bounding box center [813, 316] width 606 height 14
click at [619, 271] on span "**********" at bounding box center [594, 270] width 105 height 12
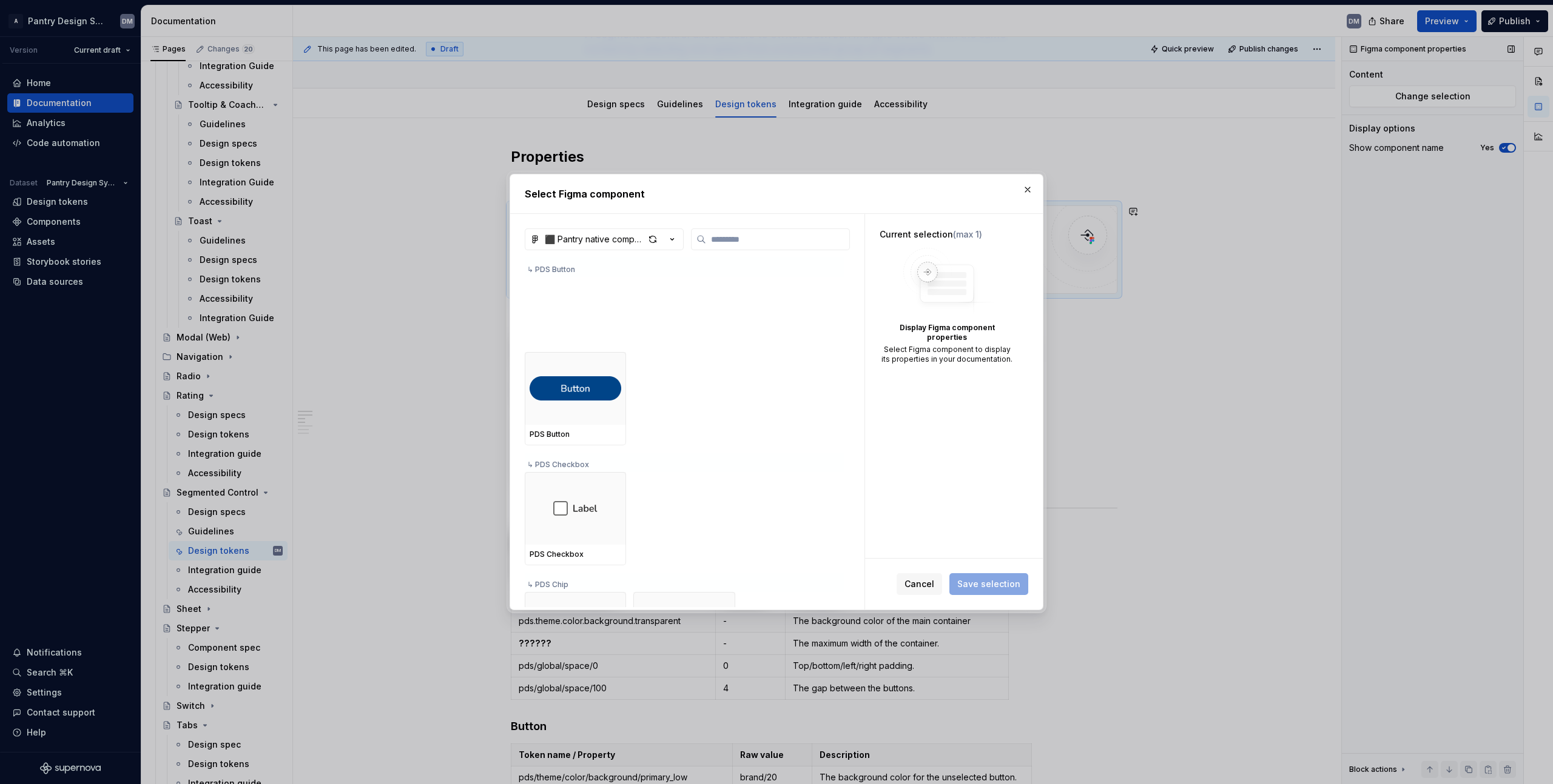
scroll to position [483, 0]
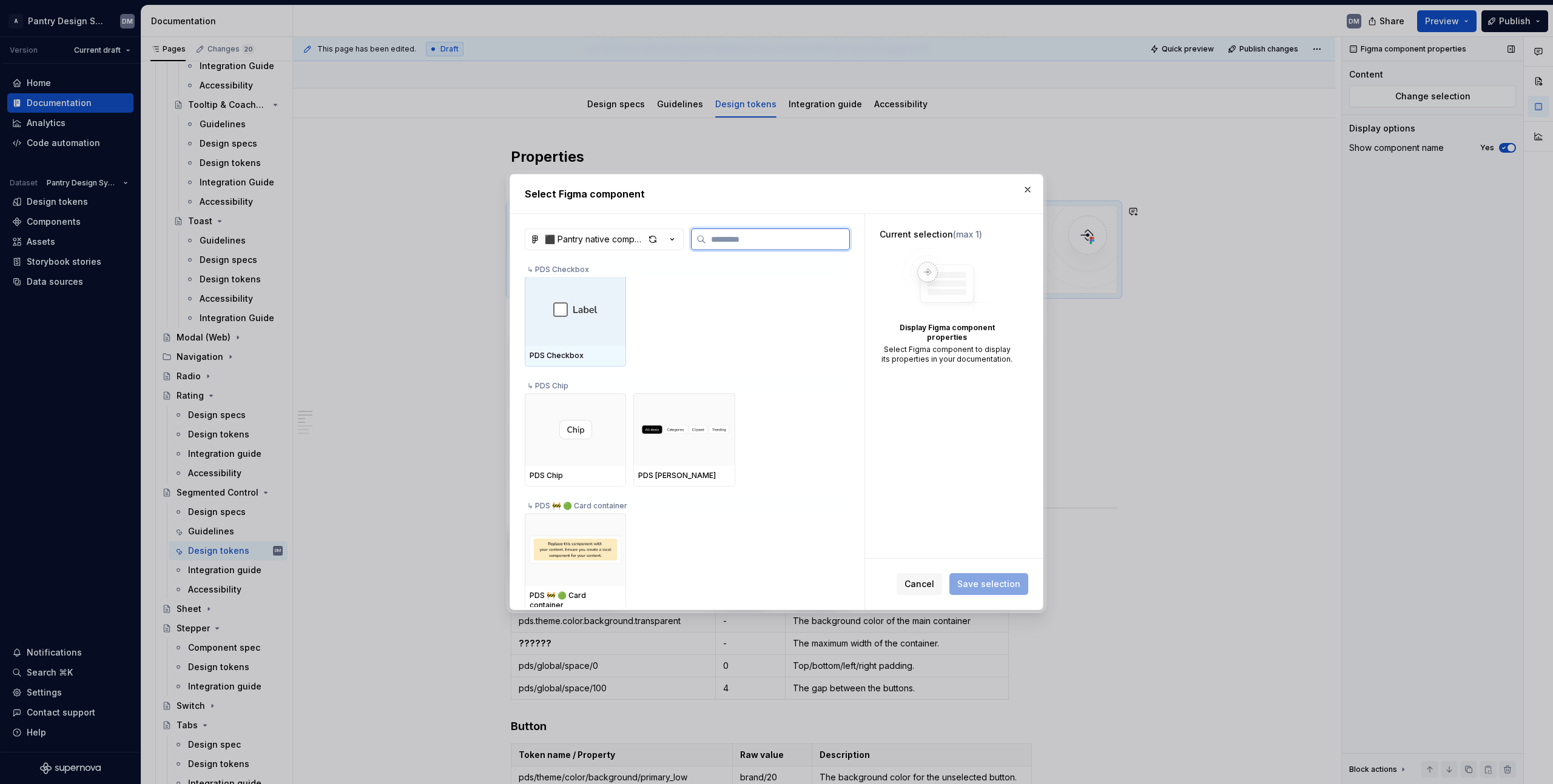
click at [564, 323] on div at bounding box center [575, 310] width 101 height 73
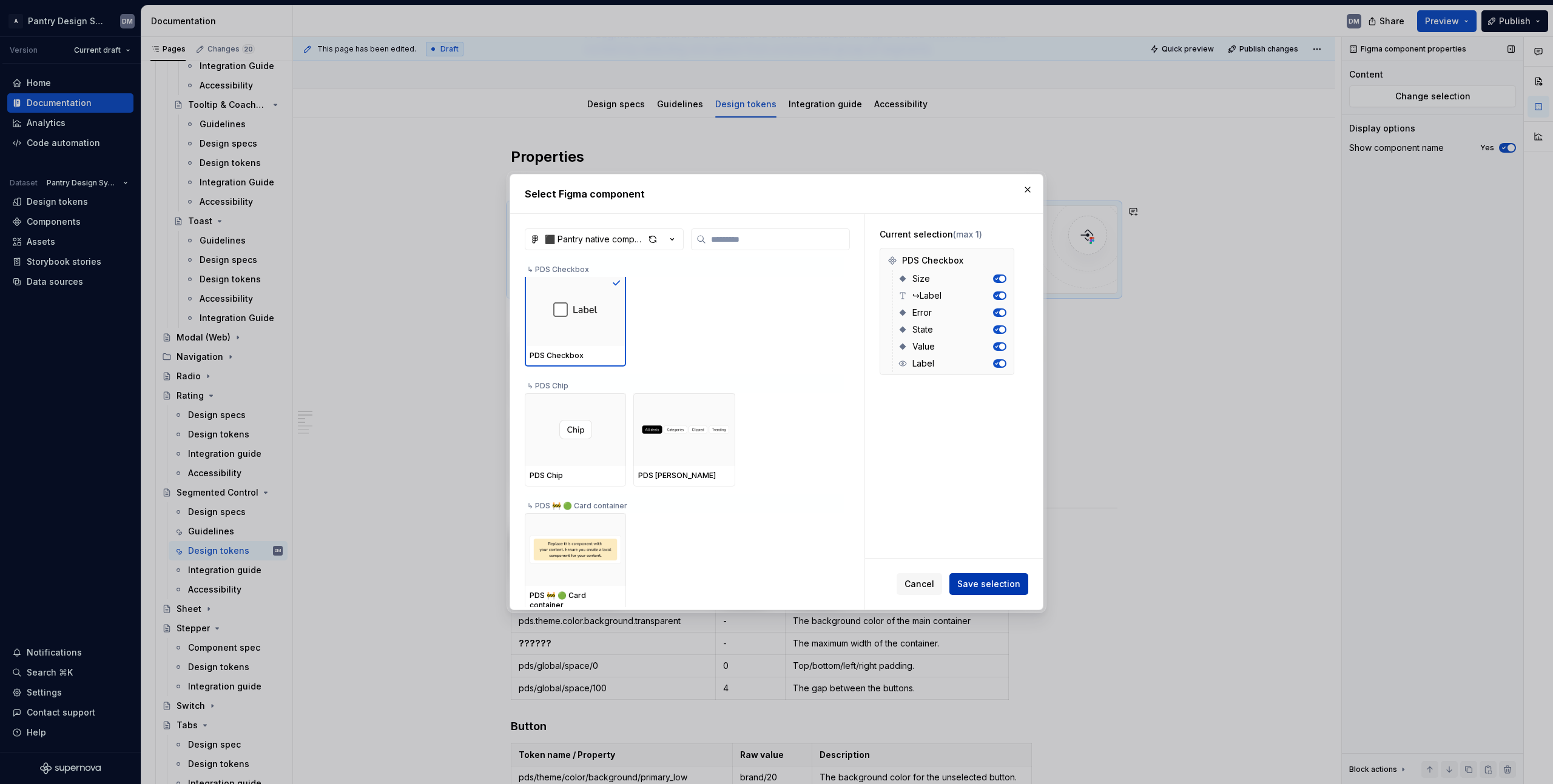
click at [1014, 579] on span "Save selection" at bounding box center [989, 584] width 63 height 12
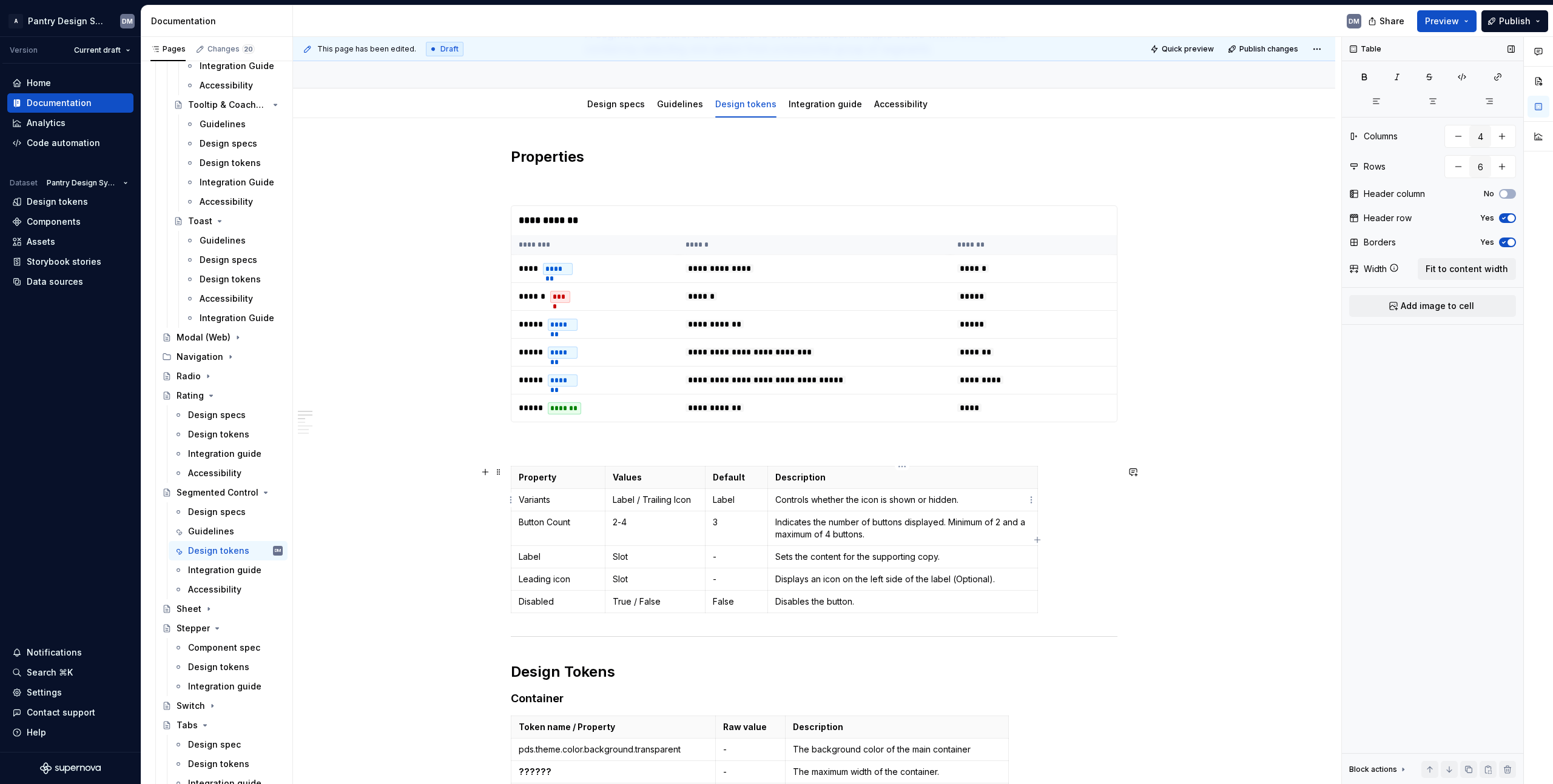
click at [915, 510] on td "Controls whether the icon is shown or hidden." at bounding box center [903, 500] width 270 height 22
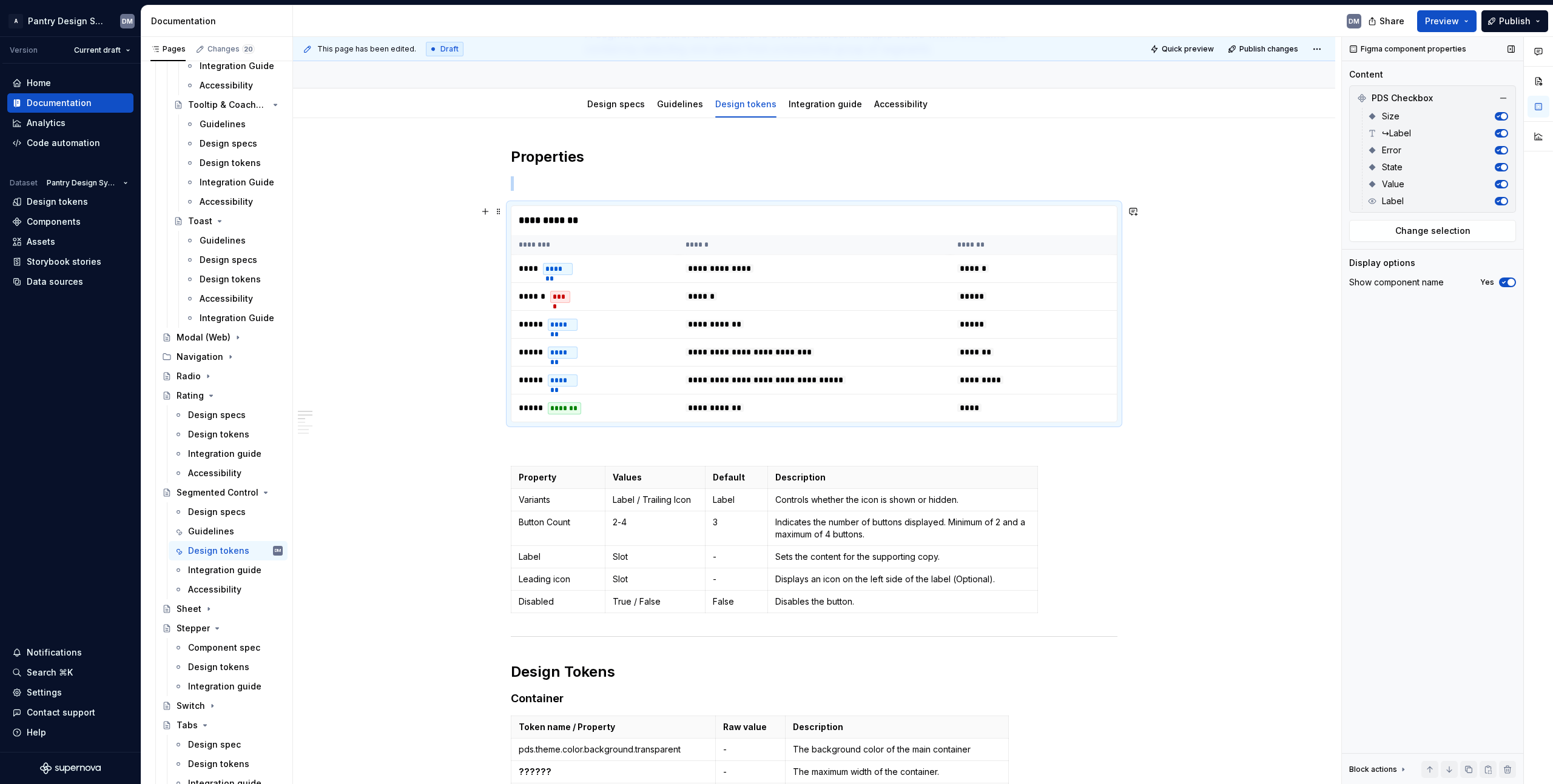
drag, startPoint x: 1179, startPoint y: 290, endPoint x: 1158, endPoint y: 338, distance: 52.4
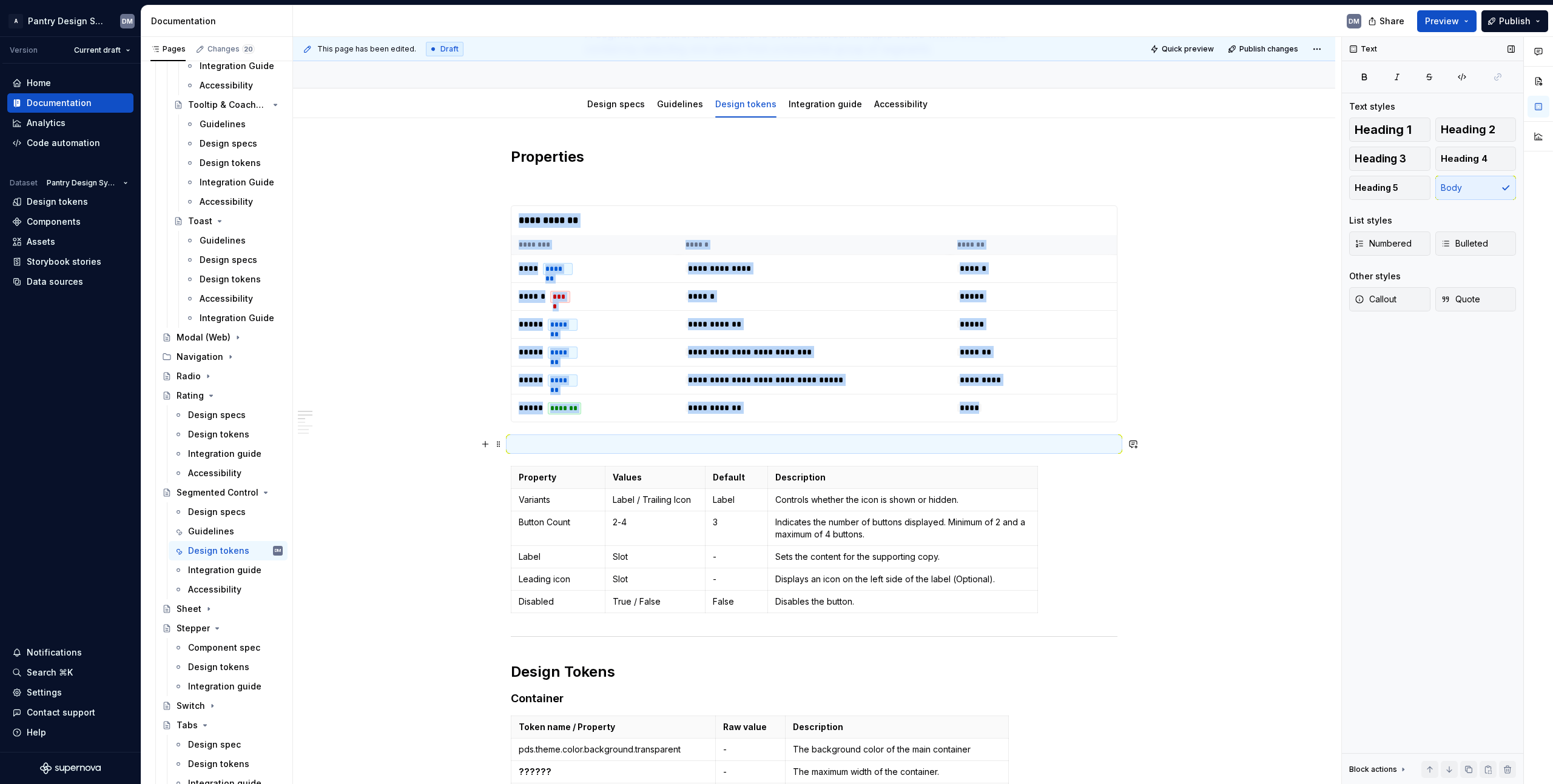
click at [840, 445] on p at bounding box center [813, 444] width 606 height 14
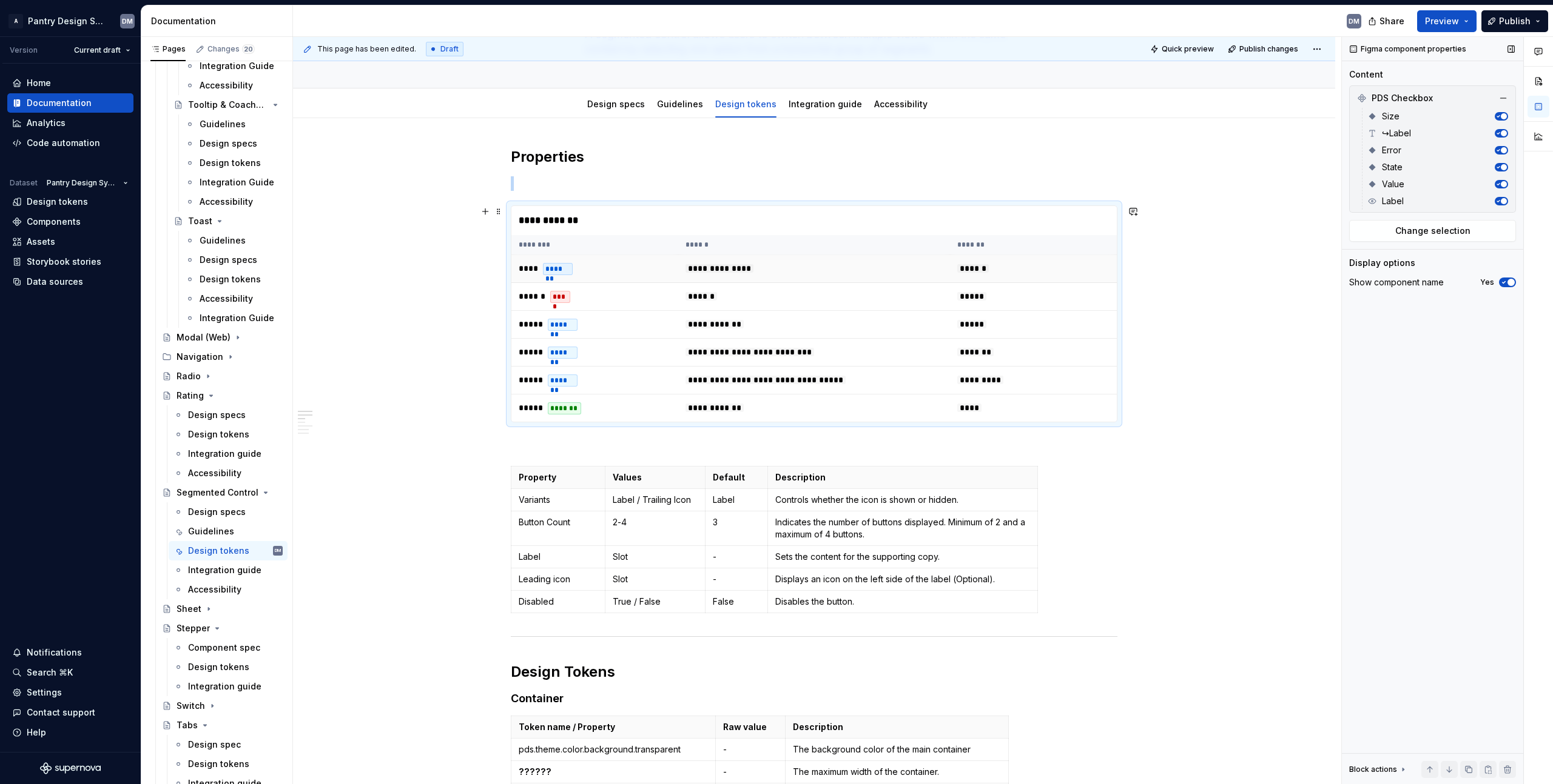
click at [987, 273] on span "******" at bounding box center [974, 269] width 32 height 9
click at [652, 443] on p at bounding box center [813, 444] width 606 height 14
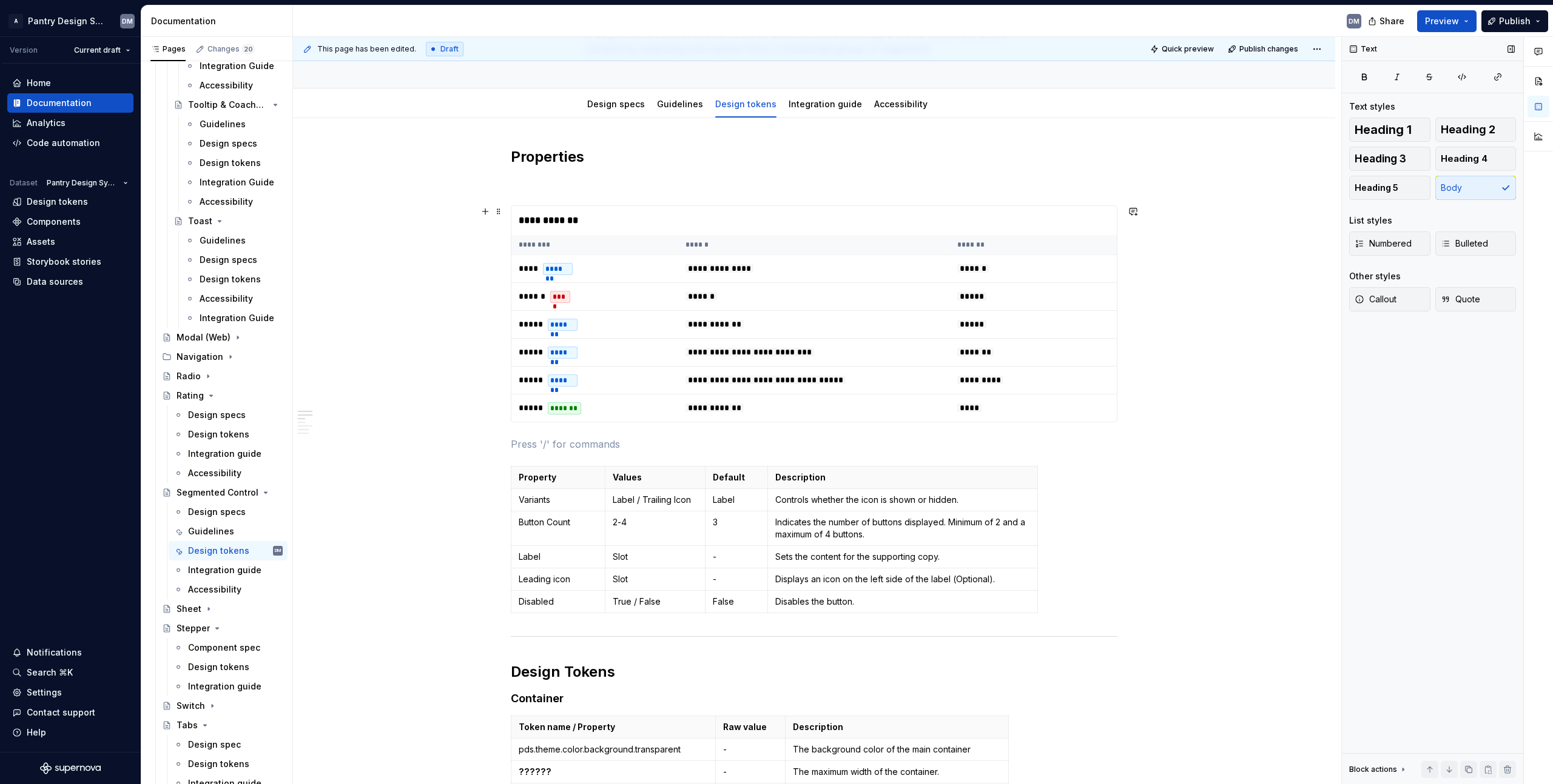
click at [666, 223] on div "**********" at bounding box center [814, 220] width 605 height 29
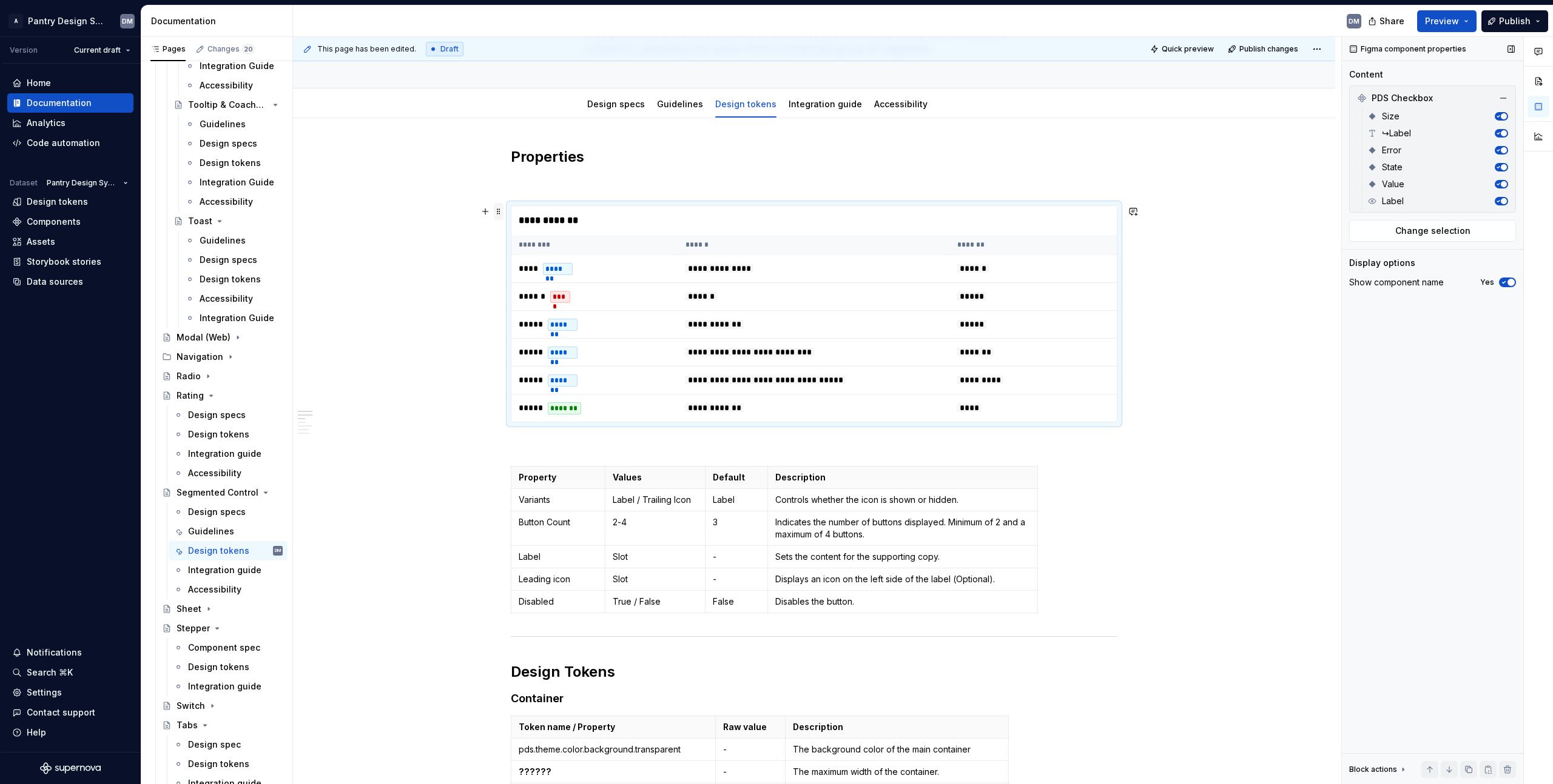
click at [499, 214] on span at bounding box center [498, 211] width 10 height 17
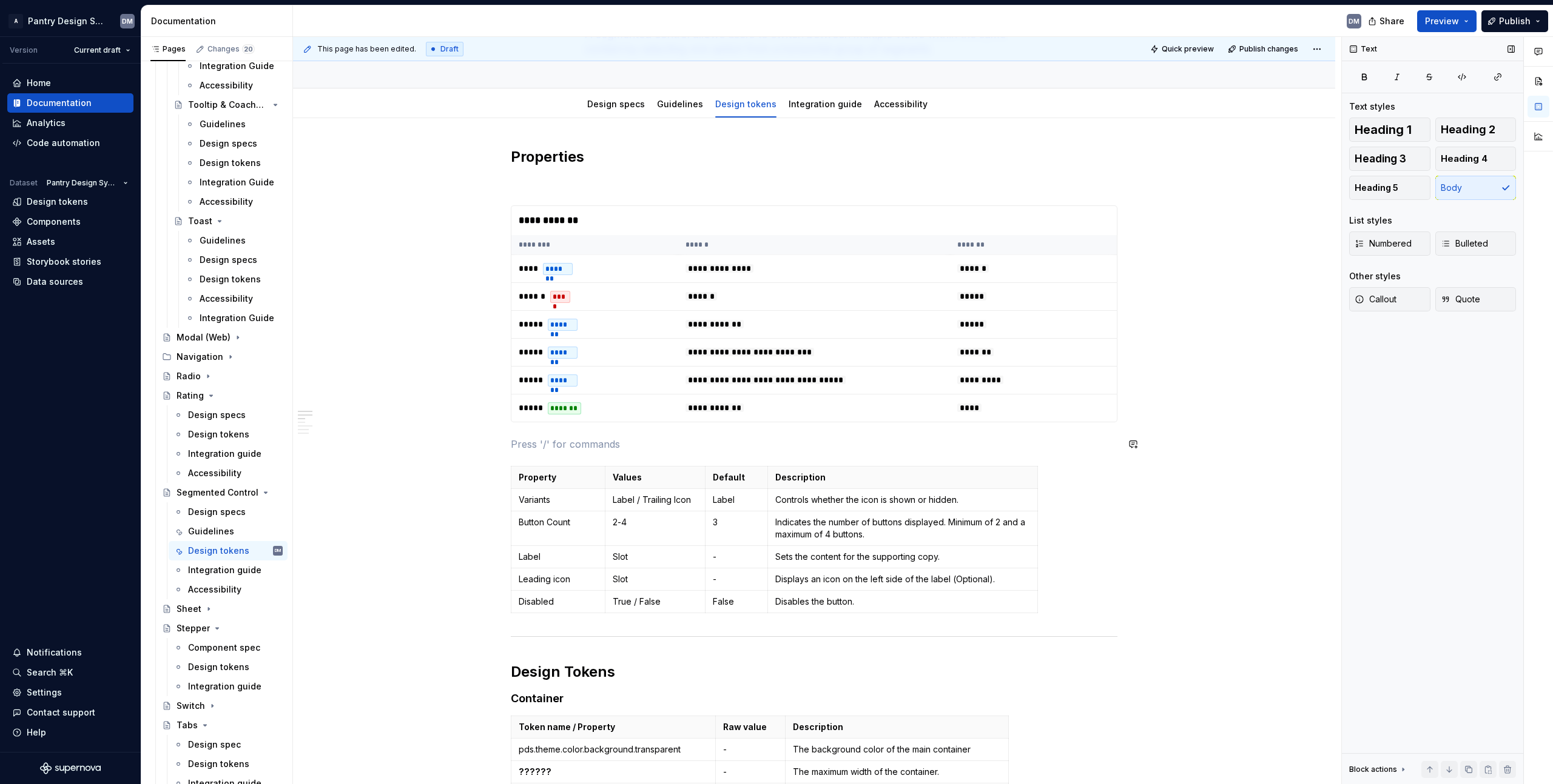
click at [827, 438] on p at bounding box center [813, 444] width 606 height 14
click at [825, 440] on p at bounding box center [813, 444] width 606 height 14
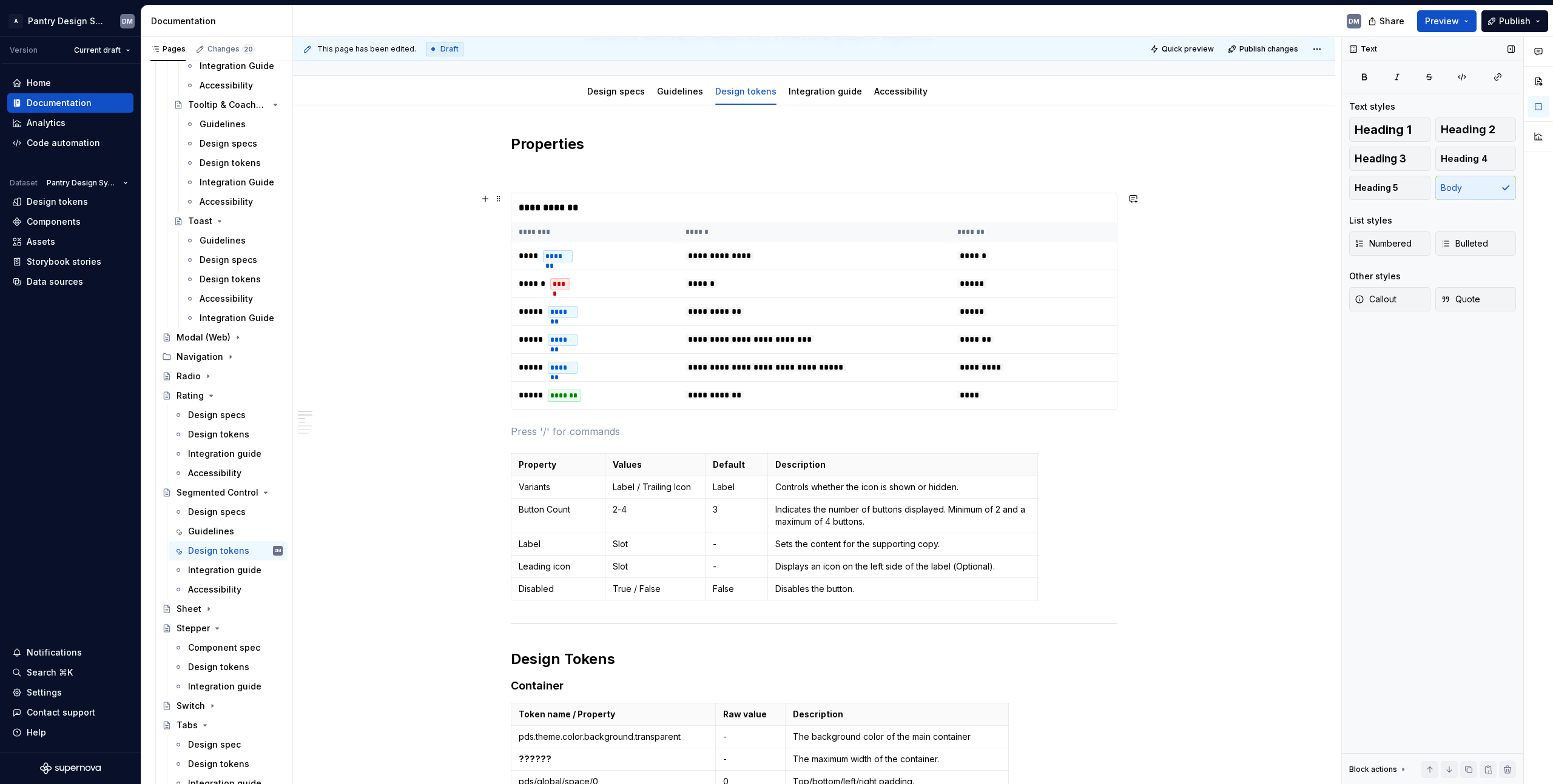
scroll to position [112, 0]
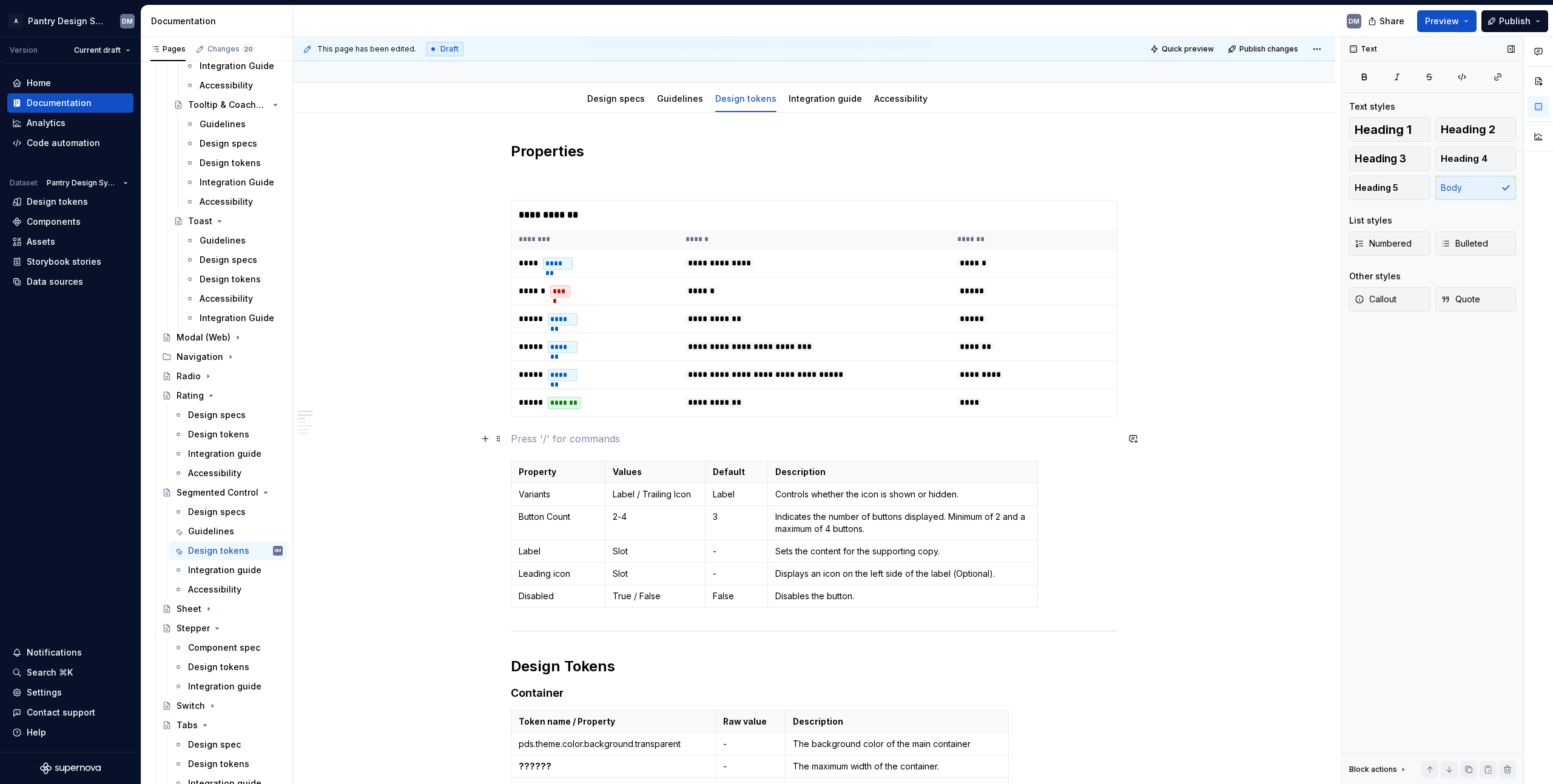
click at [622, 432] on p at bounding box center [813, 439] width 606 height 14
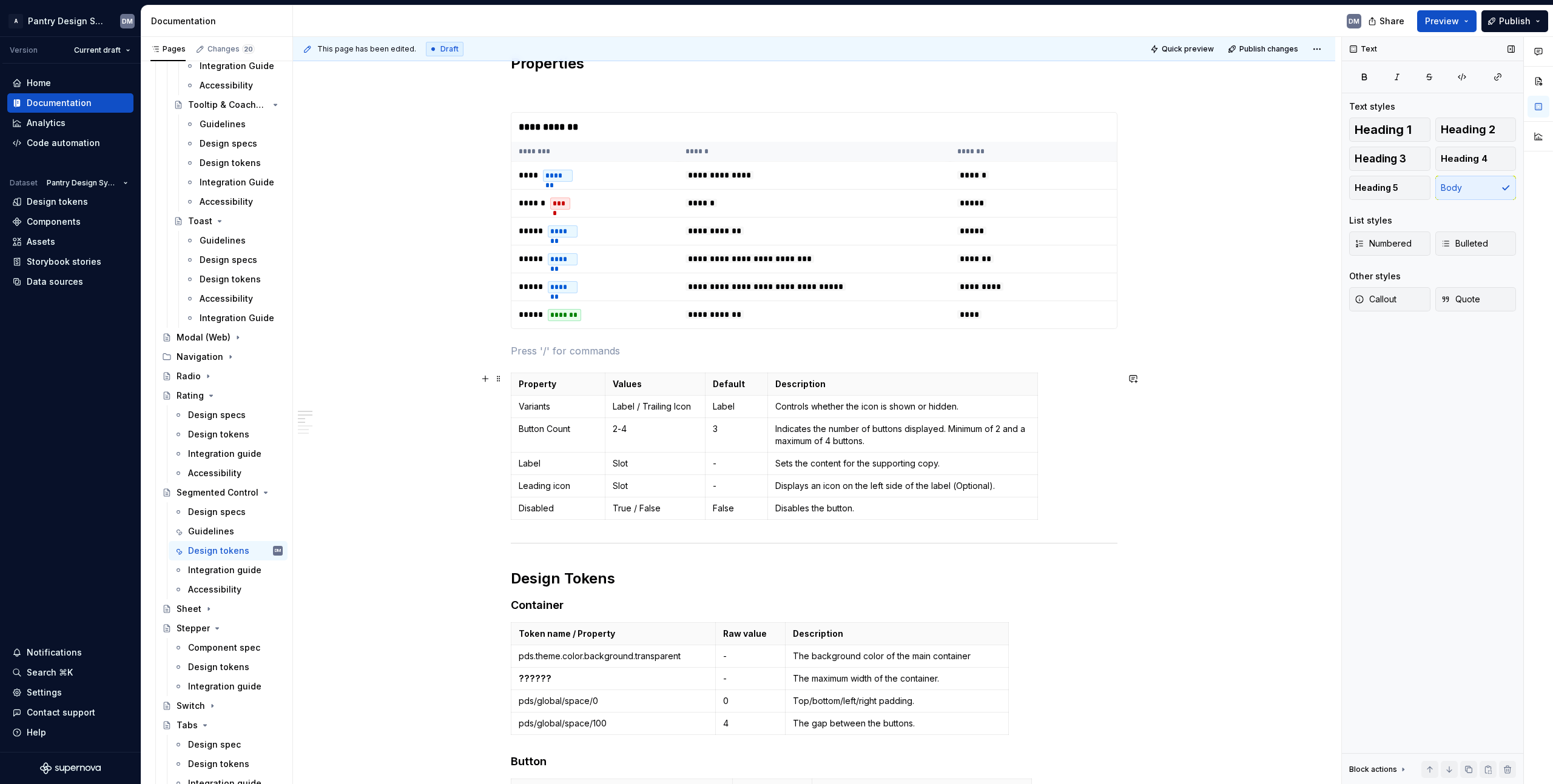
scroll to position [197, 0]
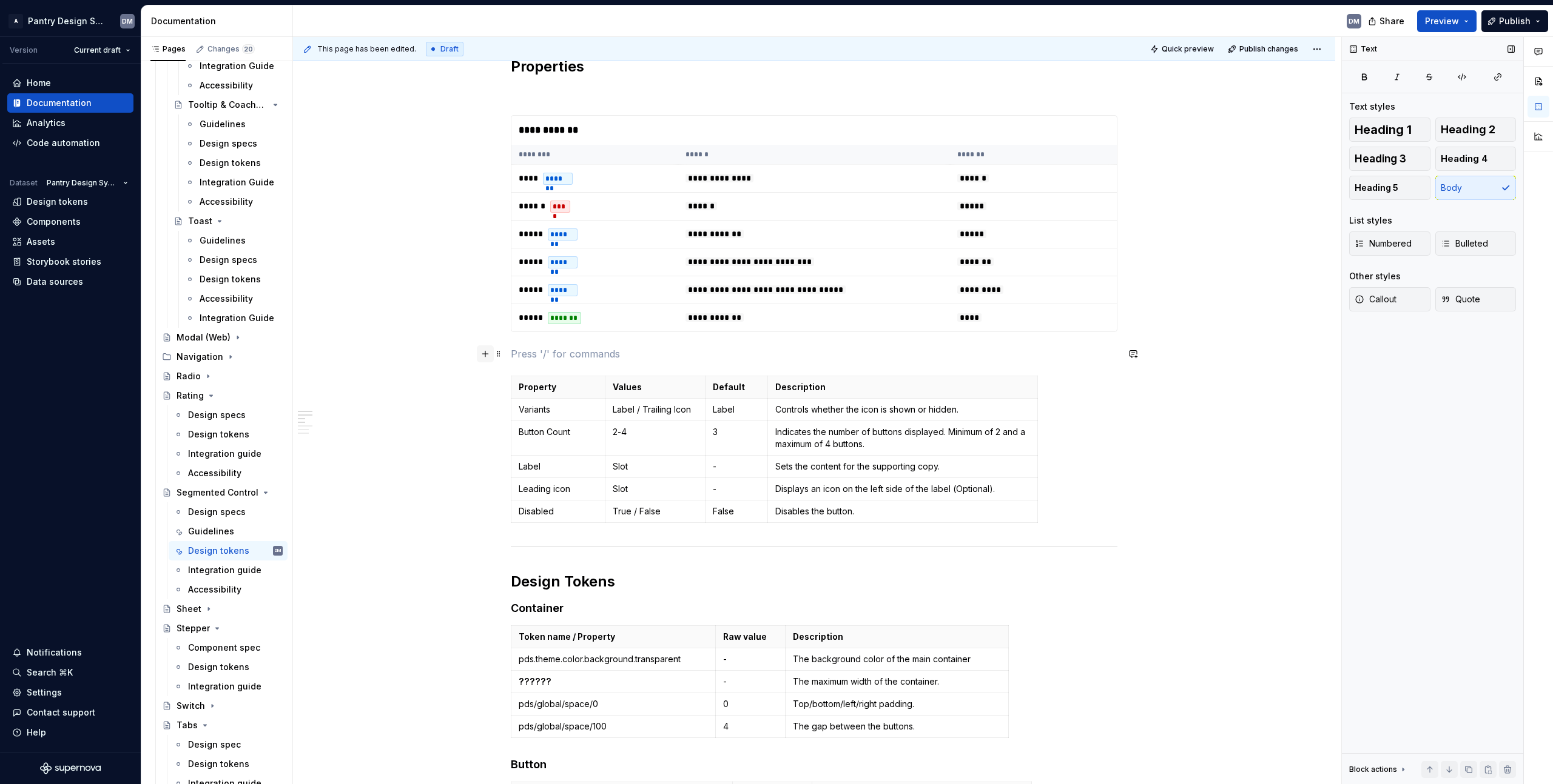
click at [484, 359] on button "button" at bounding box center [485, 354] width 17 height 17
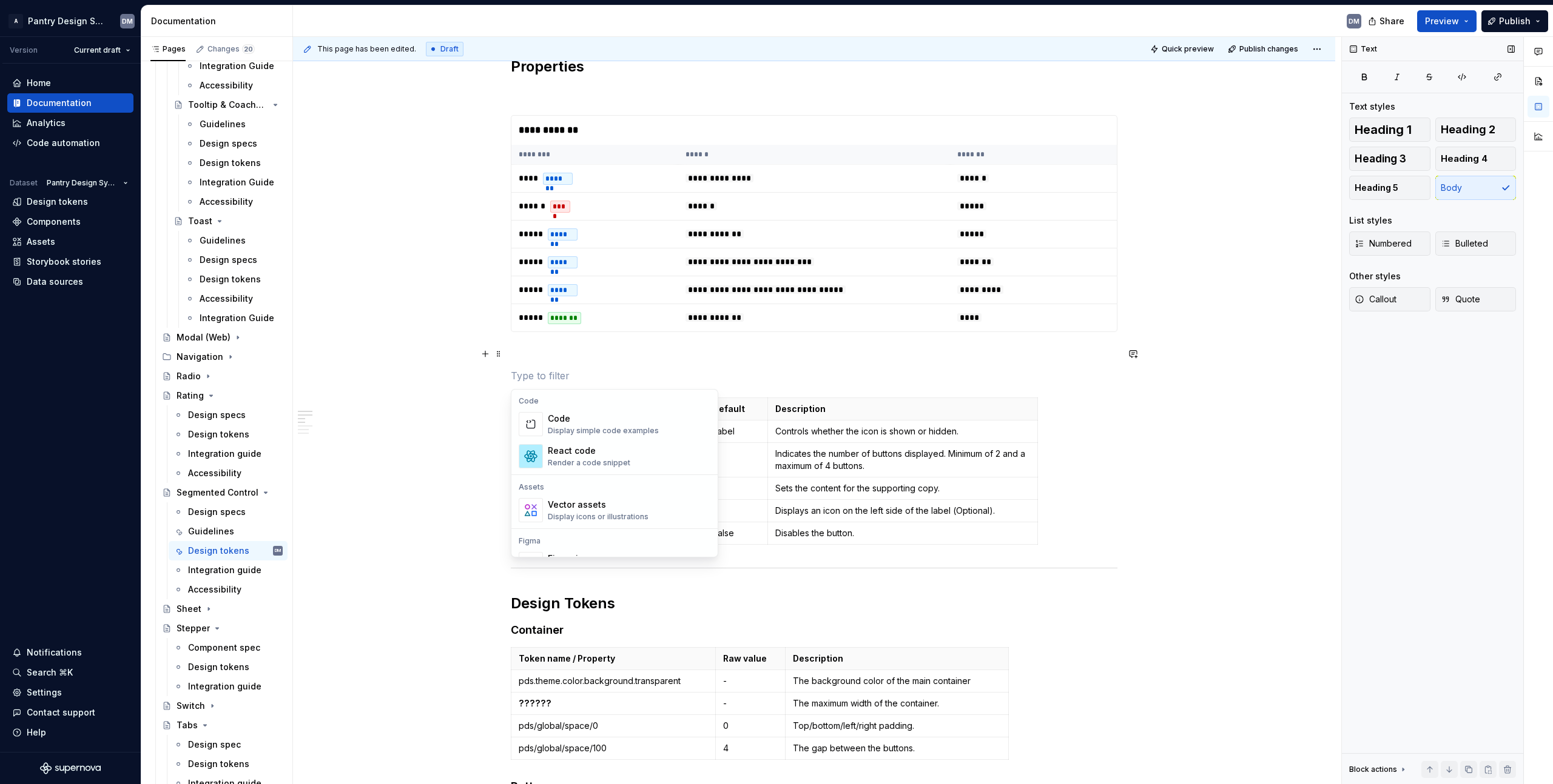
scroll to position [0, 0]
click at [679, 353] on p at bounding box center [813, 354] width 606 height 14
click at [51, 80] on div "Home" at bounding box center [70, 83] width 116 height 12
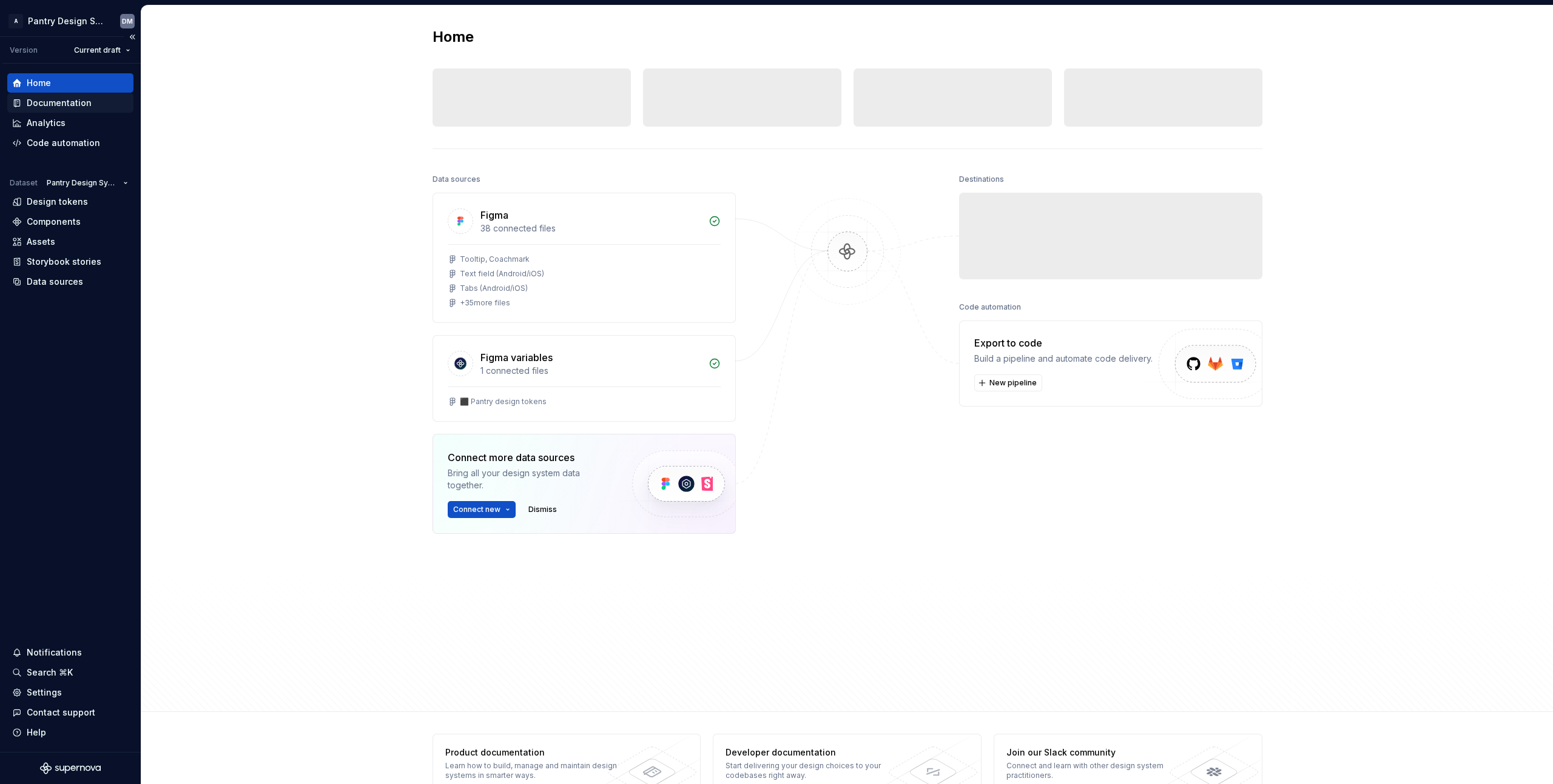
click at [70, 104] on div "Documentation" at bounding box center [59, 103] width 65 height 12
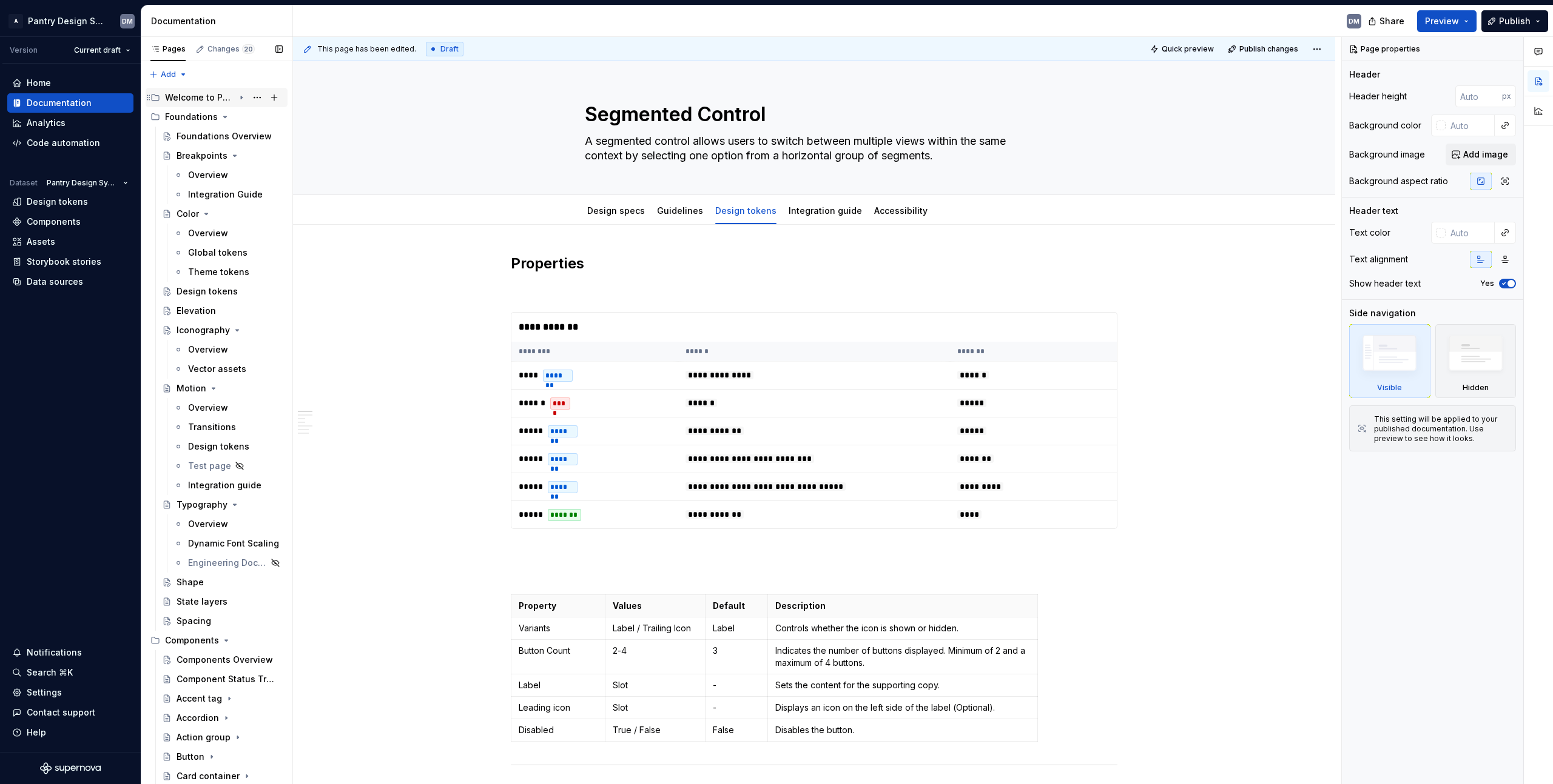
click at [232, 103] on div "Welcome to Pantry" at bounding box center [224, 97] width 118 height 17
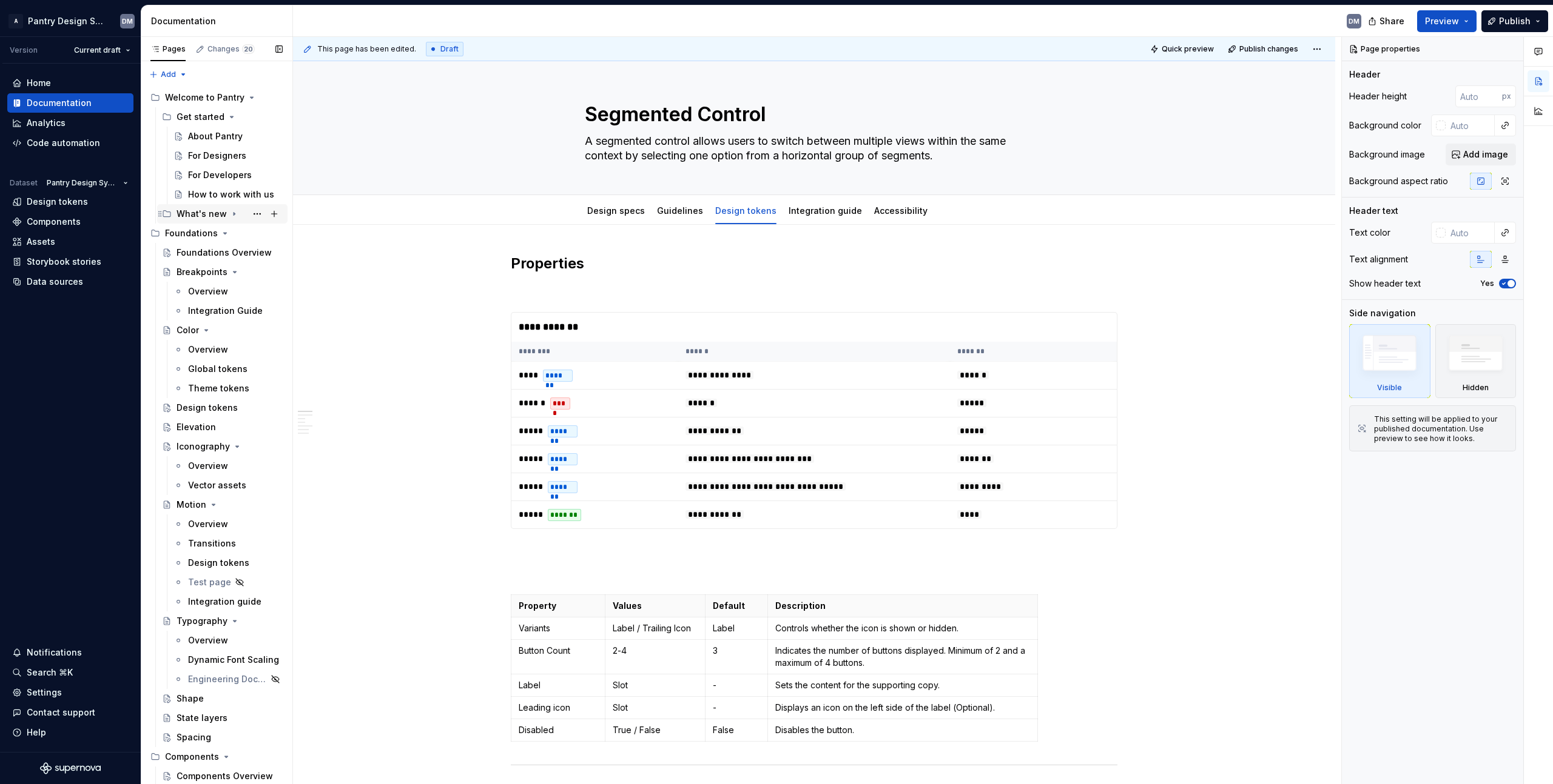
click at [232, 217] on icon "Page tree" at bounding box center [233, 214] width 10 height 10
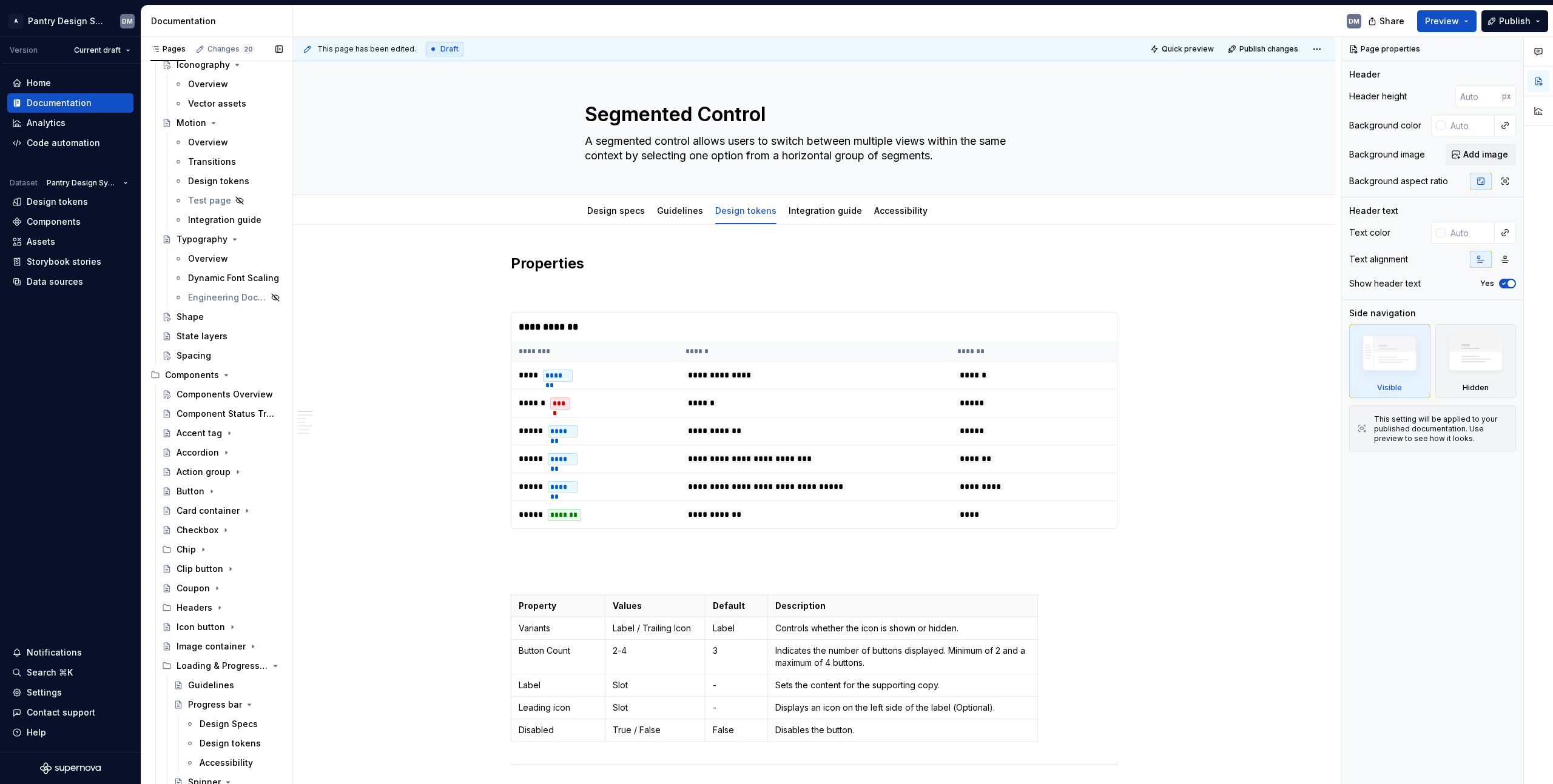
scroll to position [529, 0]
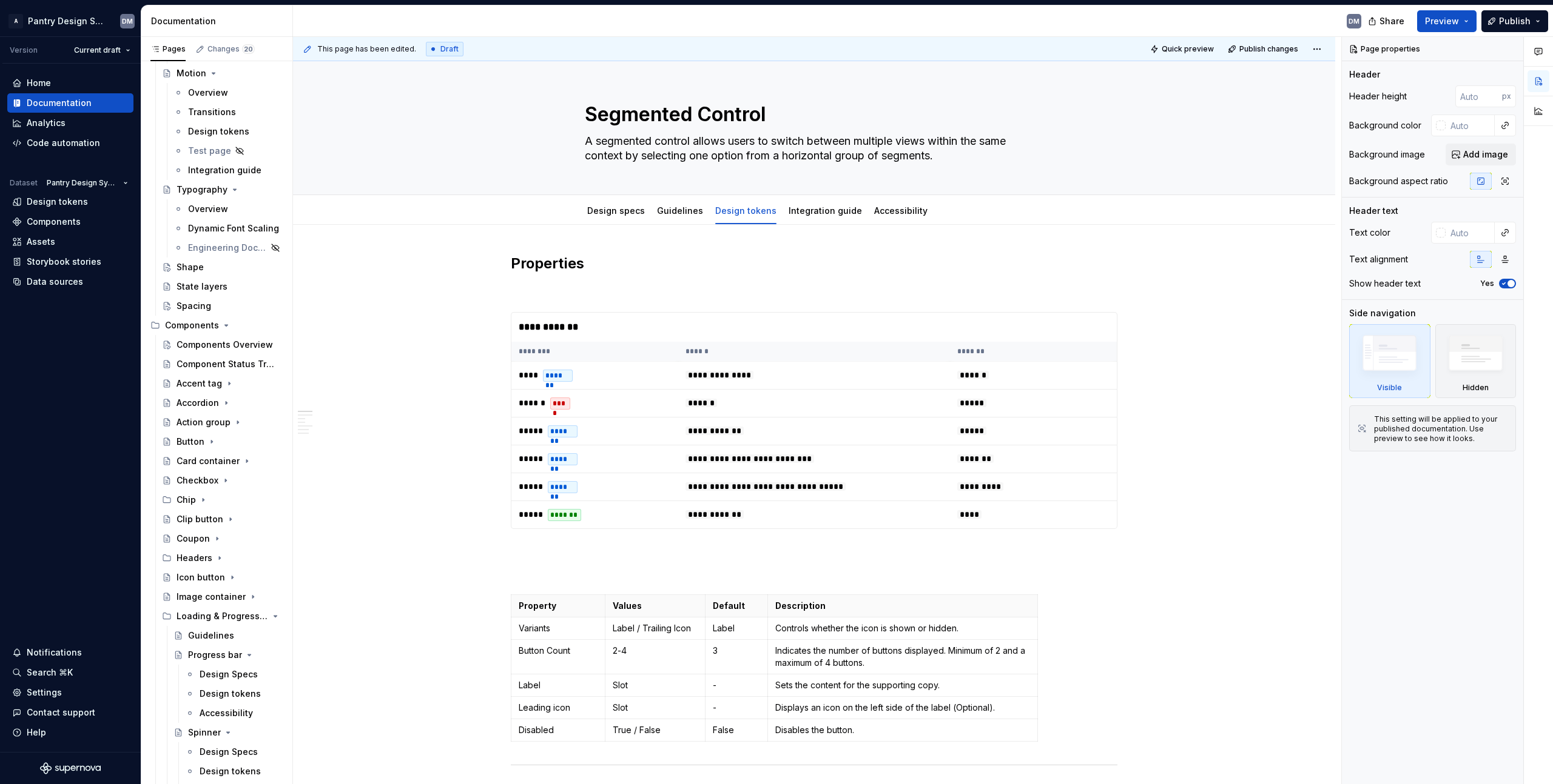
type textarea "*"
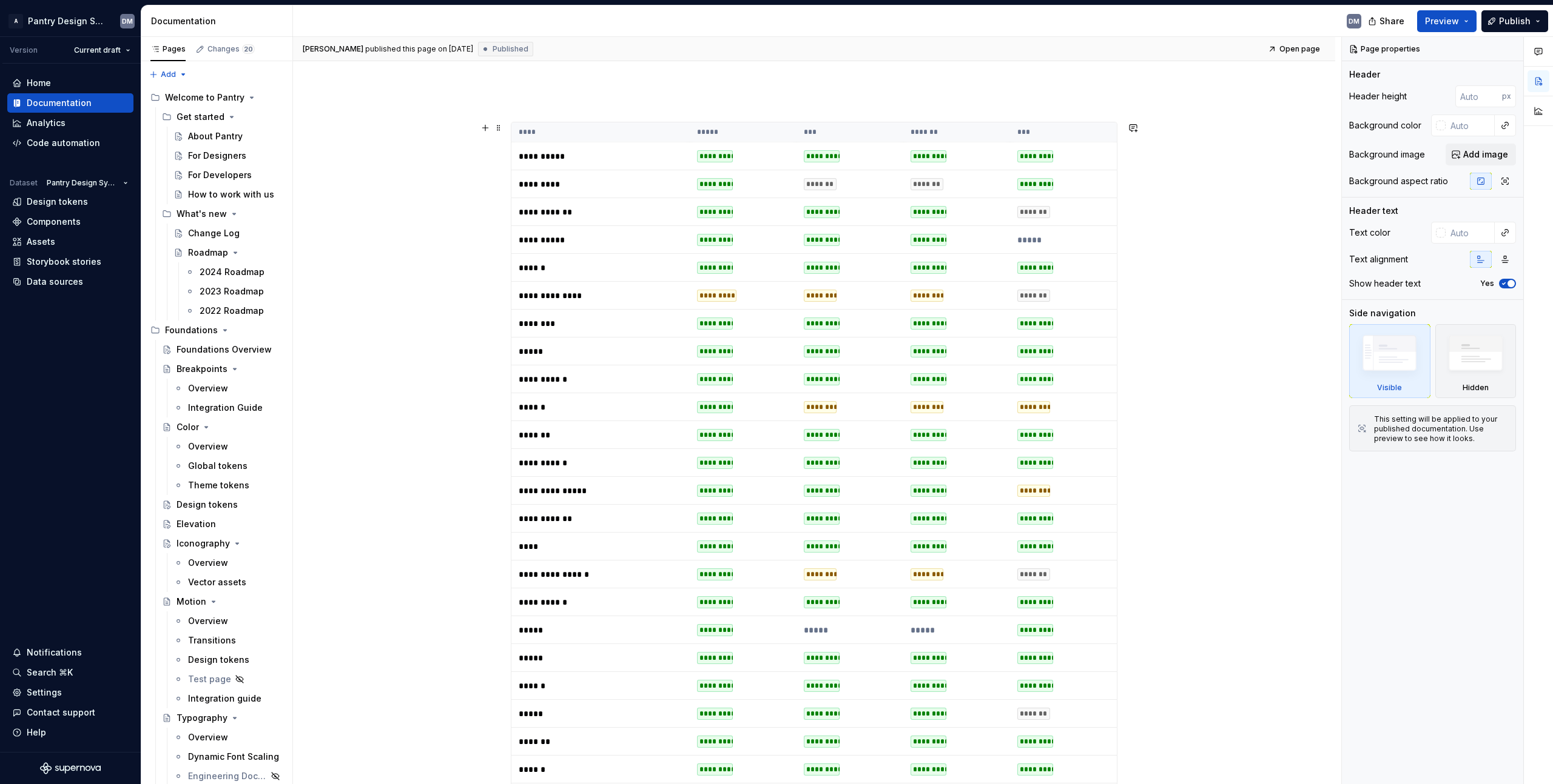
scroll to position [116, 0]
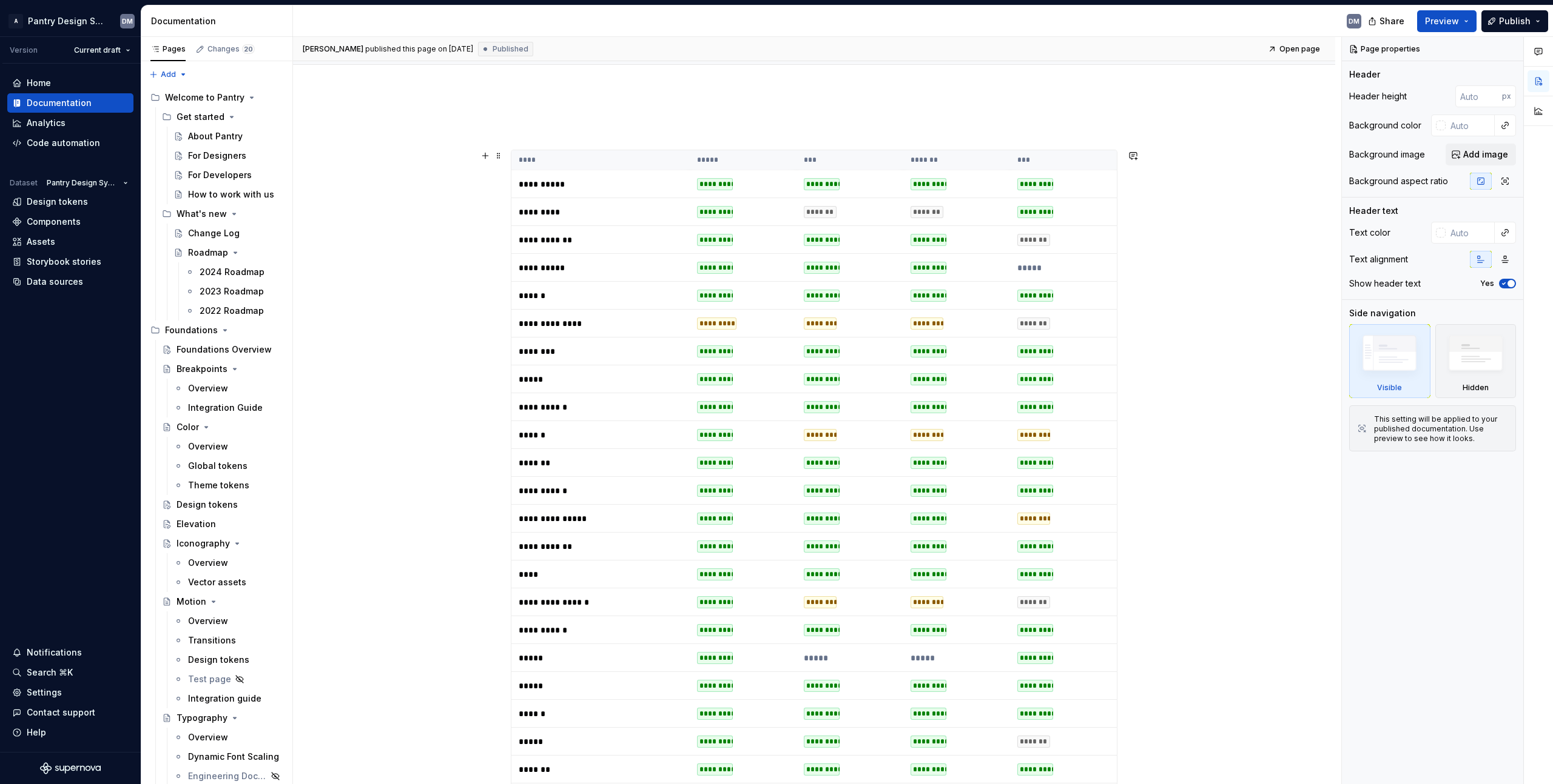
click at [635, 160] on th "****" at bounding box center [600, 160] width 178 height 20
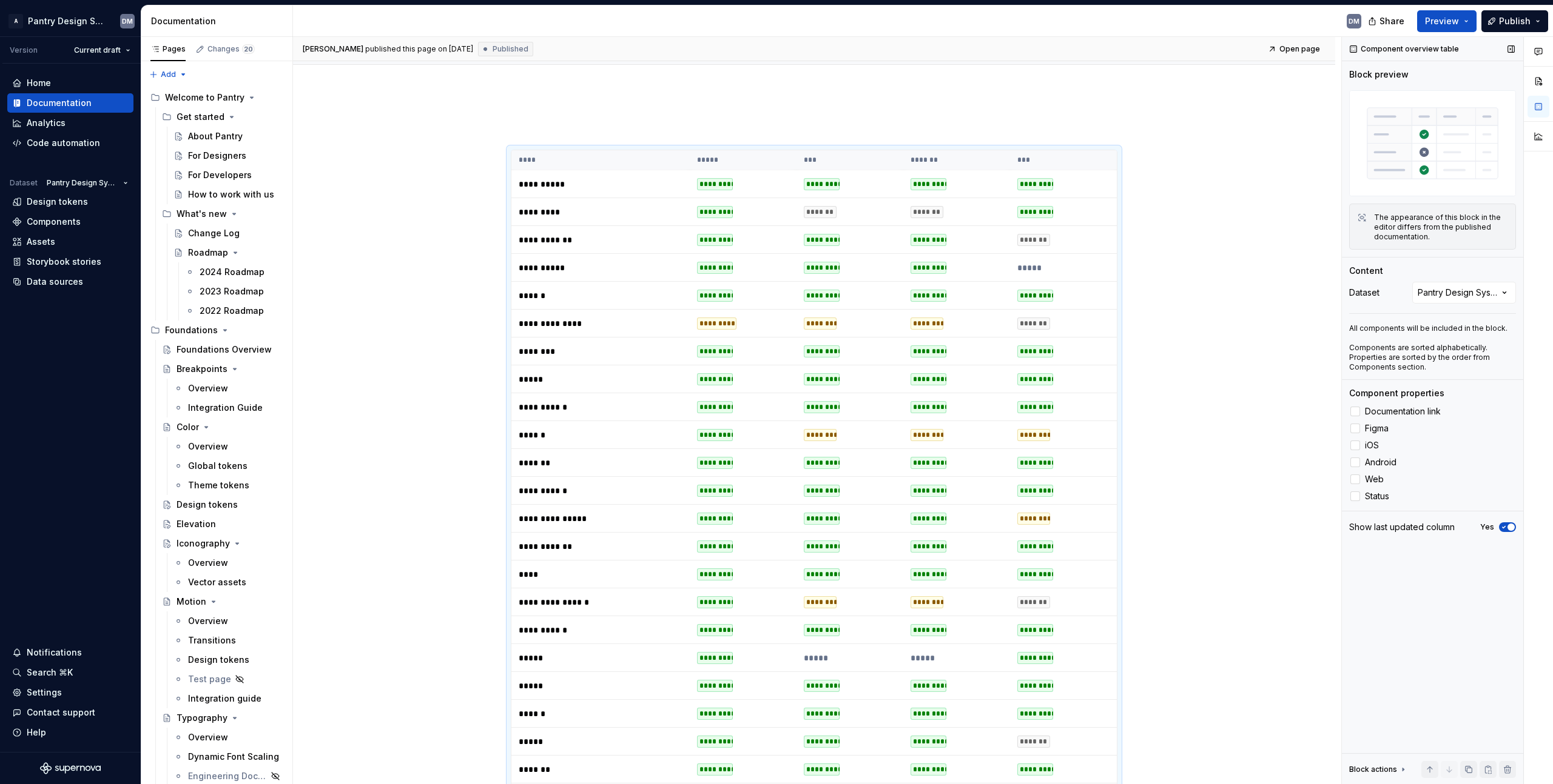
click at [1472, 627] on div "Component overview table Block preview The appearance of this block in the edit…" at bounding box center [1432, 411] width 181 height 748
click at [1510, 295] on div "Comments Open comments No comments yet Select ‘Comment’ from the block context …" at bounding box center [1447, 411] width 211 height 748
click at [1415, 643] on div "Comments Open comments No comments yet Select ‘Comment’ from the block context …" at bounding box center [1447, 411] width 211 height 748
click at [1368, 294] on div "Dataset" at bounding box center [1379, 293] width 60 height 12
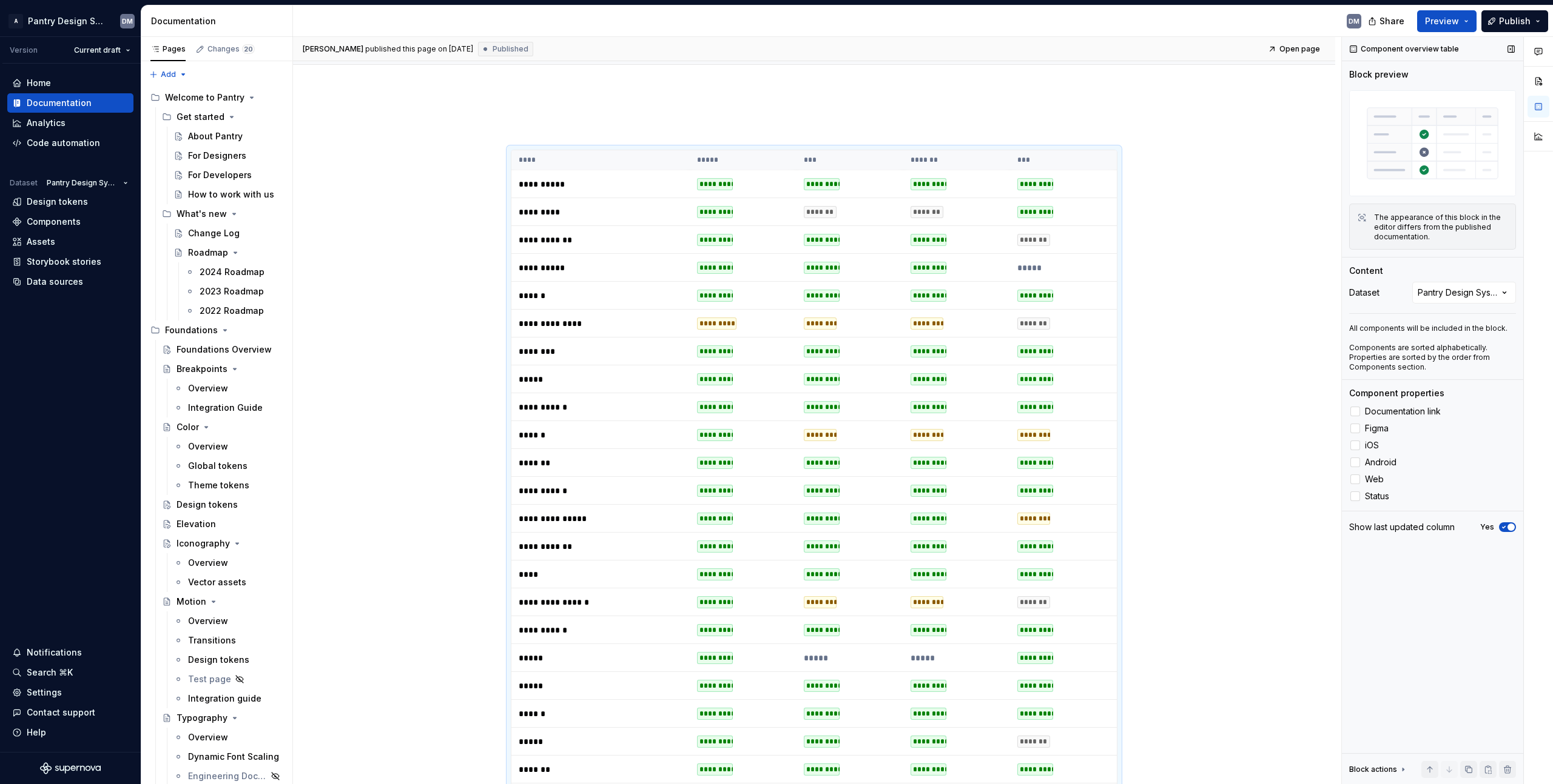
click at [1409, 639] on div "Component overview table Block preview The appearance of this block in the edit…" at bounding box center [1432, 411] width 181 height 748
click at [1424, 643] on div "Component overview table Block preview The appearance of this block in the edit…" at bounding box center [1432, 411] width 181 height 748
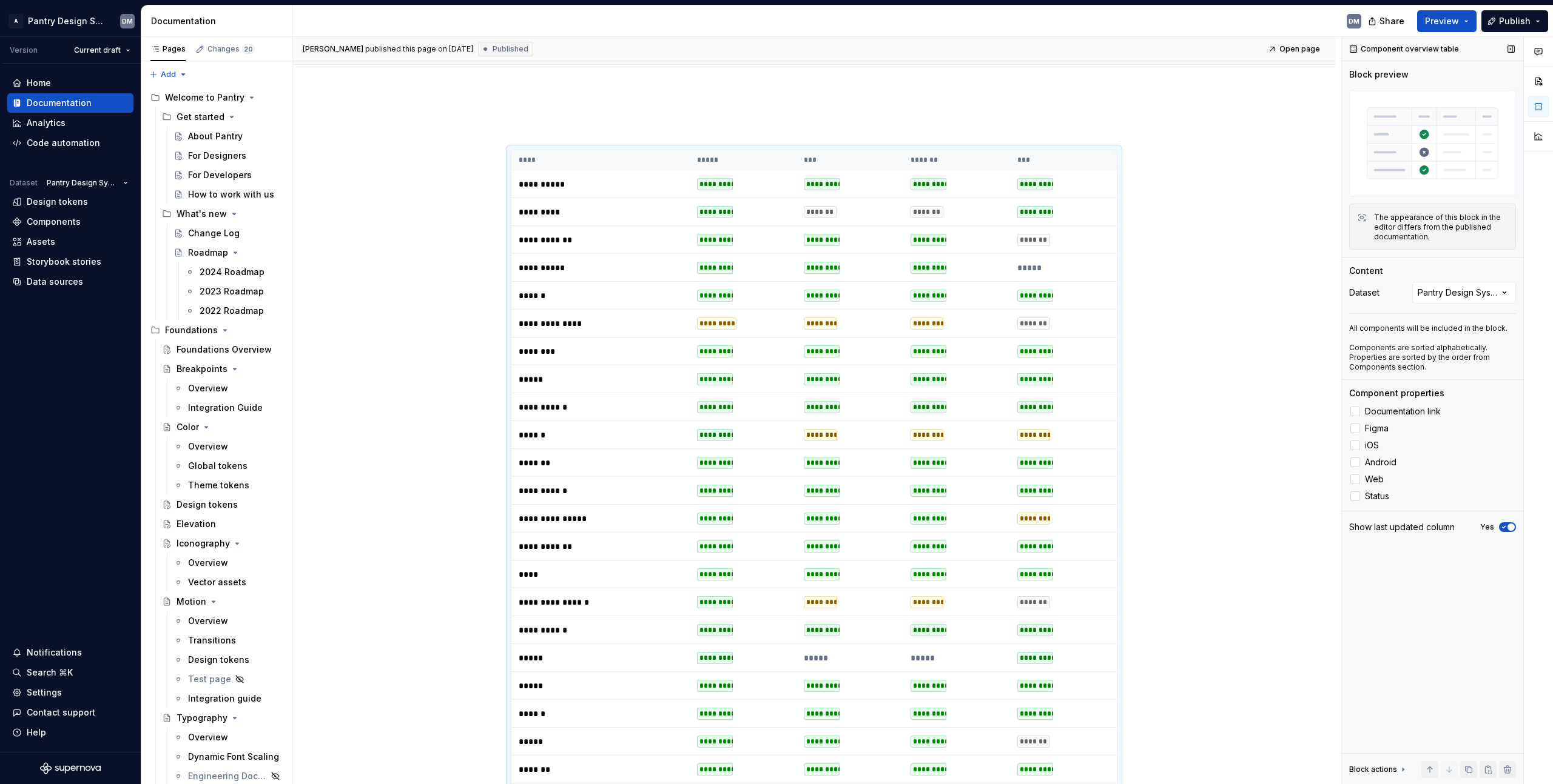
click at [1415, 652] on div "Component overview table Block preview The appearance of this block in the edit…" at bounding box center [1432, 411] width 181 height 748
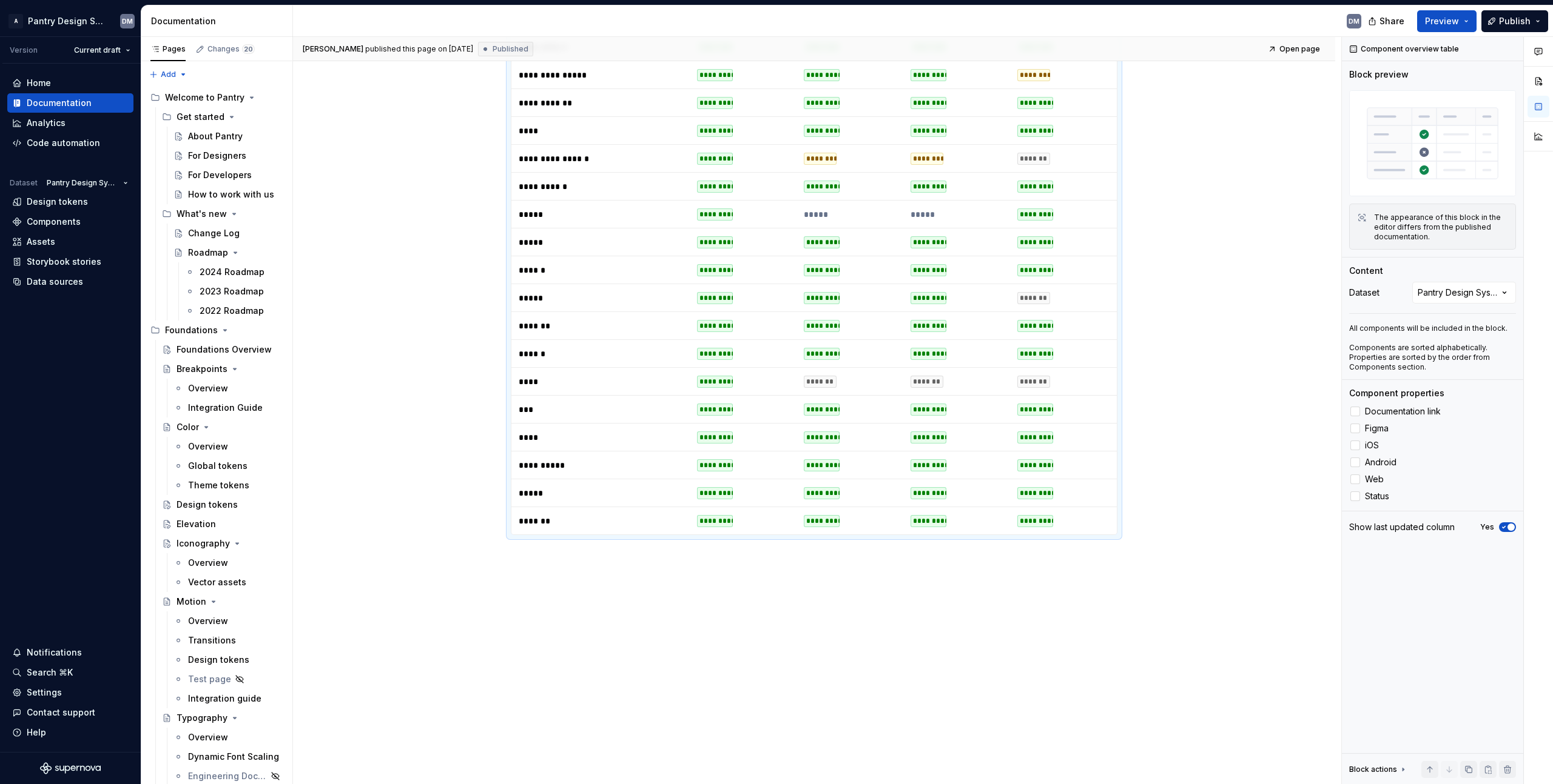
scroll to position [506, 0]
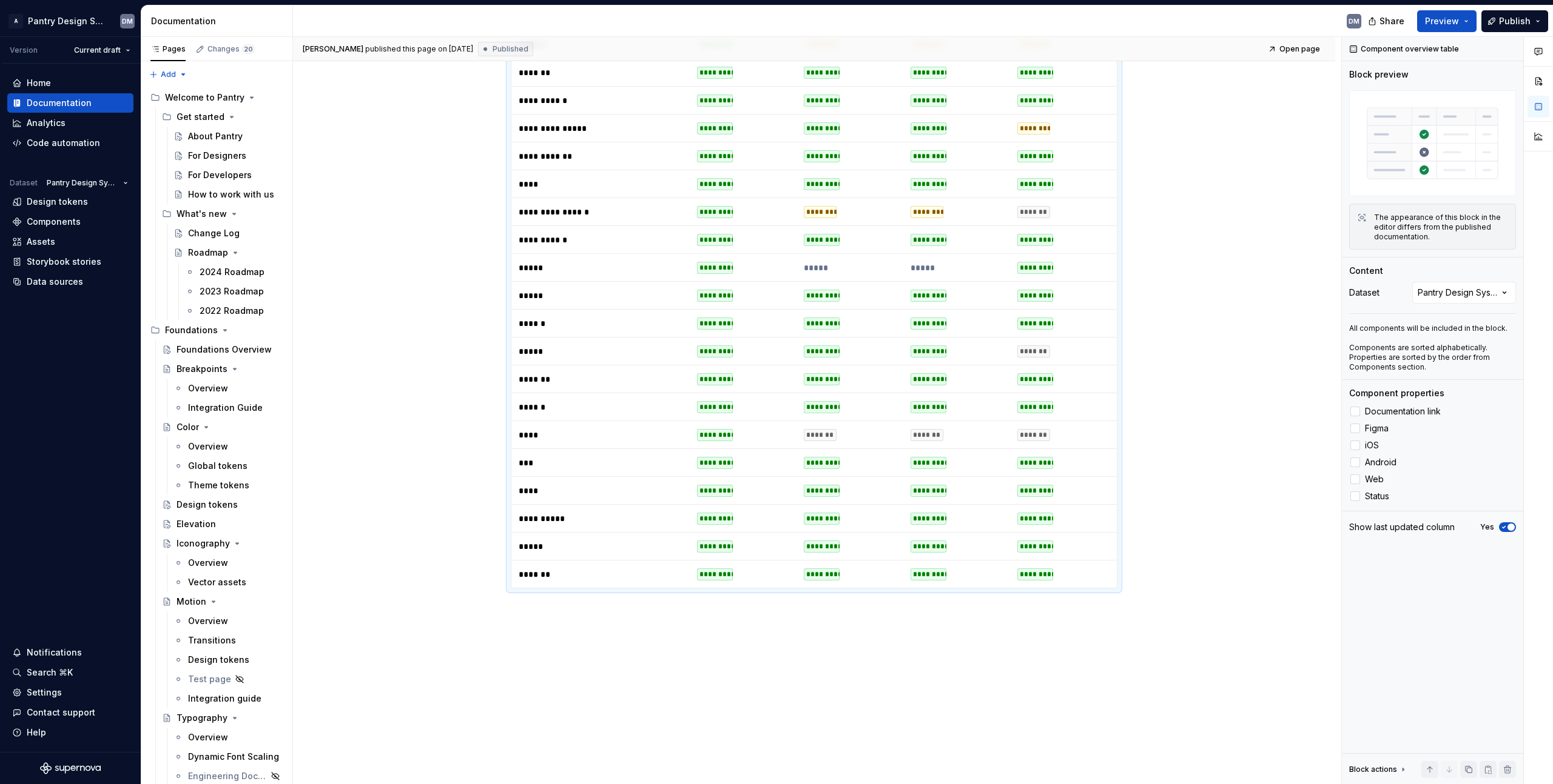
click at [648, 585] on td "*******" at bounding box center [600, 574] width 178 height 27
click at [664, 569] on p "*******" at bounding box center [594, 575] width 152 height 12
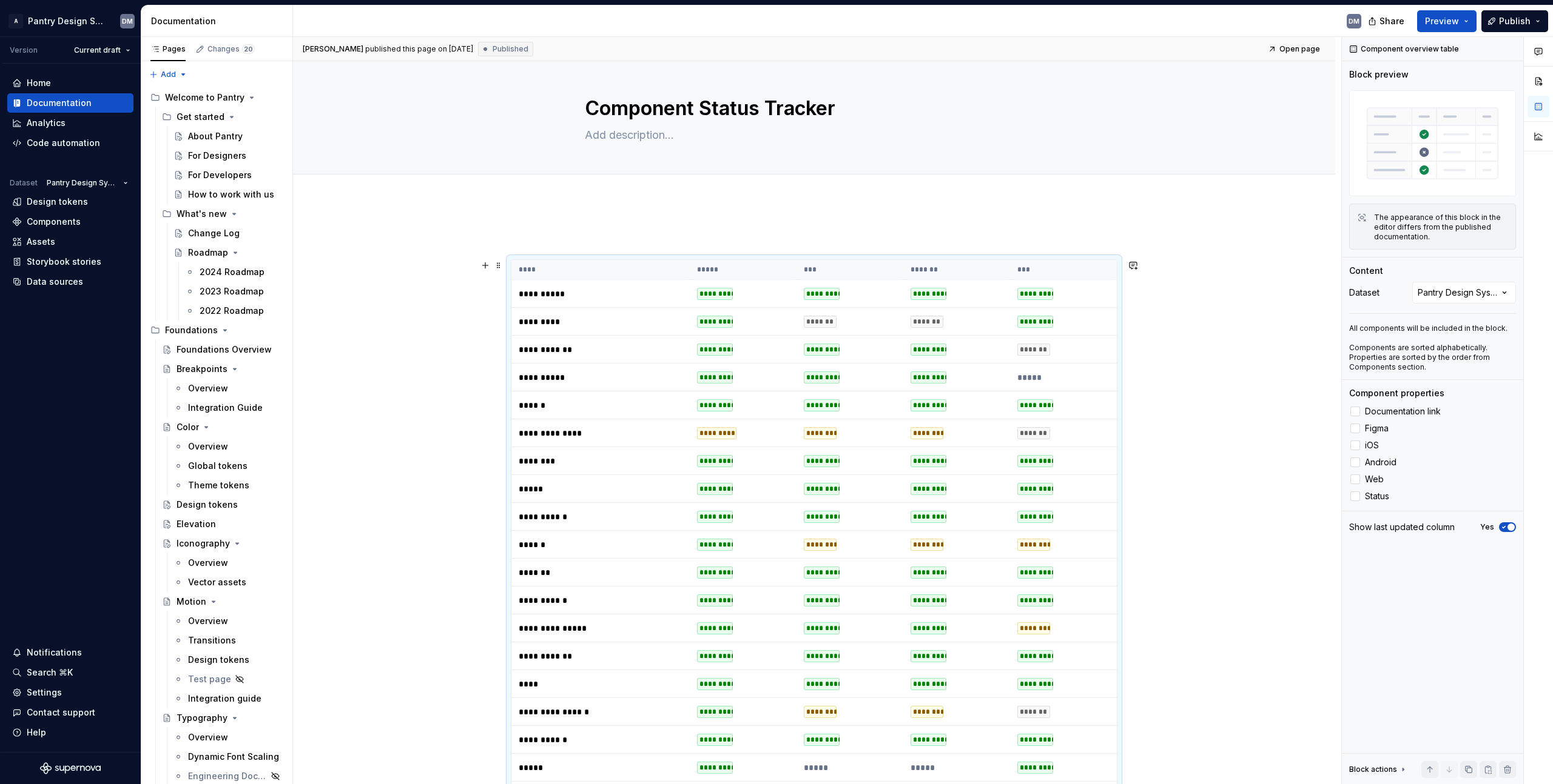
scroll to position [0, 0]
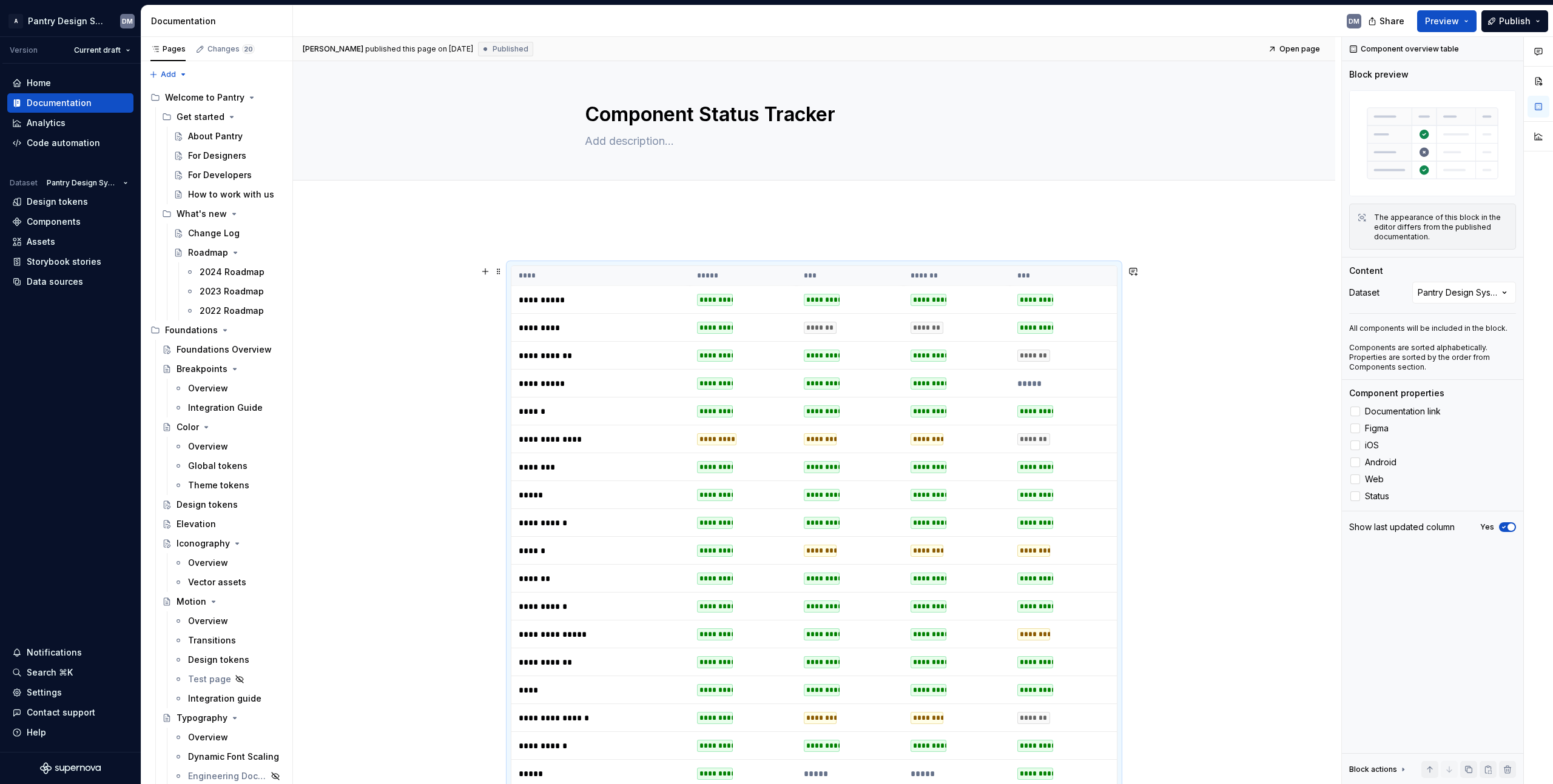
click at [651, 265] on div "**********" at bounding box center [813, 679] width 606 height 829
click at [638, 277] on th "****" at bounding box center [600, 276] width 178 height 20
click at [628, 507] on td "*****" at bounding box center [600, 495] width 178 height 27
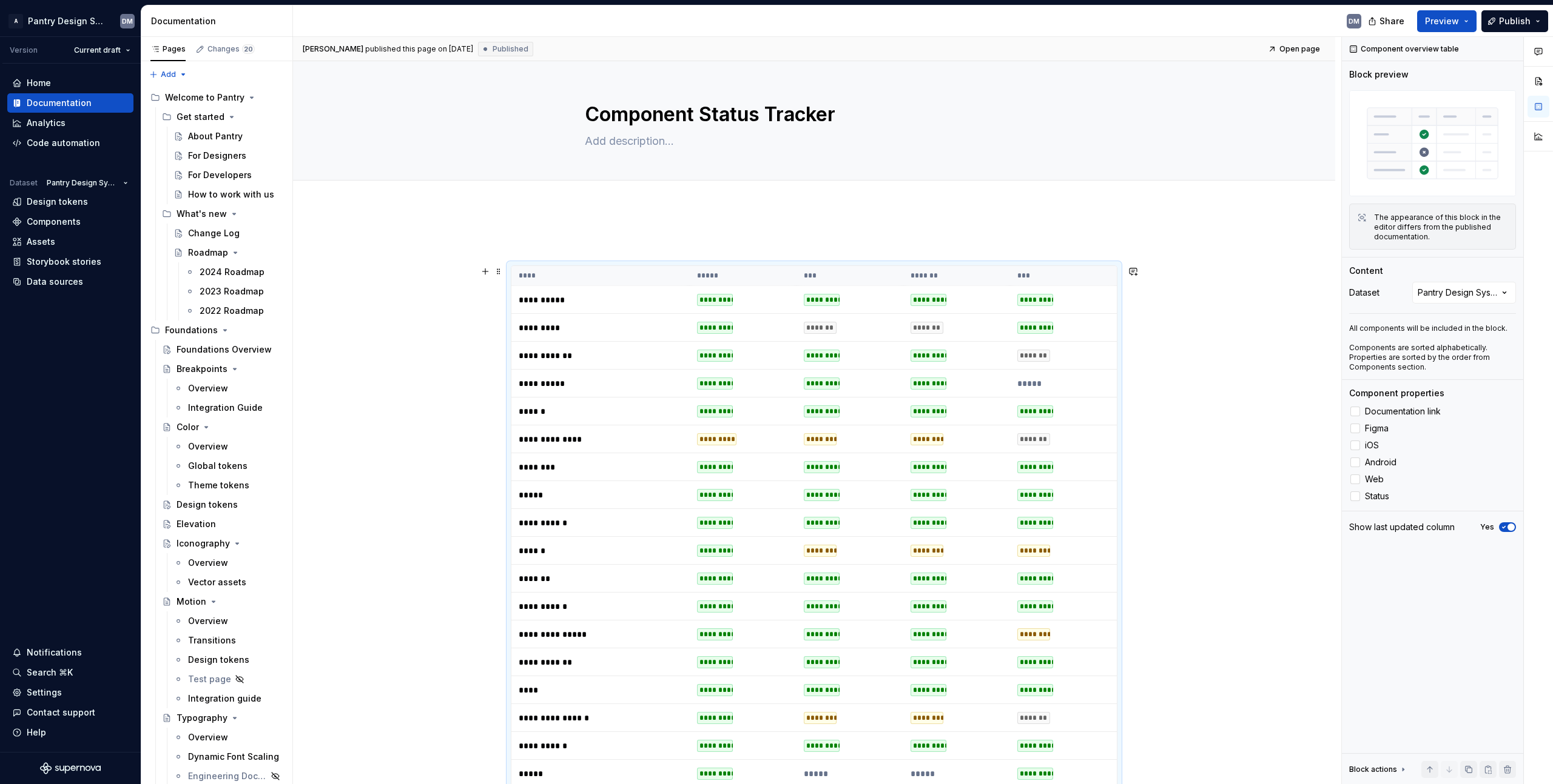
click at [628, 507] on td "*****" at bounding box center [600, 495] width 178 height 27
click at [1413, 622] on div "Component overview table Block preview The appearance of this block in the edit…" at bounding box center [1432, 411] width 181 height 748
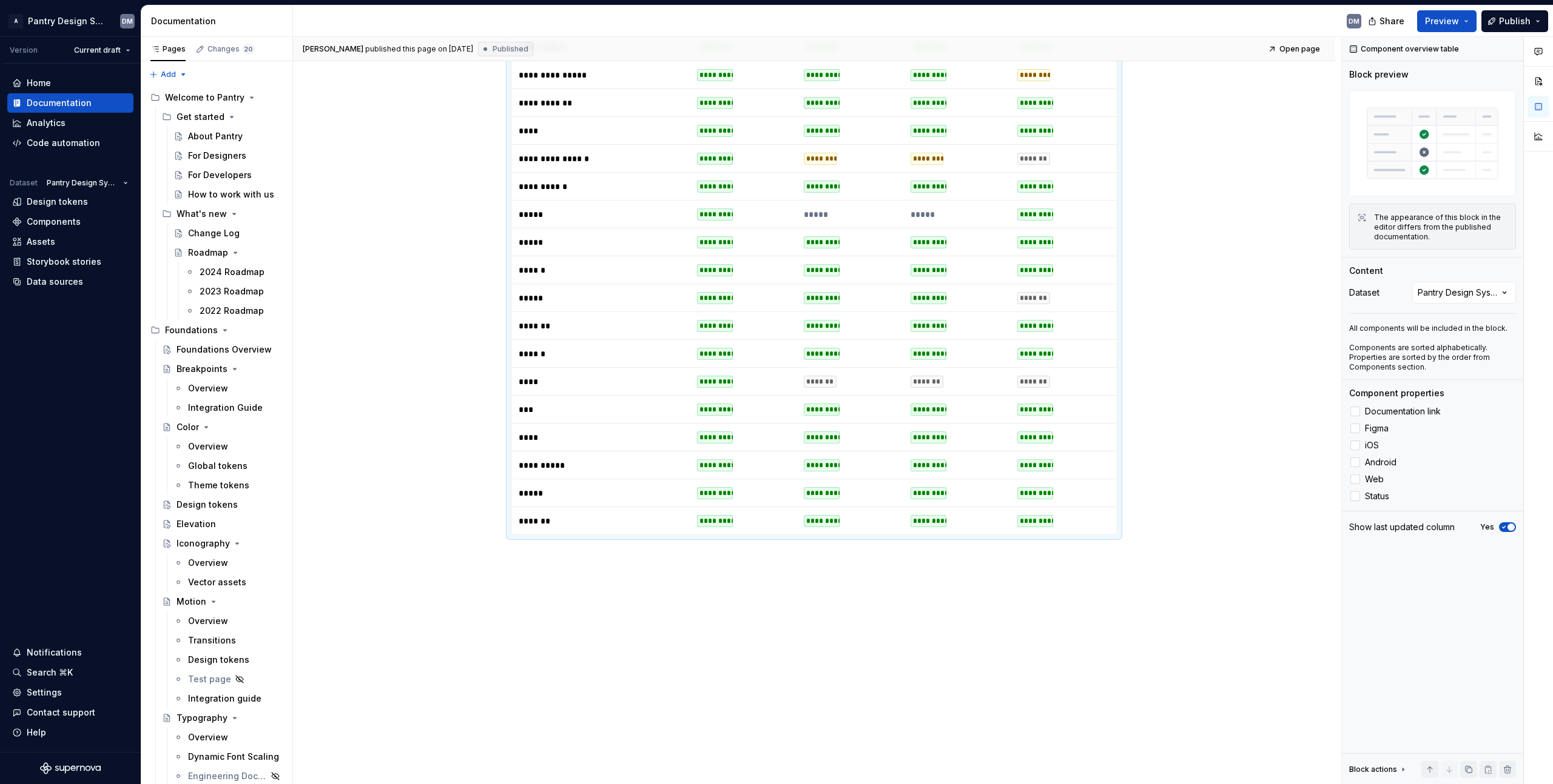
scroll to position [457, 0]
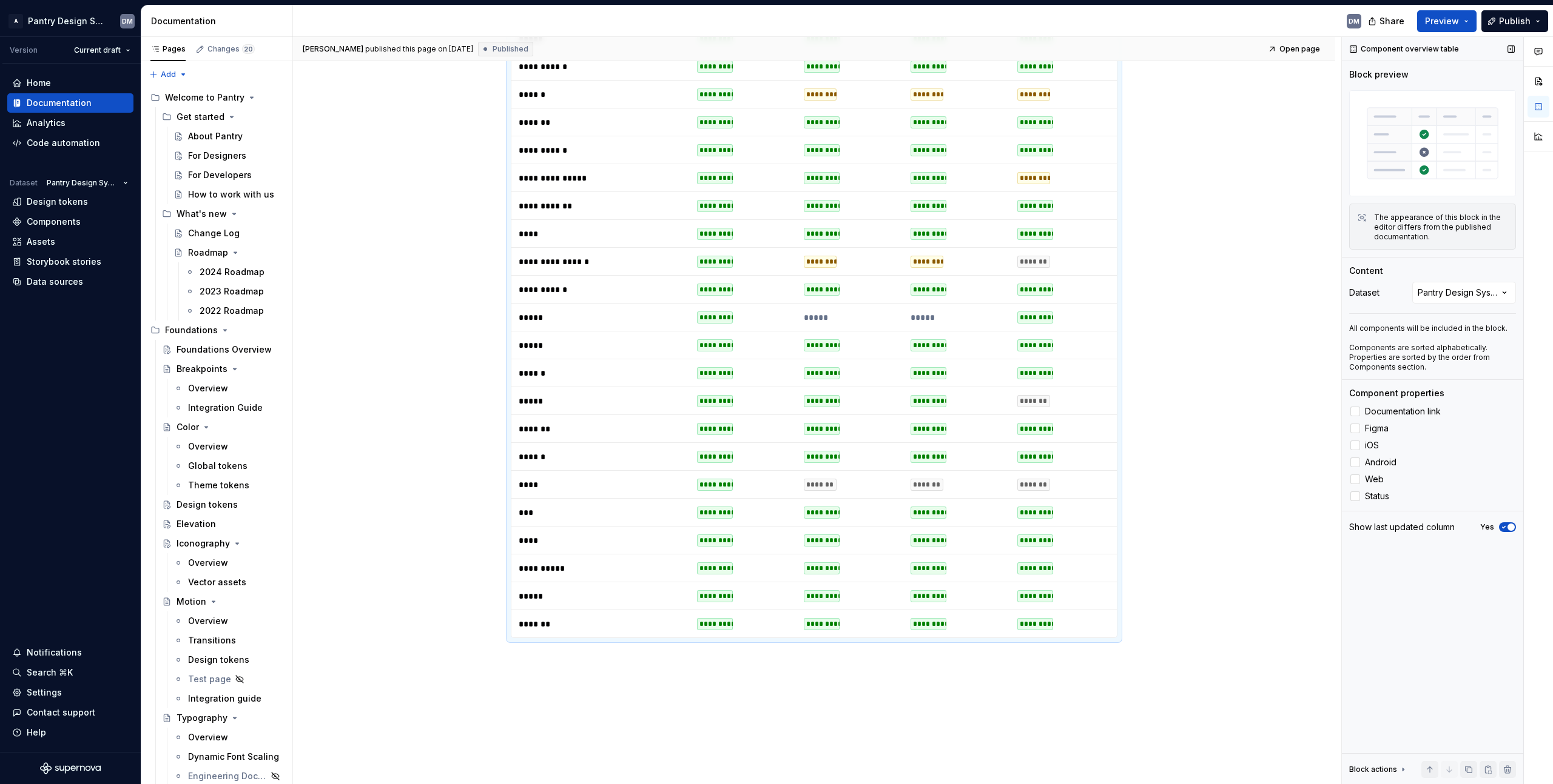
click at [1438, 600] on div "Component overview table Block preview The appearance of this block in the edit…" at bounding box center [1432, 411] width 181 height 748
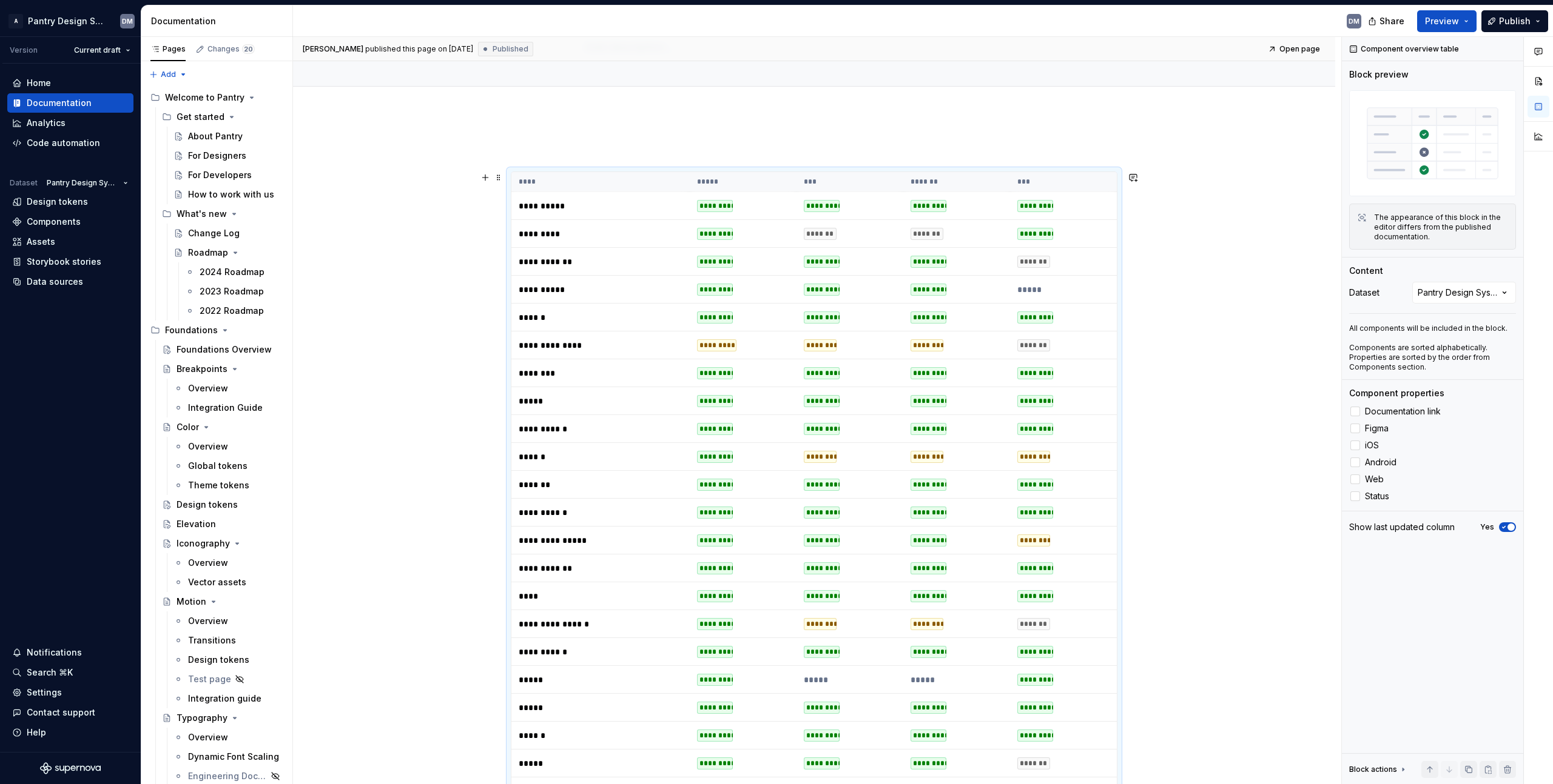
scroll to position [85, 0]
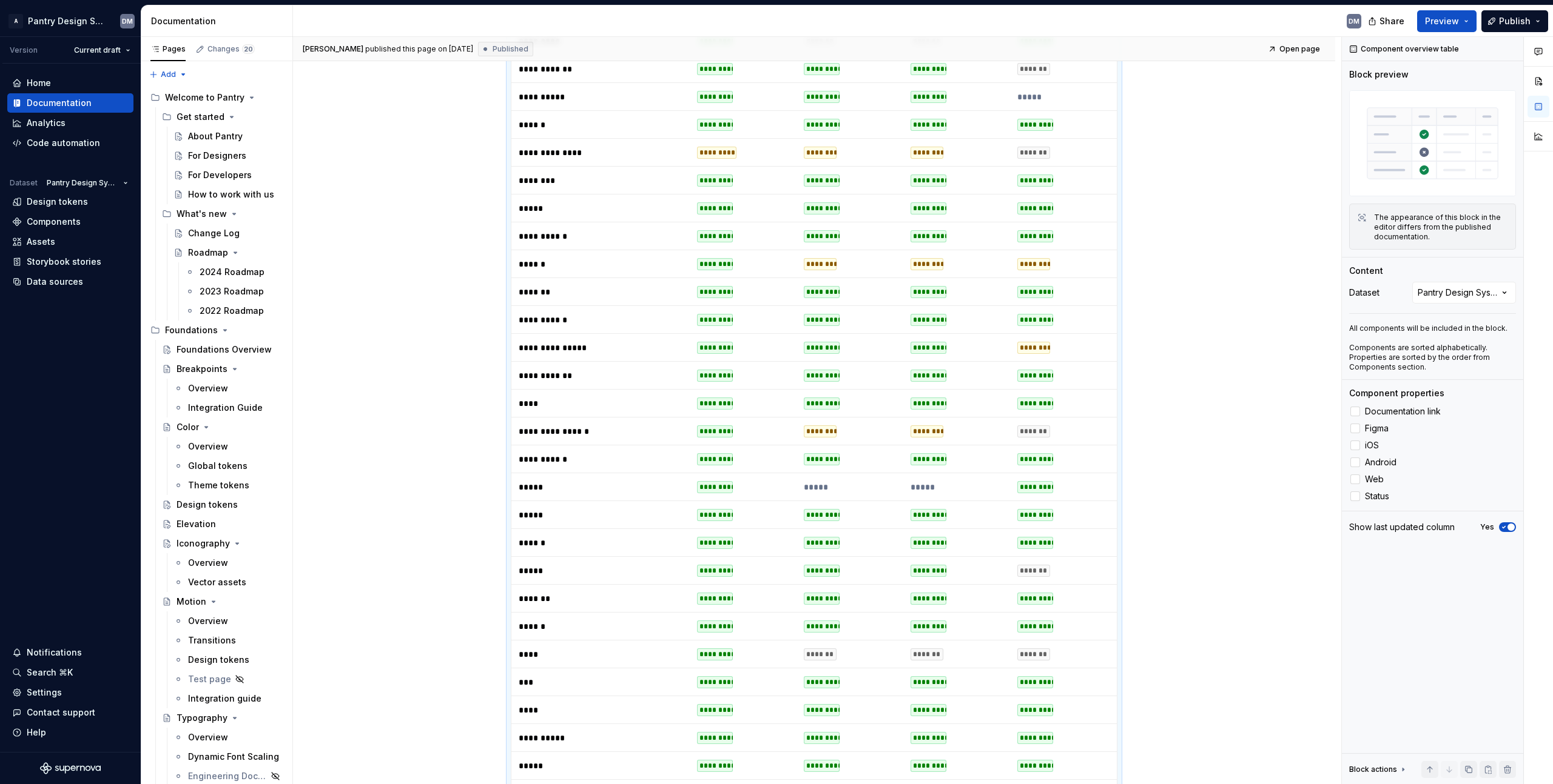
click at [706, 477] on td "*********" at bounding box center [743, 487] width 106 height 27
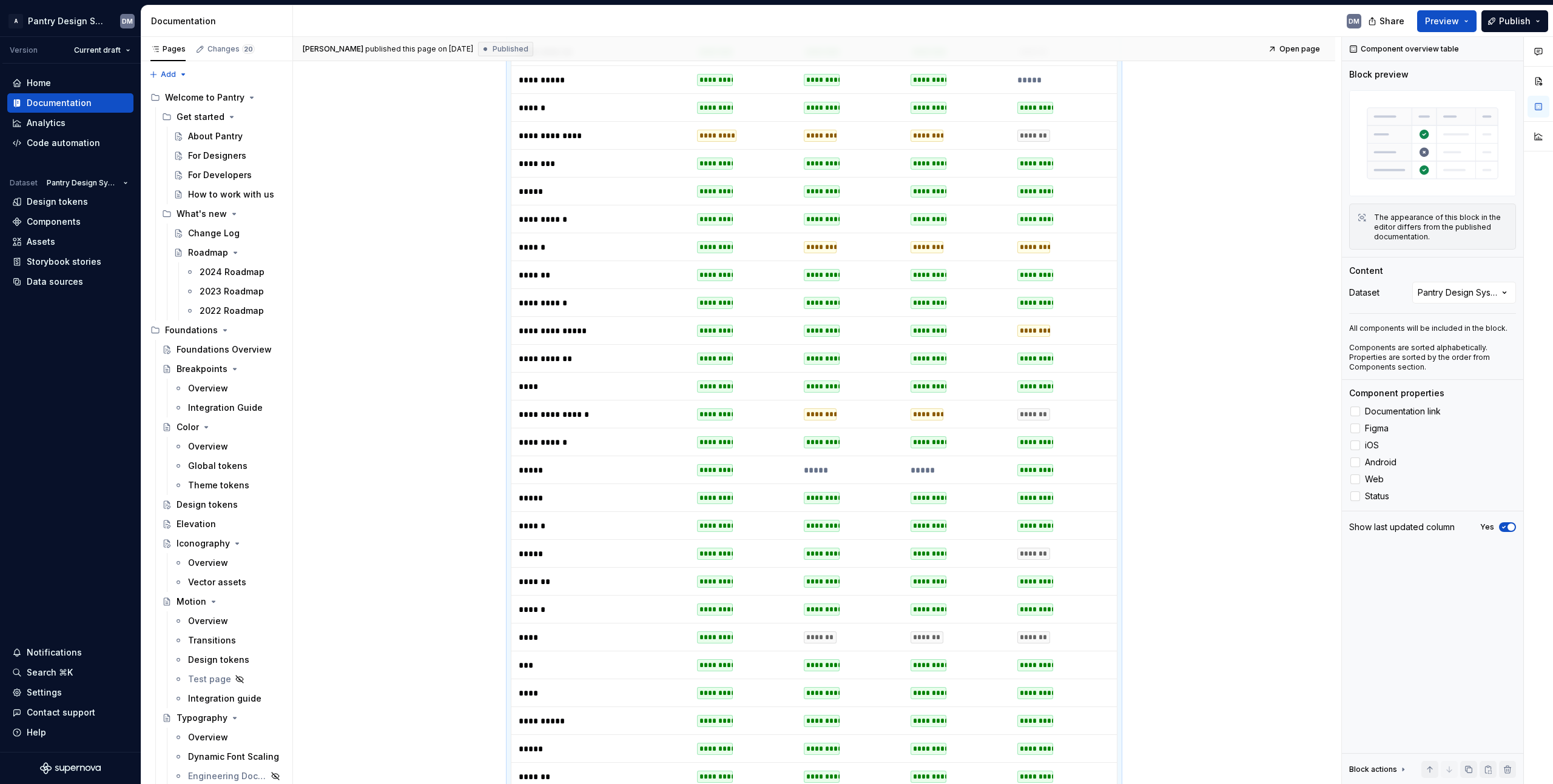
click at [706, 477] on td "*********" at bounding box center [743, 470] width 106 height 27
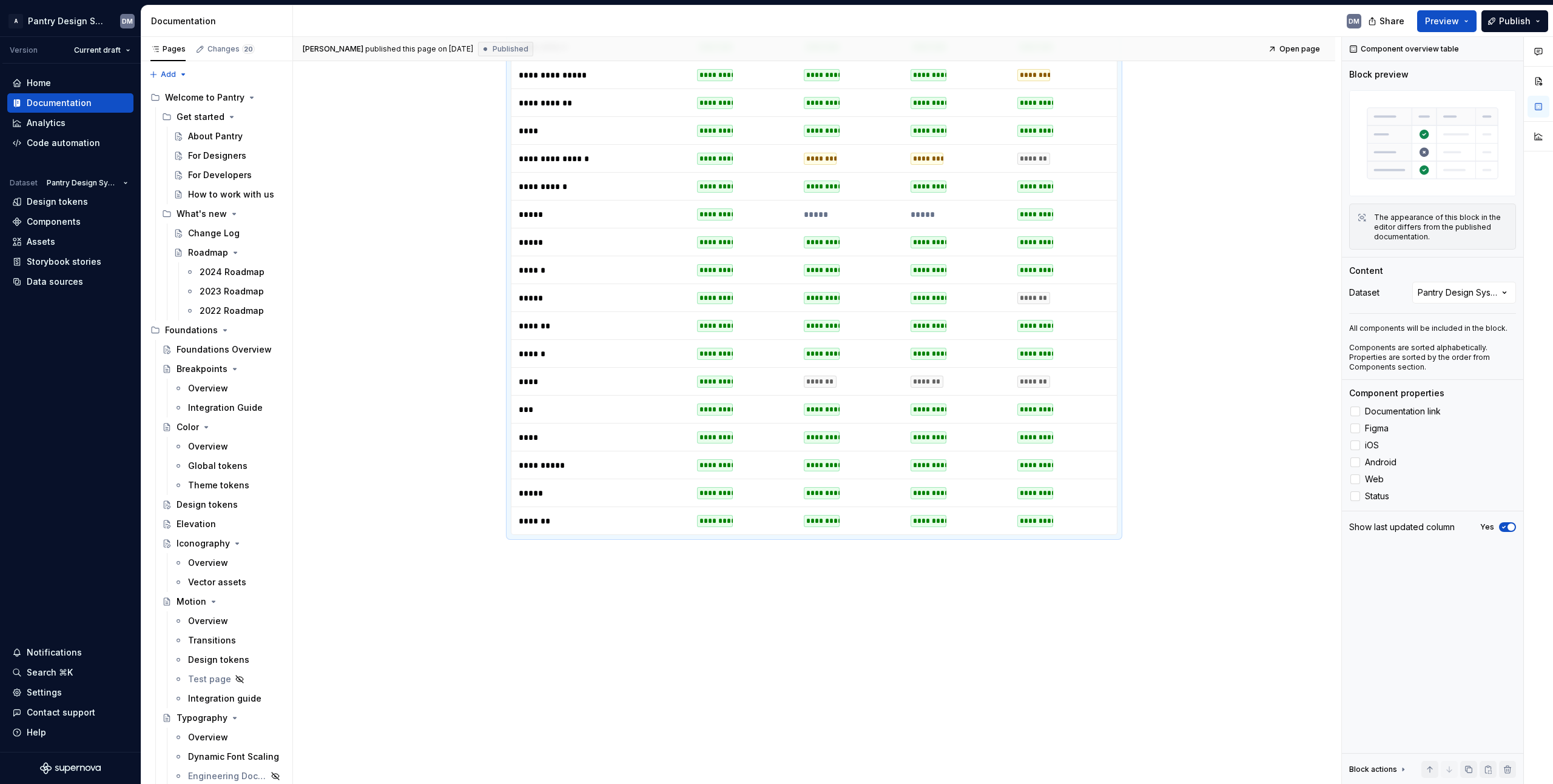
click at [781, 404] on td "*********" at bounding box center [743, 409] width 106 height 27
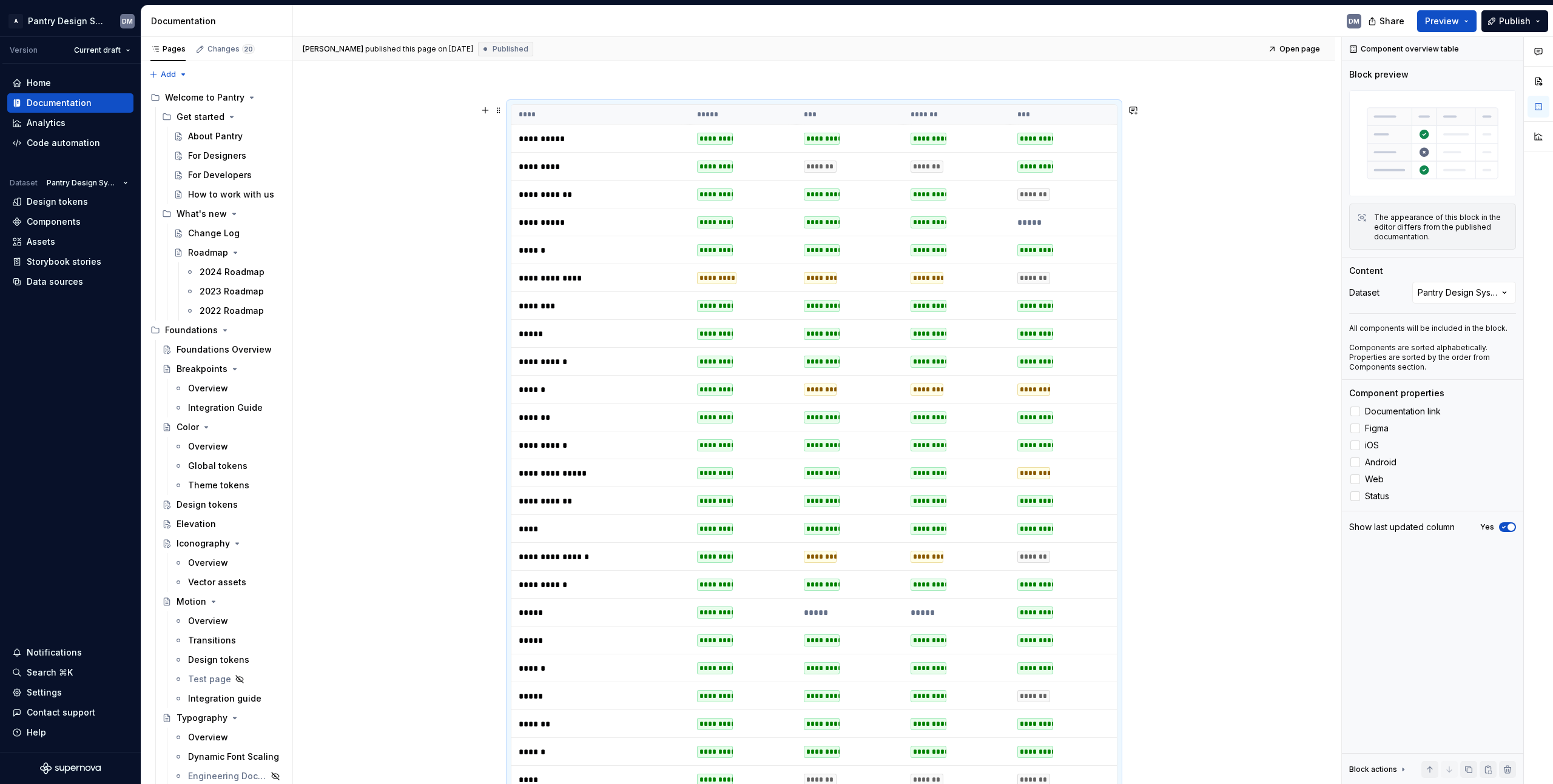
scroll to position [137, 0]
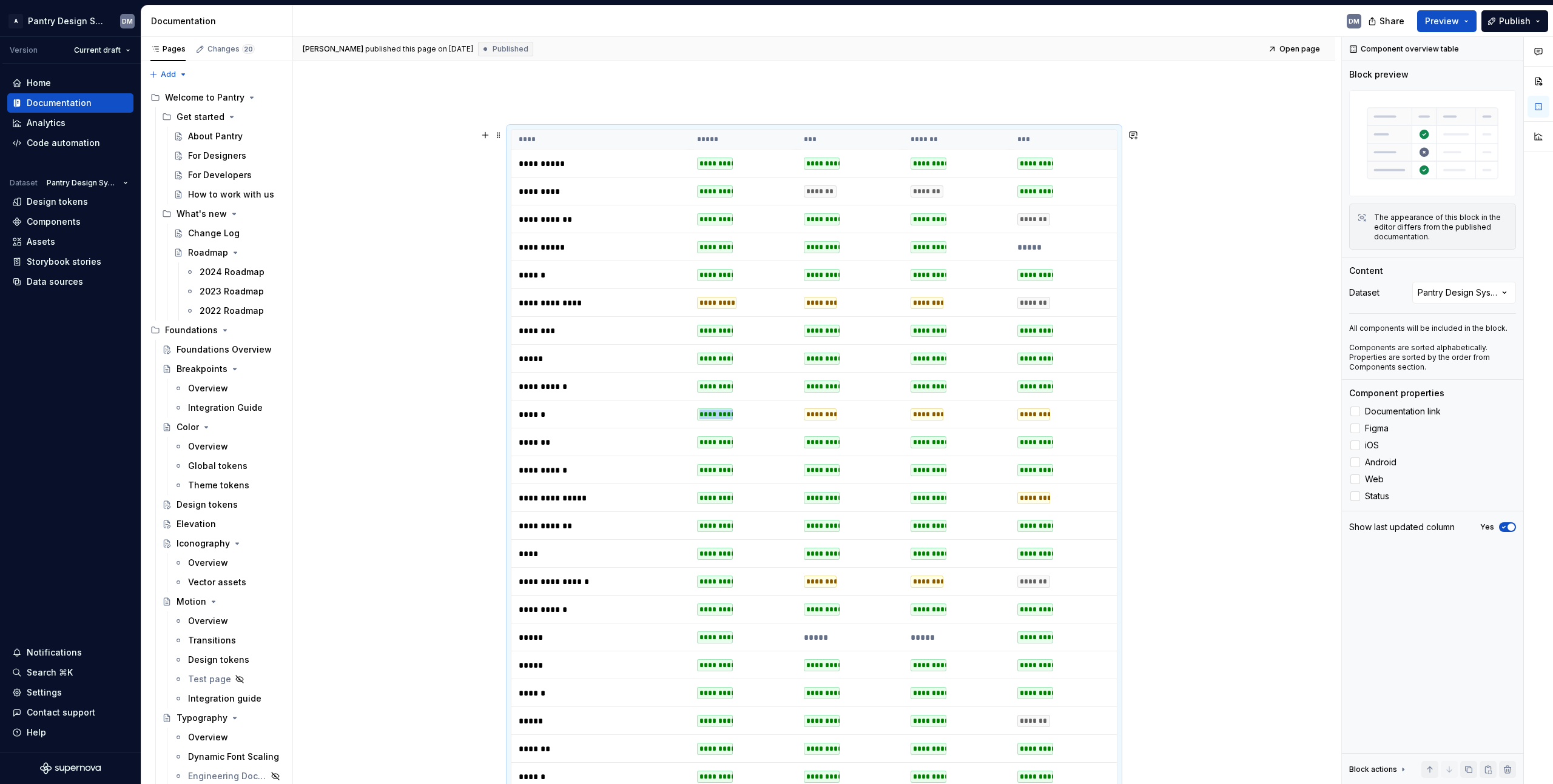
click at [781, 404] on td "*********" at bounding box center [743, 414] width 106 height 27
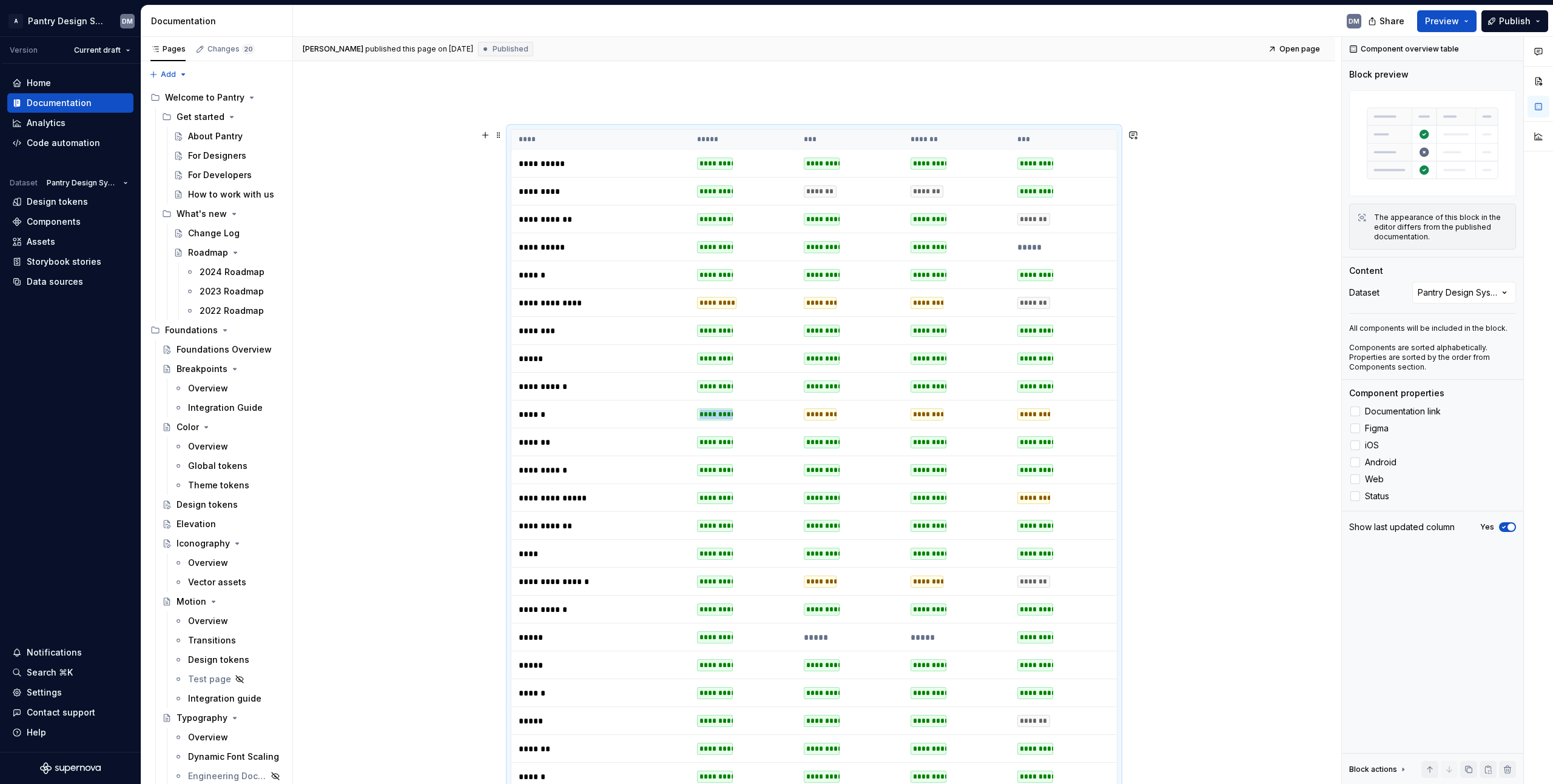
click at [781, 404] on td "*********" at bounding box center [743, 414] width 106 height 27
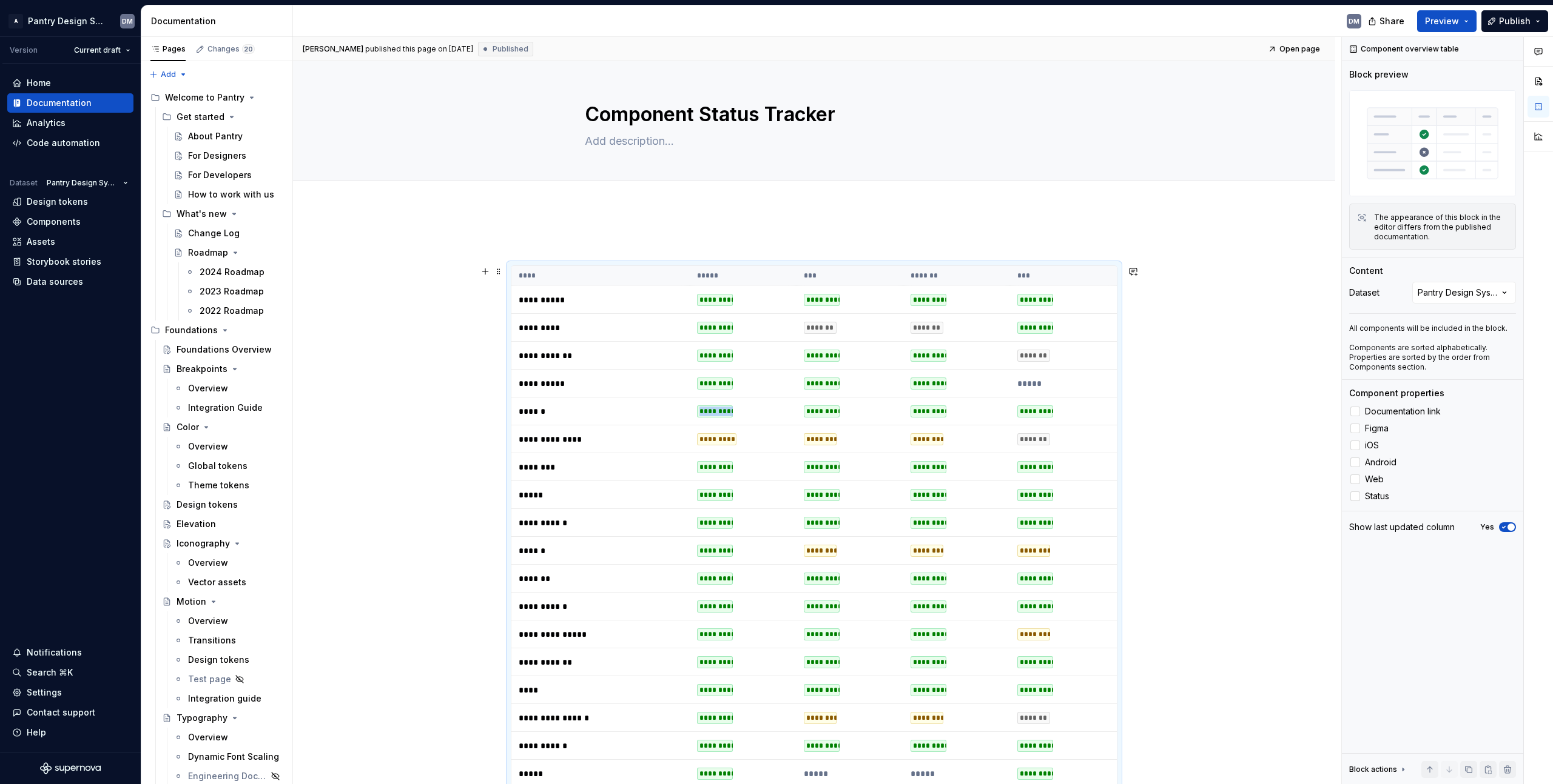
click at [781, 404] on td "*********" at bounding box center [743, 411] width 106 height 27
click at [229, 346] on div "Foundations Overview" at bounding box center [211, 350] width 70 height 12
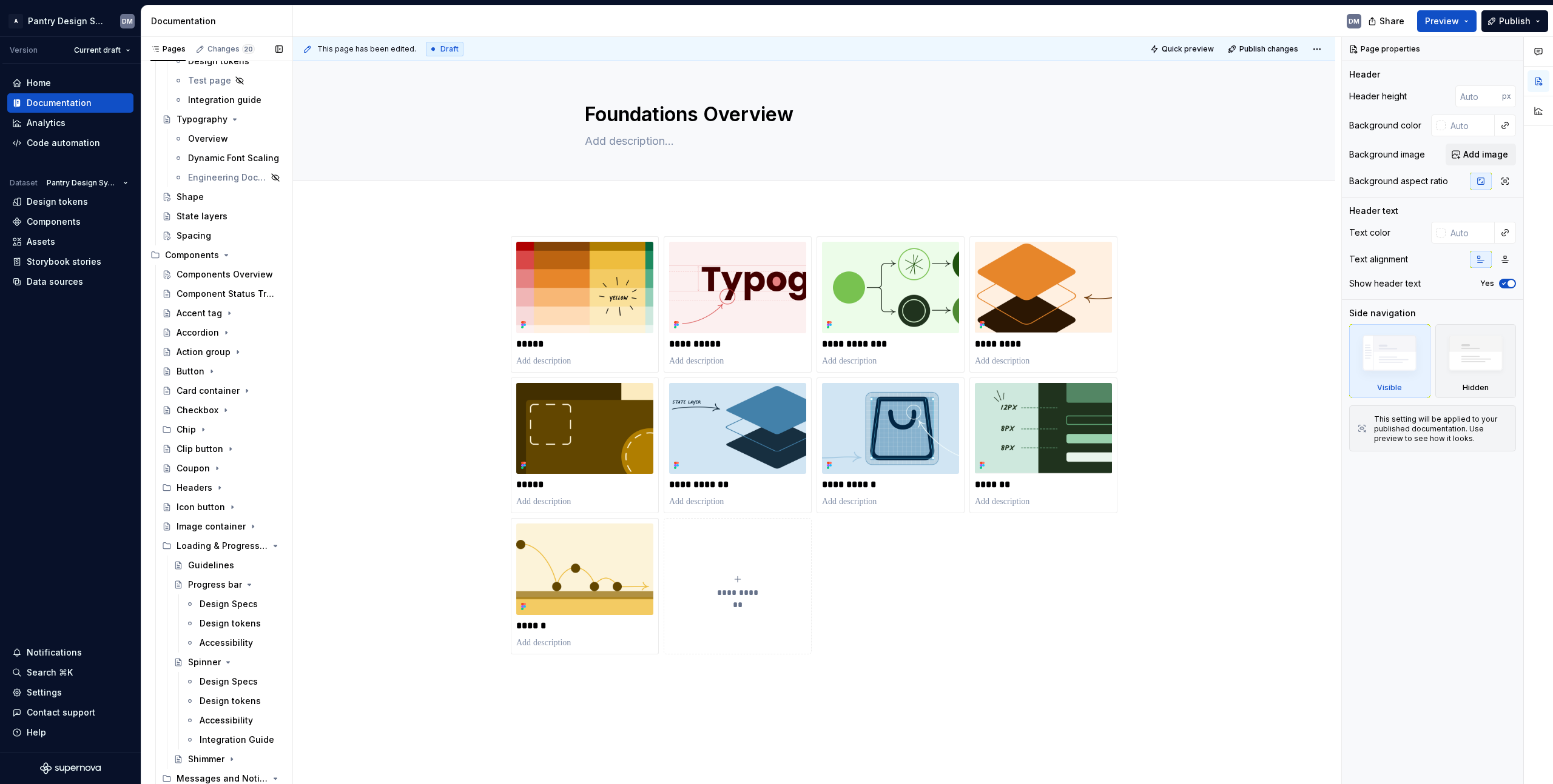
scroll to position [628, 0]
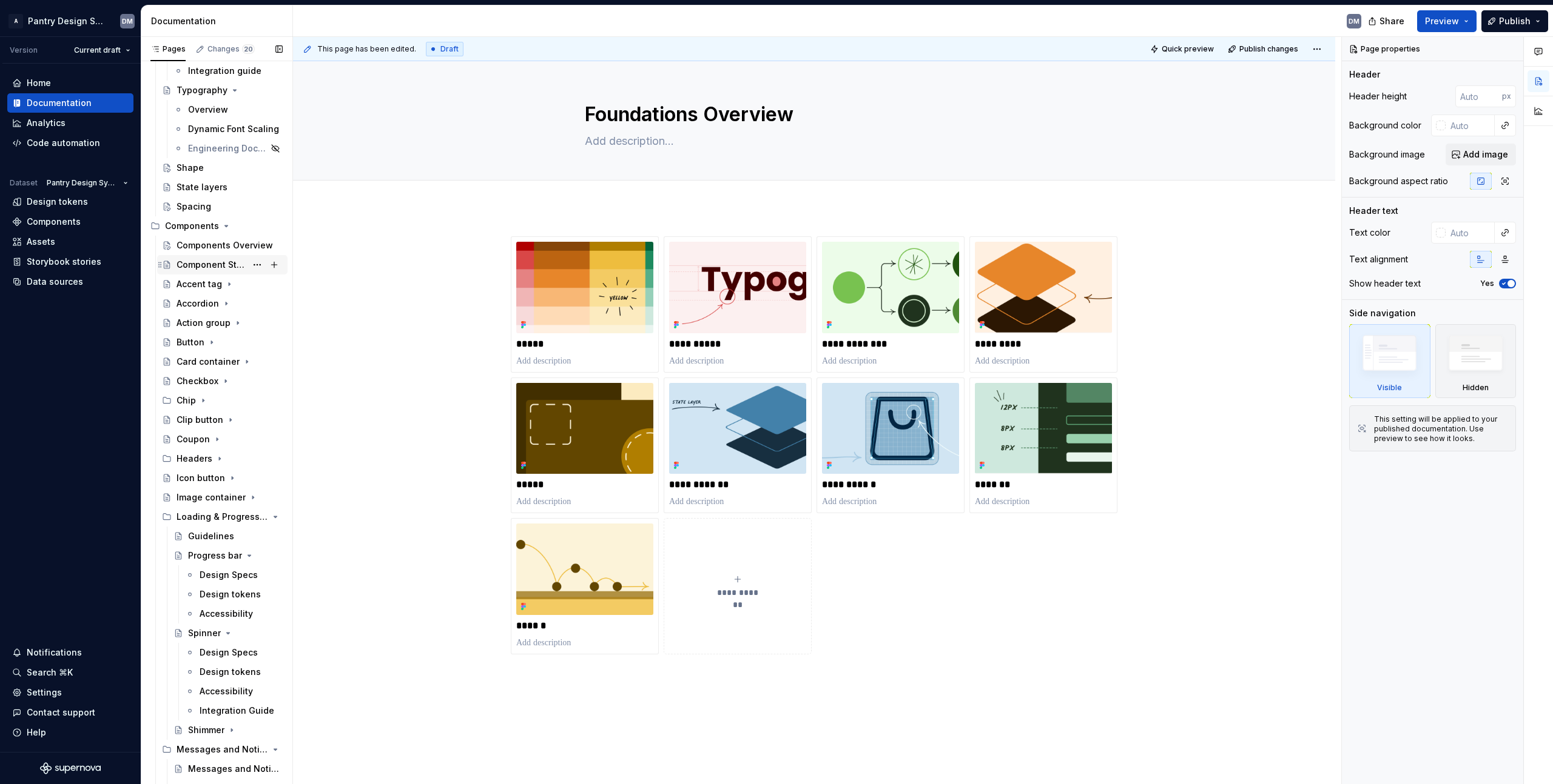
click at [213, 269] on div "Component Status Tracker" at bounding box center [211, 265] width 70 height 12
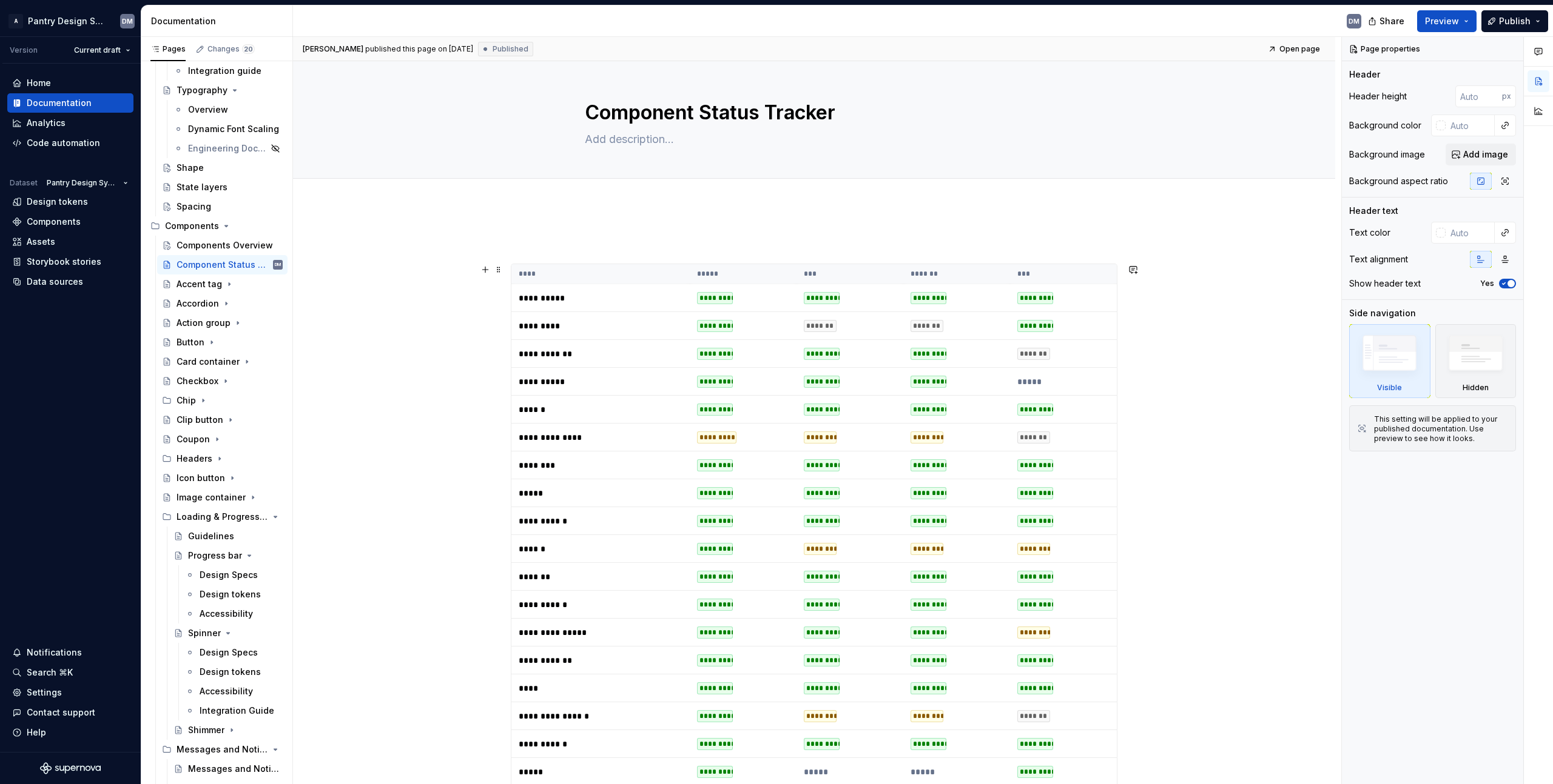
click at [808, 402] on td "*********" at bounding box center [849, 409] width 106 height 27
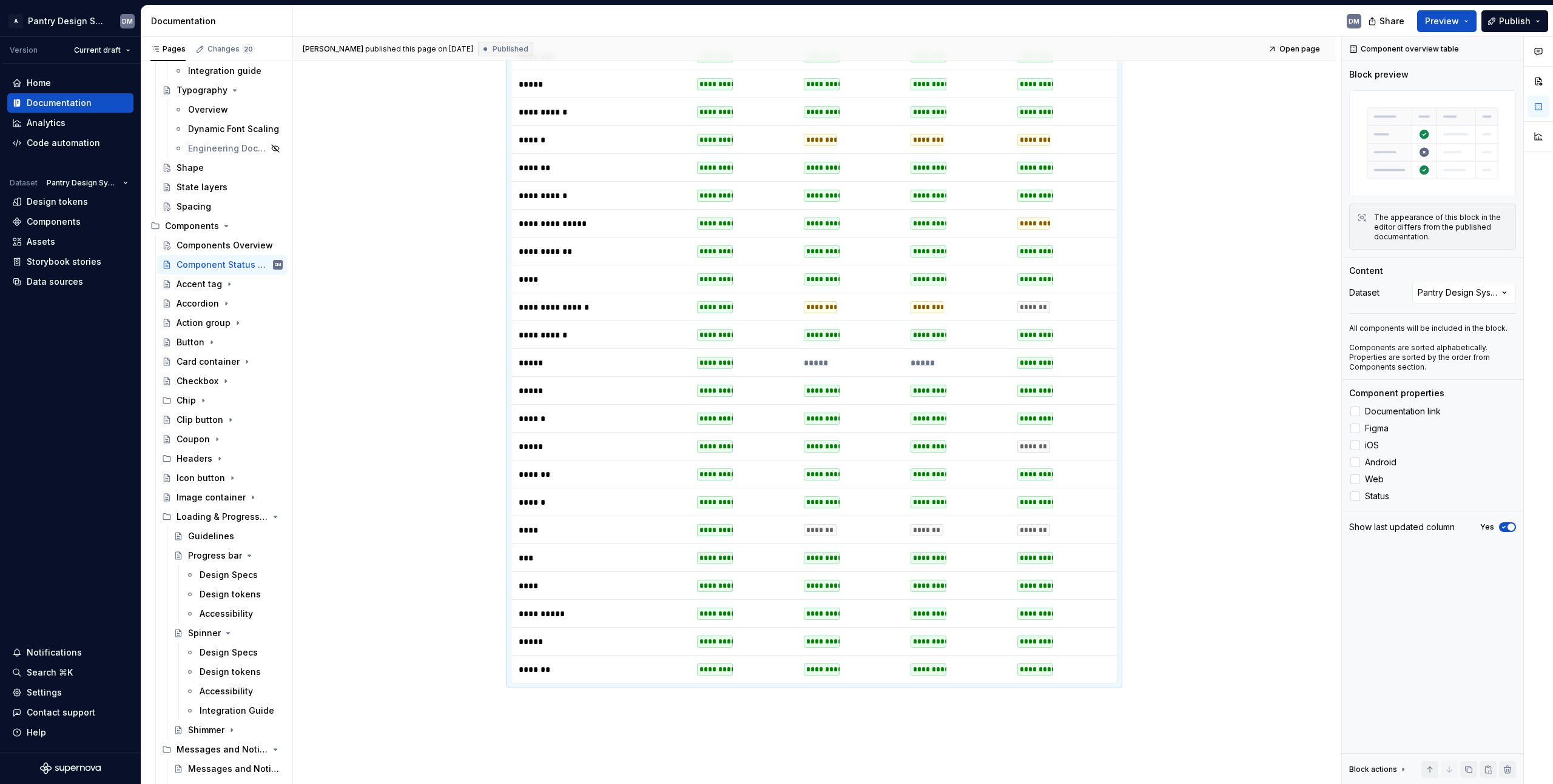
click at [808, 402] on td "*********" at bounding box center [849, 390] width 106 height 27
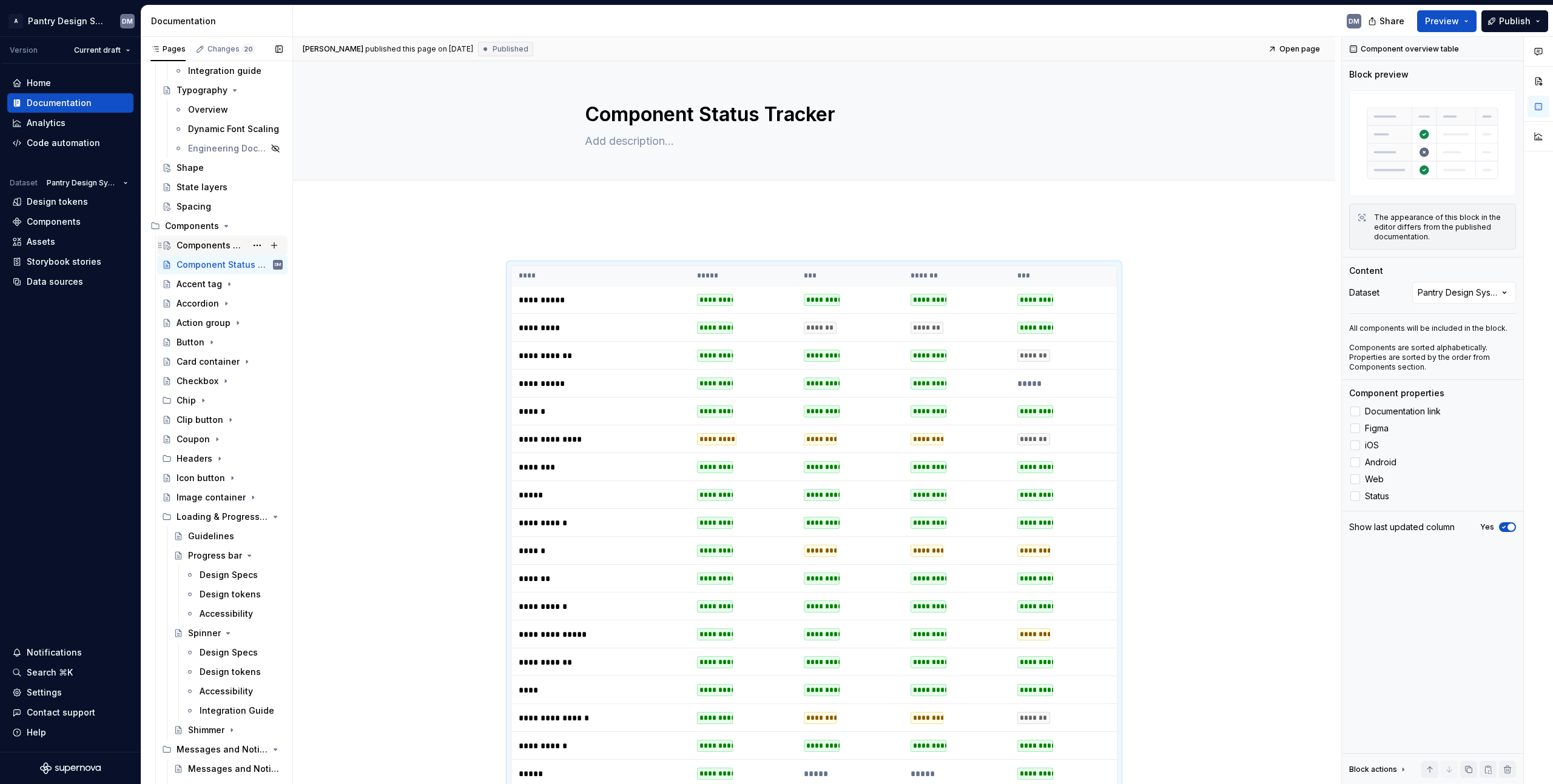
click at [224, 243] on div "Components Overview" at bounding box center [211, 246] width 70 height 12
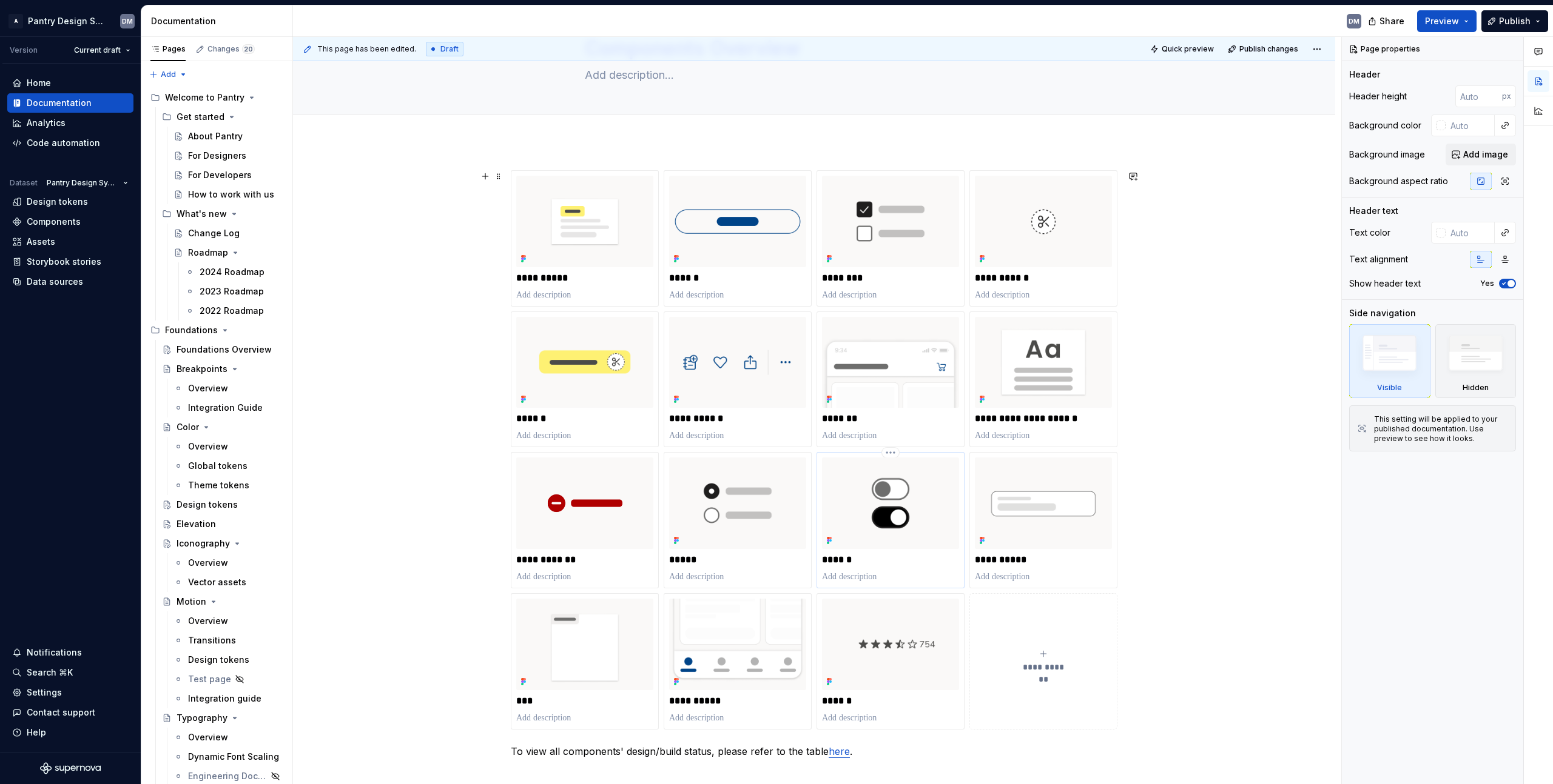
scroll to position [69, 0]
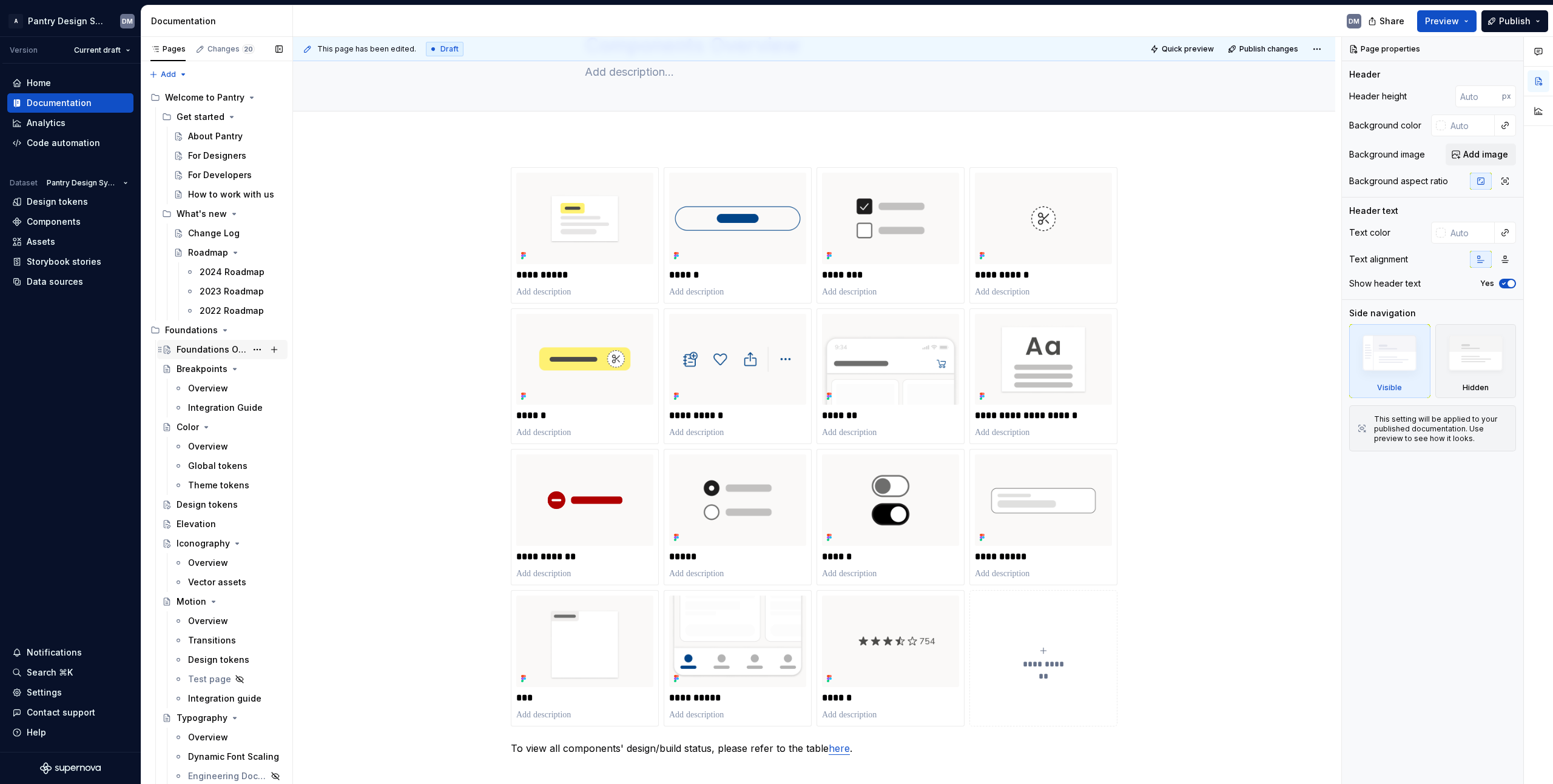
click at [217, 349] on div "Foundations Overview" at bounding box center [211, 350] width 70 height 12
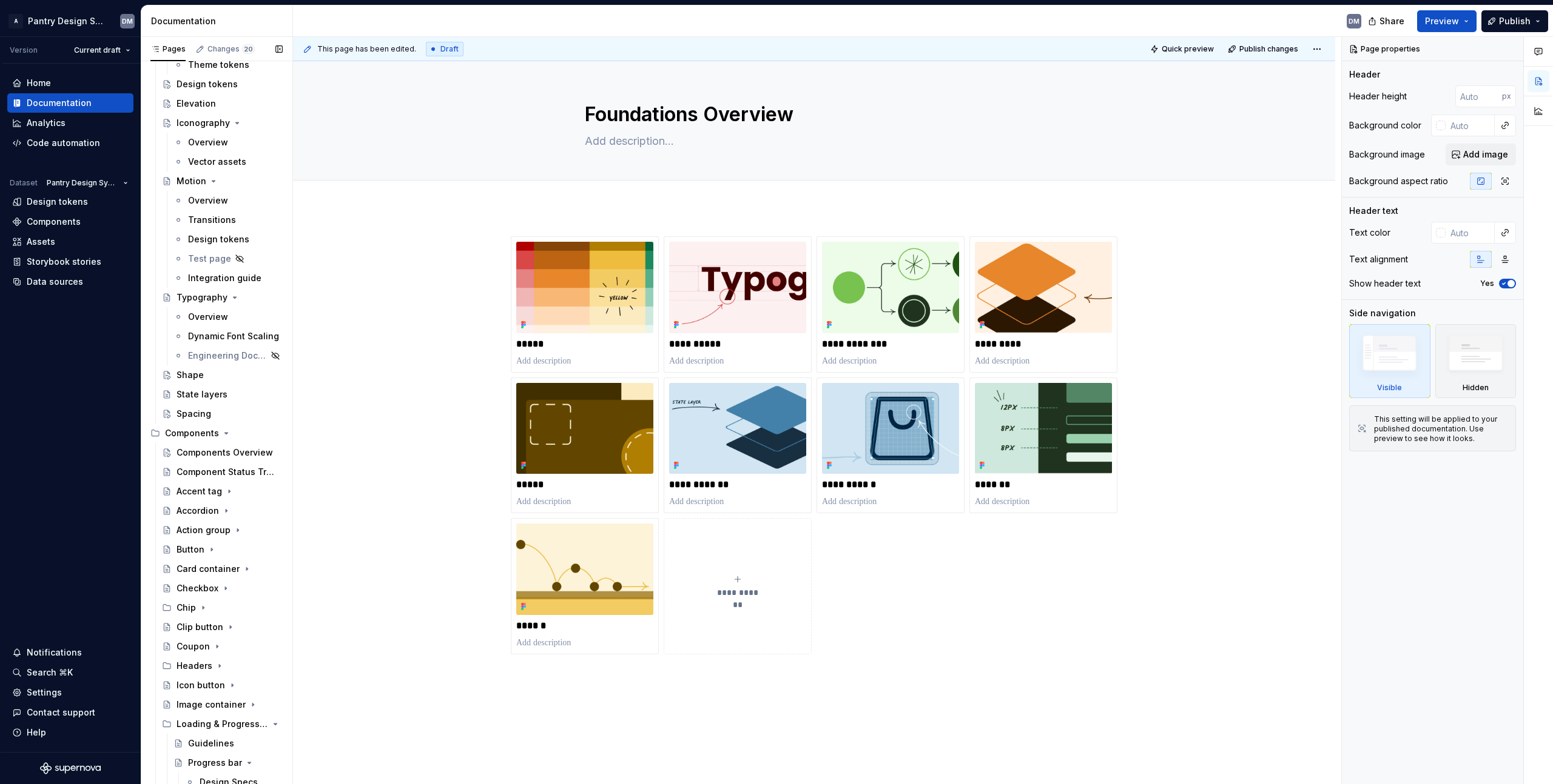
scroll to position [432, 0]
click at [223, 443] on div "Components Overview" at bounding box center [211, 442] width 70 height 12
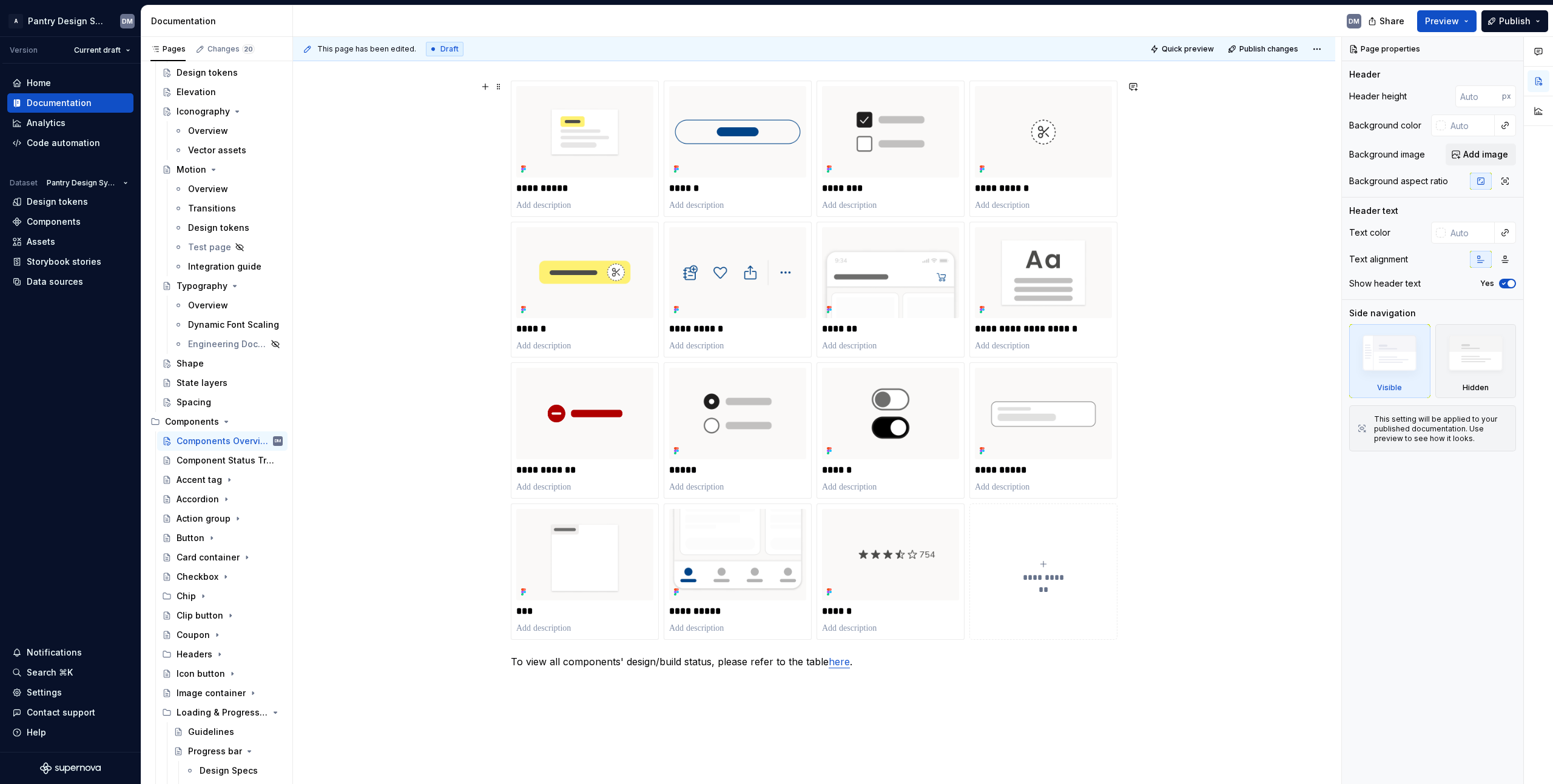
scroll to position [155, 0]
click at [1034, 574] on span "**********" at bounding box center [1043, 578] width 52 height 12
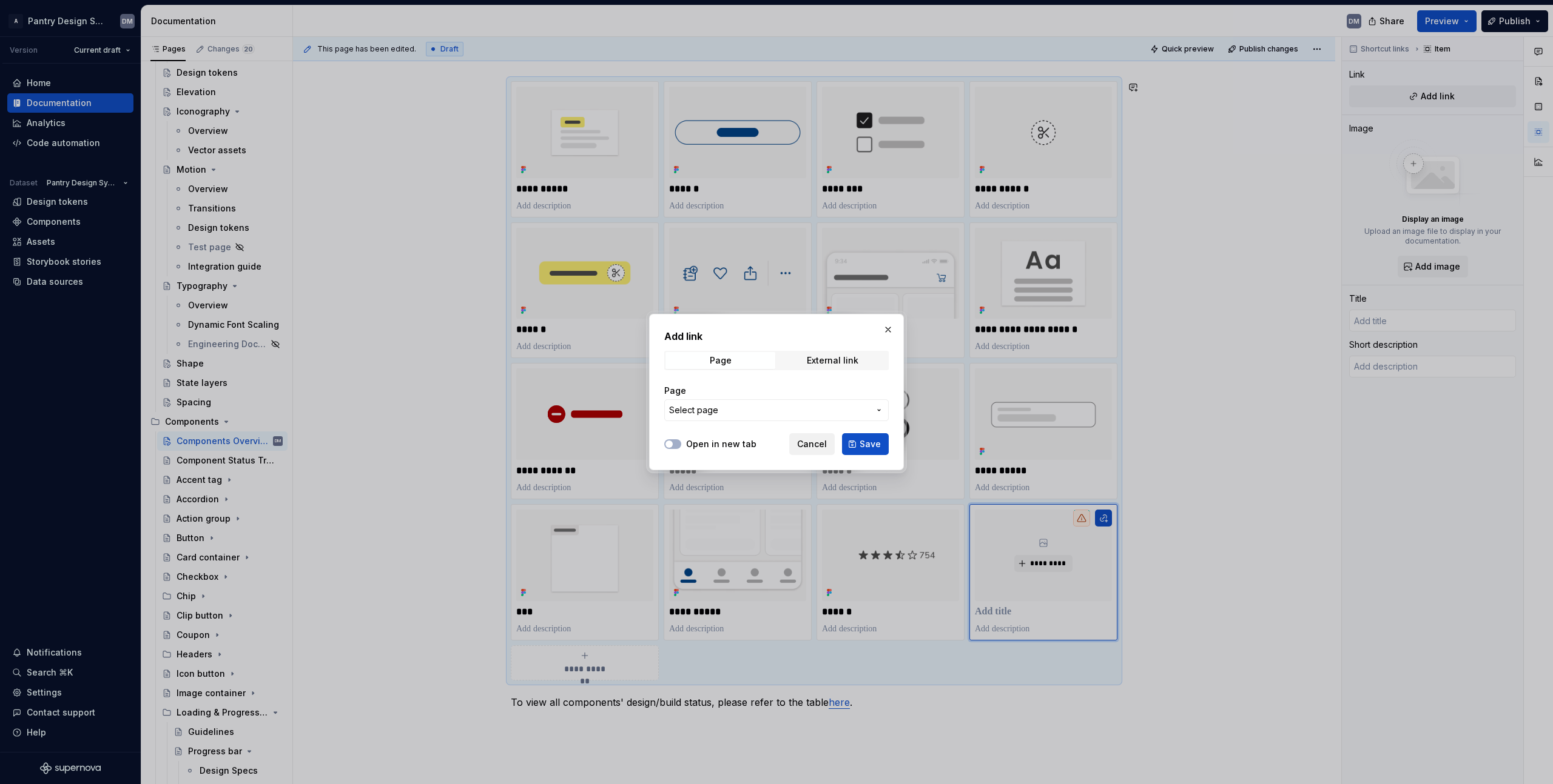
click at [819, 445] on span "Cancel" at bounding box center [811, 444] width 29 height 12
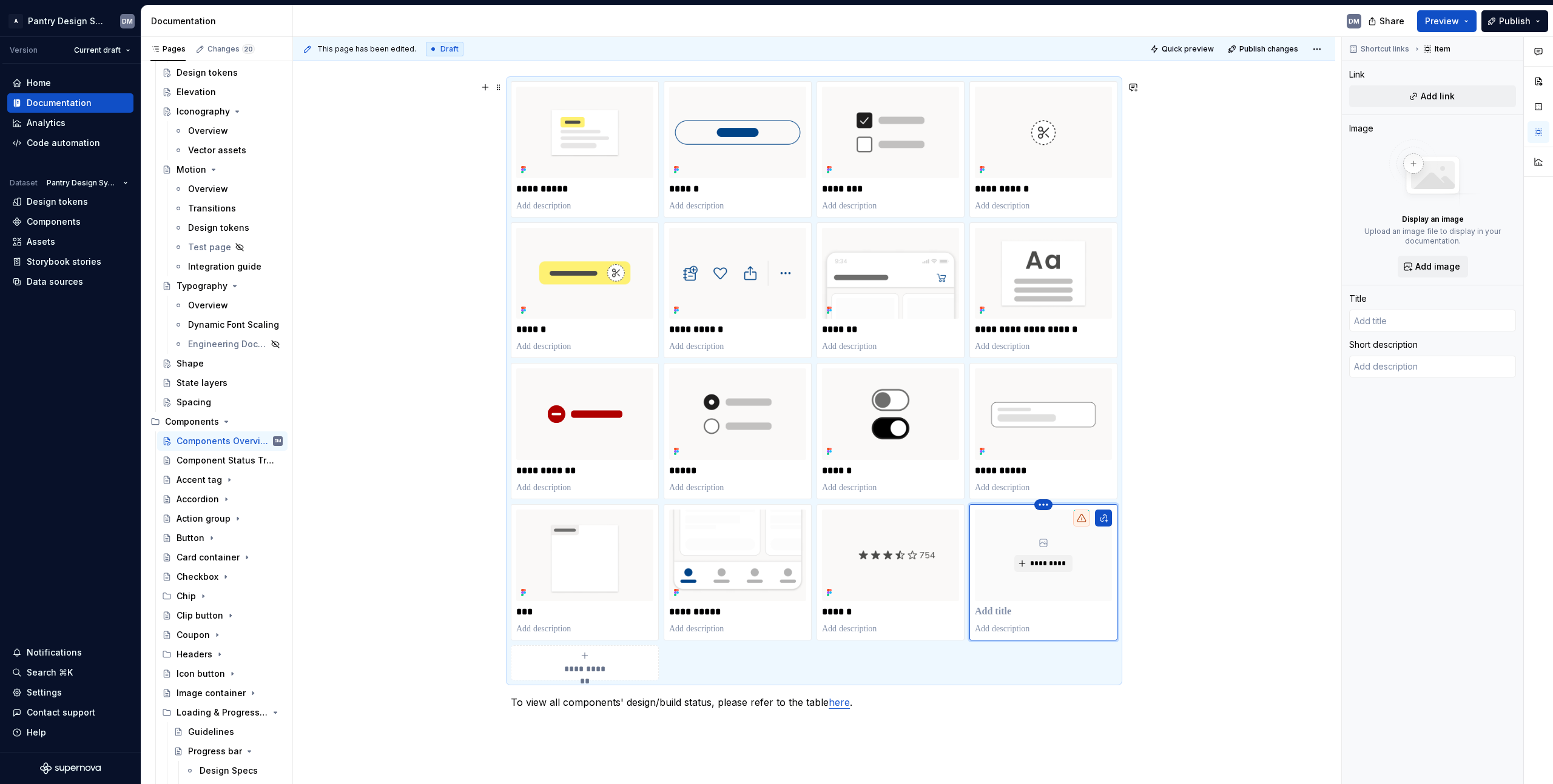
click at [1042, 506] on html "A Pantry Design System DM Version Current draft Home Documentation Analytics Co…" at bounding box center [776, 392] width 1553 height 784
click at [1084, 526] on div "Delete item" at bounding box center [1096, 526] width 79 height 12
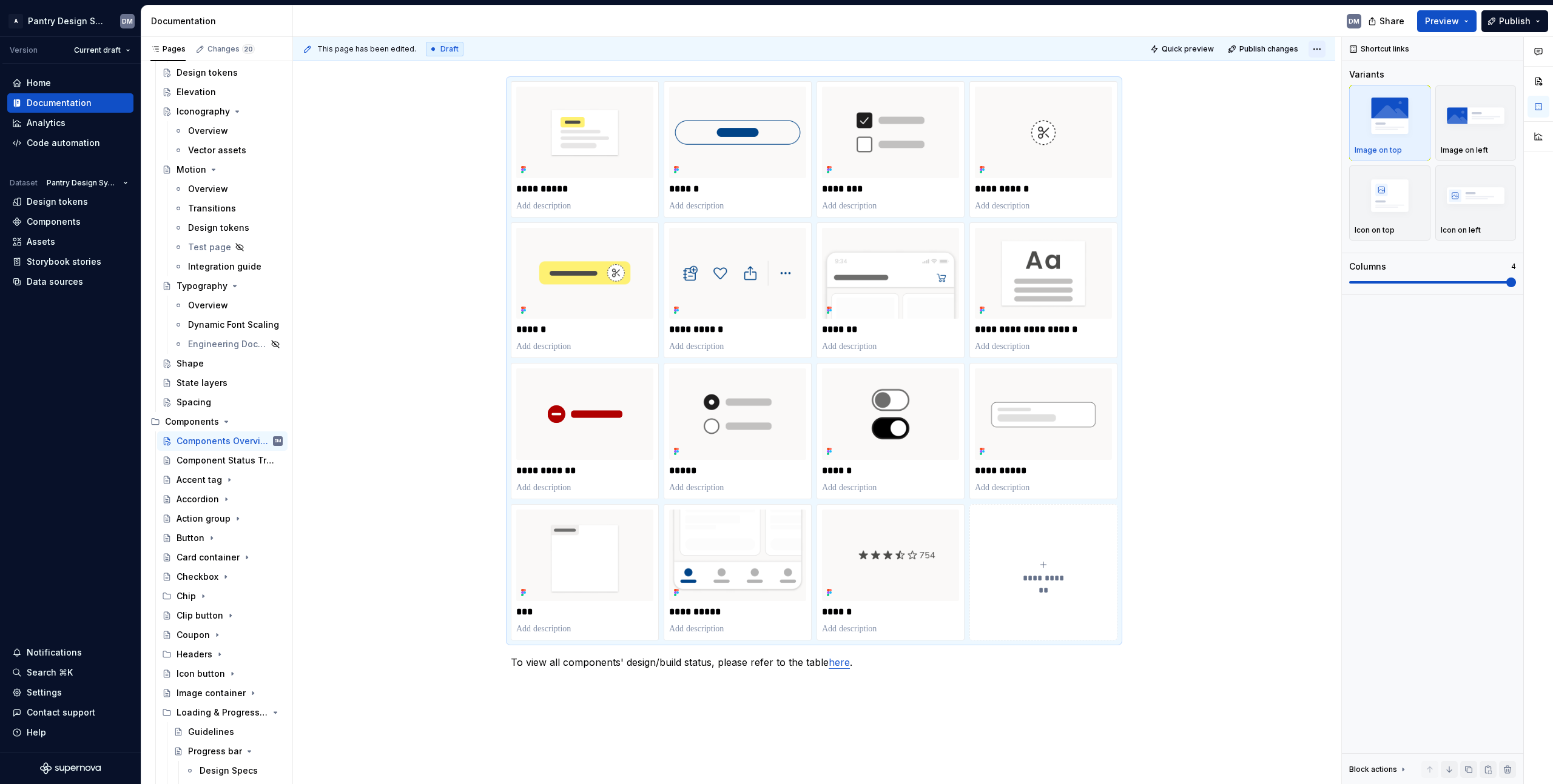
click at [1308, 49] on html "A Pantry Design System DM Version Current draft Home Documentation Analytics Co…" at bounding box center [776, 392] width 1553 height 784
click at [1268, 239] on html "A Pantry Design System DM Version Current draft Home Documentation Analytics Co…" at bounding box center [776, 392] width 1553 height 784
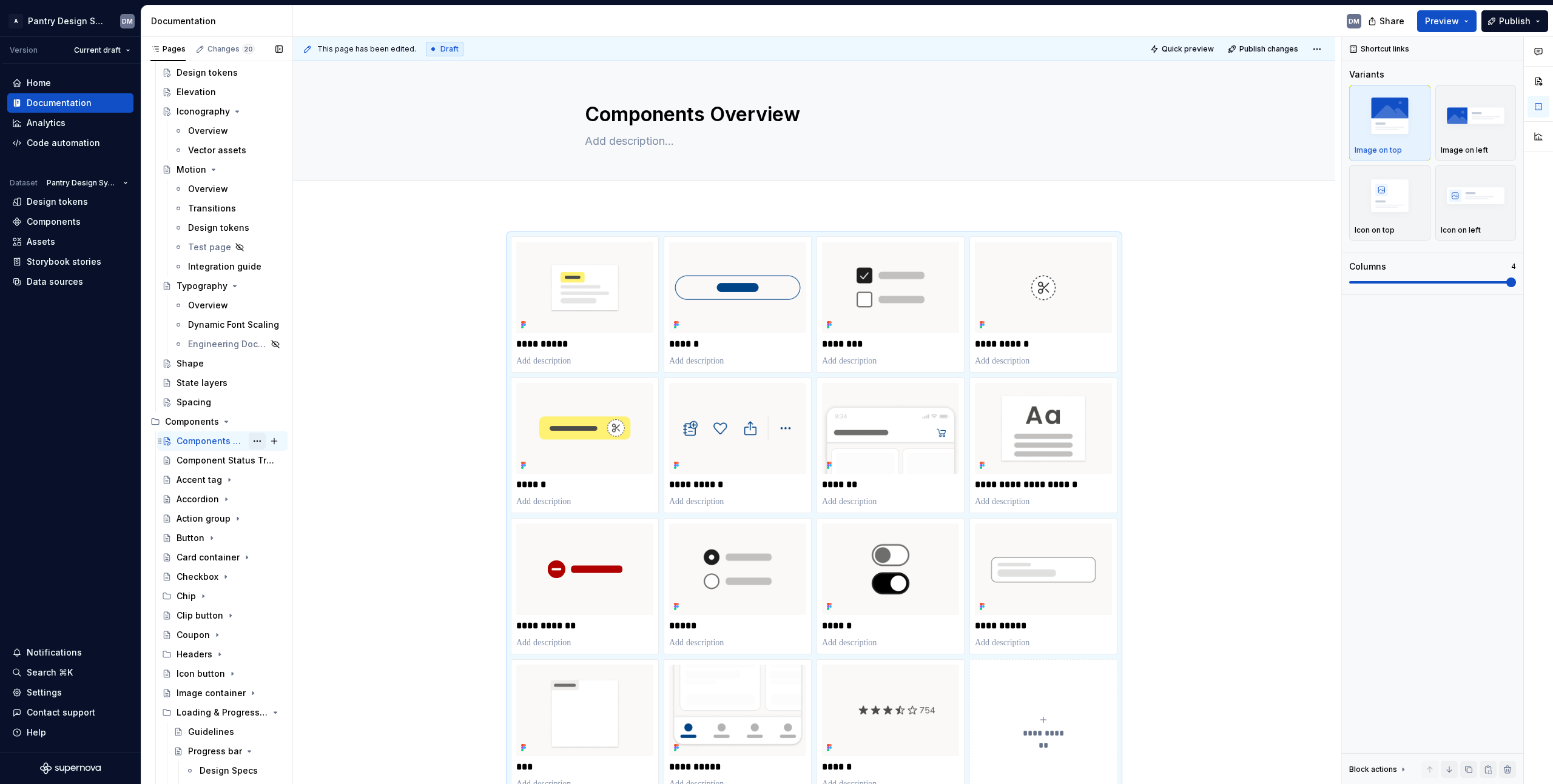
click at [252, 444] on button "Page tree" at bounding box center [256, 441] width 17 height 17
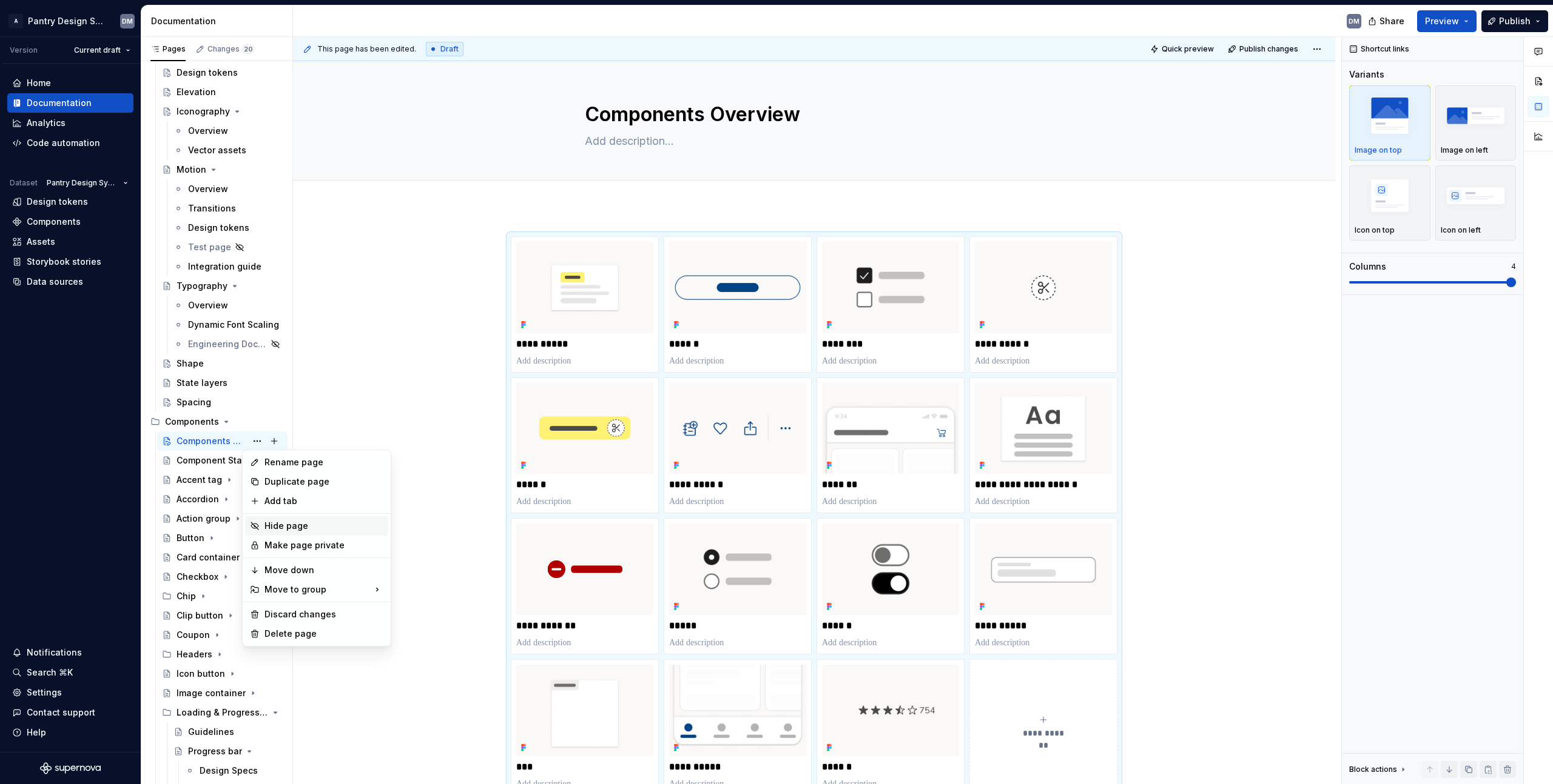
click at [304, 524] on div "Hide page" at bounding box center [324, 526] width 119 height 12
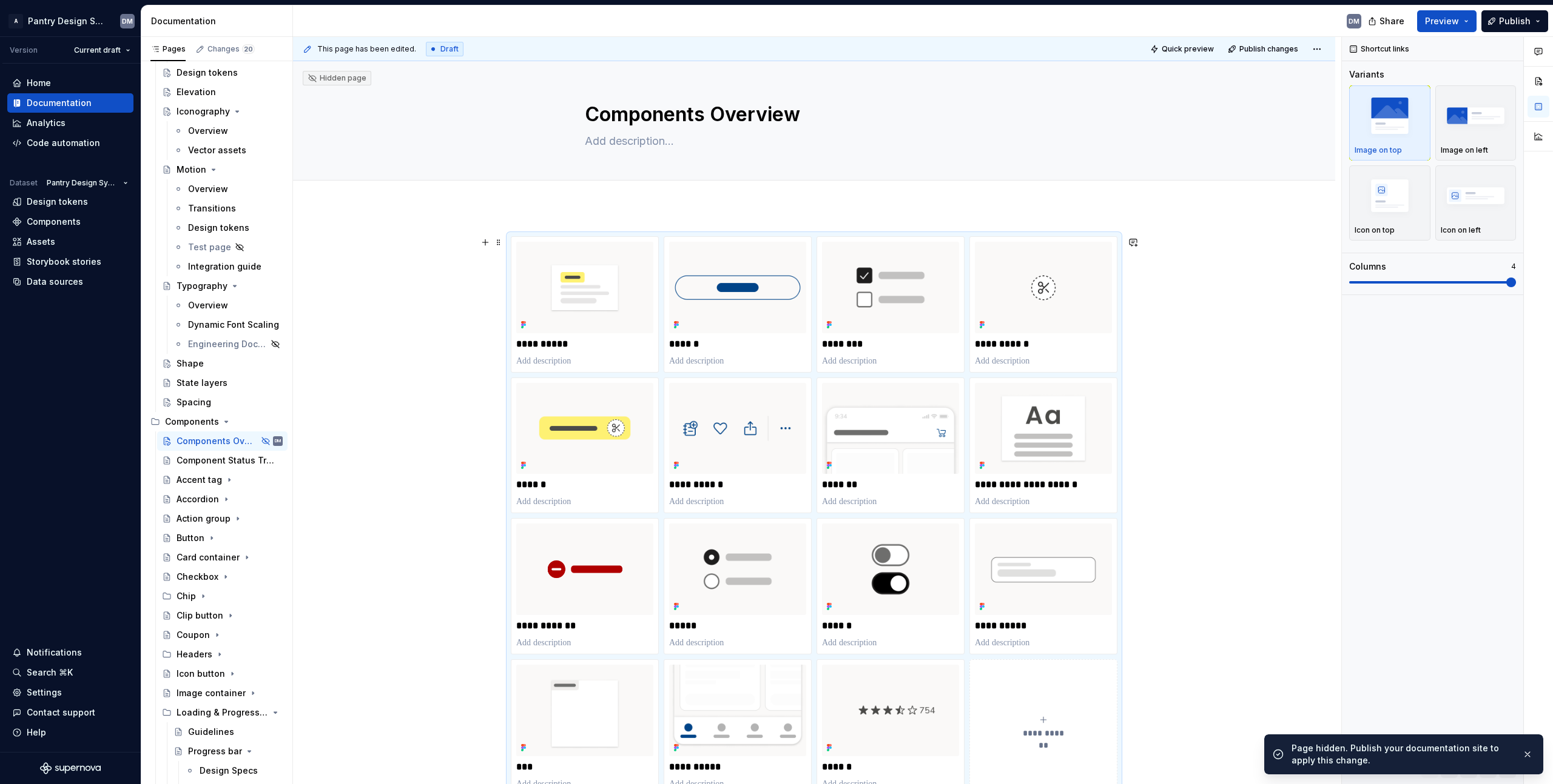
click at [1251, 308] on div "**********" at bounding box center [814, 674] width 1042 height 933
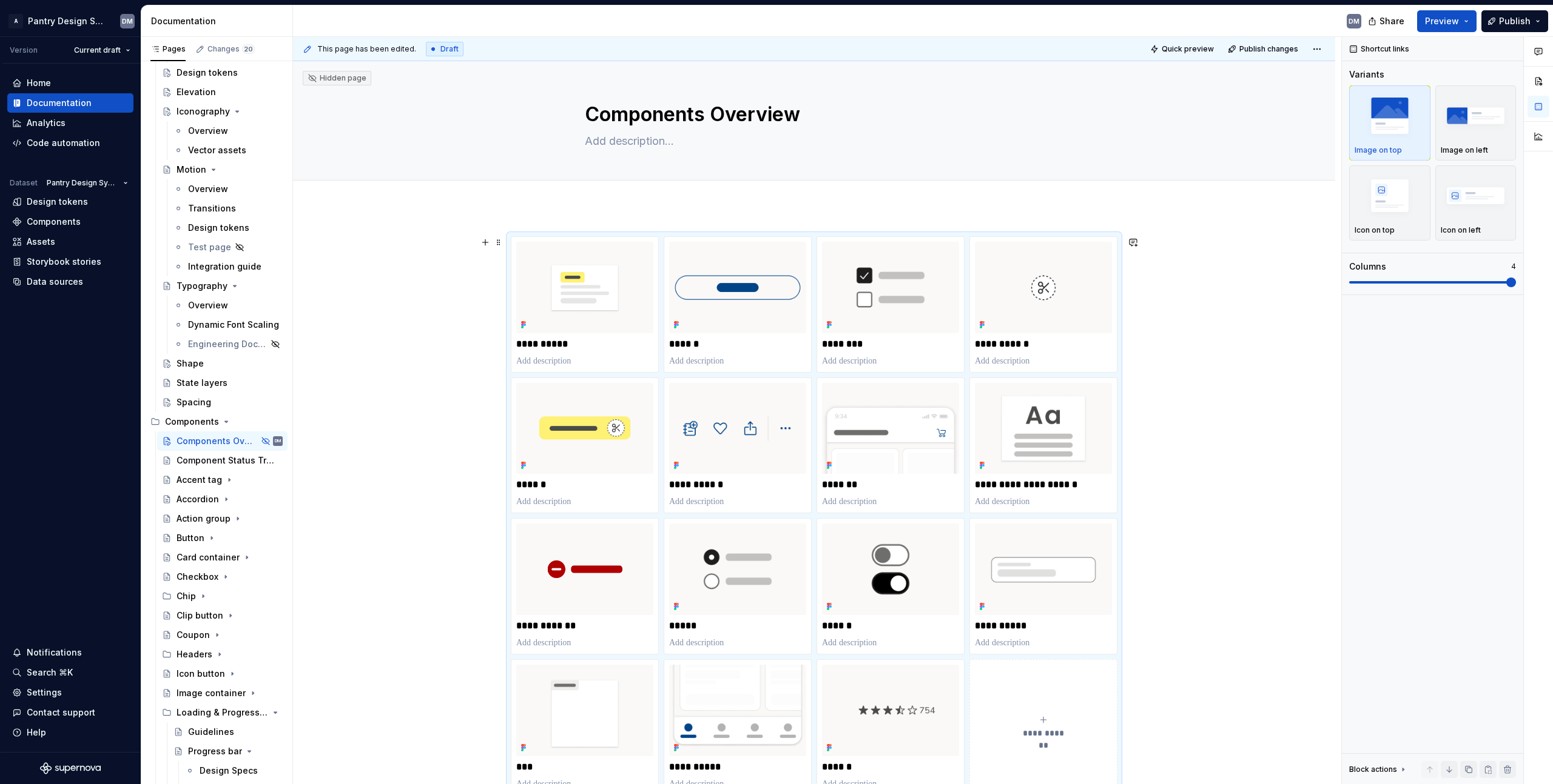
click at [1189, 392] on div "**********" at bounding box center [816, 411] width 1048 height 748
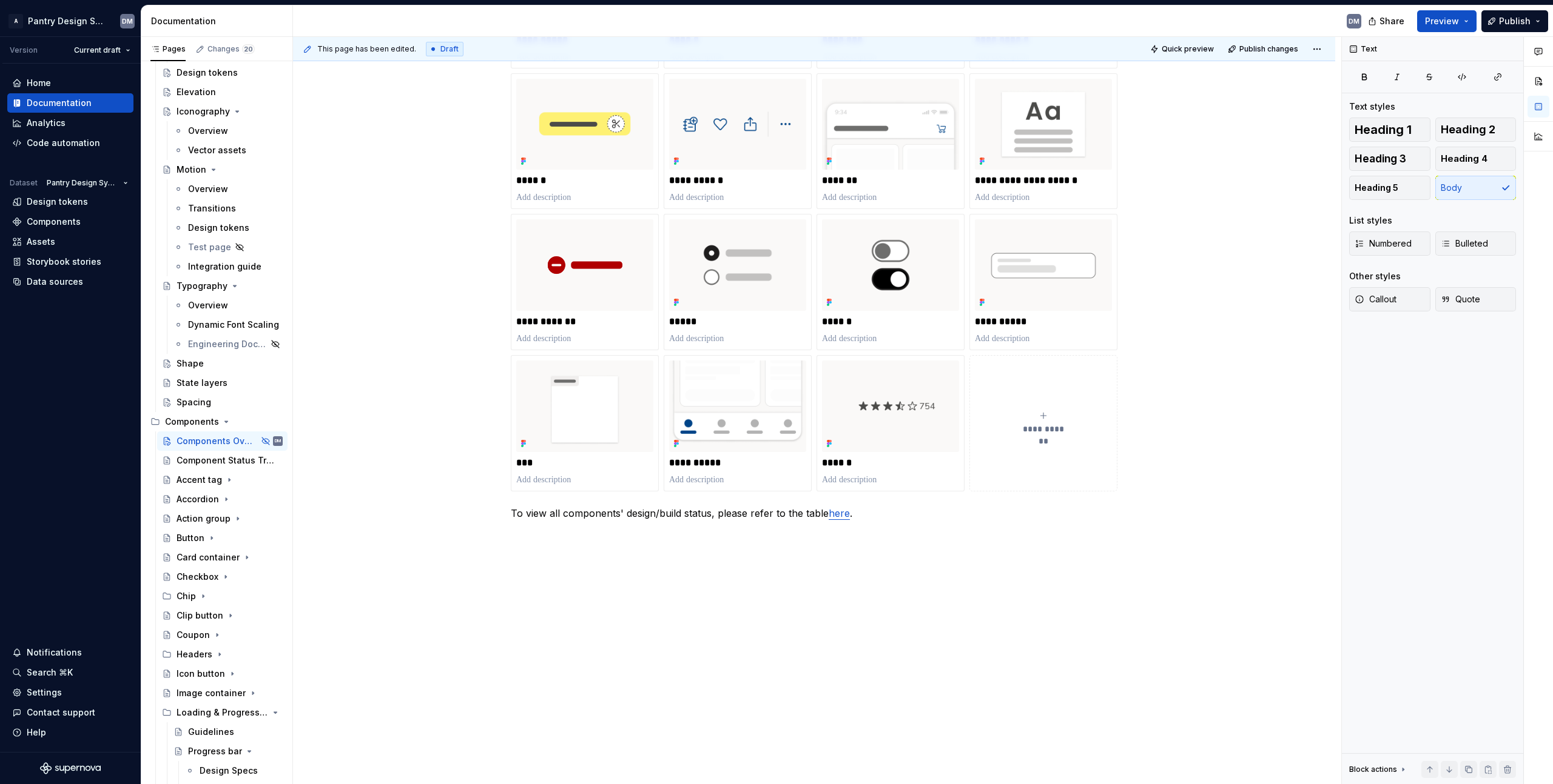
type textarea "*"
type textarea "Components serve as the fundamental reusable elements within our design system.…"
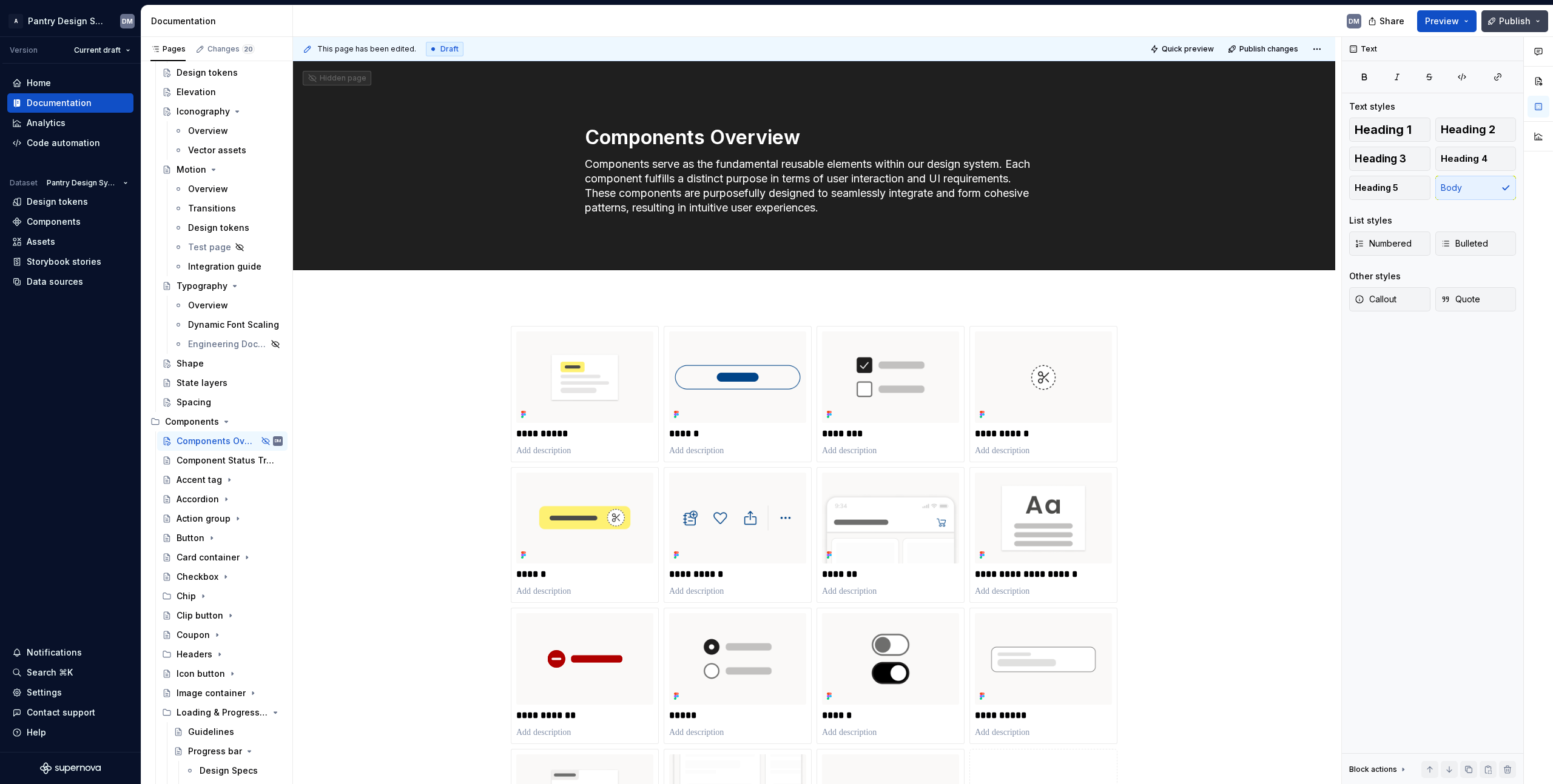
click at [1543, 18] on button "Publish" at bounding box center [1514, 21] width 67 height 22
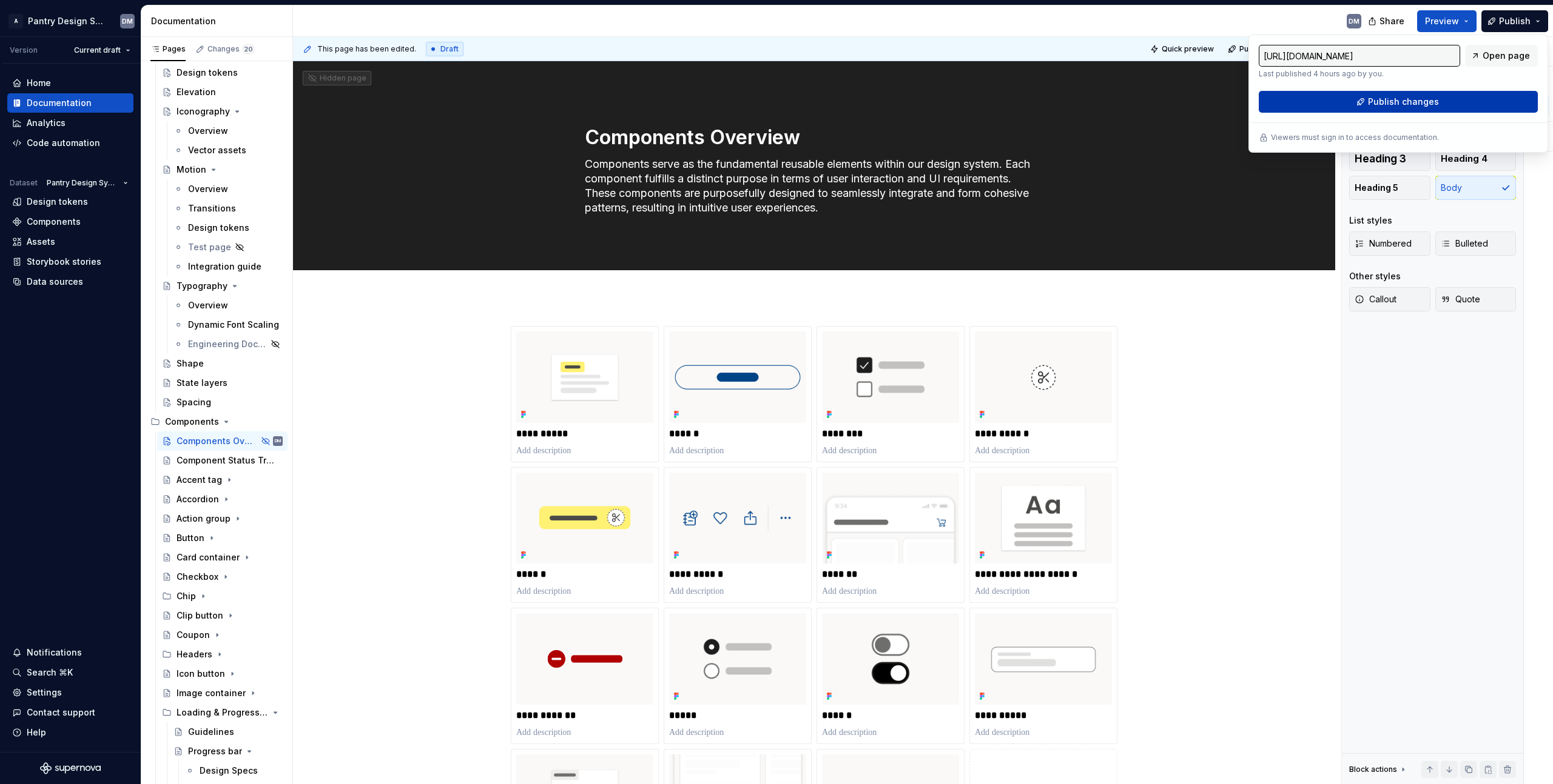
click at [1423, 103] on span "Publish changes" at bounding box center [1403, 102] width 71 height 12
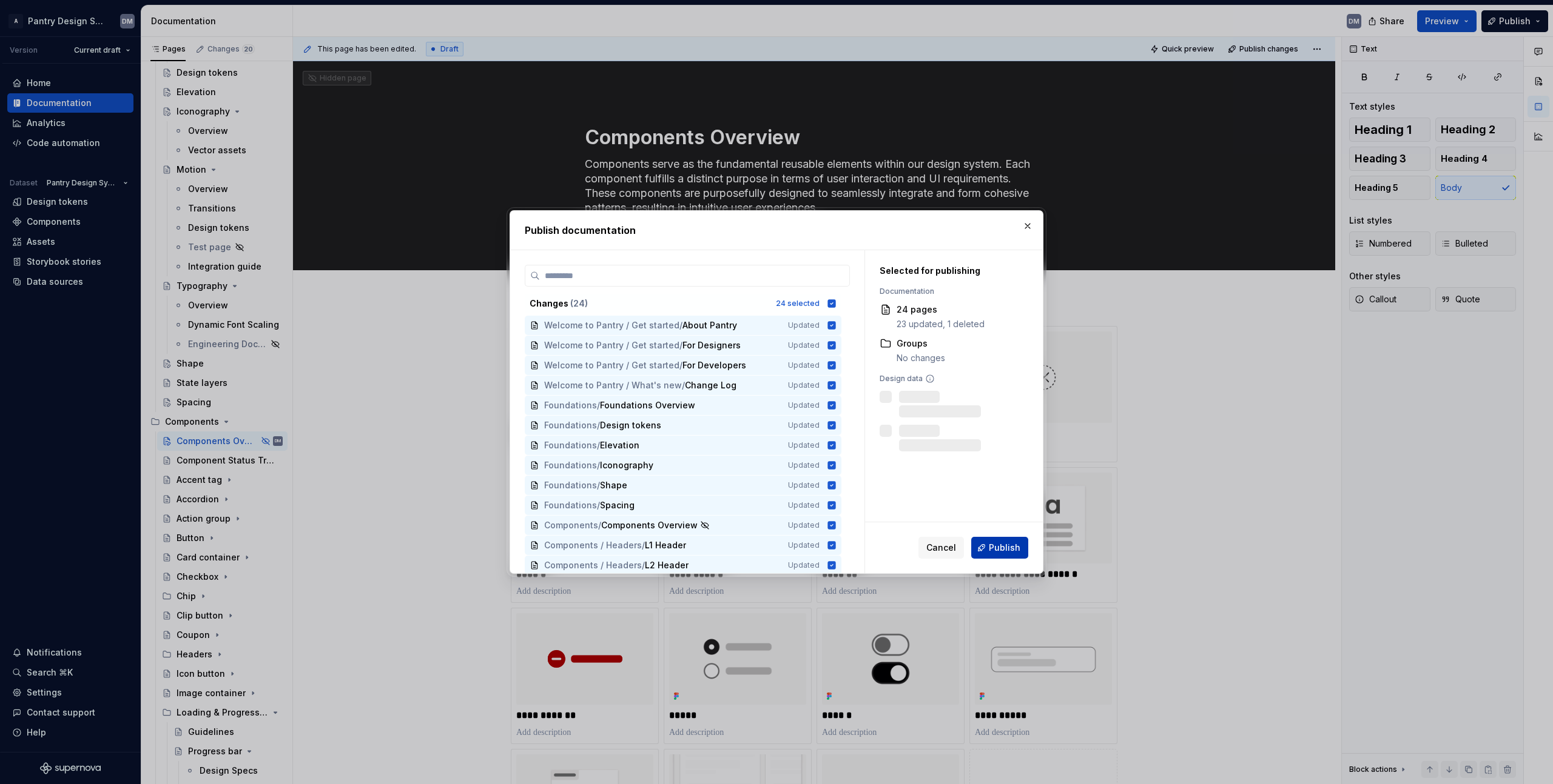
click at [1013, 544] on span "Publish" at bounding box center [1005, 548] width 32 height 12
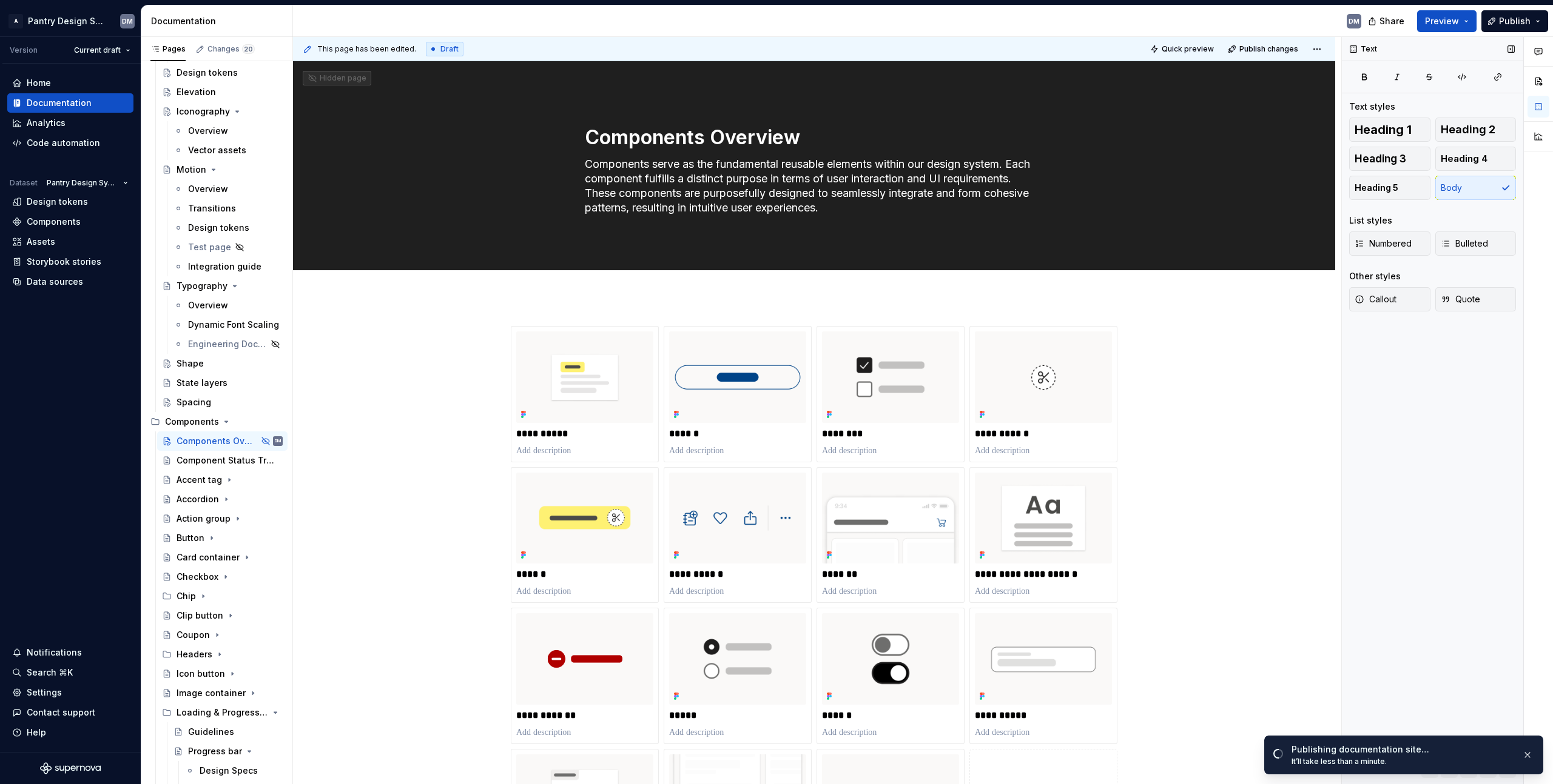
click at [1411, 435] on div "Text Text styles Heading 1 Heading 2 Heading 3 Heading 4 Heading 5 Body List st…" at bounding box center [1432, 411] width 181 height 748
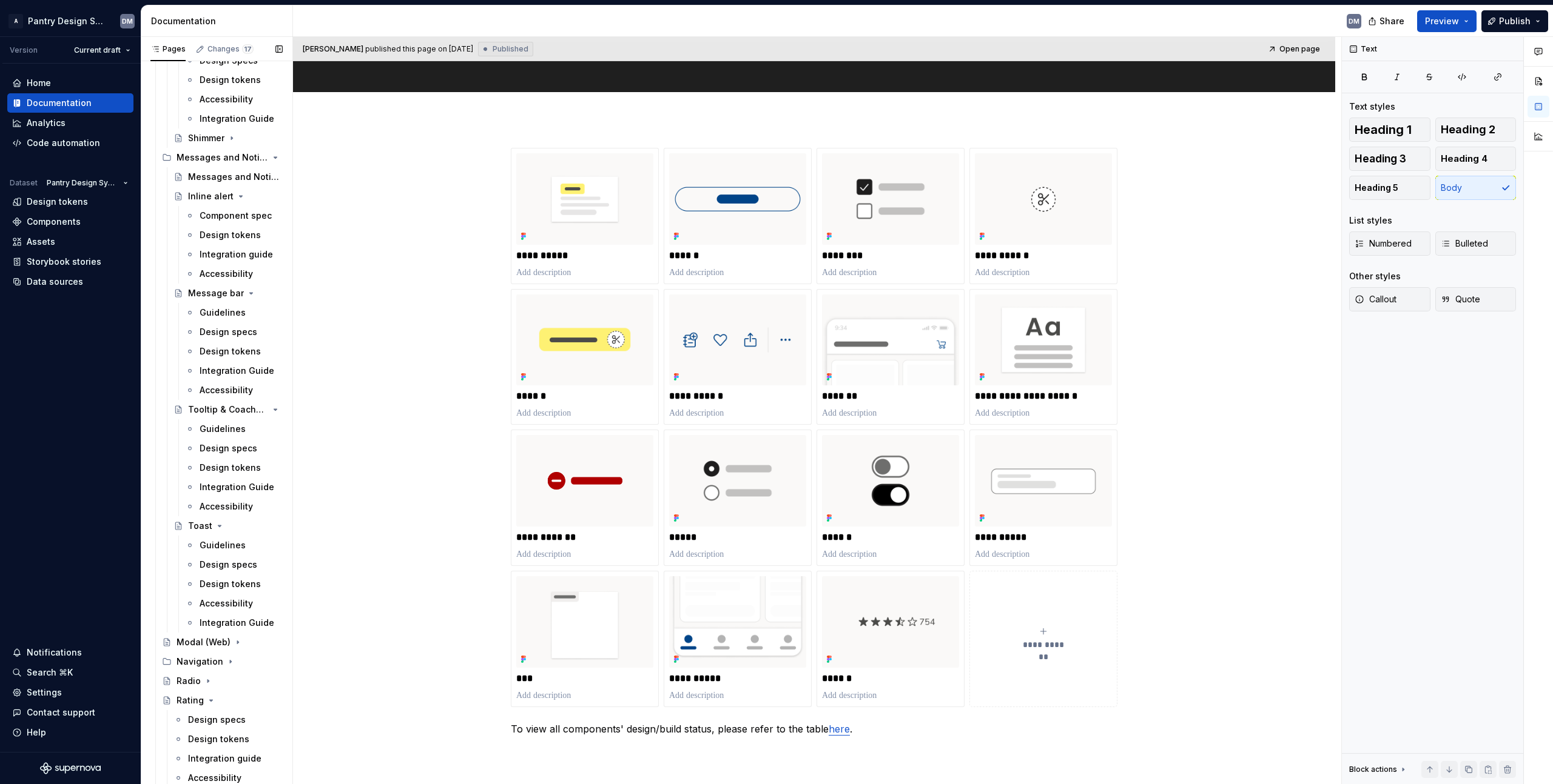
scroll to position [1653, 0]
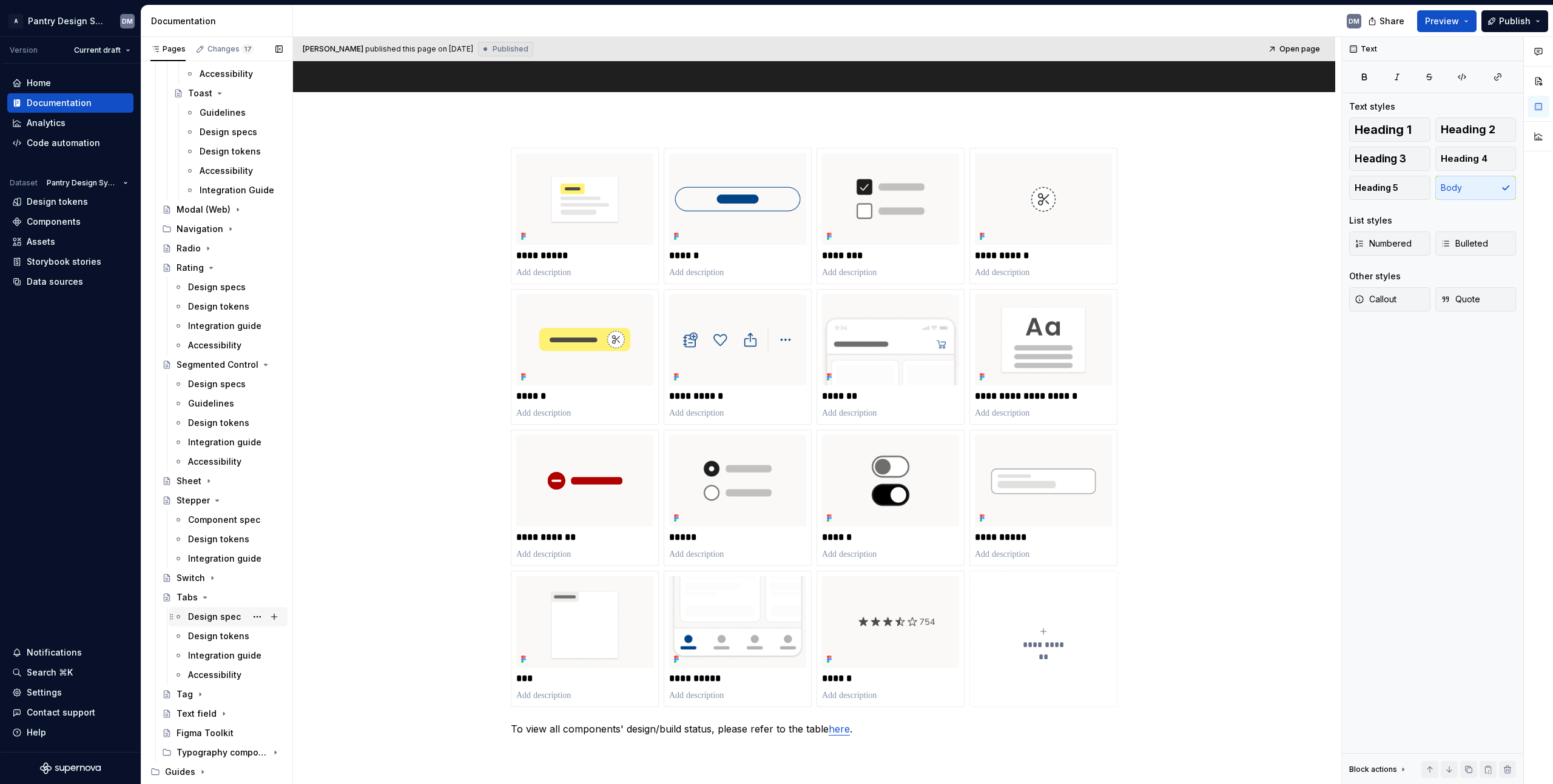
click at [208, 615] on div "Design spec" at bounding box center [214, 617] width 52 height 12
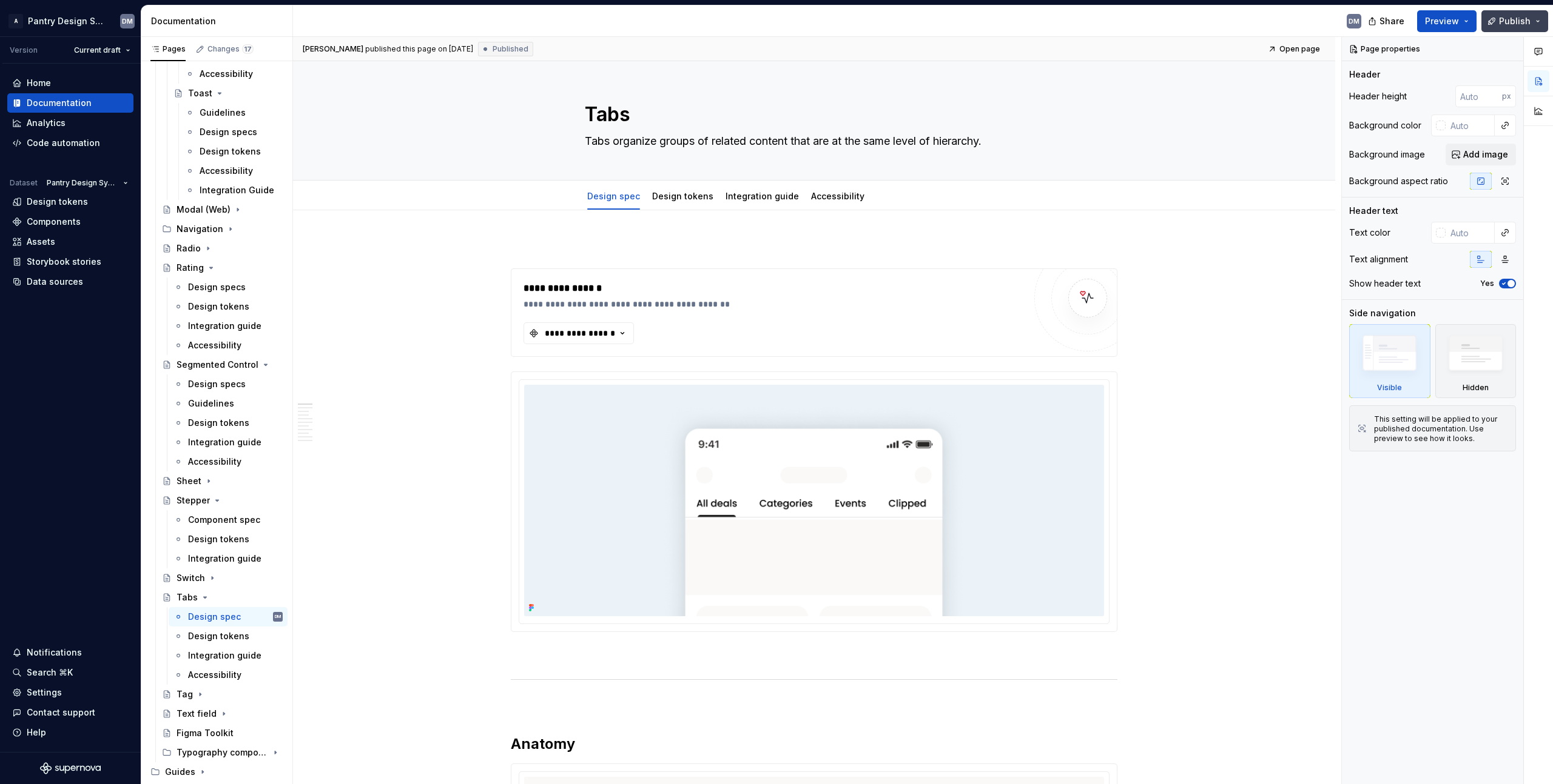
click at [1543, 20] on button "Publish" at bounding box center [1514, 21] width 67 height 22
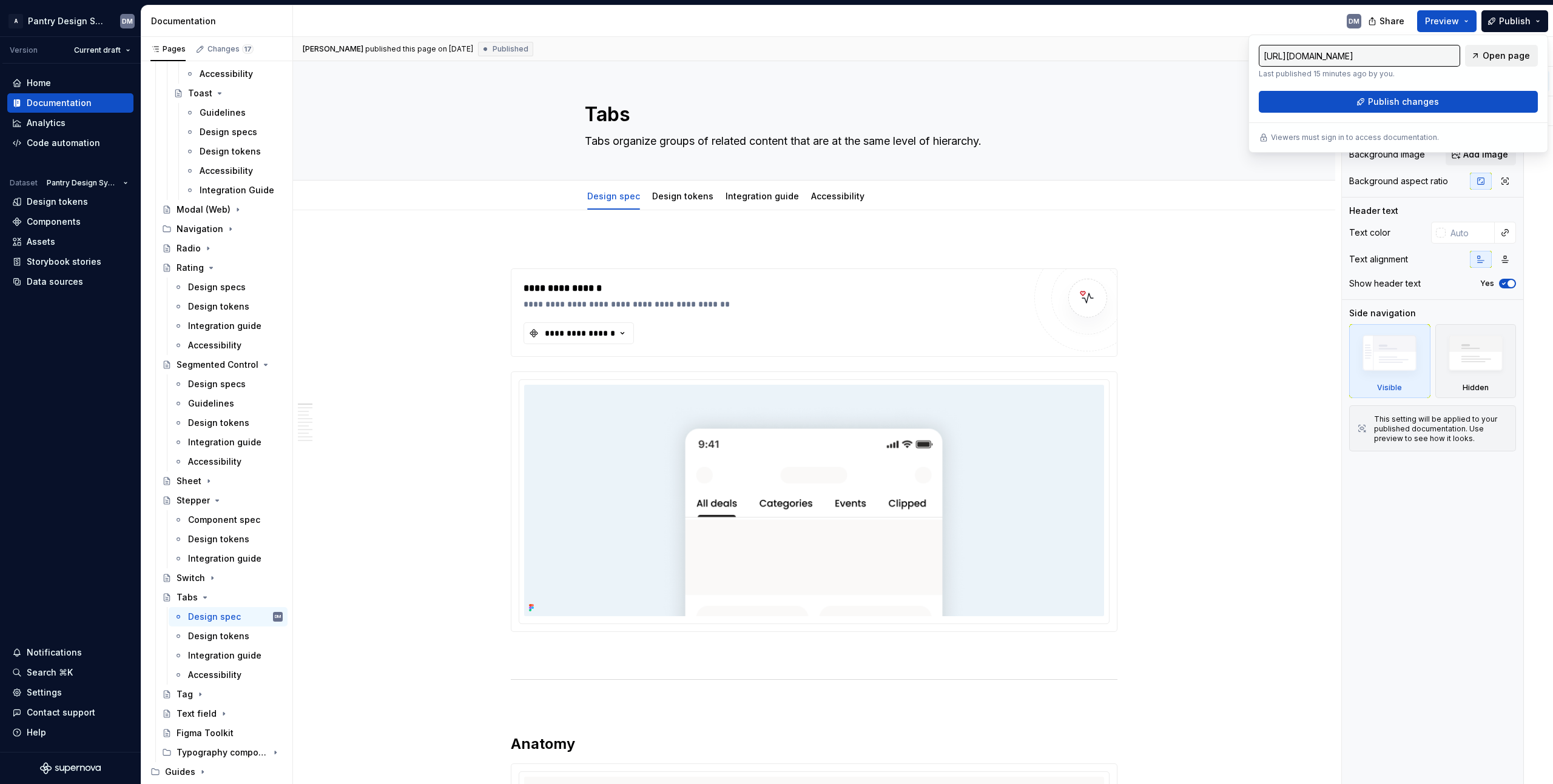
click at [1519, 52] on span "Open page" at bounding box center [1505, 56] width 47 height 12
type textarea "*"
